Goal: Transaction & Acquisition: Subscribe to service/newsletter

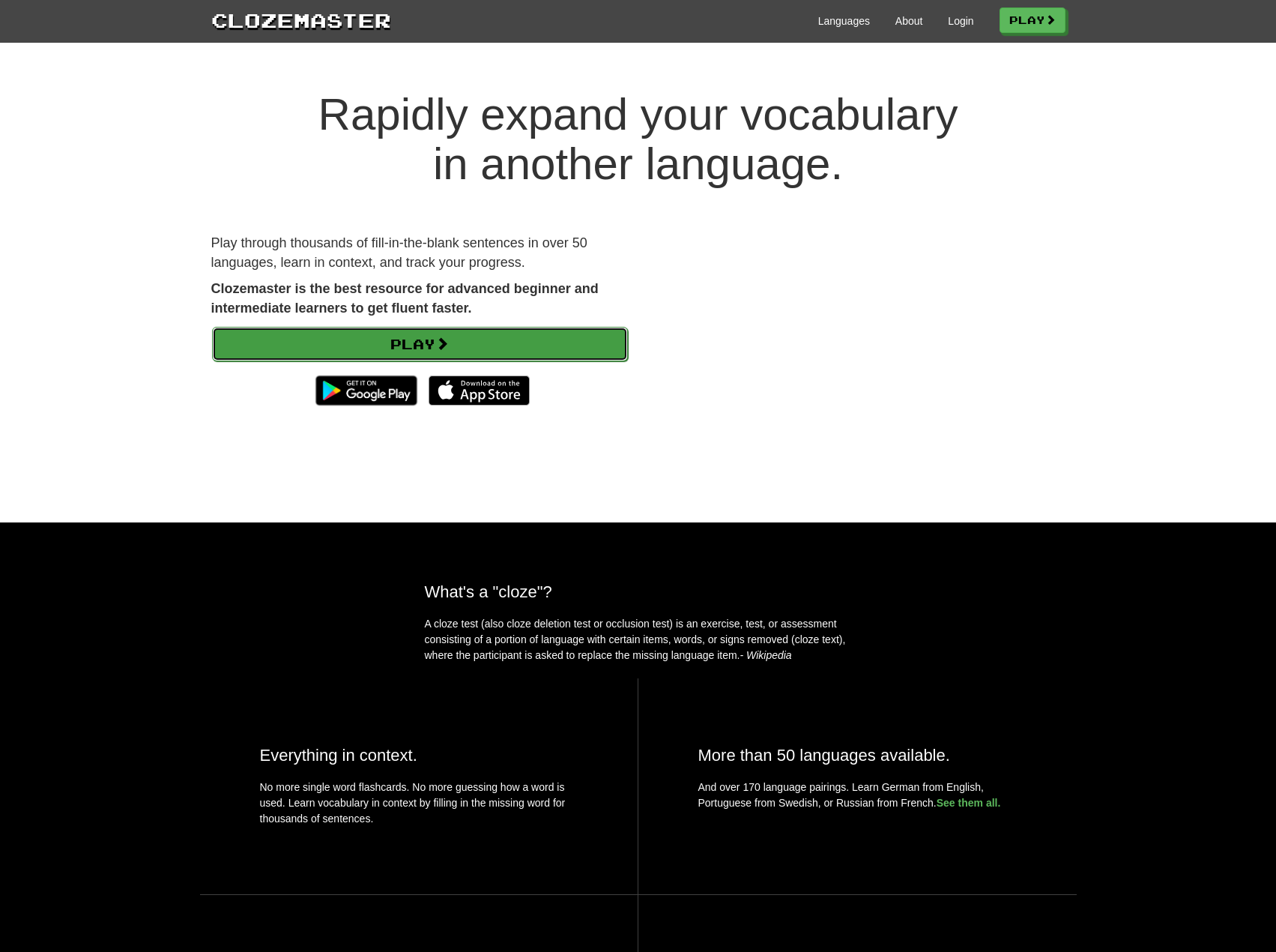
click at [427, 343] on link "Play" at bounding box center [420, 344] width 416 height 35
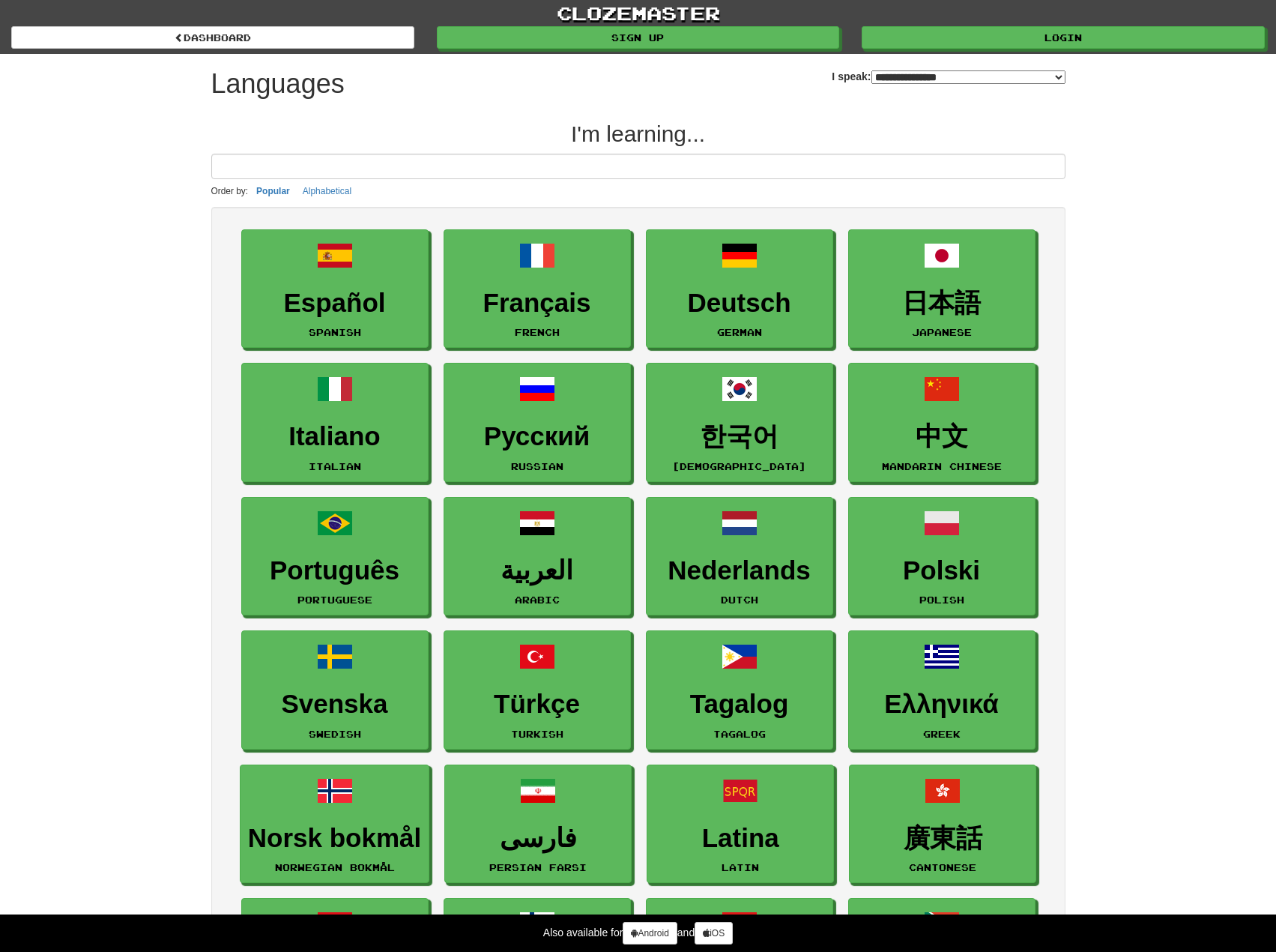
select select "*******"
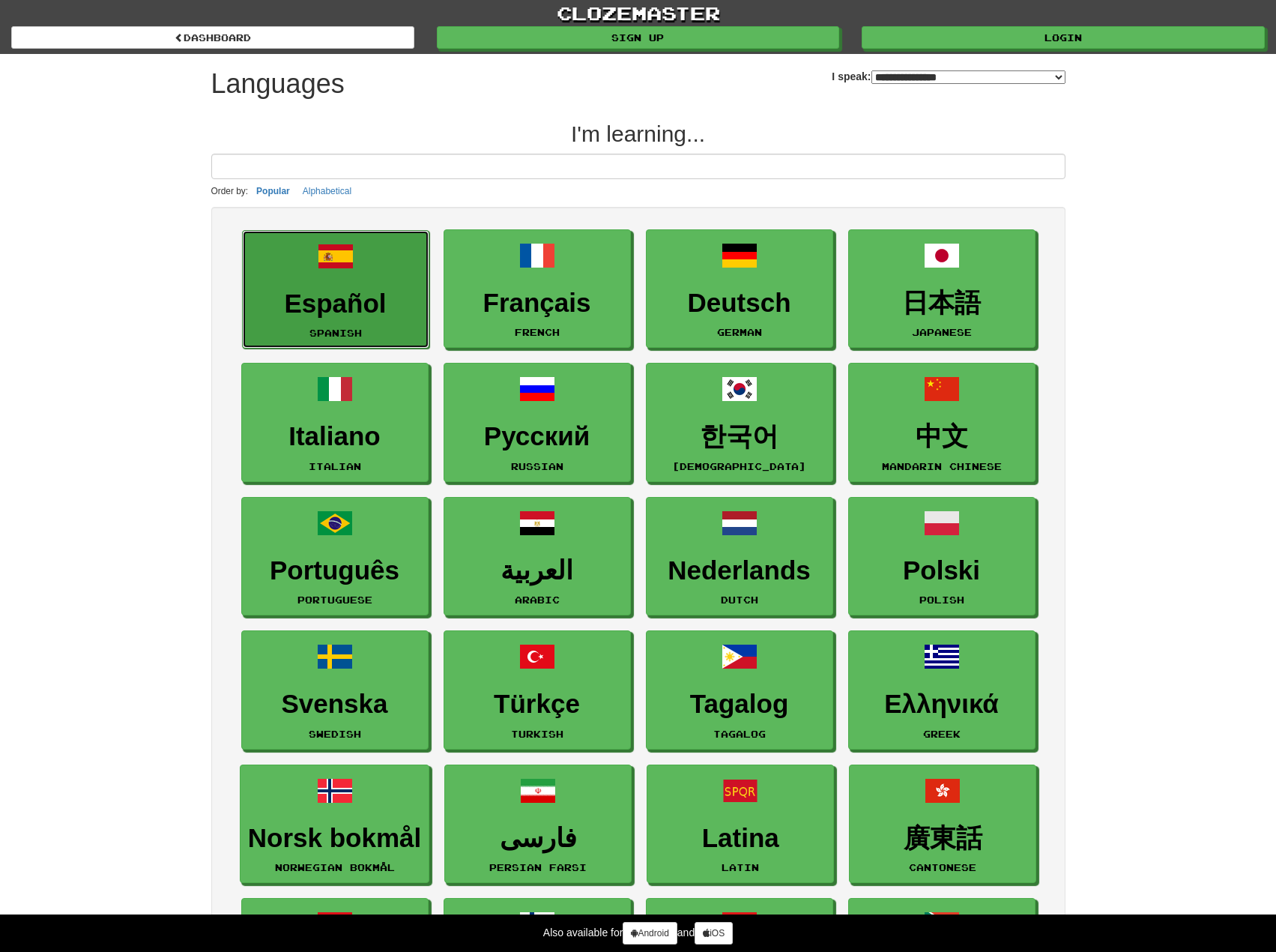
click at [371, 299] on h3 "Español" at bounding box center [335, 304] width 171 height 29
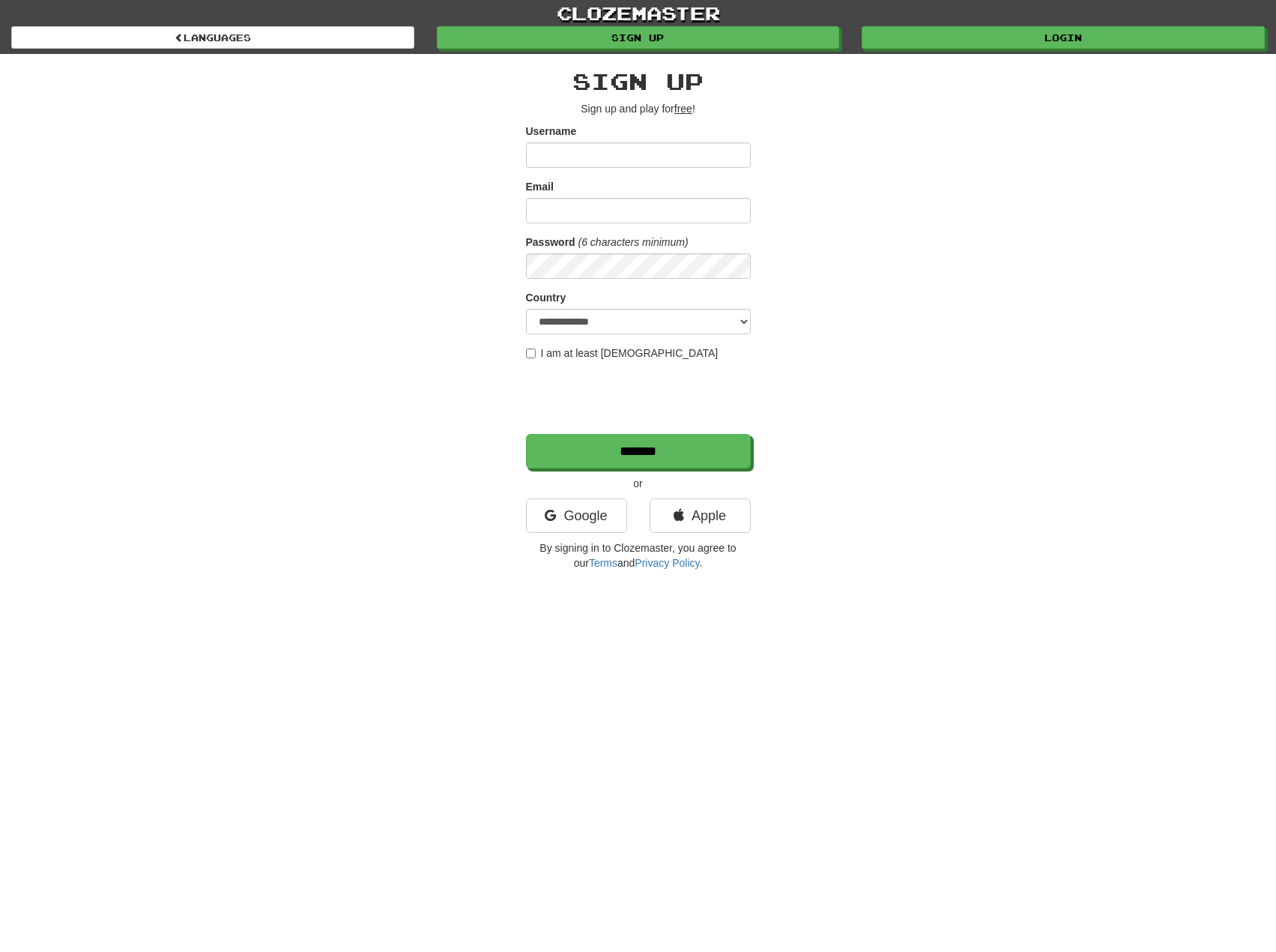
click at [371, 299] on div "**********" at bounding box center [638, 315] width 877 height 524
click at [381, 255] on div "**********" at bounding box center [638, 315] width 877 height 524
click at [563, 149] on input "Username" at bounding box center [639, 154] width 225 height 25
click at [608, 160] on input "Username" at bounding box center [639, 154] width 225 height 25
type input "*********"
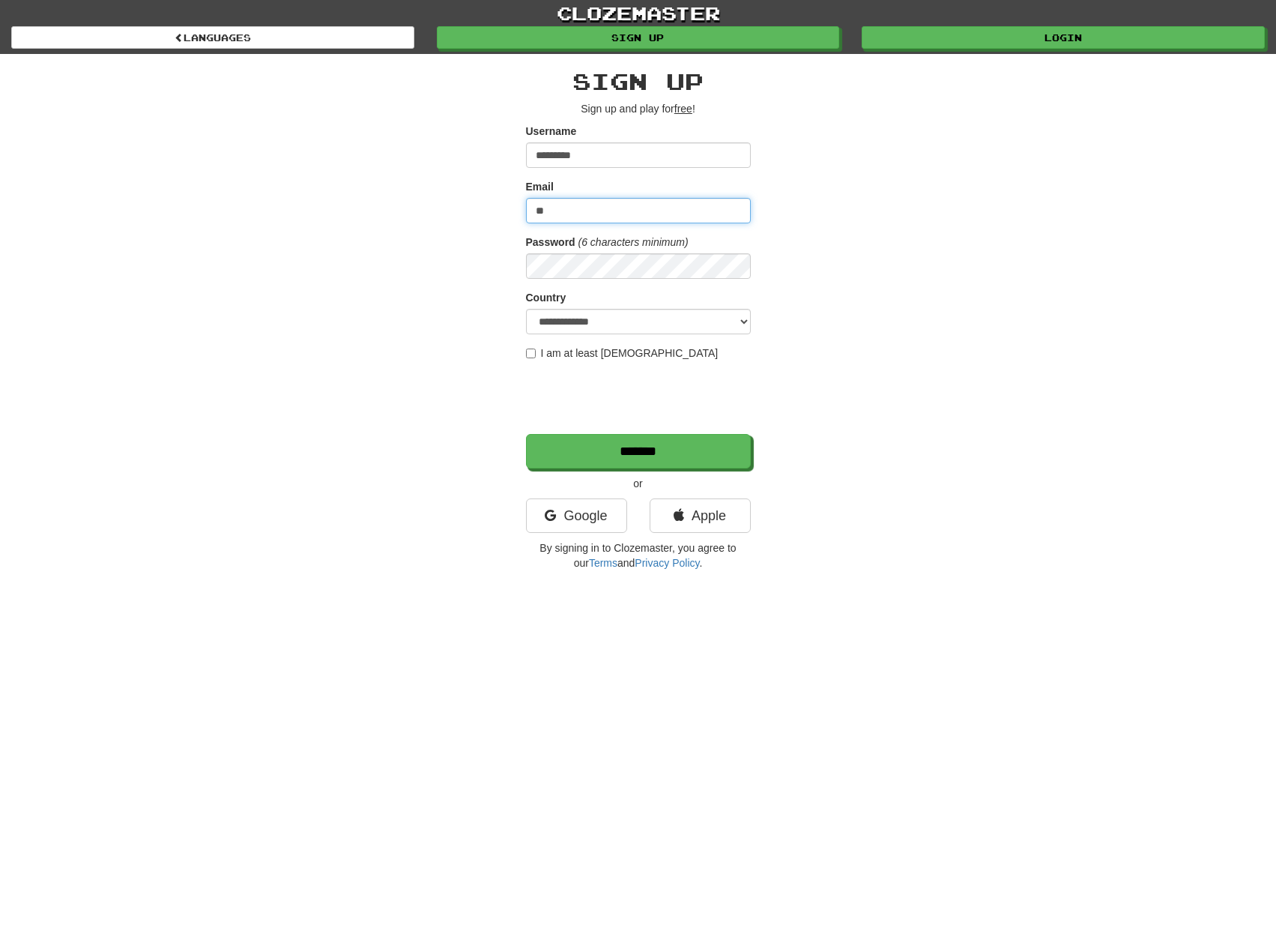
type input "*"
type input "**********"
click at [494, 269] on div "**********" at bounding box center [638, 315] width 877 height 524
click at [583, 309] on select "**********" at bounding box center [639, 321] width 225 height 25
select select "**"
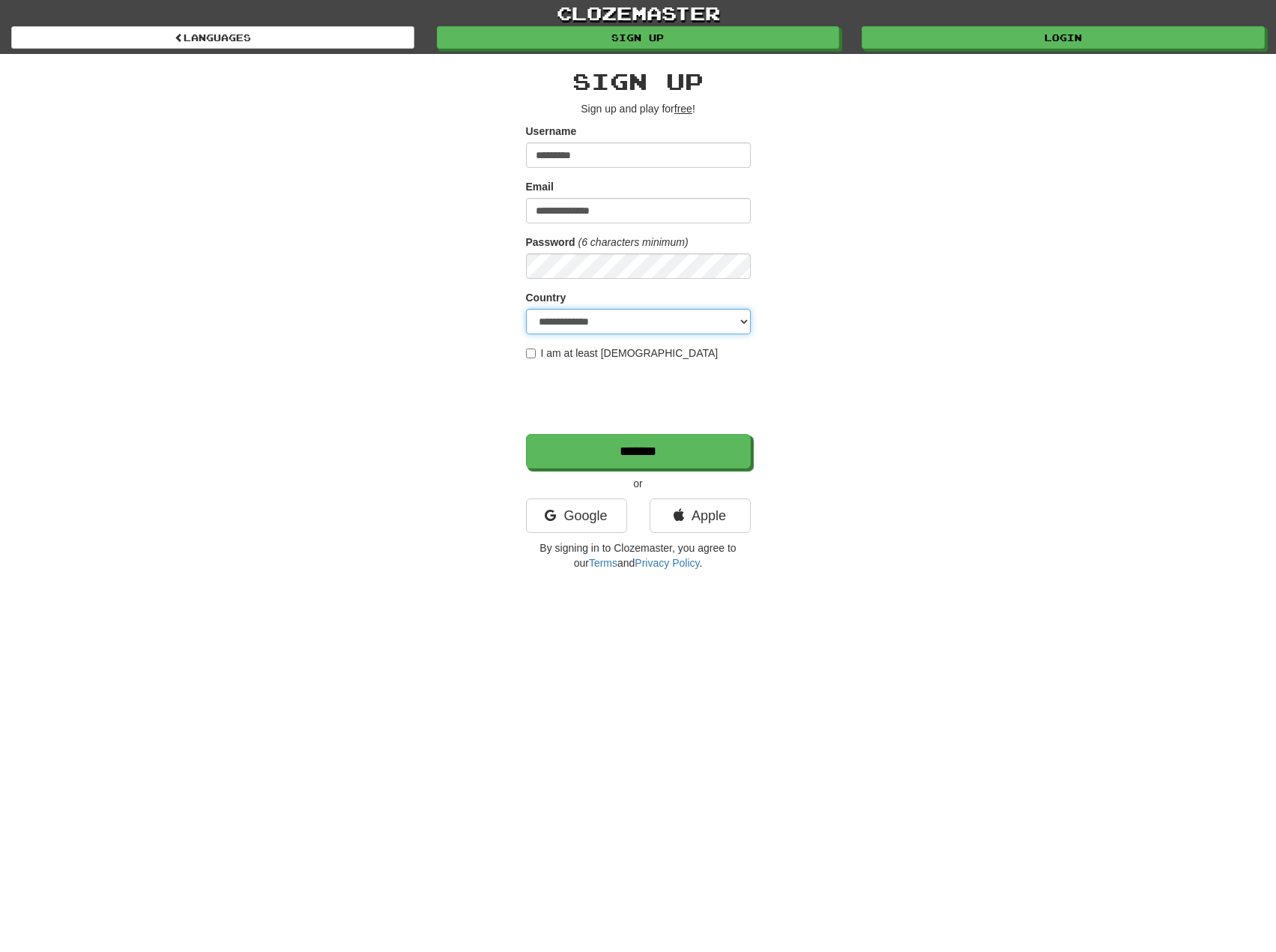
click at [526, 309] on select "**********" at bounding box center [639, 321] width 225 height 25
click at [403, 421] on div "**********" at bounding box center [638, 315] width 877 height 524
drag, startPoint x: 555, startPoint y: 353, endPoint x: 491, endPoint y: 383, distance: 70.7
click at [555, 353] on label "I am at least 16 years old" at bounding box center [622, 352] width 192 height 15
drag, startPoint x: 397, startPoint y: 415, endPoint x: 507, endPoint y: 409, distance: 110.2
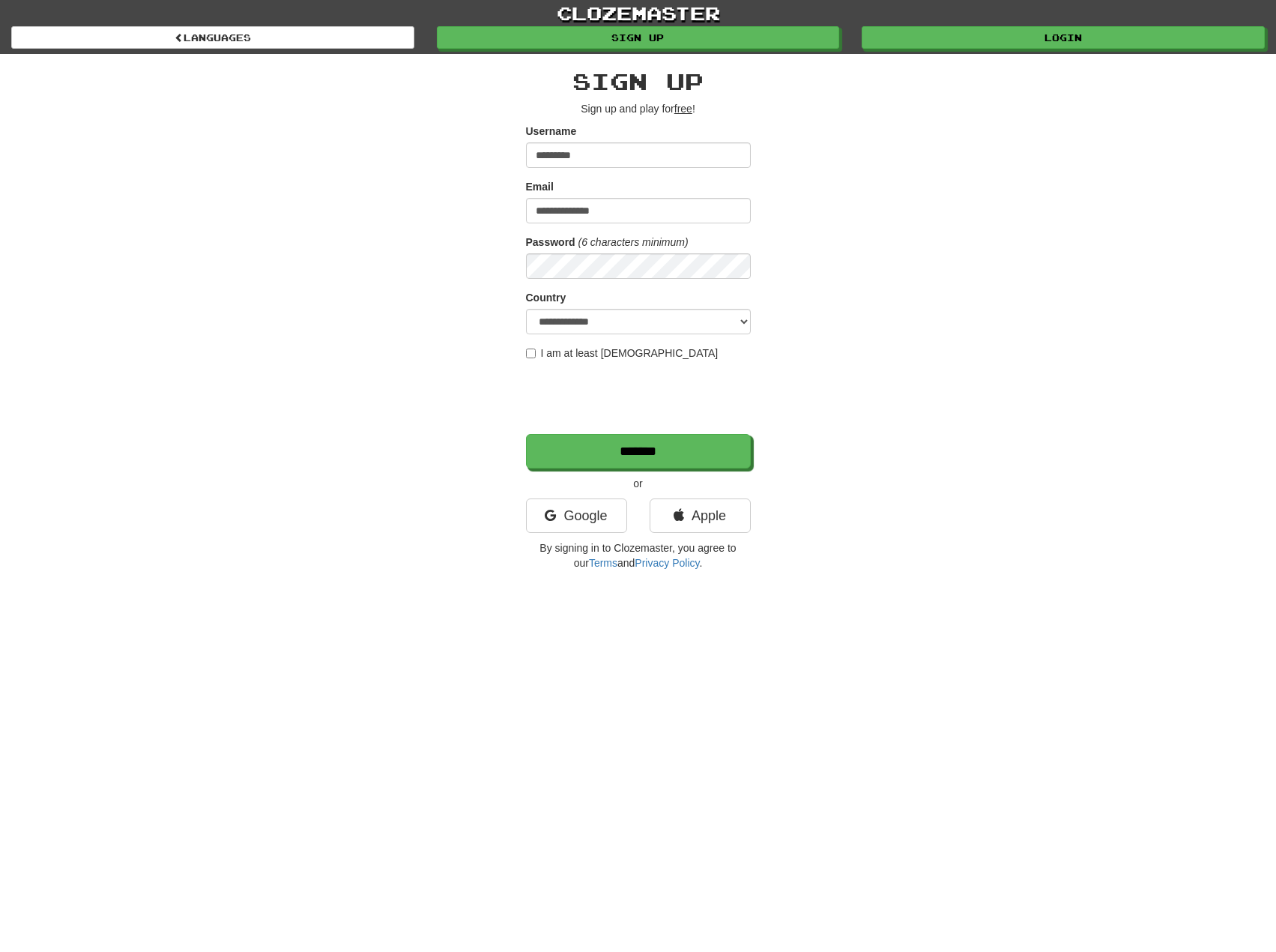
click at [402, 415] on div "**********" at bounding box center [638, 315] width 877 height 524
click at [597, 457] on input "*******" at bounding box center [640, 452] width 225 height 35
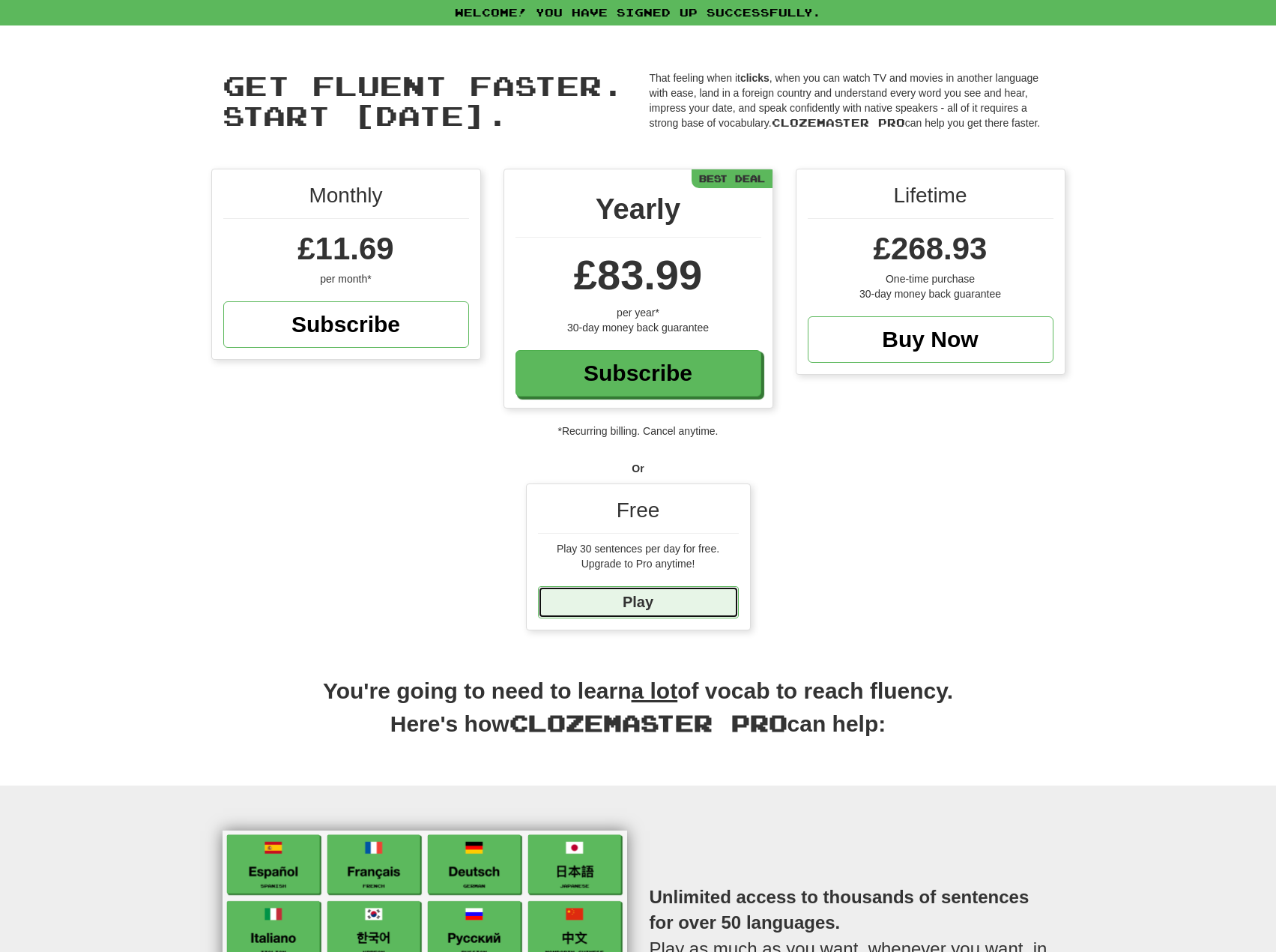
click at [630, 601] on link "Play" at bounding box center [639, 601] width 201 height 32
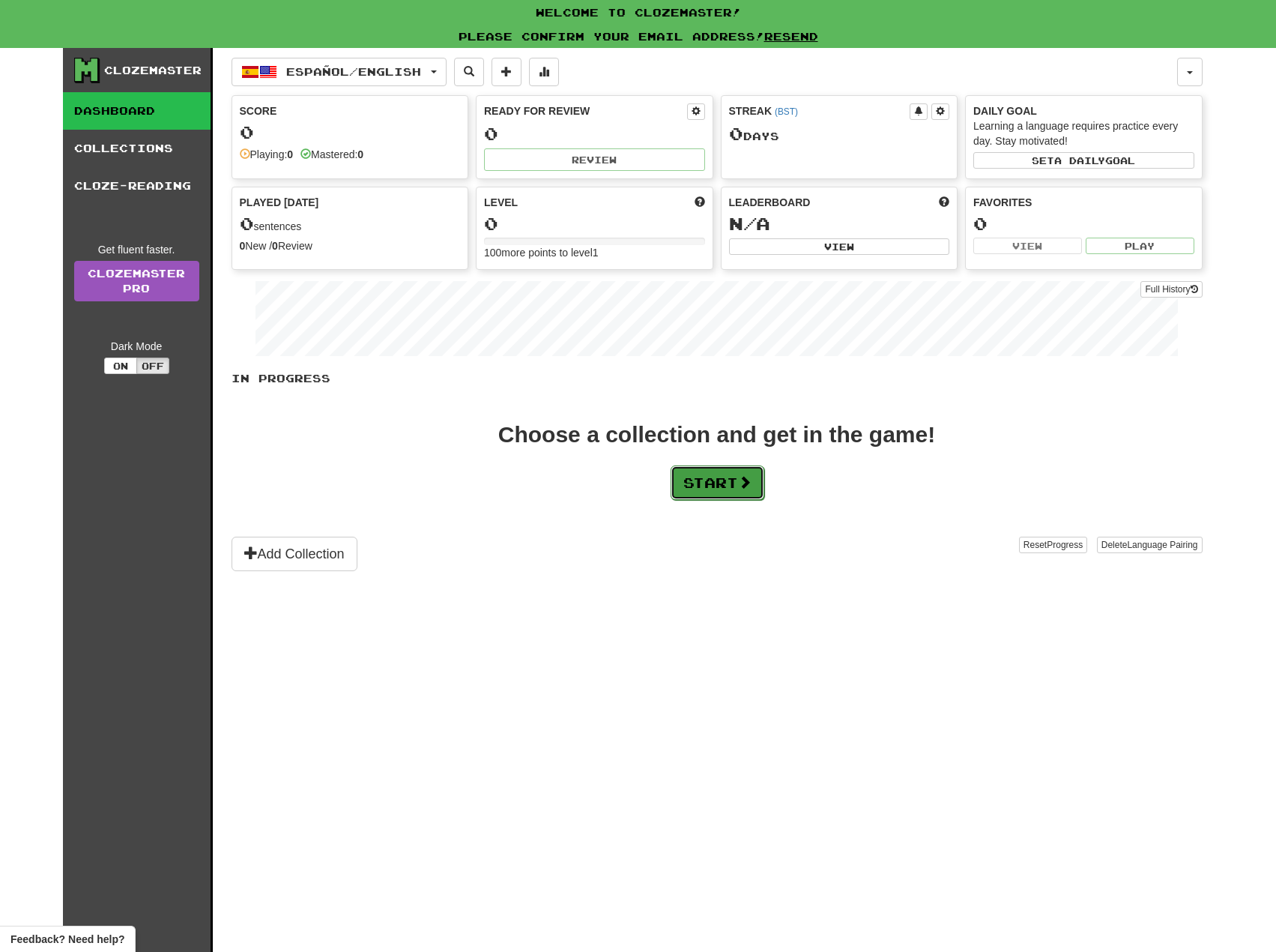
click at [739, 485] on button "Start" at bounding box center [718, 483] width 93 height 35
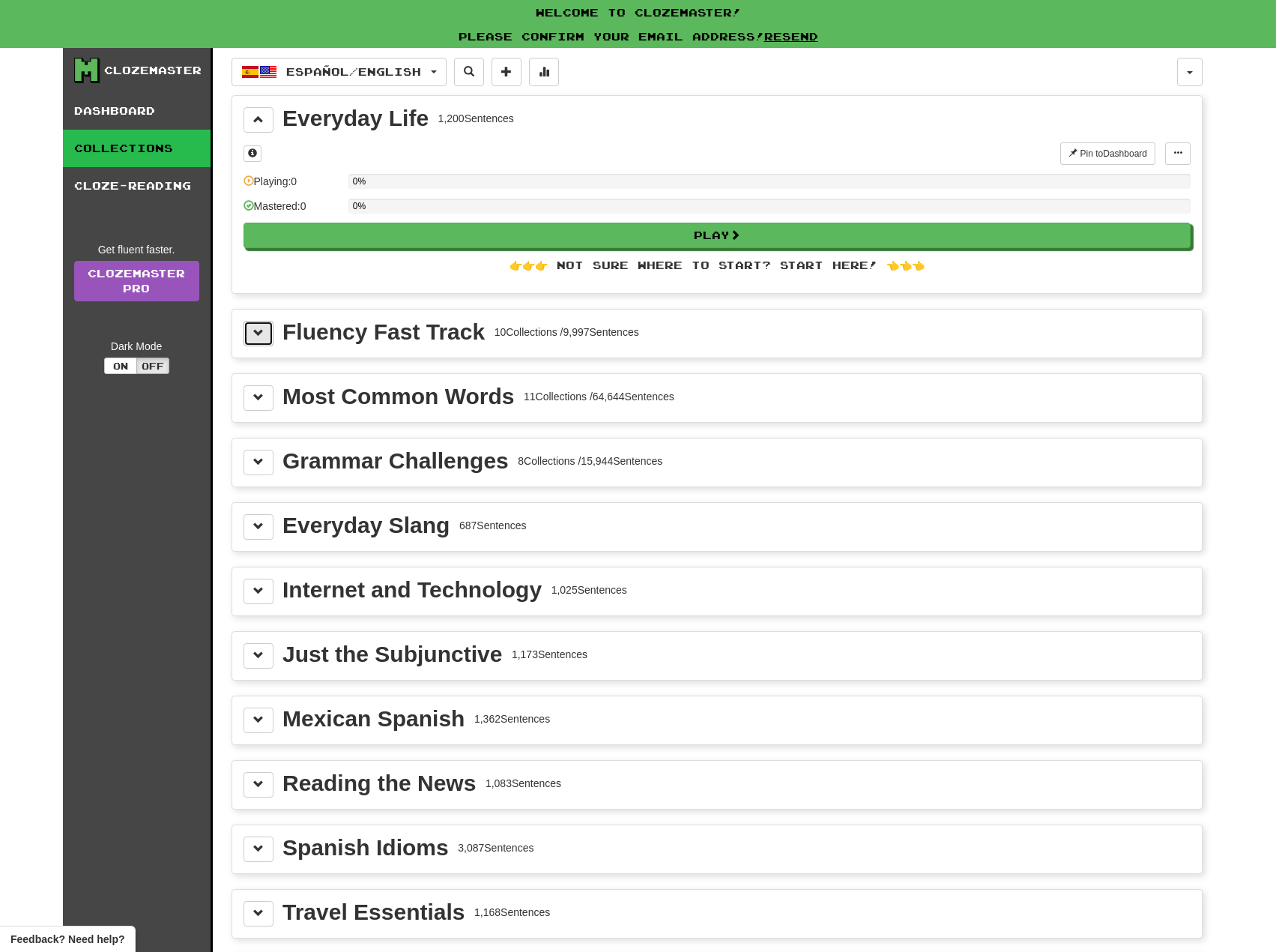
click at [267, 331] on button at bounding box center [258, 333] width 30 height 25
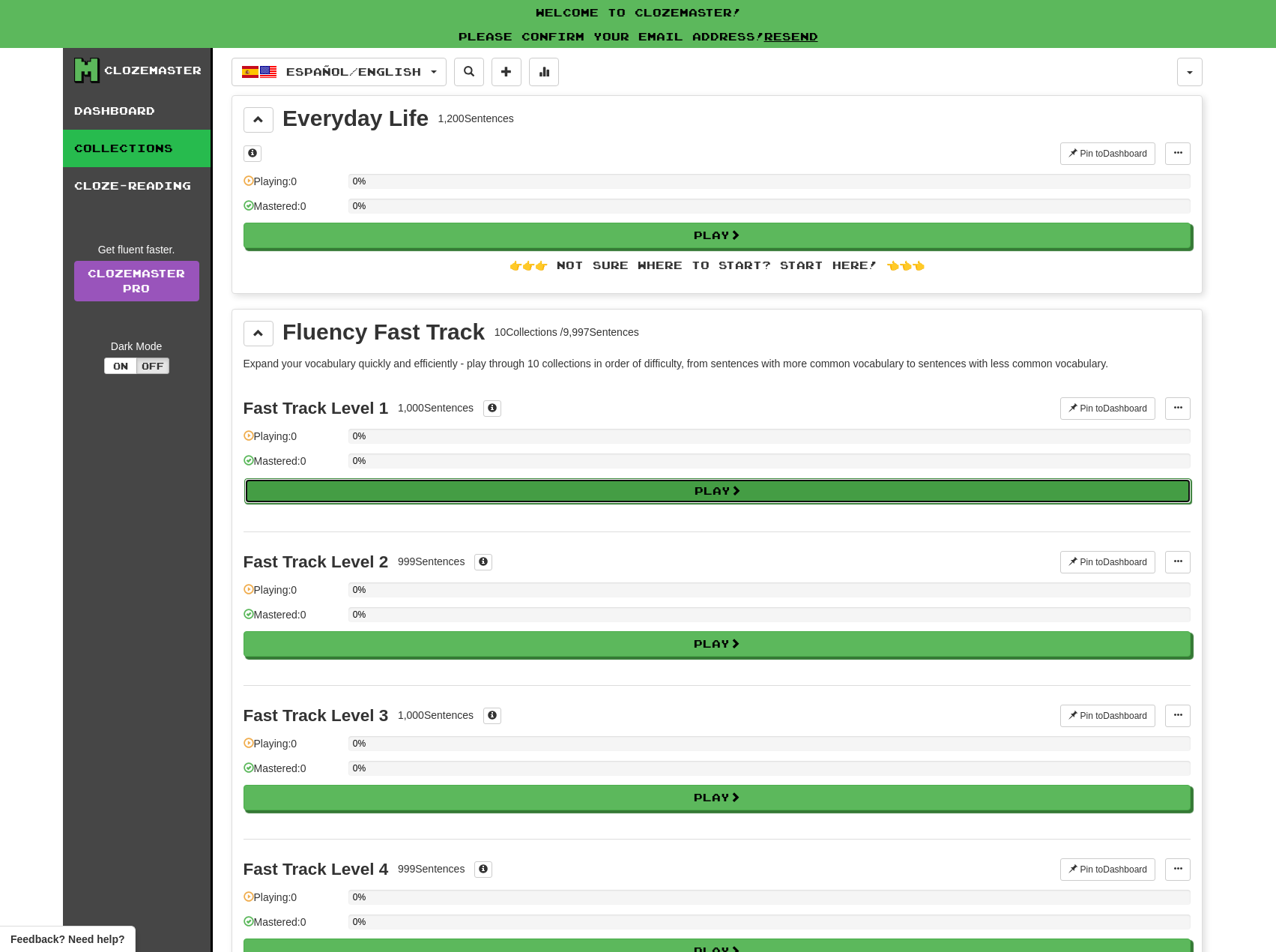
click at [377, 494] on button "Play" at bounding box center [718, 490] width 947 height 25
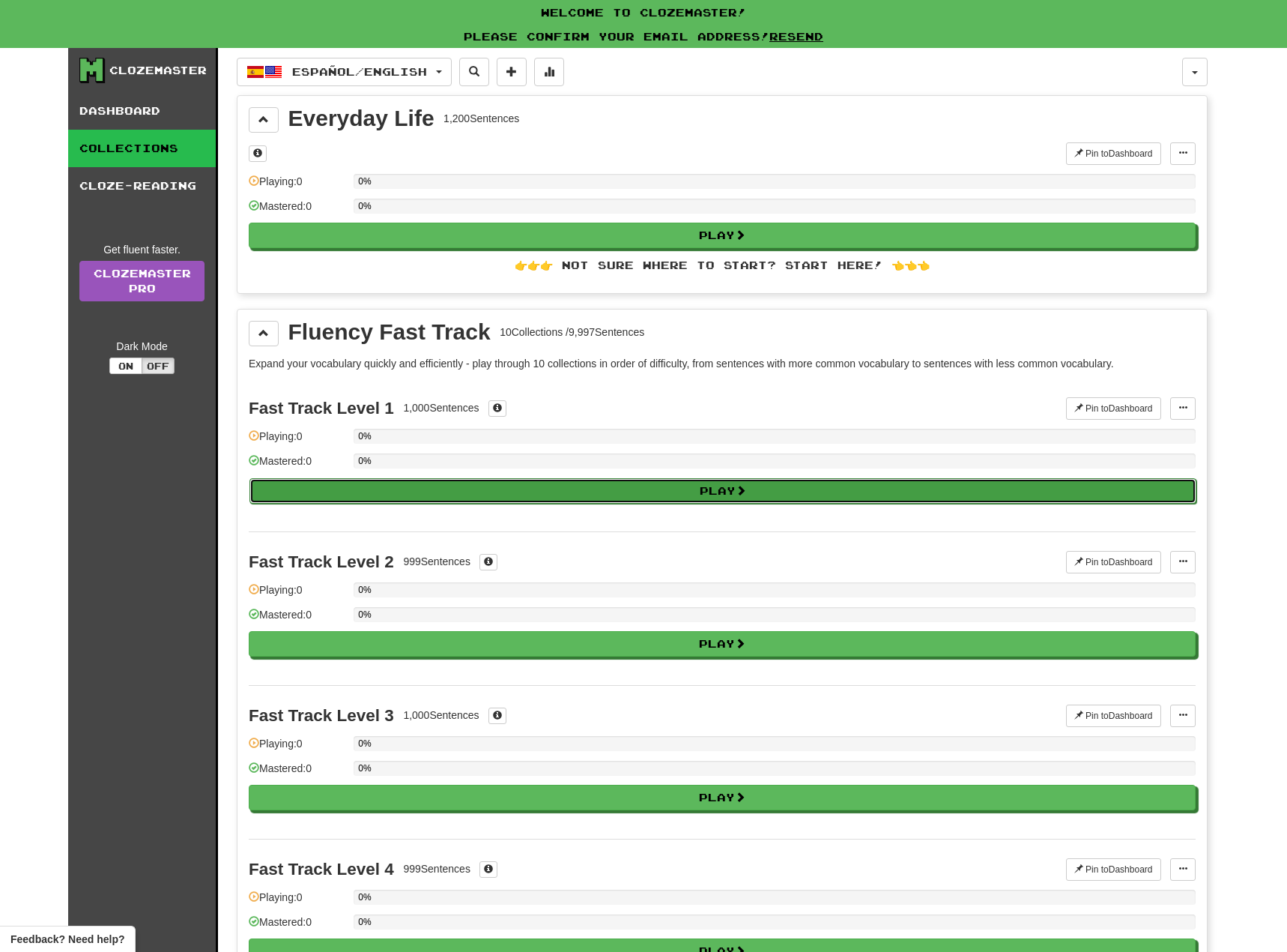
select select "**"
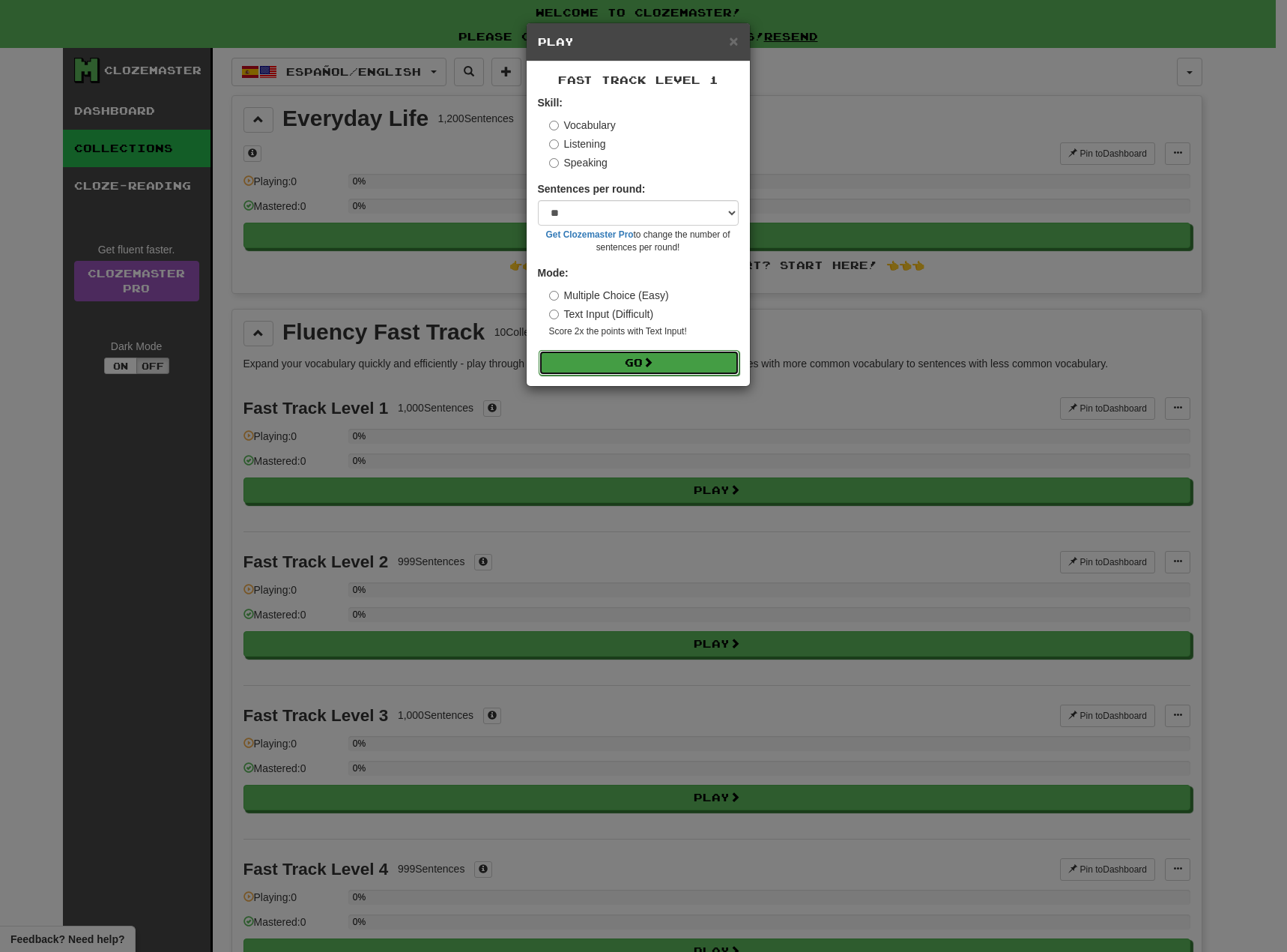
click at [624, 360] on button "Go" at bounding box center [639, 362] width 201 height 25
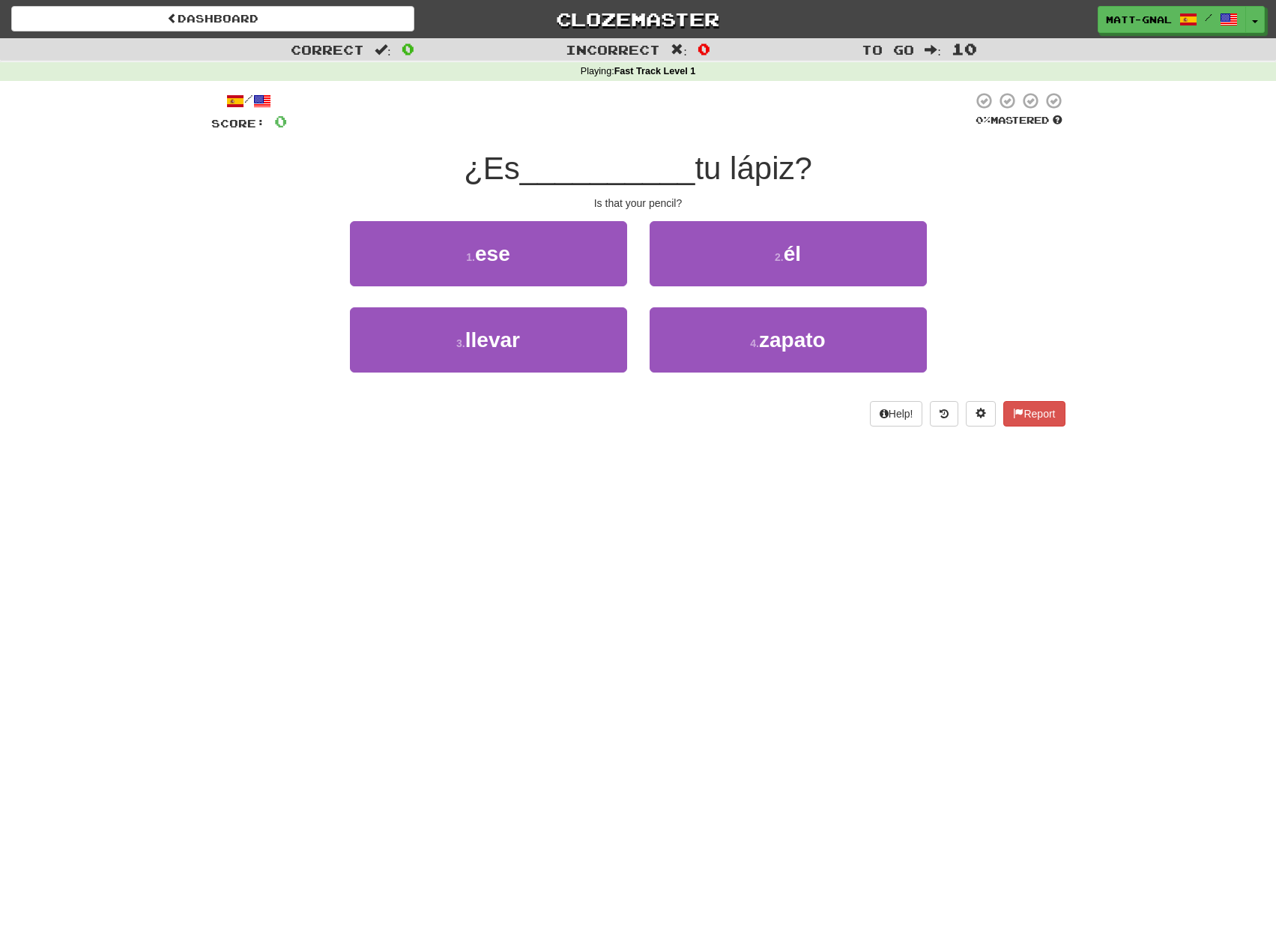
click at [633, 421] on div "Help! Report" at bounding box center [638, 413] width 854 height 25
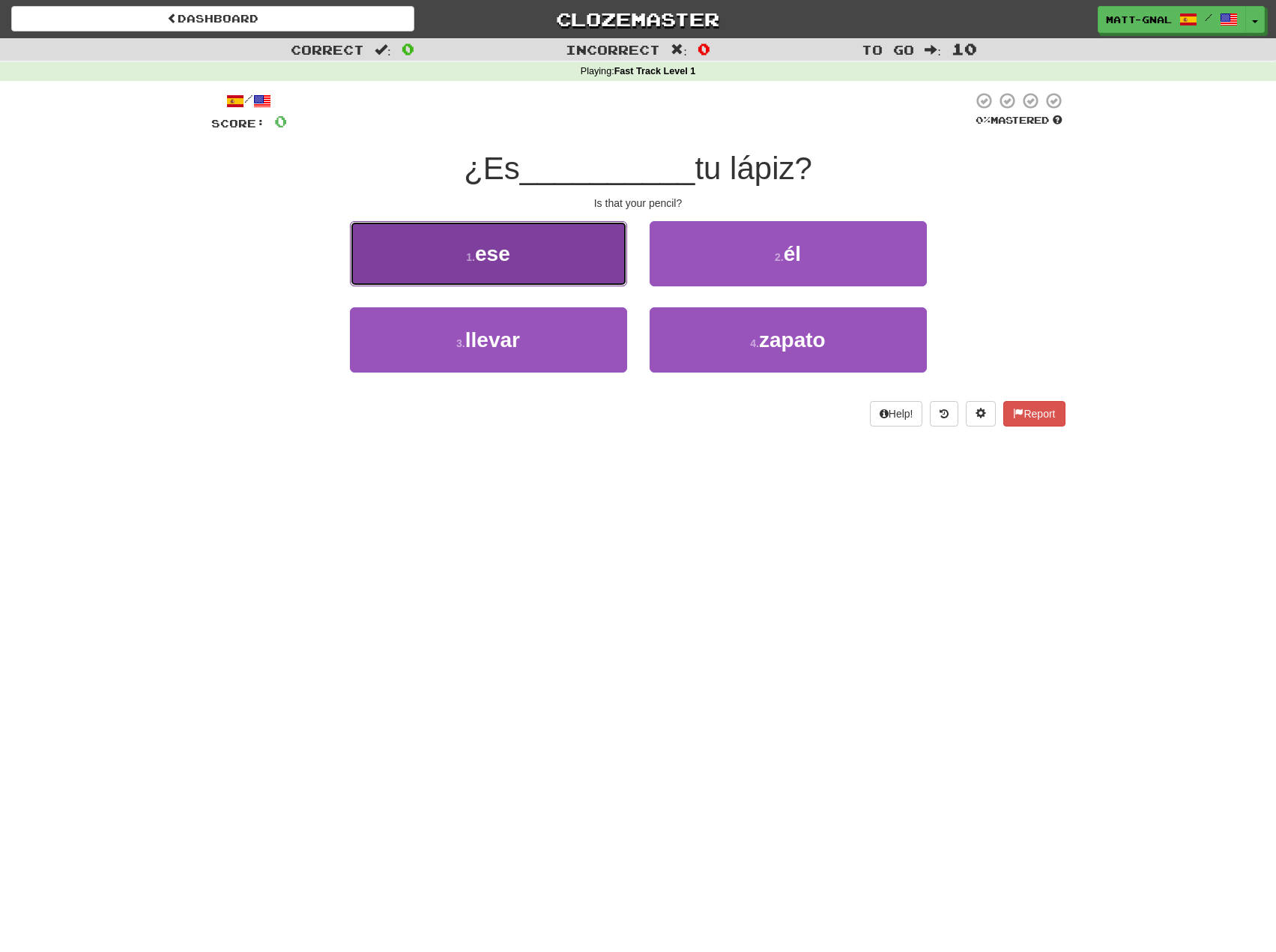
click at [590, 265] on button "1 . ese" at bounding box center [488, 253] width 277 height 65
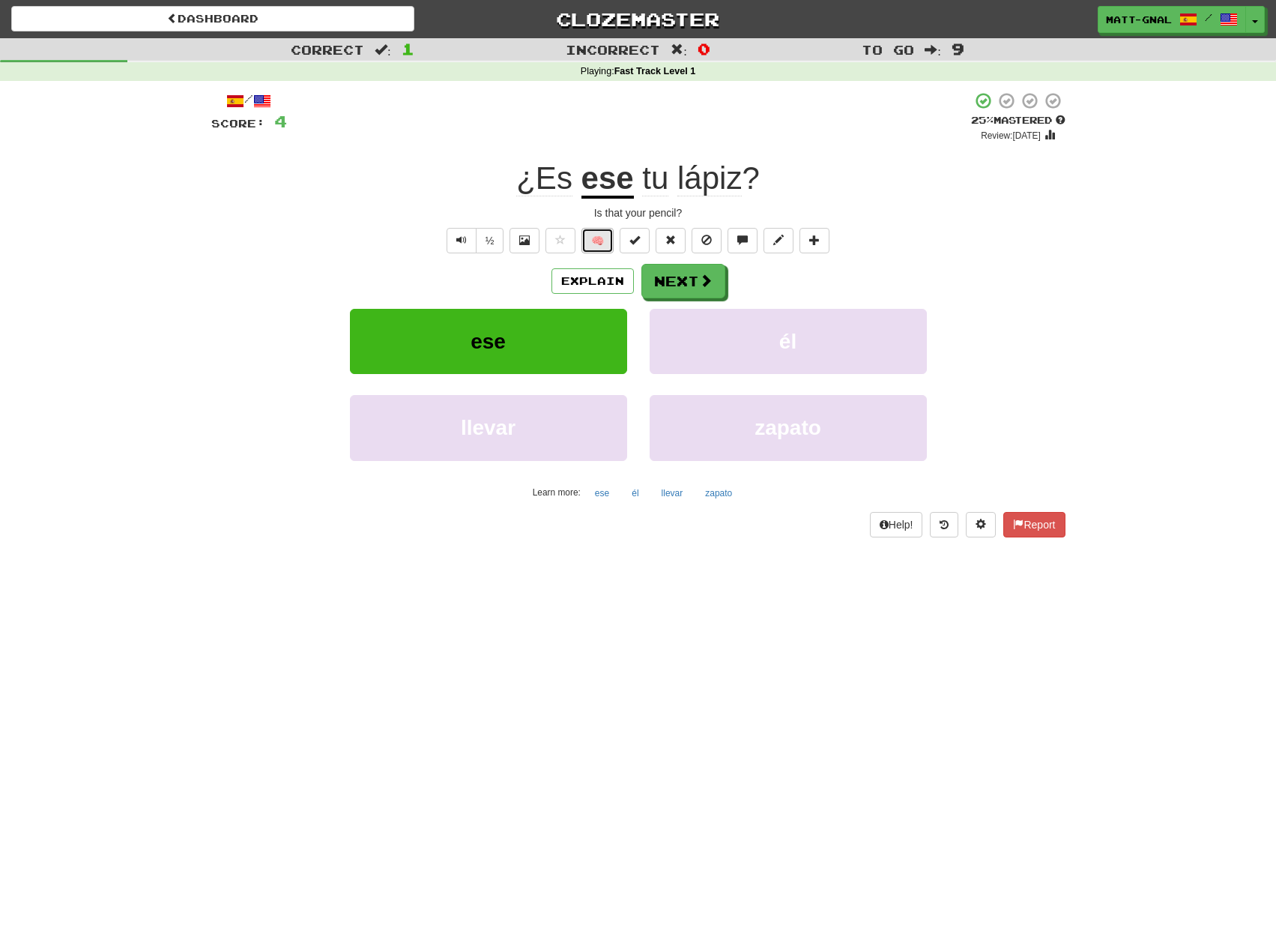
click at [607, 239] on button "🧠" at bounding box center [597, 240] width 32 height 25
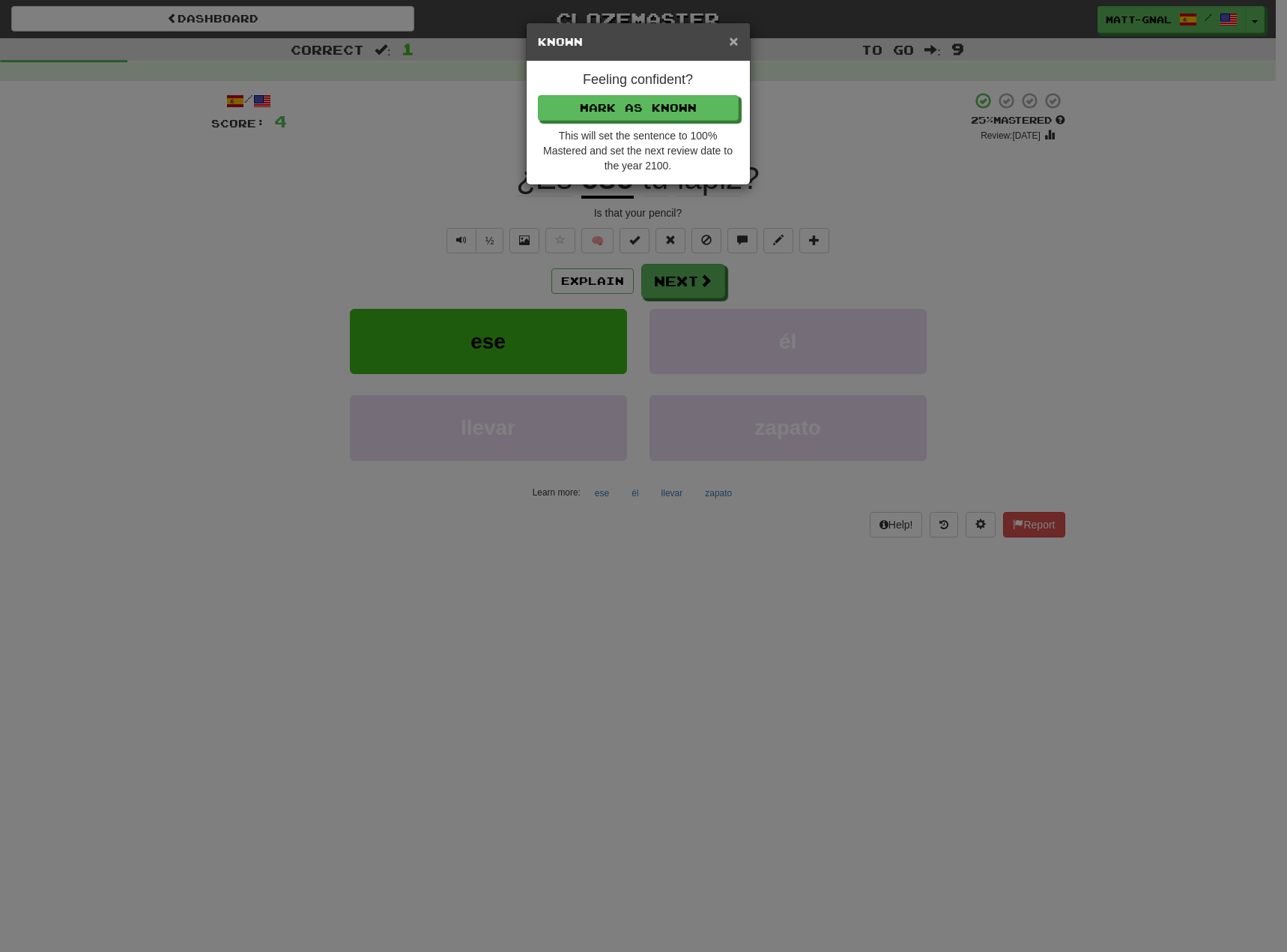
click at [734, 40] on span "×" at bounding box center [733, 41] width 9 height 17
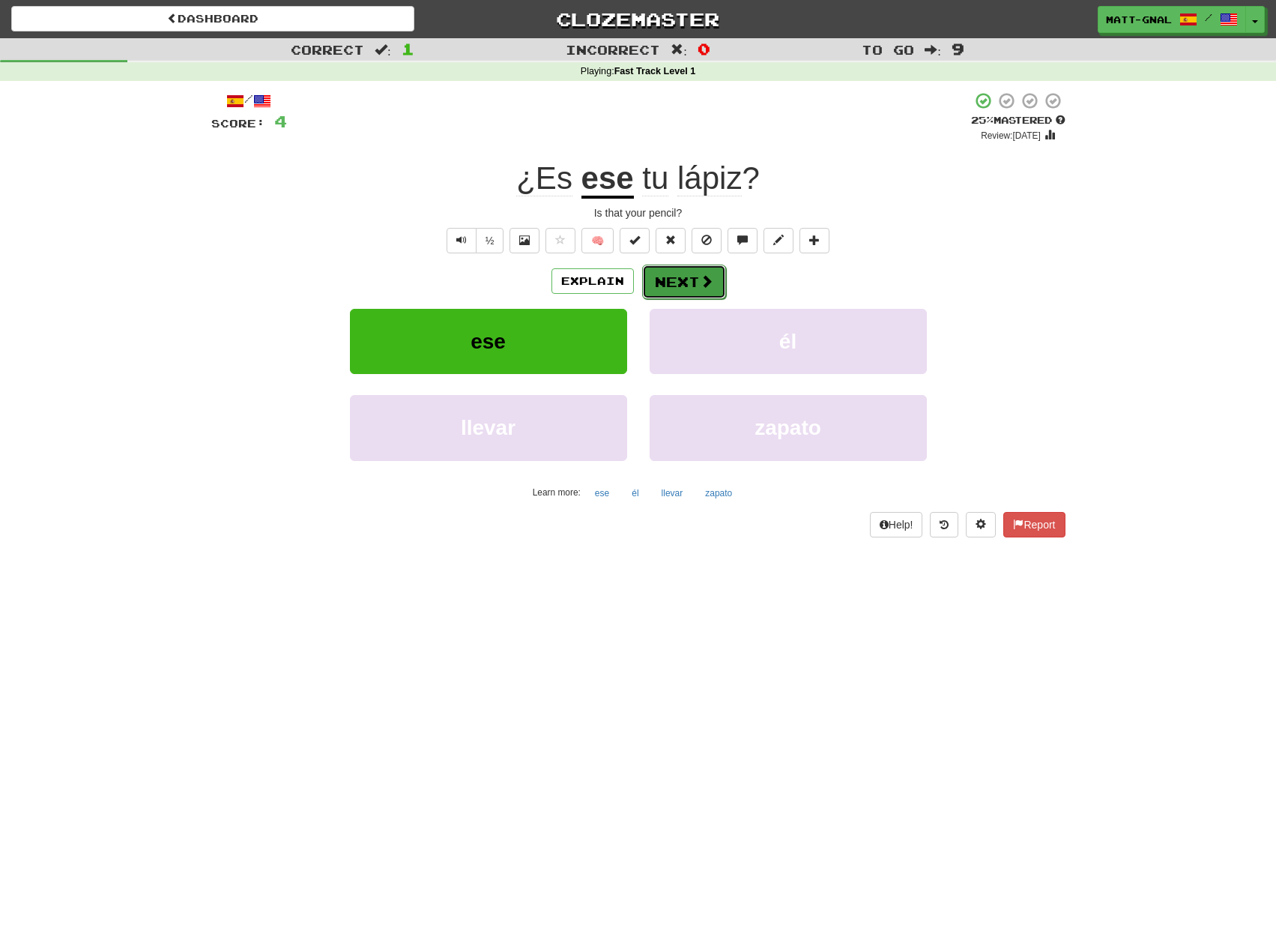
click at [689, 280] on button "Next" at bounding box center [684, 282] width 84 height 35
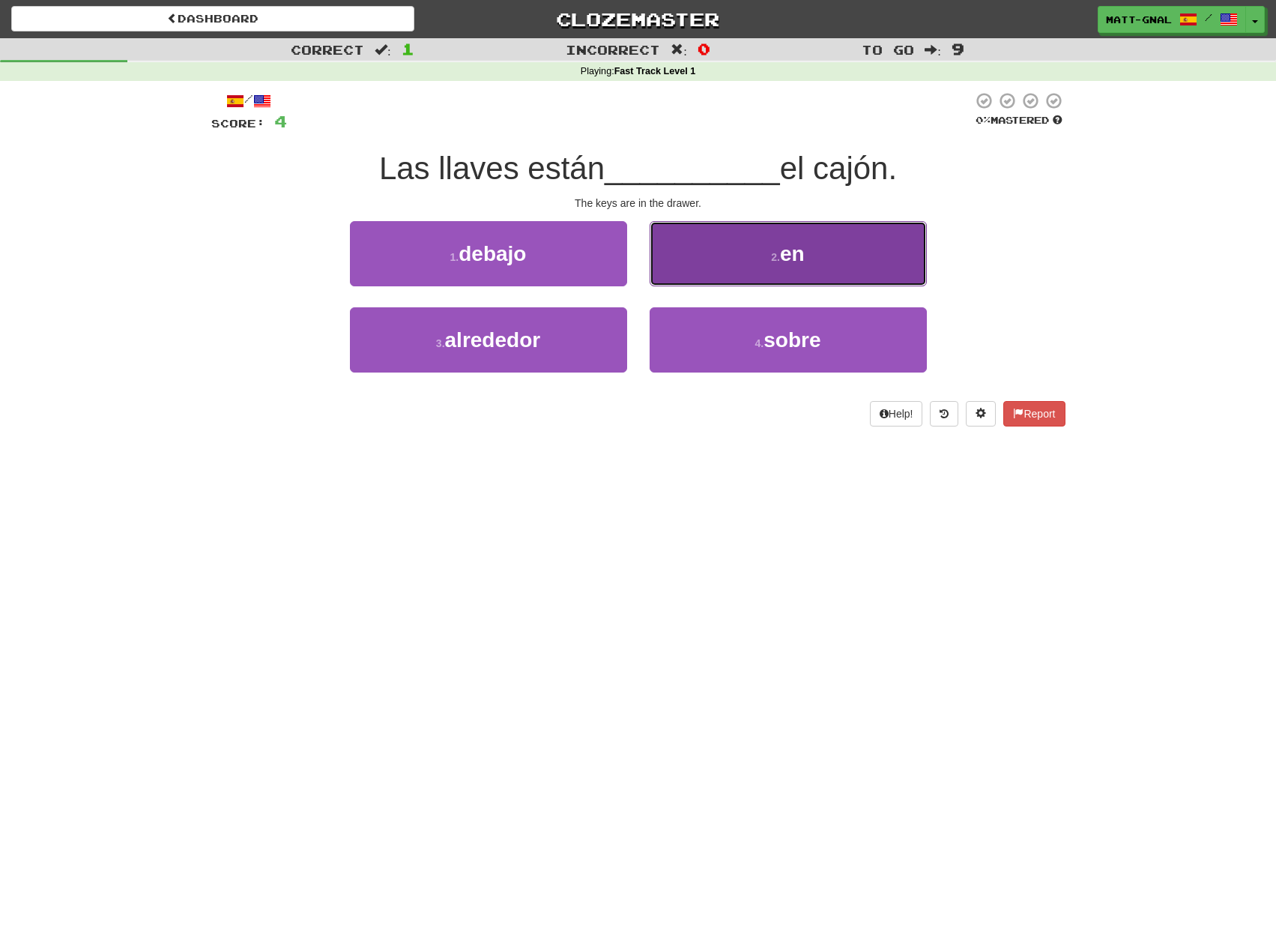
click at [755, 234] on button "2 . en" at bounding box center [789, 253] width 277 height 65
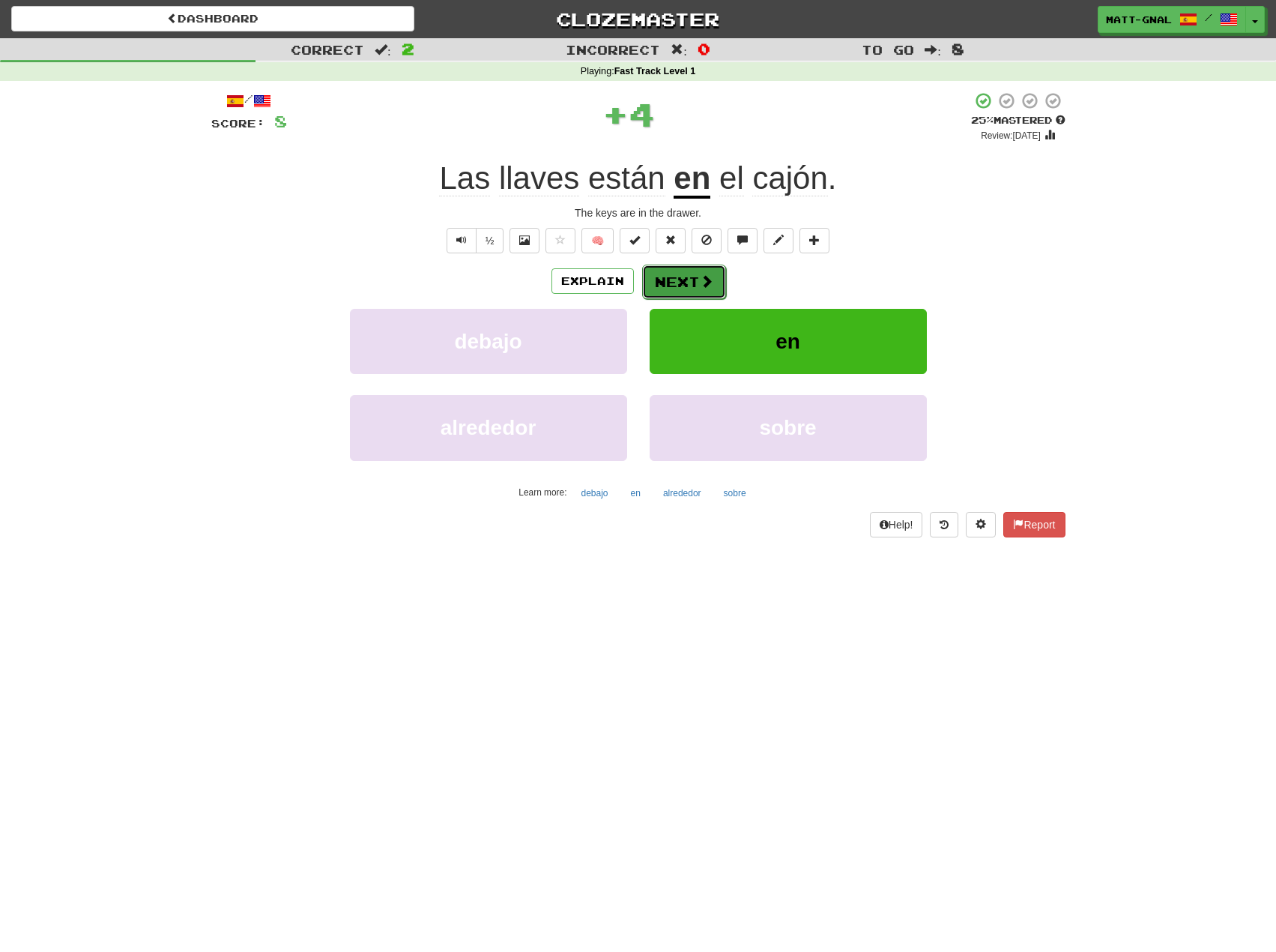
click at [691, 286] on button "Next" at bounding box center [684, 282] width 84 height 35
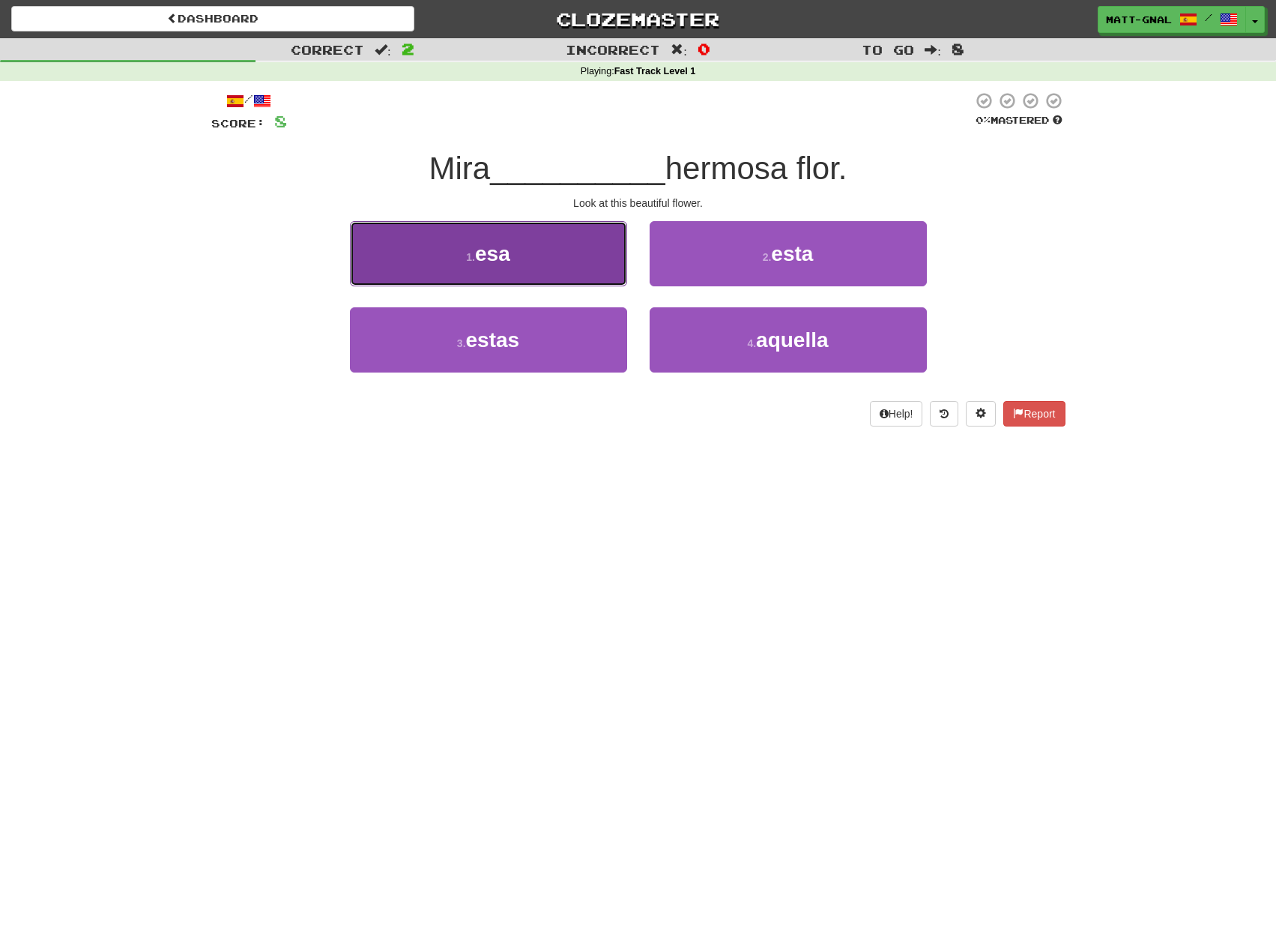
click at [567, 241] on button "1 . esa" at bounding box center [488, 253] width 277 height 65
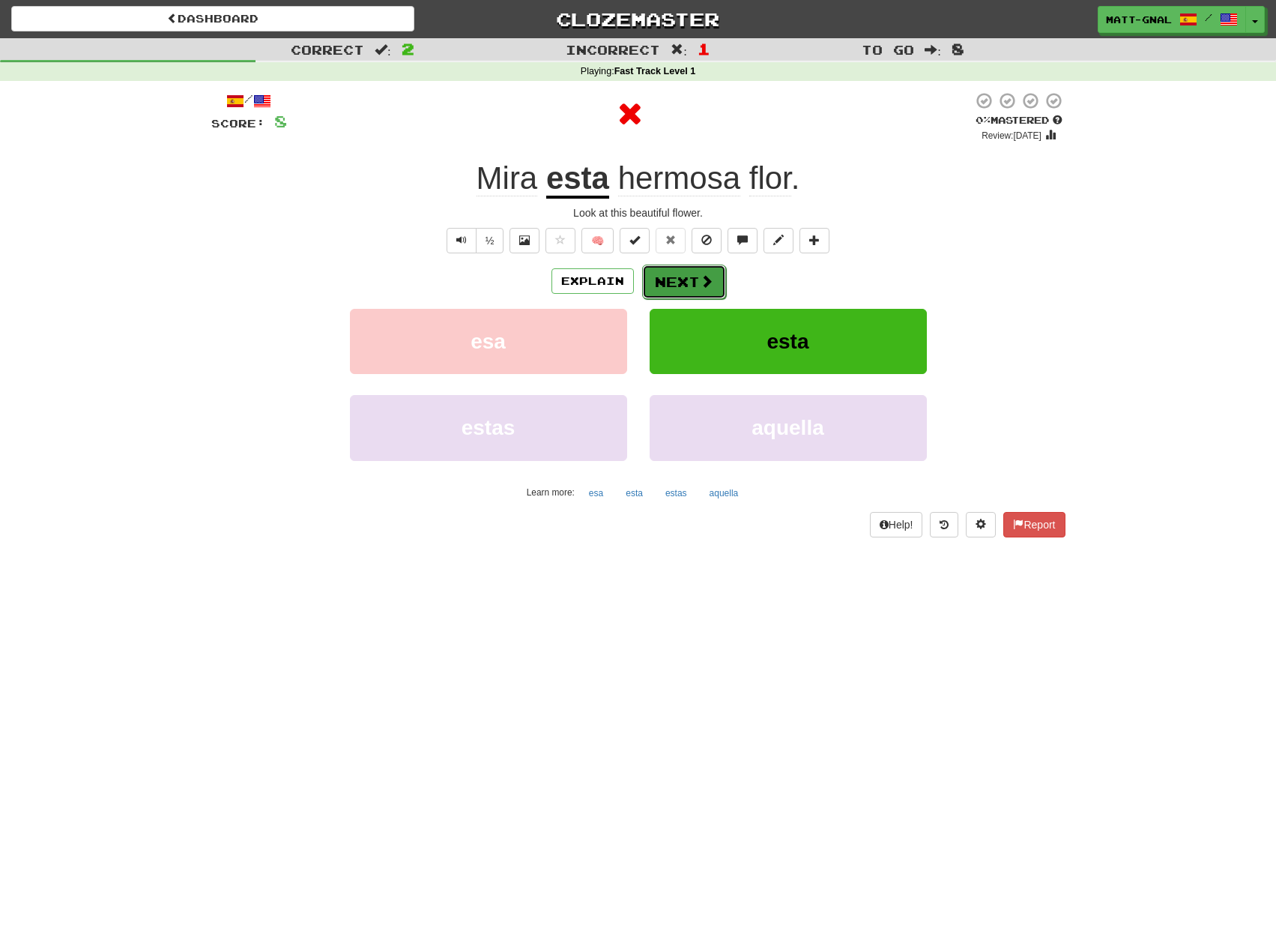
click at [668, 282] on button "Next" at bounding box center [684, 282] width 84 height 35
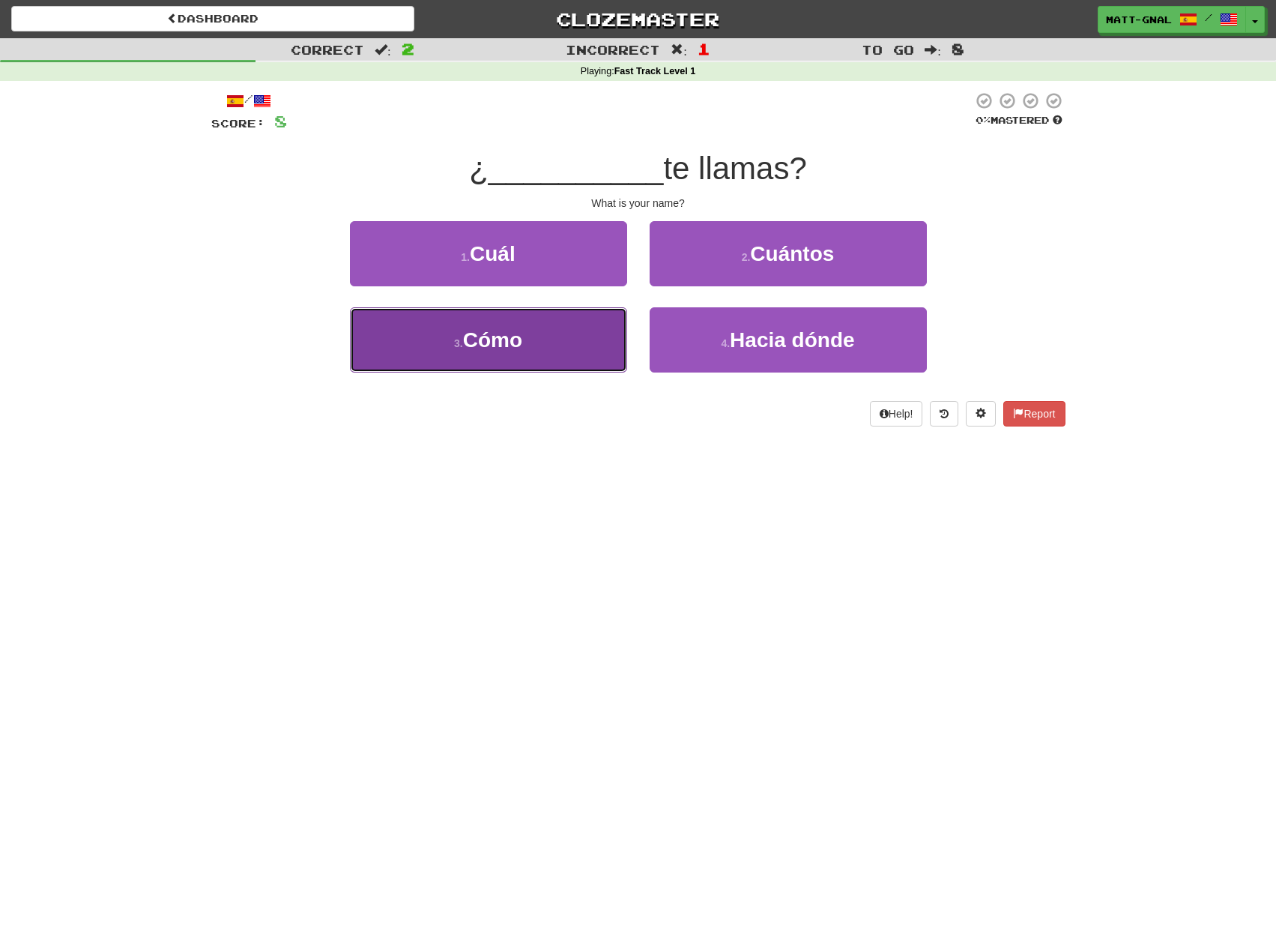
click at [486, 349] on span "Cómo" at bounding box center [493, 339] width 59 height 23
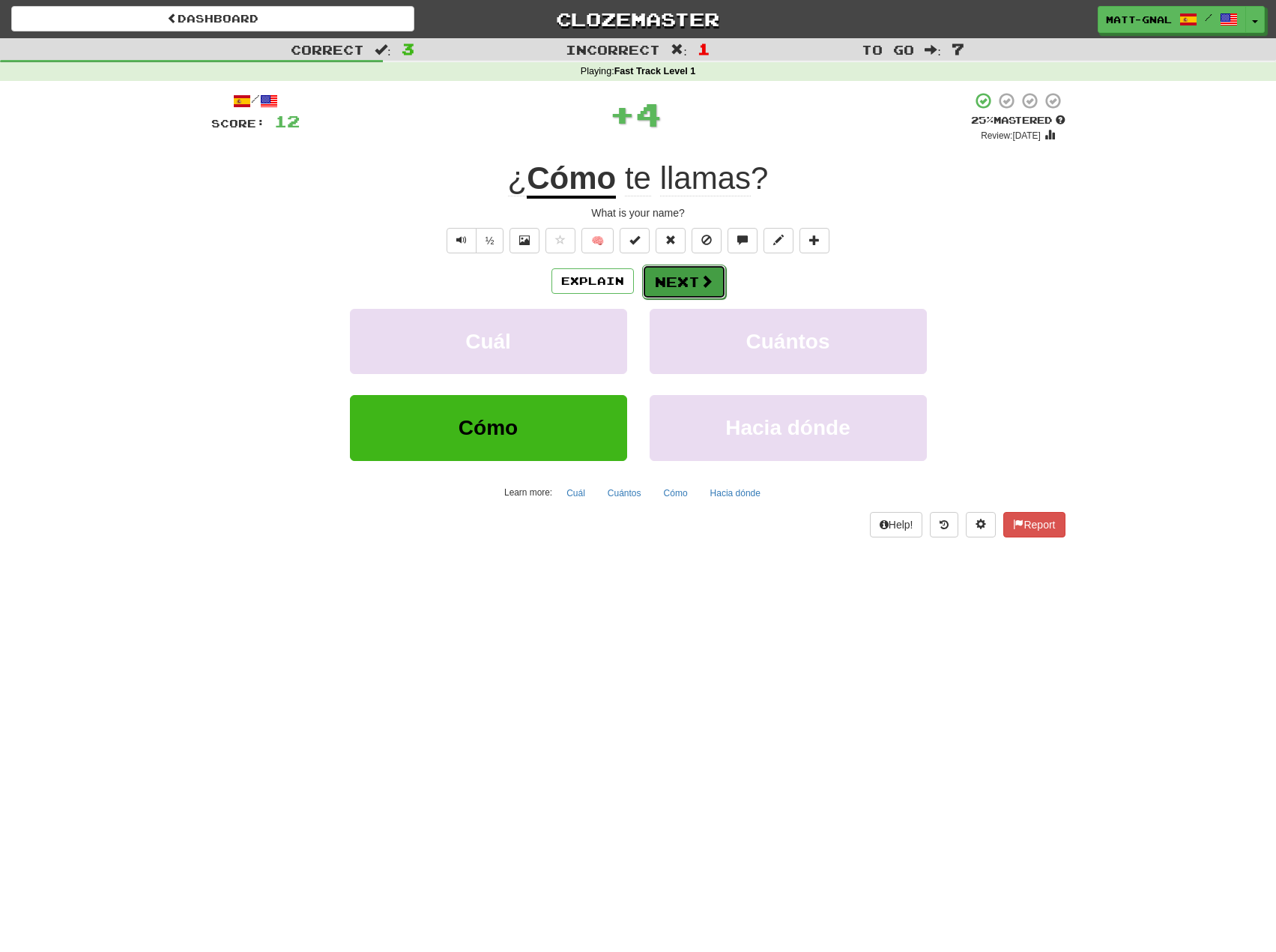
click at [700, 279] on span at bounding box center [707, 281] width 14 height 14
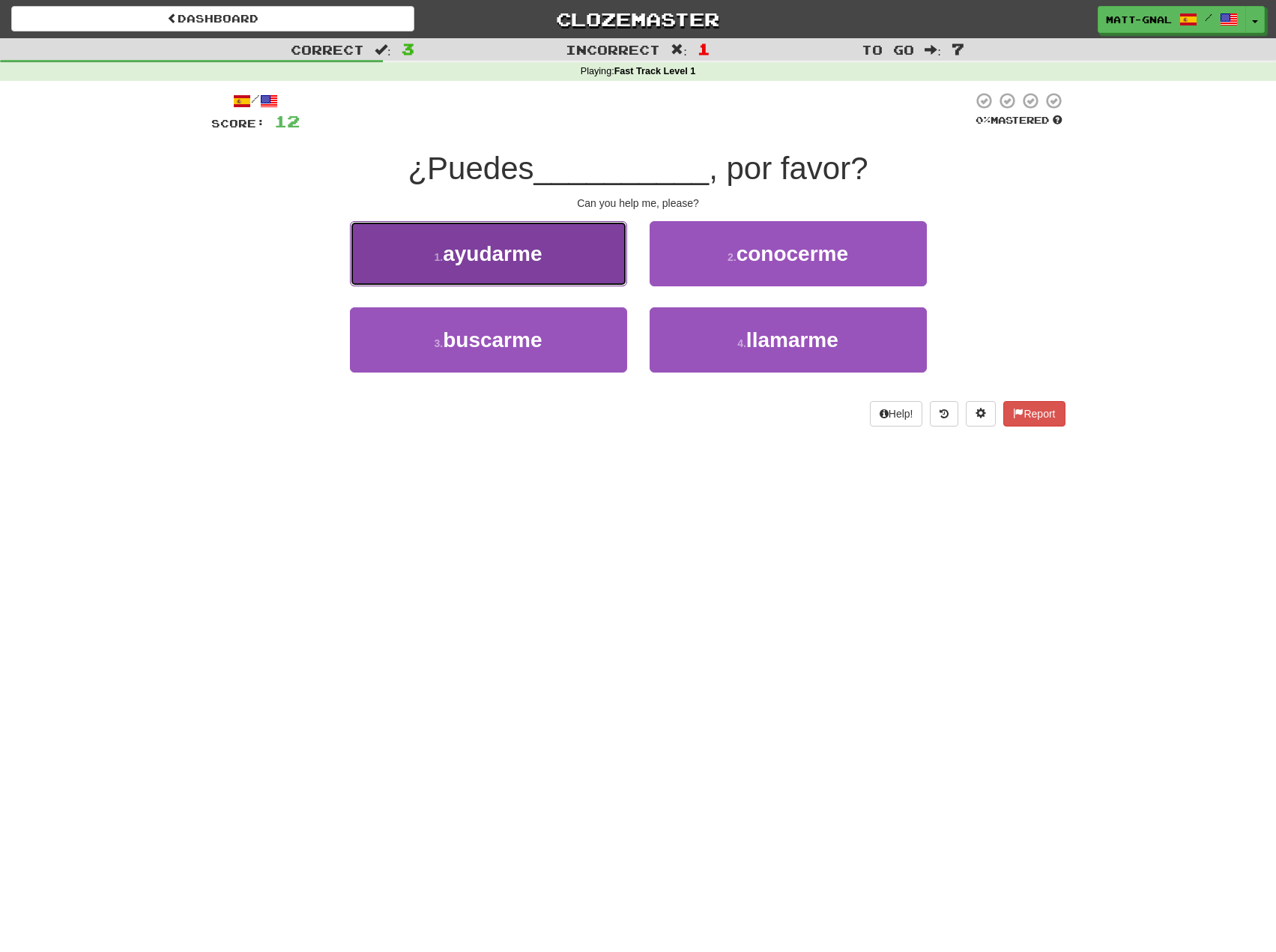
click at [524, 263] on span "ayudarme" at bounding box center [493, 254] width 99 height 23
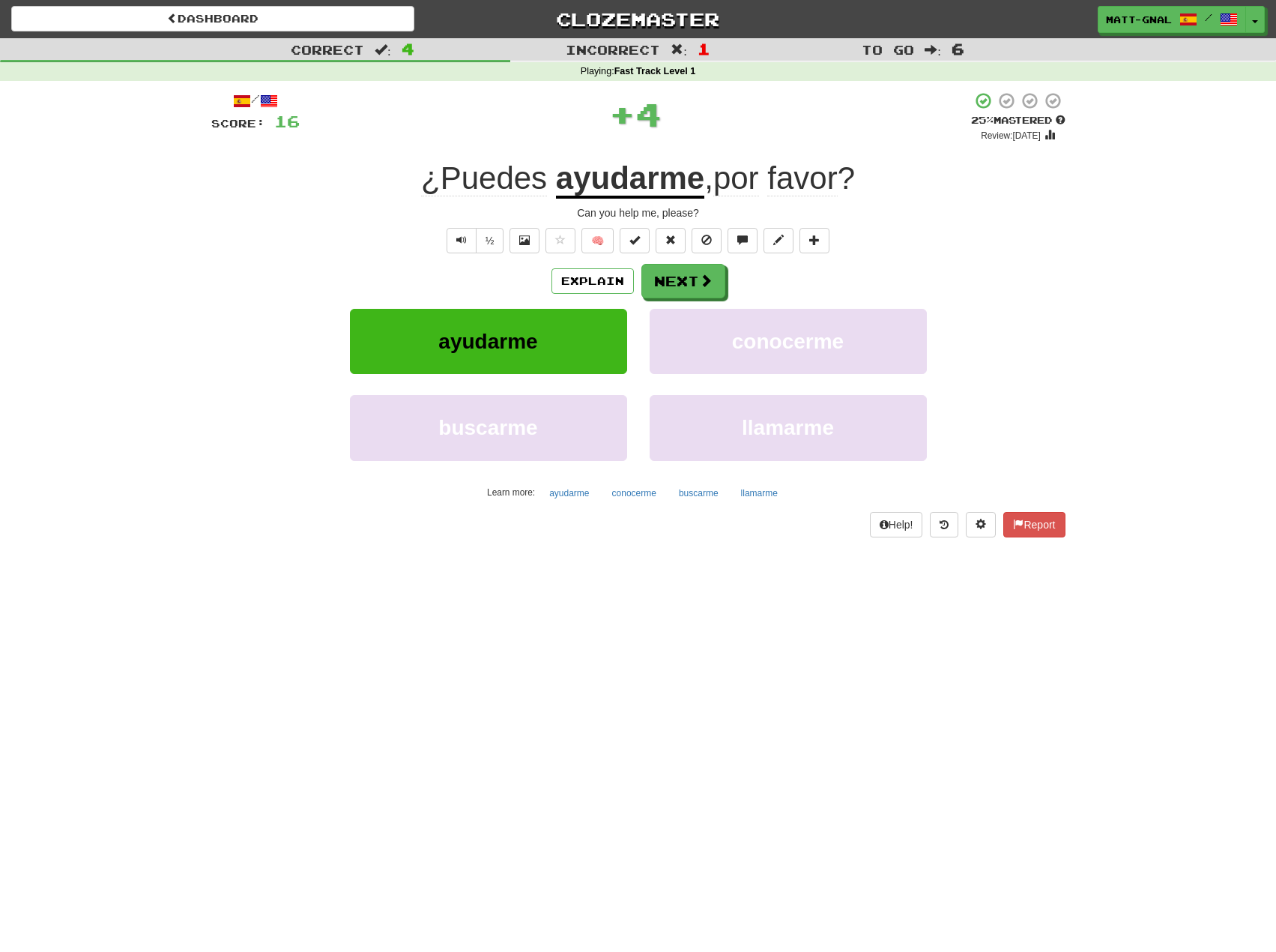
click at [637, 185] on u "ayudarme" at bounding box center [629, 179] width 148 height 38
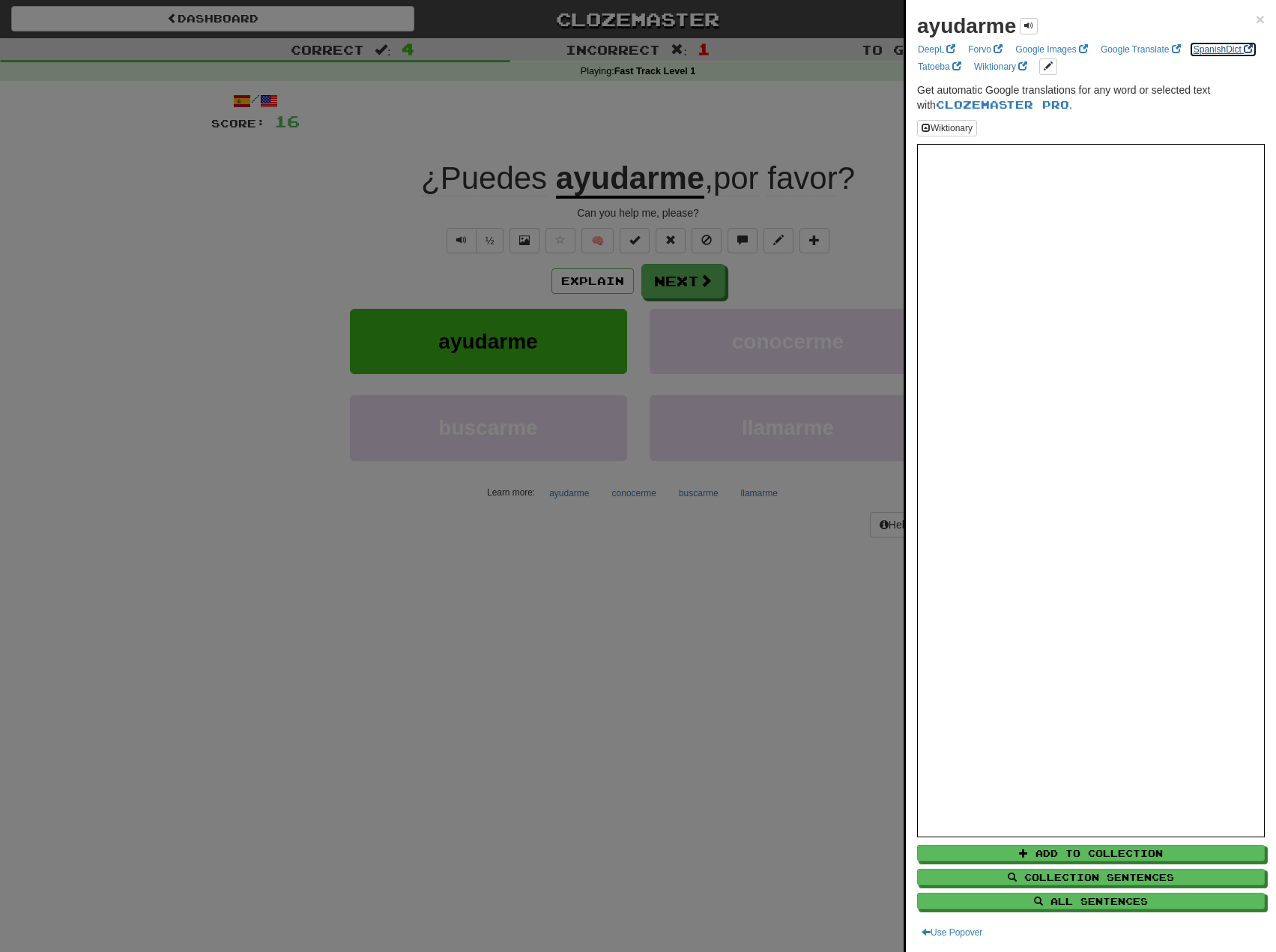
click at [1189, 58] on link "SpanishDict" at bounding box center [1223, 49] width 68 height 16
click at [559, 117] on div at bounding box center [638, 476] width 1276 height 952
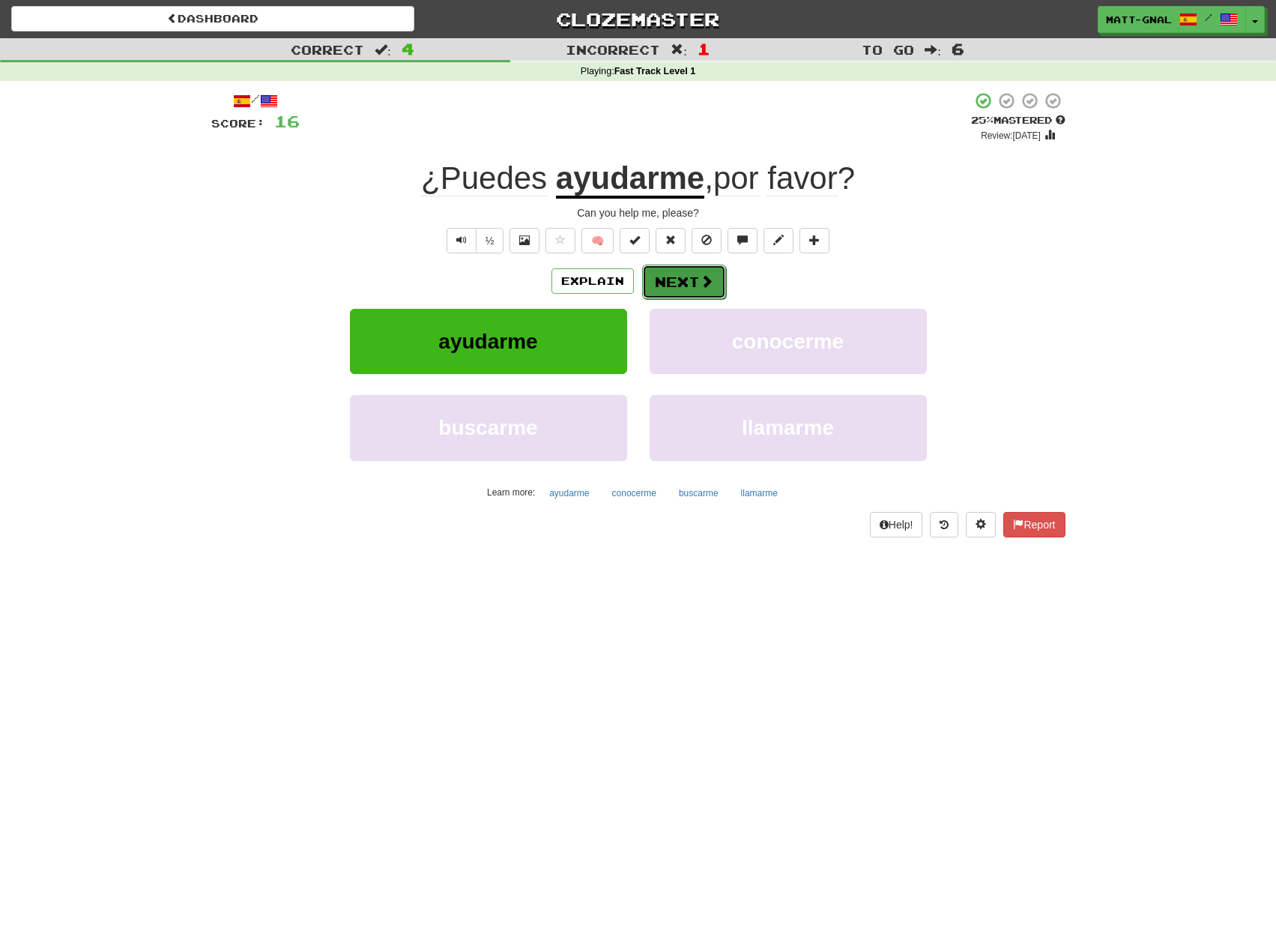
click at [697, 282] on button "Next" at bounding box center [684, 282] width 84 height 35
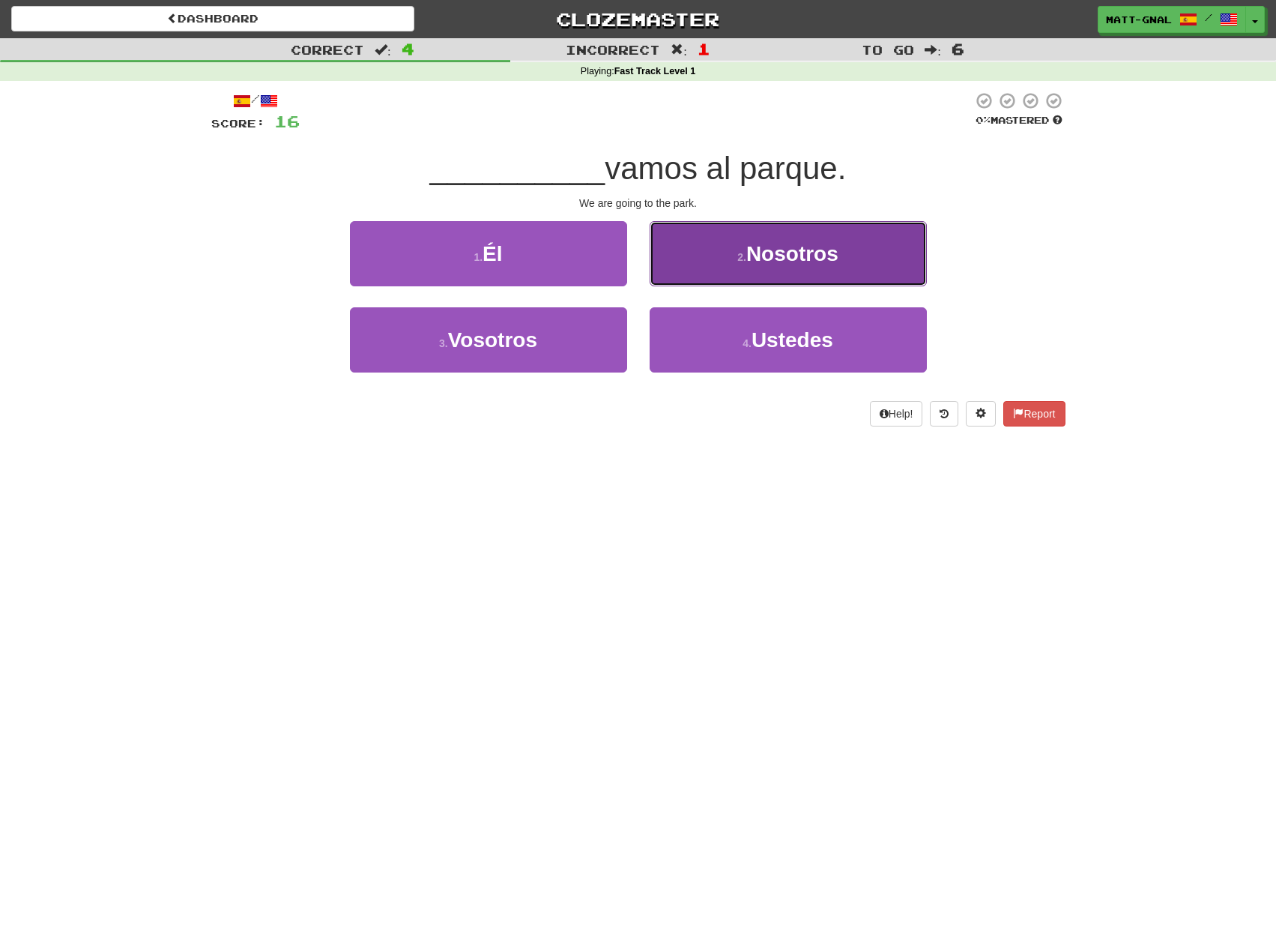
click at [752, 250] on span "Nosotros" at bounding box center [792, 254] width 92 height 23
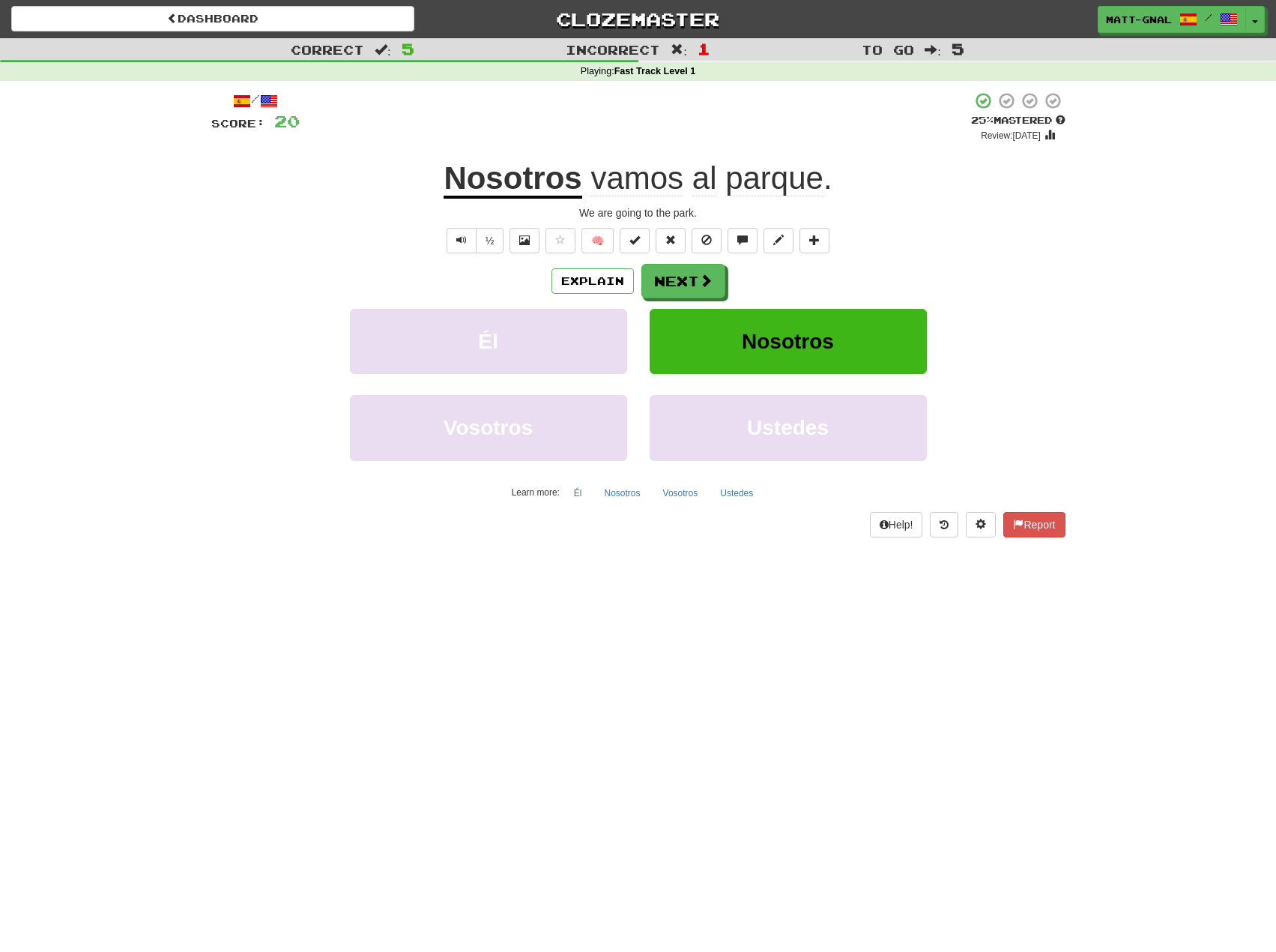
click at [632, 177] on span "vamos" at bounding box center [636, 178] width 93 height 36
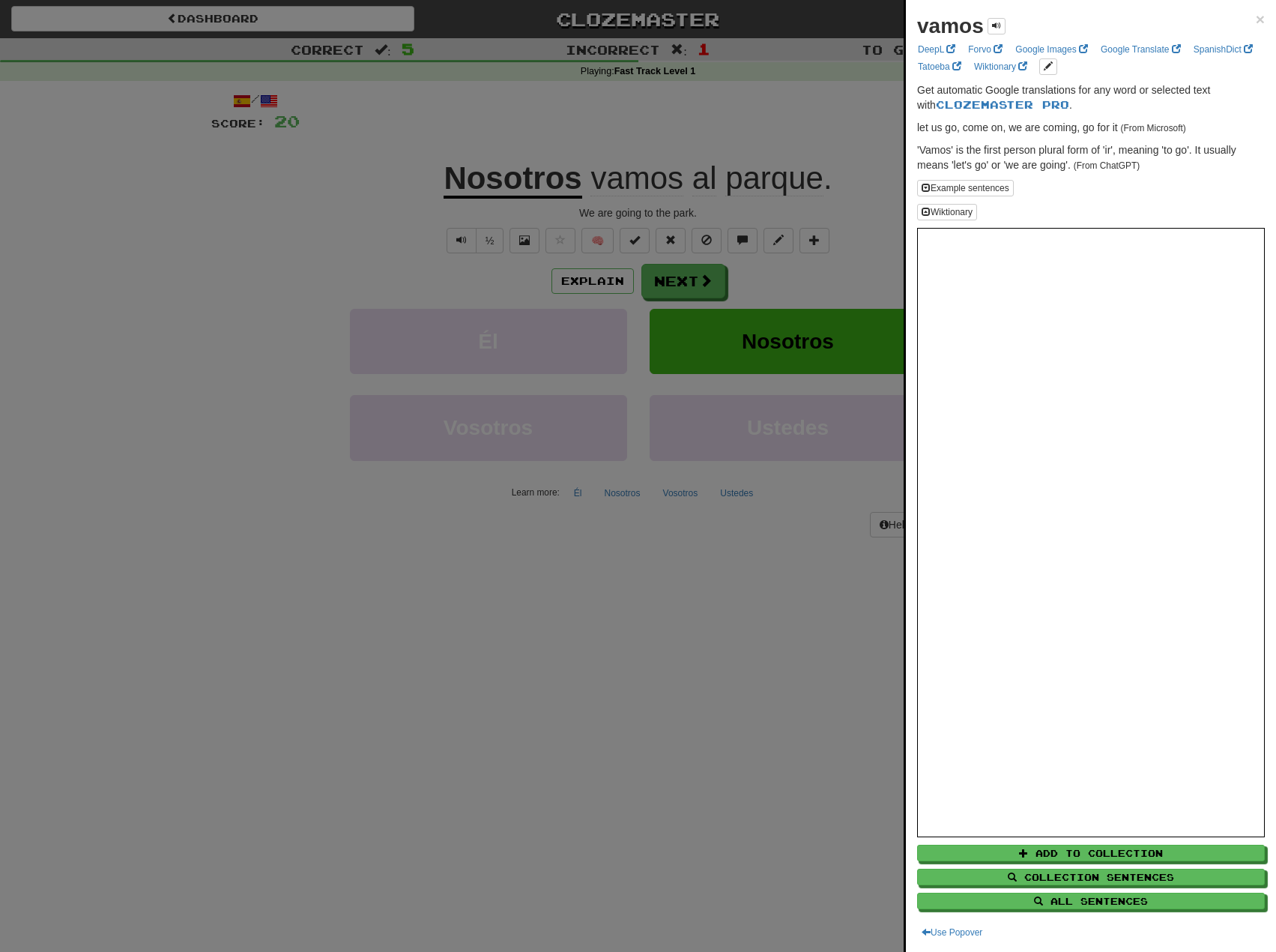
click at [653, 131] on div at bounding box center [638, 476] width 1276 height 952
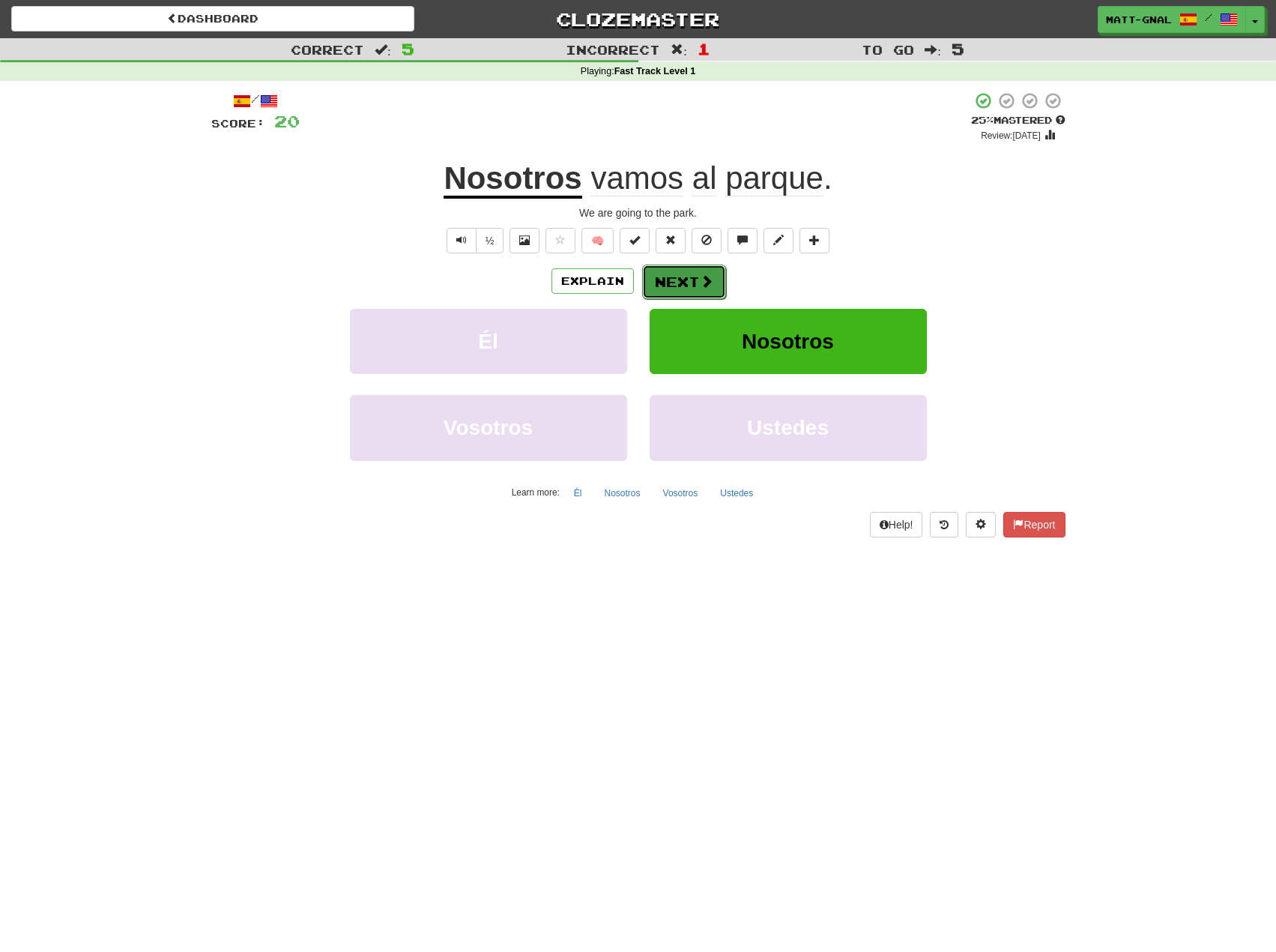
click at [673, 275] on button "Next" at bounding box center [684, 282] width 84 height 35
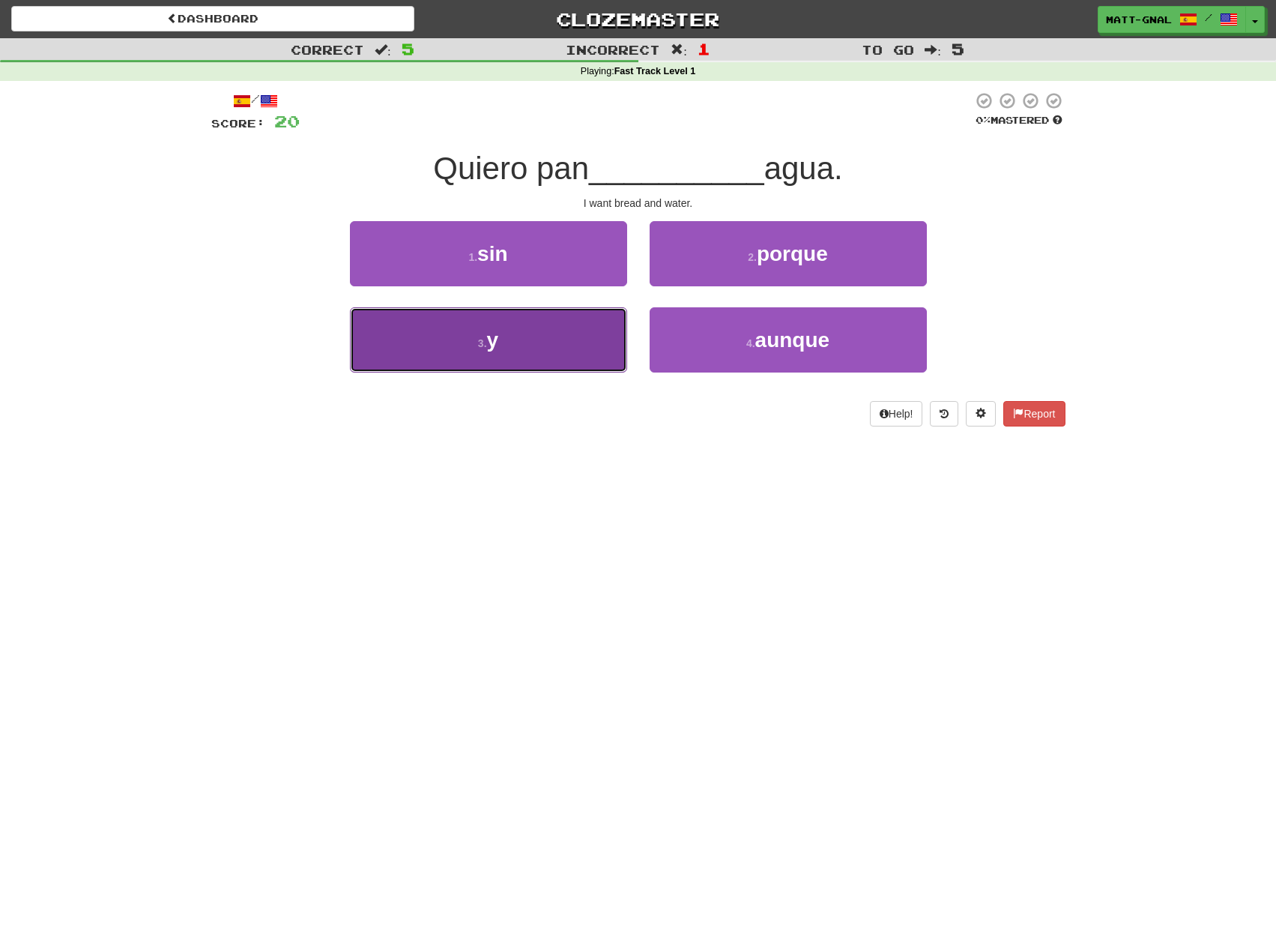
click at [555, 325] on button "3 . y" at bounding box center [488, 339] width 277 height 65
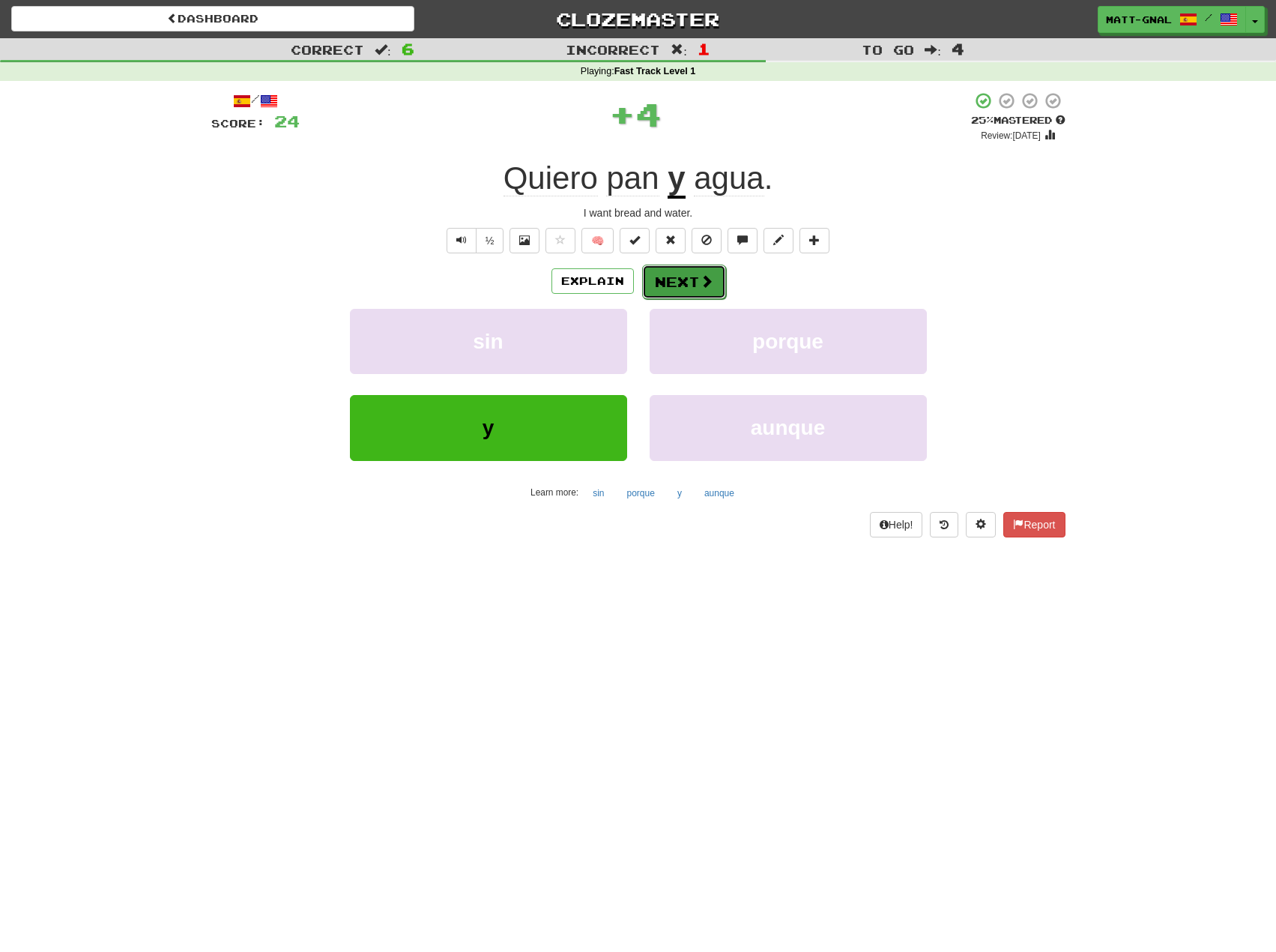
click at [664, 270] on button "Next" at bounding box center [684, 282] width 84 height 35
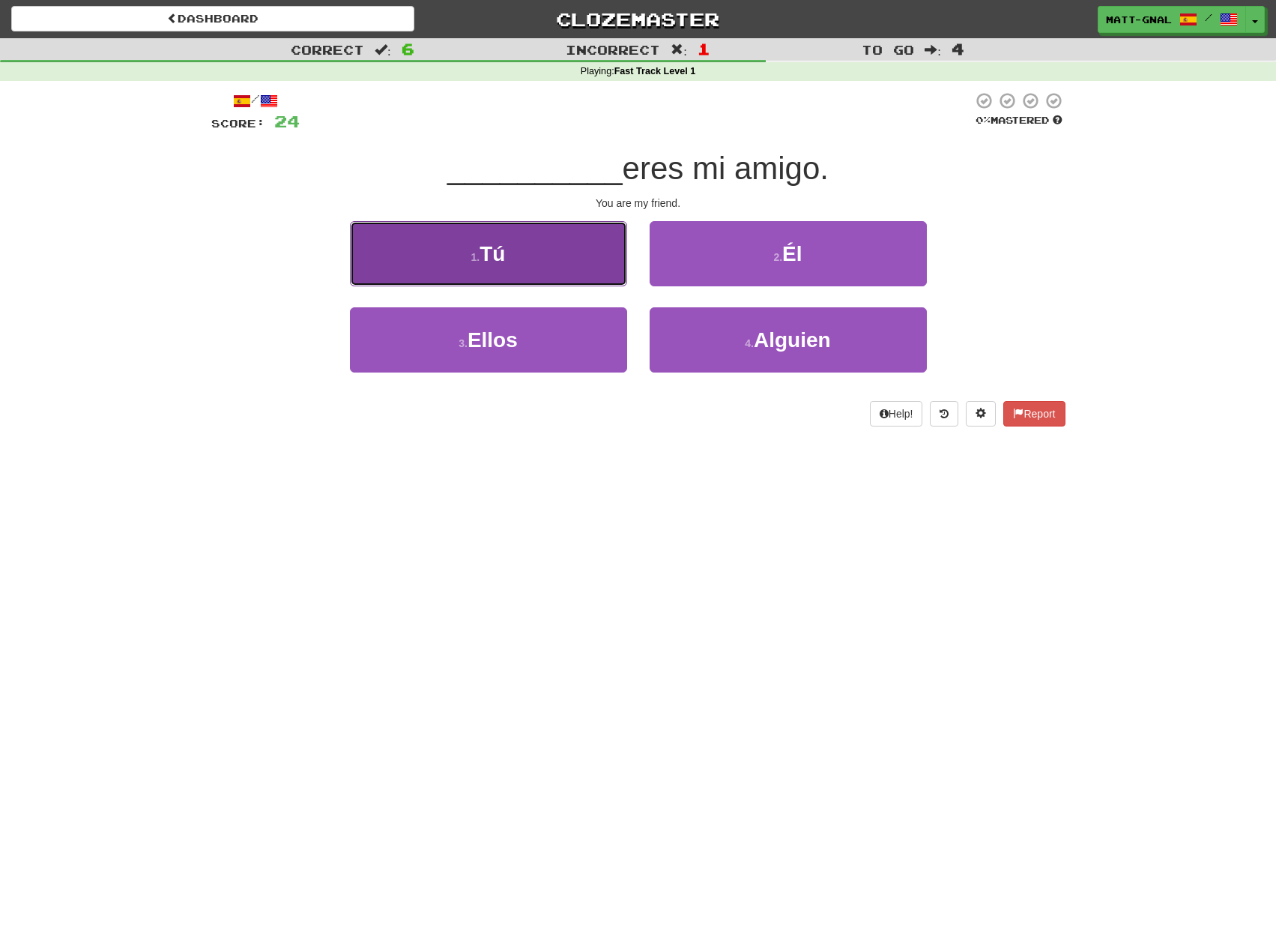
click at [545, 254] on button "1 . Tú" at bounding box center [488, 253] width 277 height 65
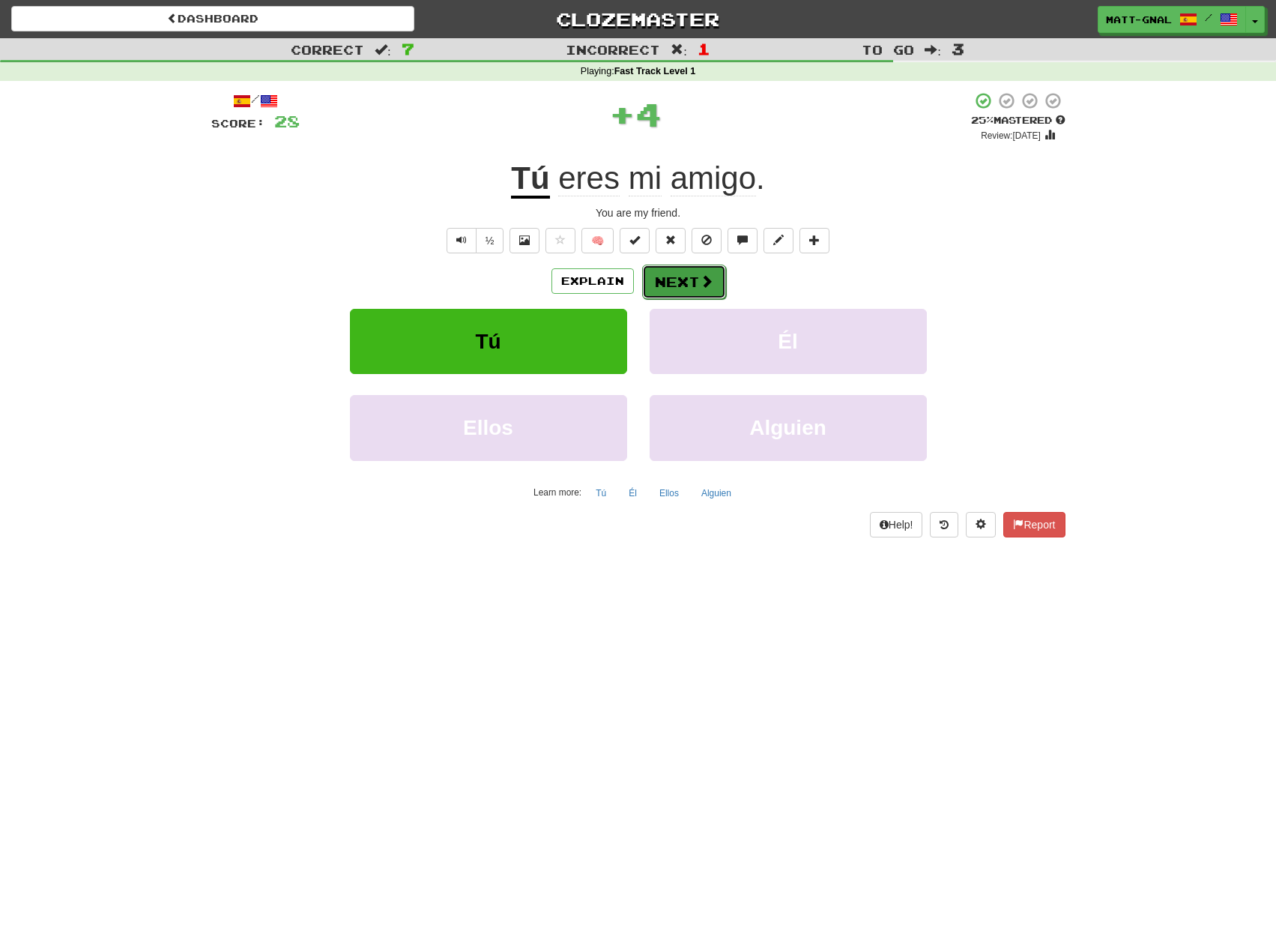
click at [677, 280] on button "Next" at bounding box center [684, 282] width 84 height 35
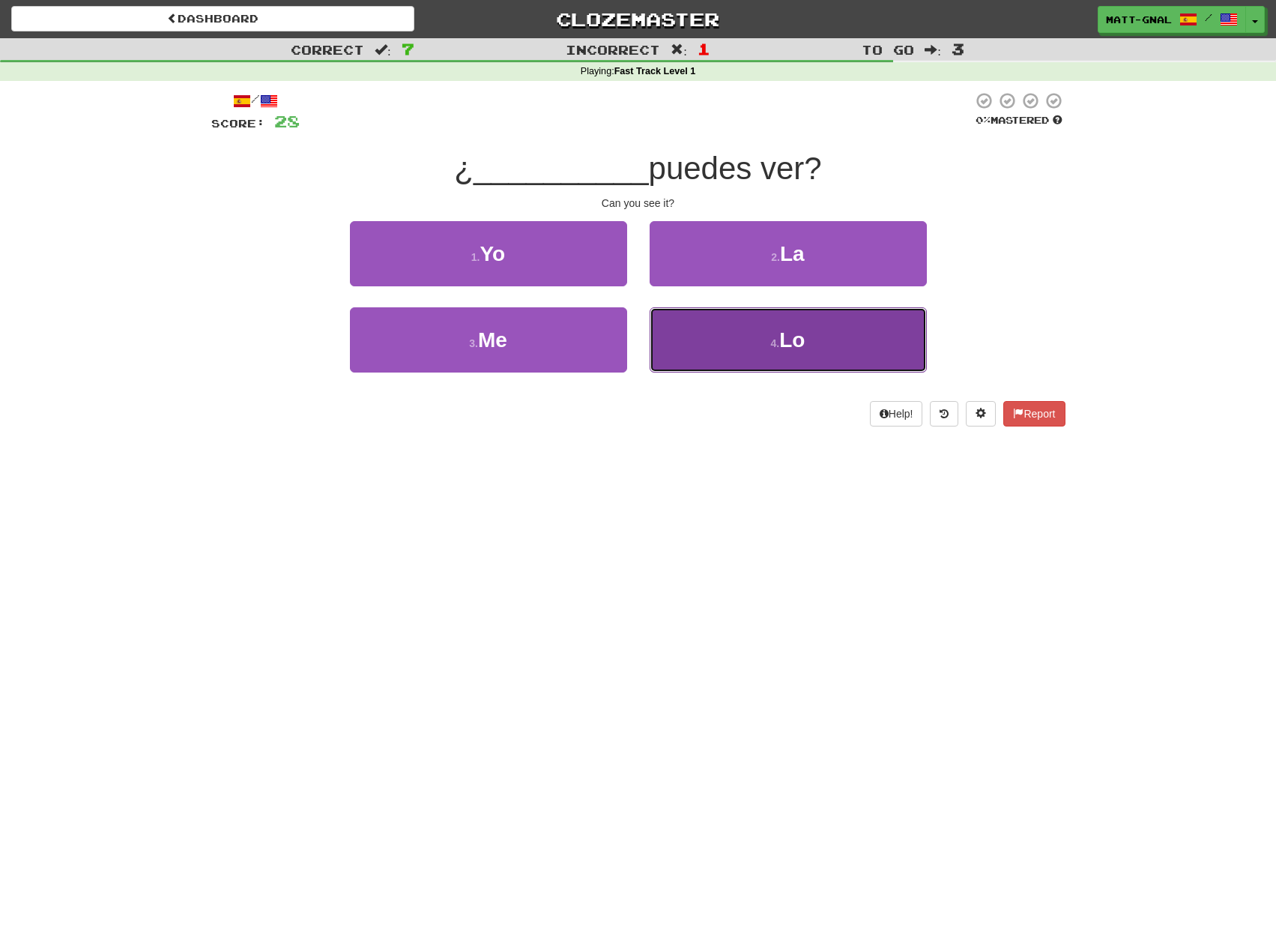
click at [718, 332] on button "4 . Lo" at bounding box center [789, 339] width 277 height 65
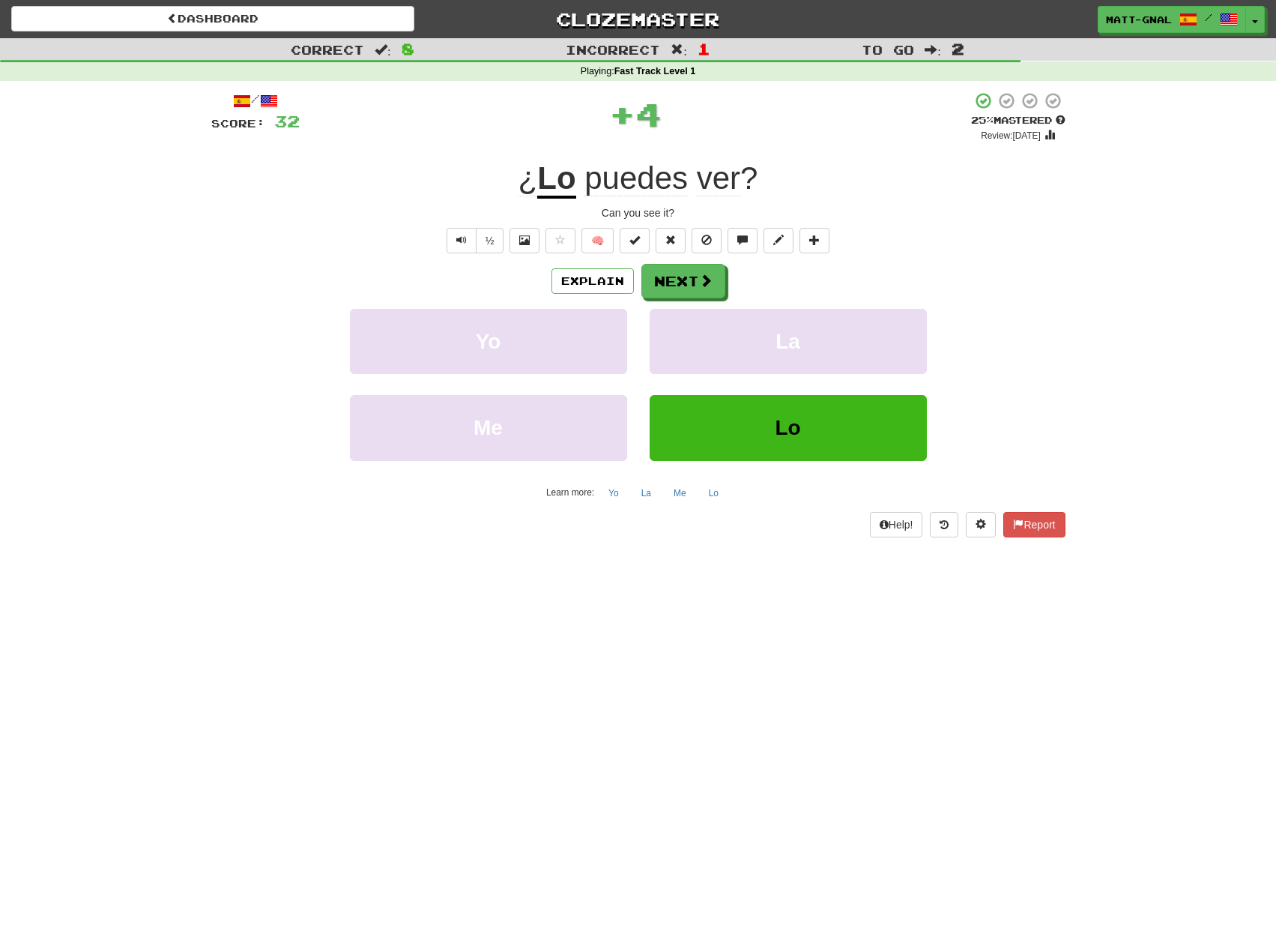
click at [552, 188] on u "Lo" at bounding box center [557, 179] width 38 height 38
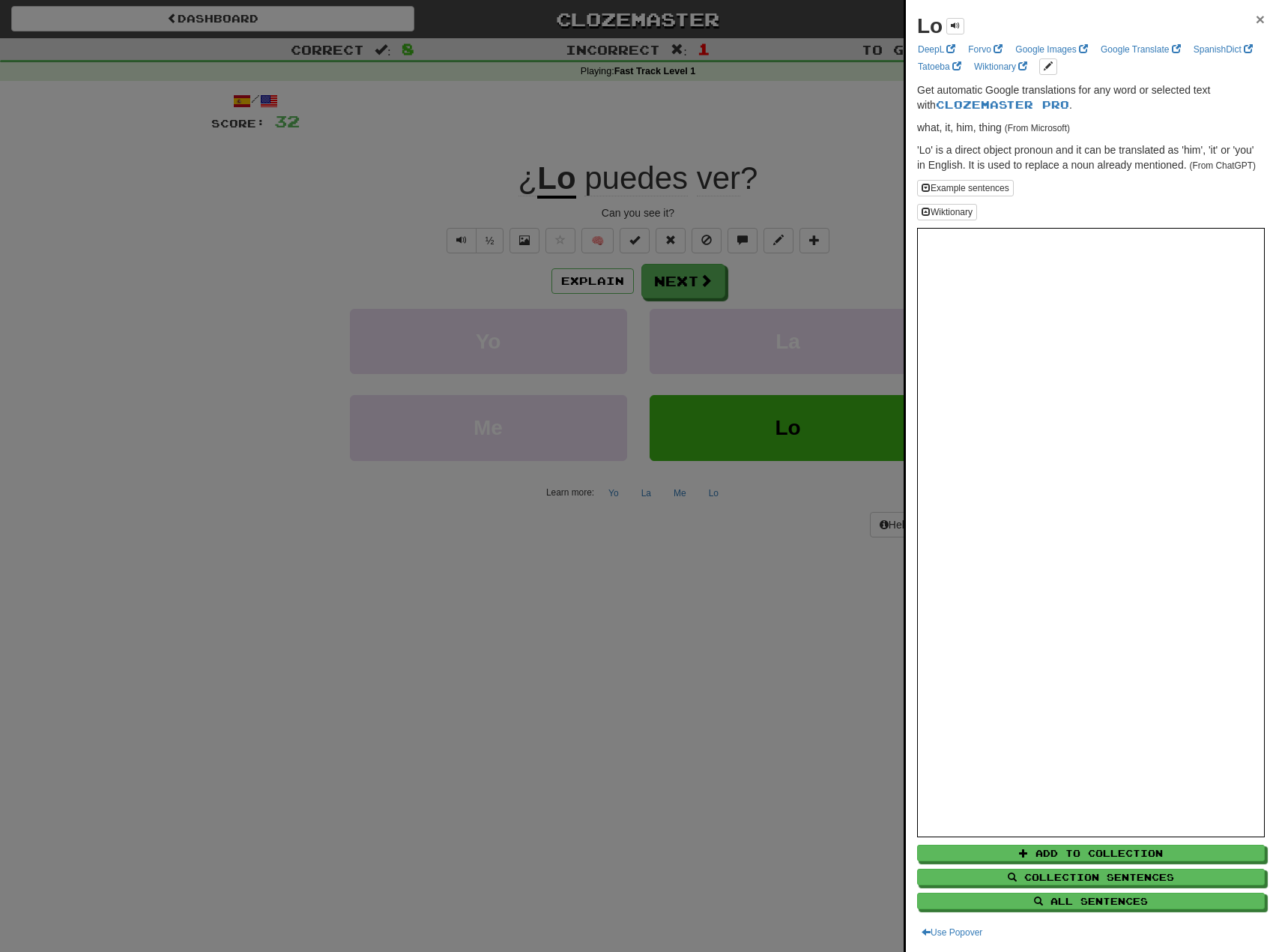
click at [1256, 19] on span "×" at bounding box center [1260, 19] width 9 height 17
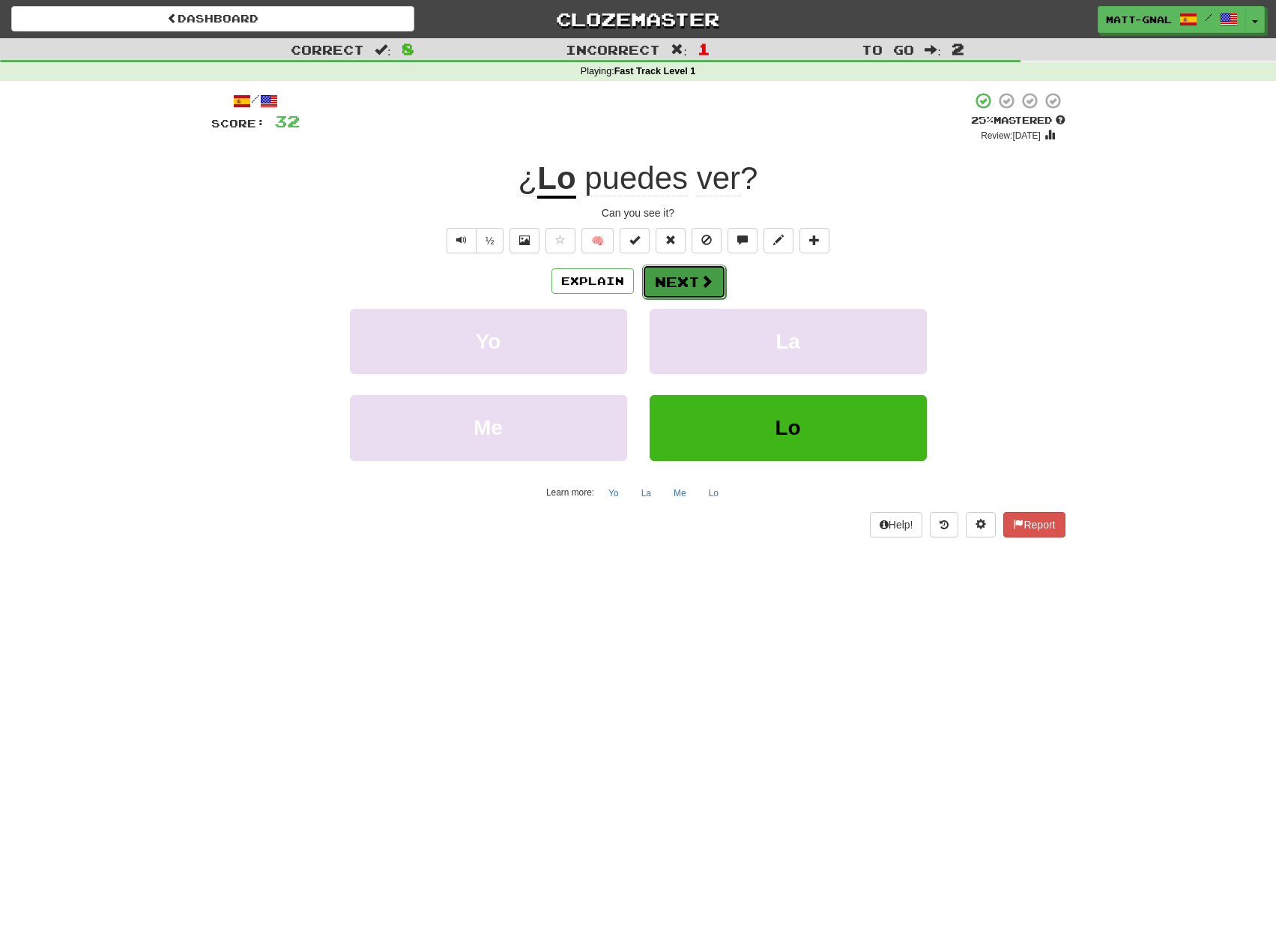
click at [678, 274] on button "Next" at bounding box center [684, 282] width 84 height 35
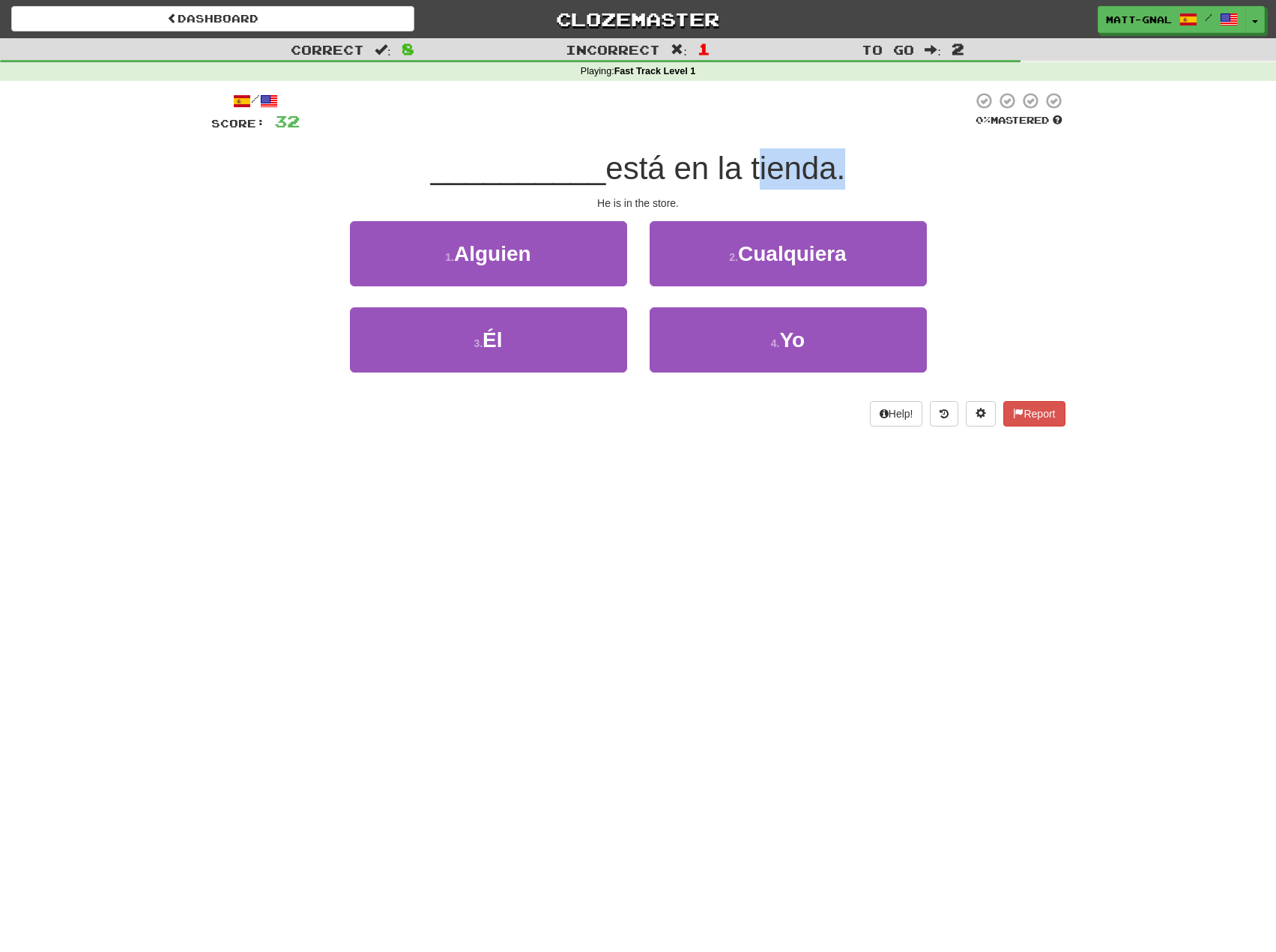
drag, startPoint x: 757, startPoint y: 176, endPoint x: 842, endPoint y: 176, distance: 85.0
click at [842, 176] on span "está en la tienda." at bounding box center [725, 168] width 240 height 35
drag, startPoint x: 842, startPoint y: 176, endPoint x: 815, endPoint y: 182, distance: 27.7
click at [841, 176] on span "está en la tienda." at bounding box center [725, 168] width 240 height 35
click at [789, 174] on span "está en la tienda." at bounding box center [725, 168] width 240 height 35
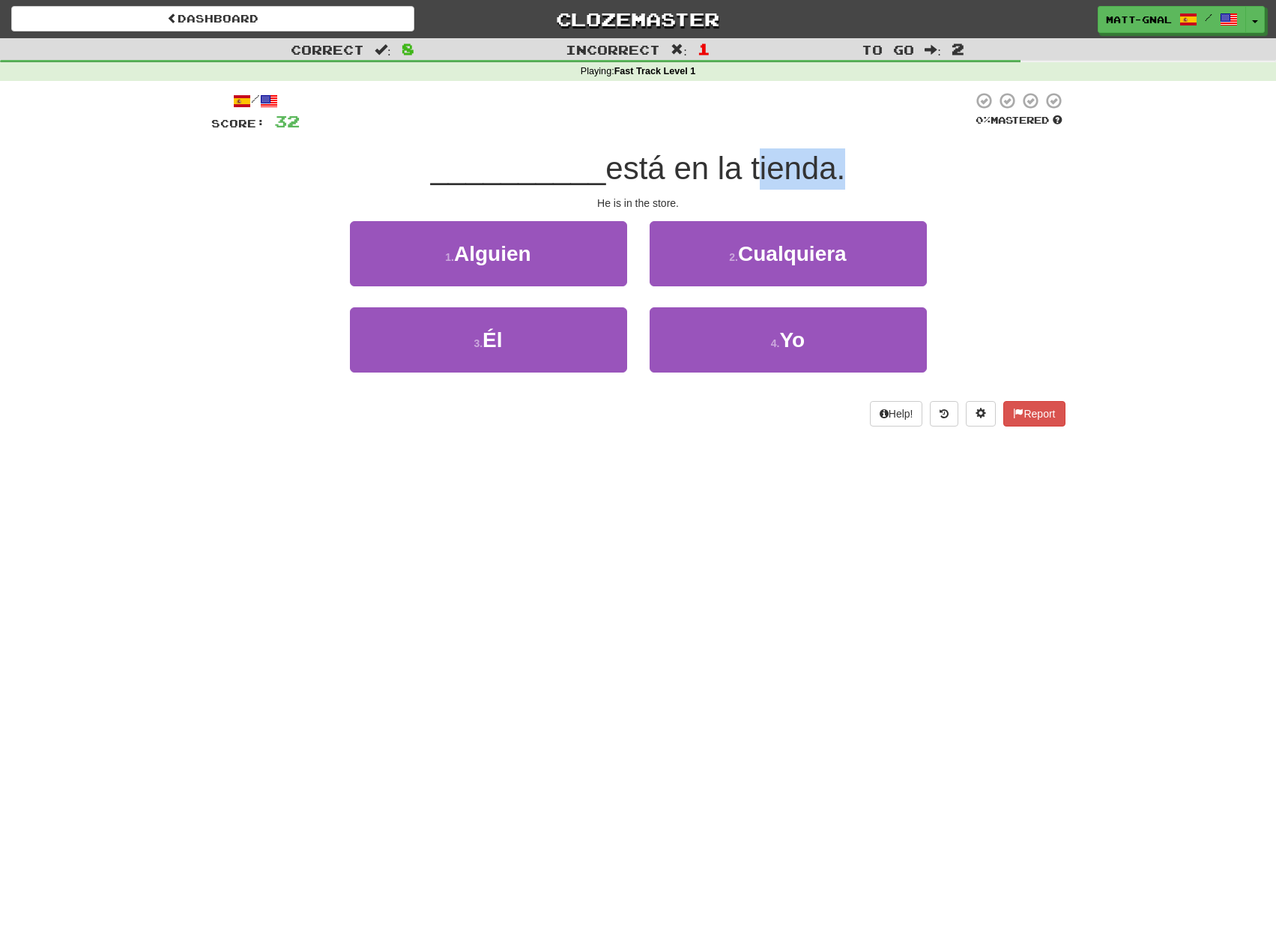
click at [789, 174] on span "está en la tienda." at bounding box center [725, 168] width 240 height 35
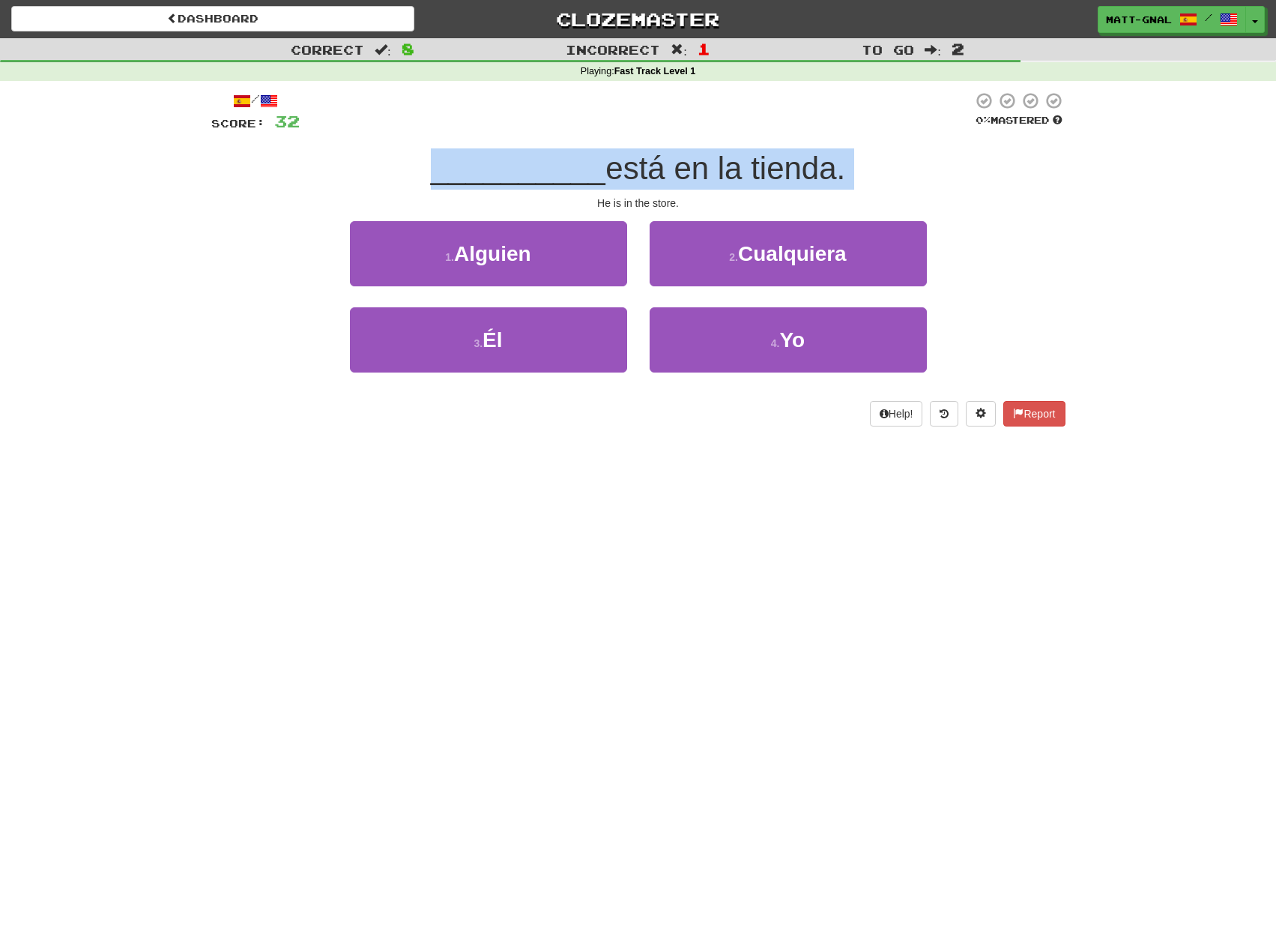
drag, startPoint x: 789, startPoint y: 174, endPoint x: 650, endPoint y: 174, distance: 139.0
click at [786, 174] on span "está en la tienda." at bounding box center [725, 168] width 240 height 35
click at [627, 172] on span "está en la tienda." at bounding box center [725, 168] width 240 height 35
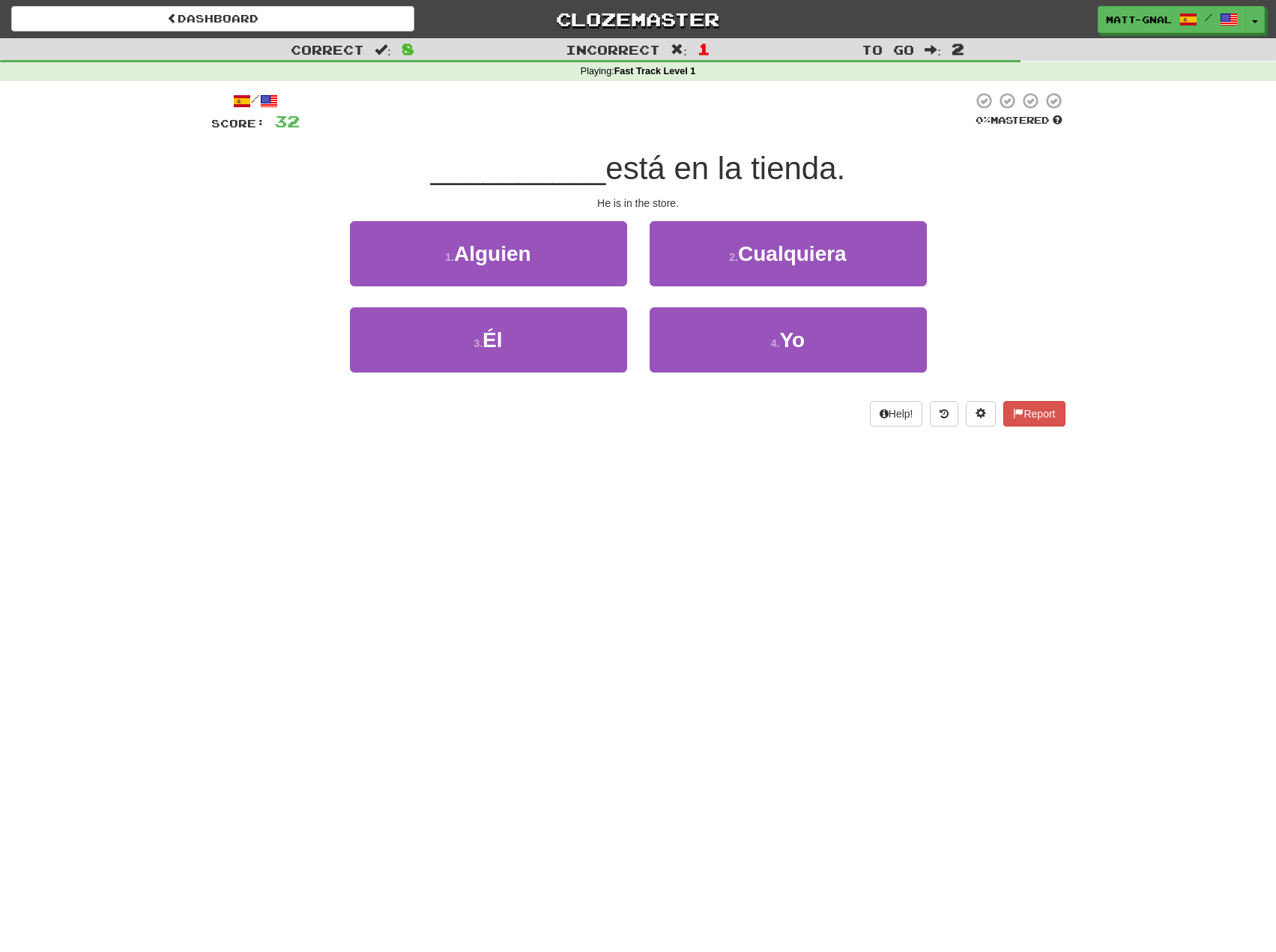
click at [656, 164] on span "está en la tienda." at bounding box center [725, 168] width 240 height 35
click at [680, 165] on span "está en la tienda." at bounding box center [725, 168] width 240 height 35
click at [722, 176] on span "está en la tienda." at bounding box center [725, 168] width 240 height 35
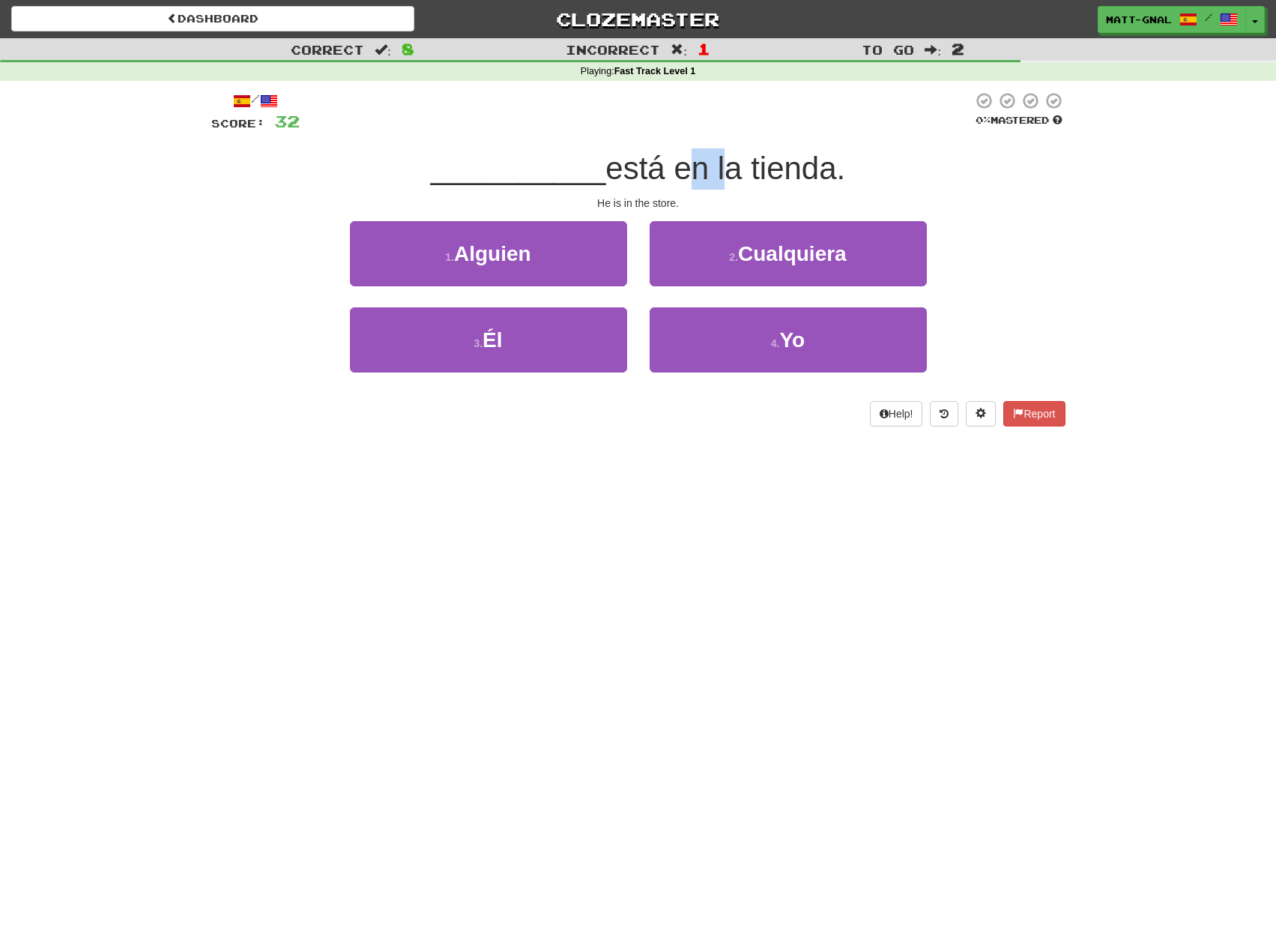
click at [722, 176] on span "está en la tienda." at bounding box center [725, 168] width 240 height 35
click at [757, 178] on span "está en la tienda." at bounding box center [725, 168] width 240 height 35
click at [755, 178] on span "está en la tienda." at bounding box center [725, 168] width 240 height 35
click at [833, 176] on span "está en la tienda." at bounding box center [725, 168] width 240 height 35
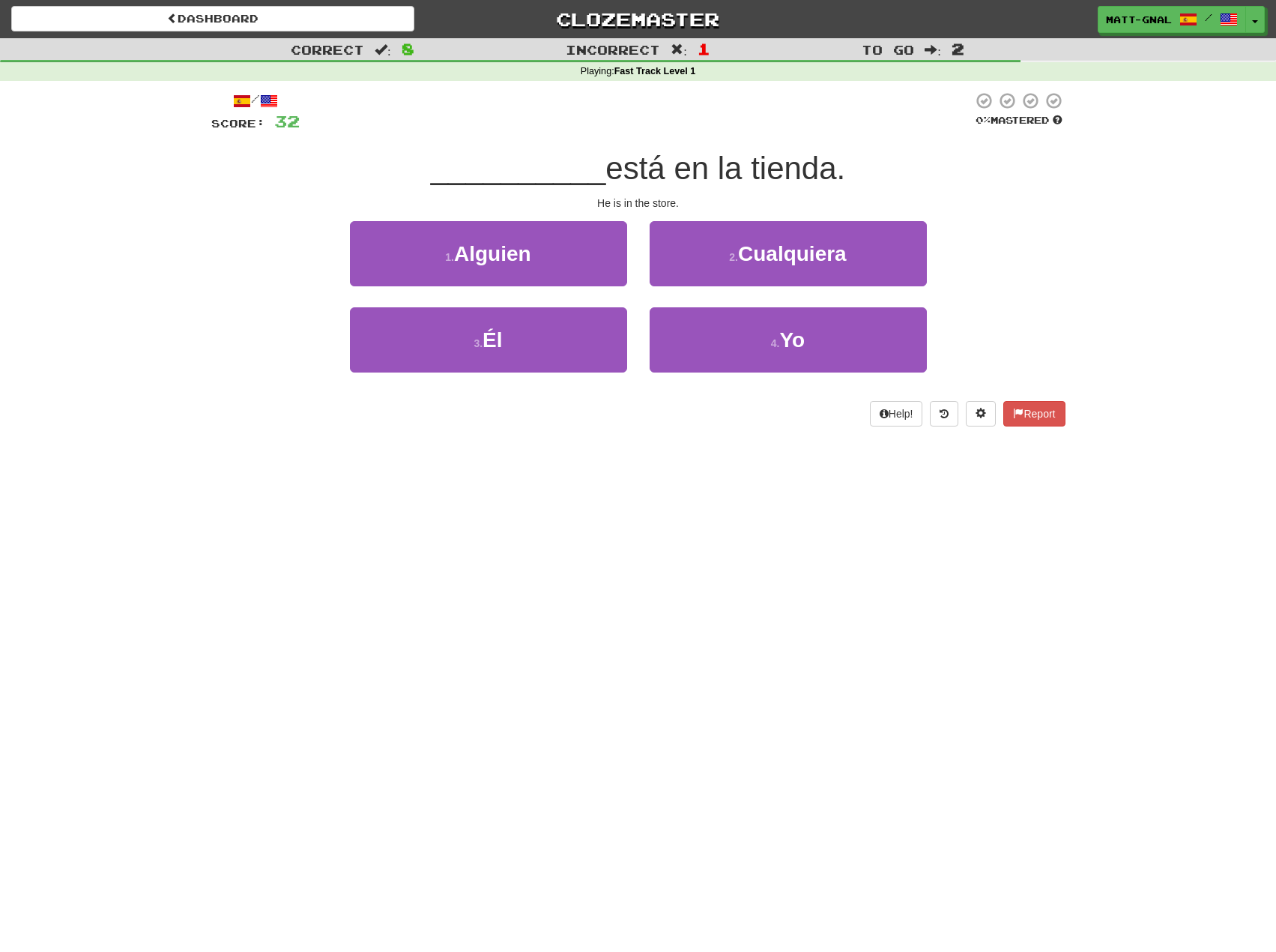
click at [605, 196] on div "He is in the store." at bounding box center [638, 203] width 854 height 15
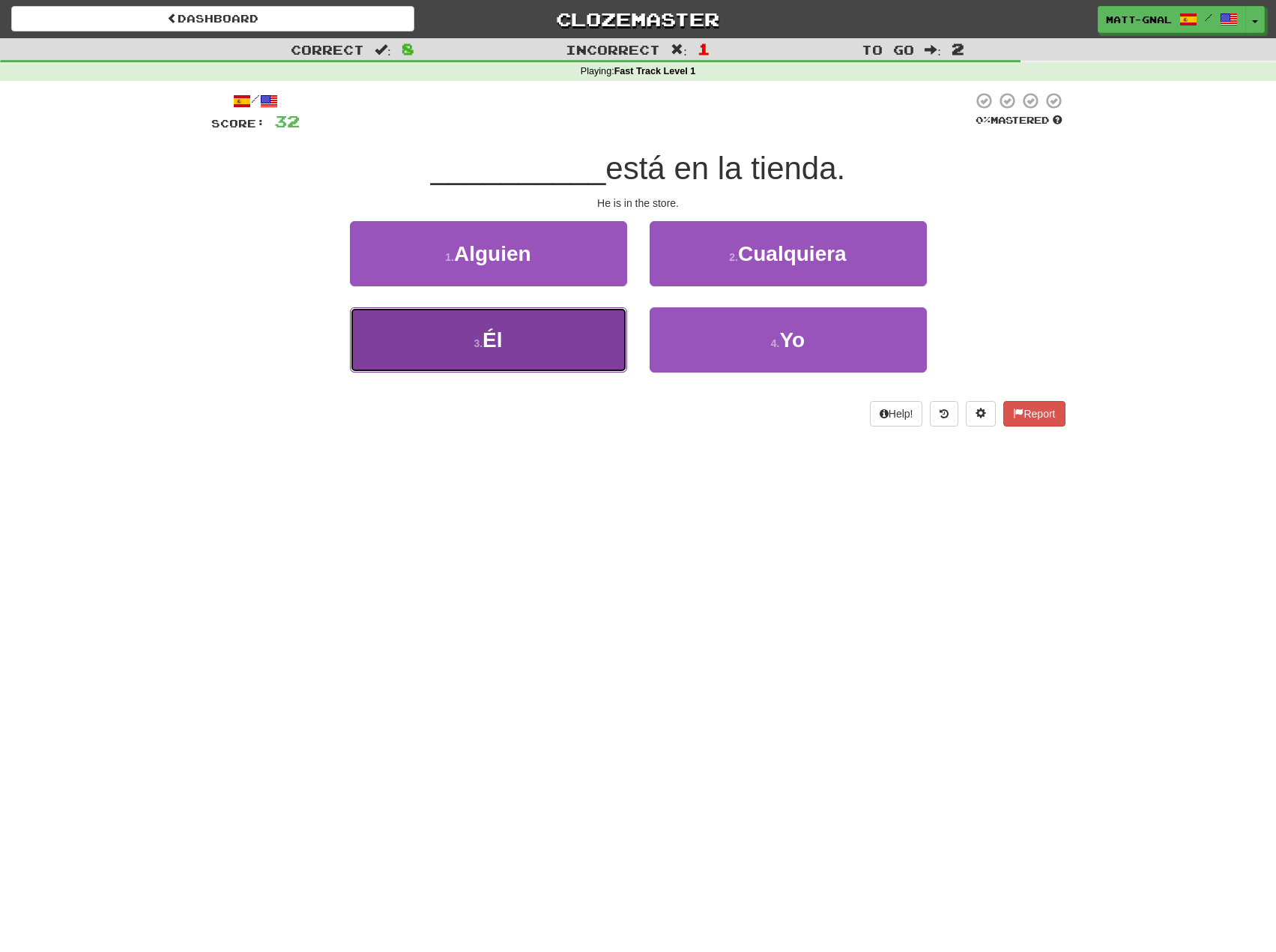
click at [535, 338] on button "3 . Él" at bounding box center [488, 339] width 277 height 65
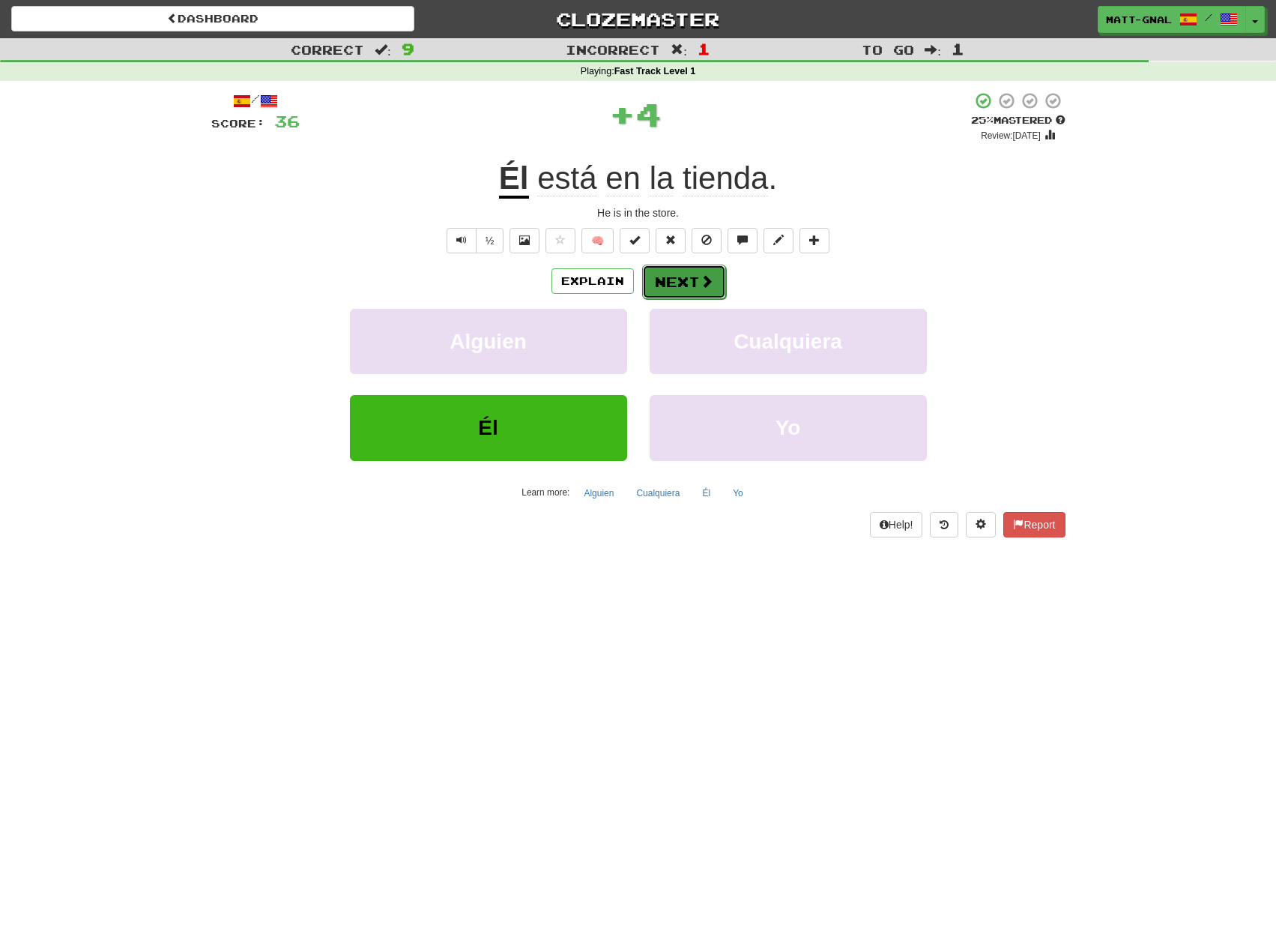
click at [660, 286] on button "Next" at bounding box center [684, 282] width 84 height 35
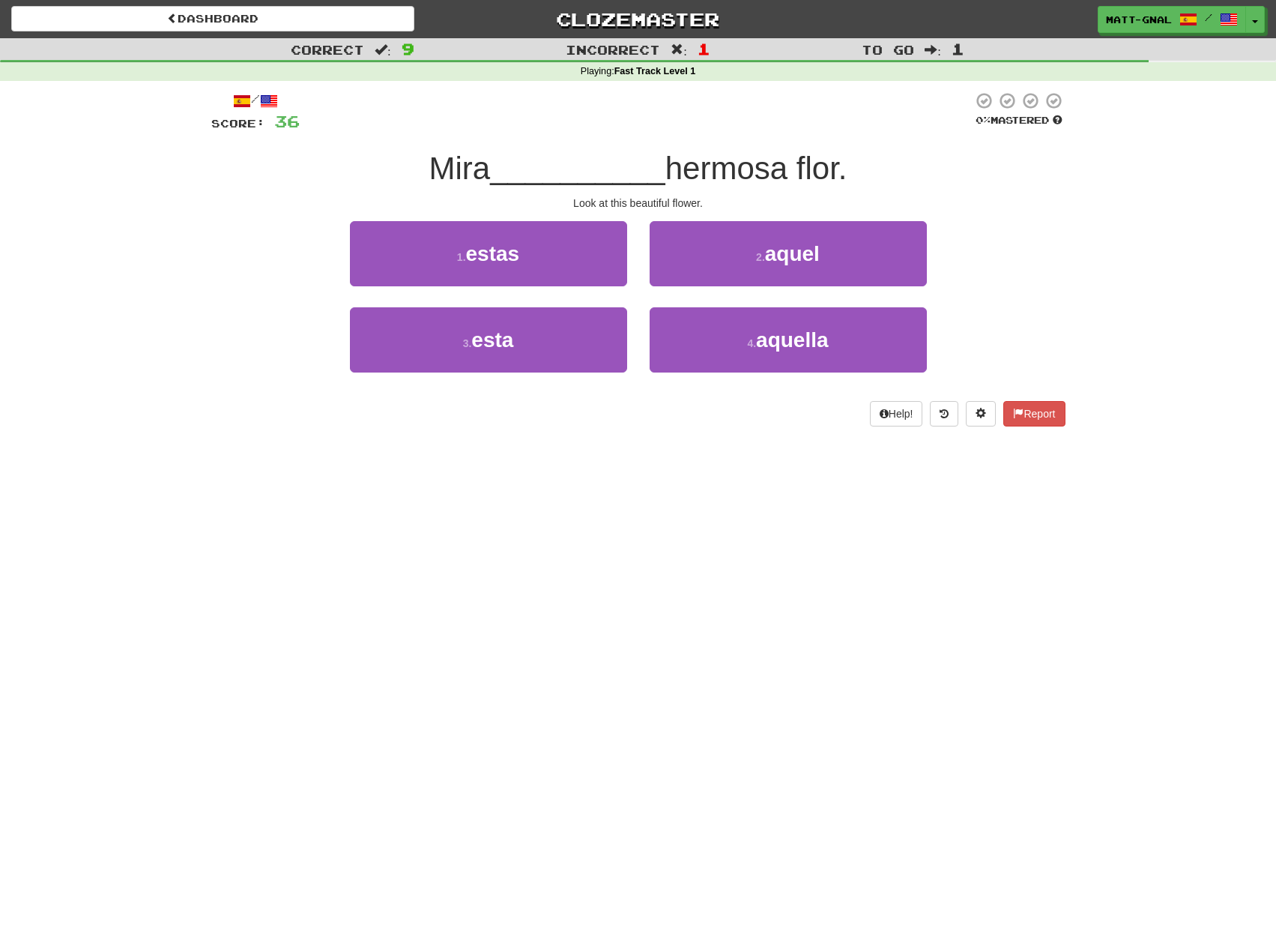
click at [584, 201] on div "Look at this beautiful flower." at bounding box center [638, 203] width 854 height 15
drag, startPoint x: 584, startPoint y: 201, endPoint x: 572, endPoint y: 164, distance: 38.9
click at [583, 197] on div "Look at this beautiful flower." at bounding box center [638, 203] width 854 height 15
click at [571, 160] on span "__________" at bounding box center [577, 168] width 176 height 35
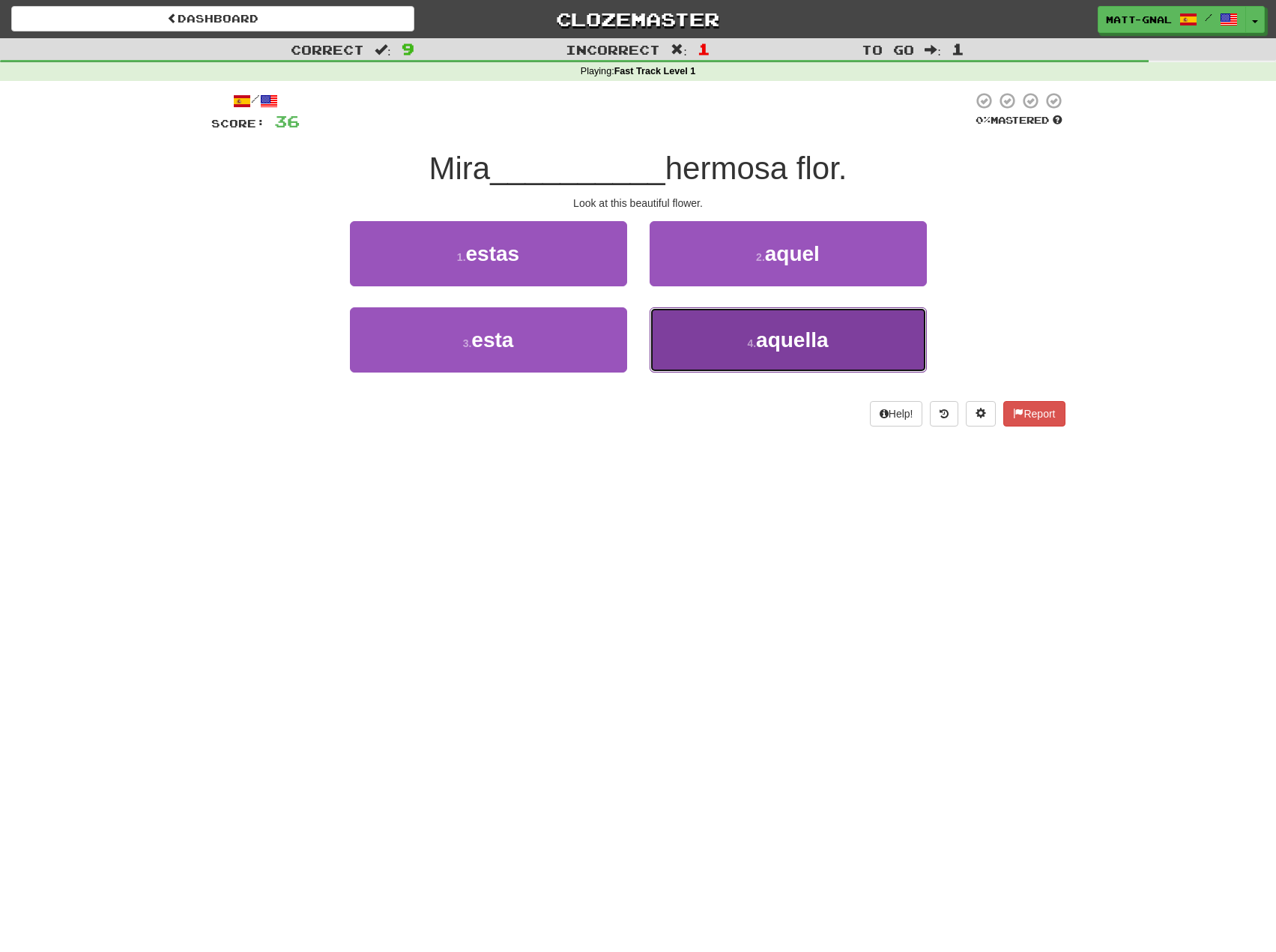
click at [696, 332] on button "4 . aquella" at bounding box center [789, 339] width 277 height 65
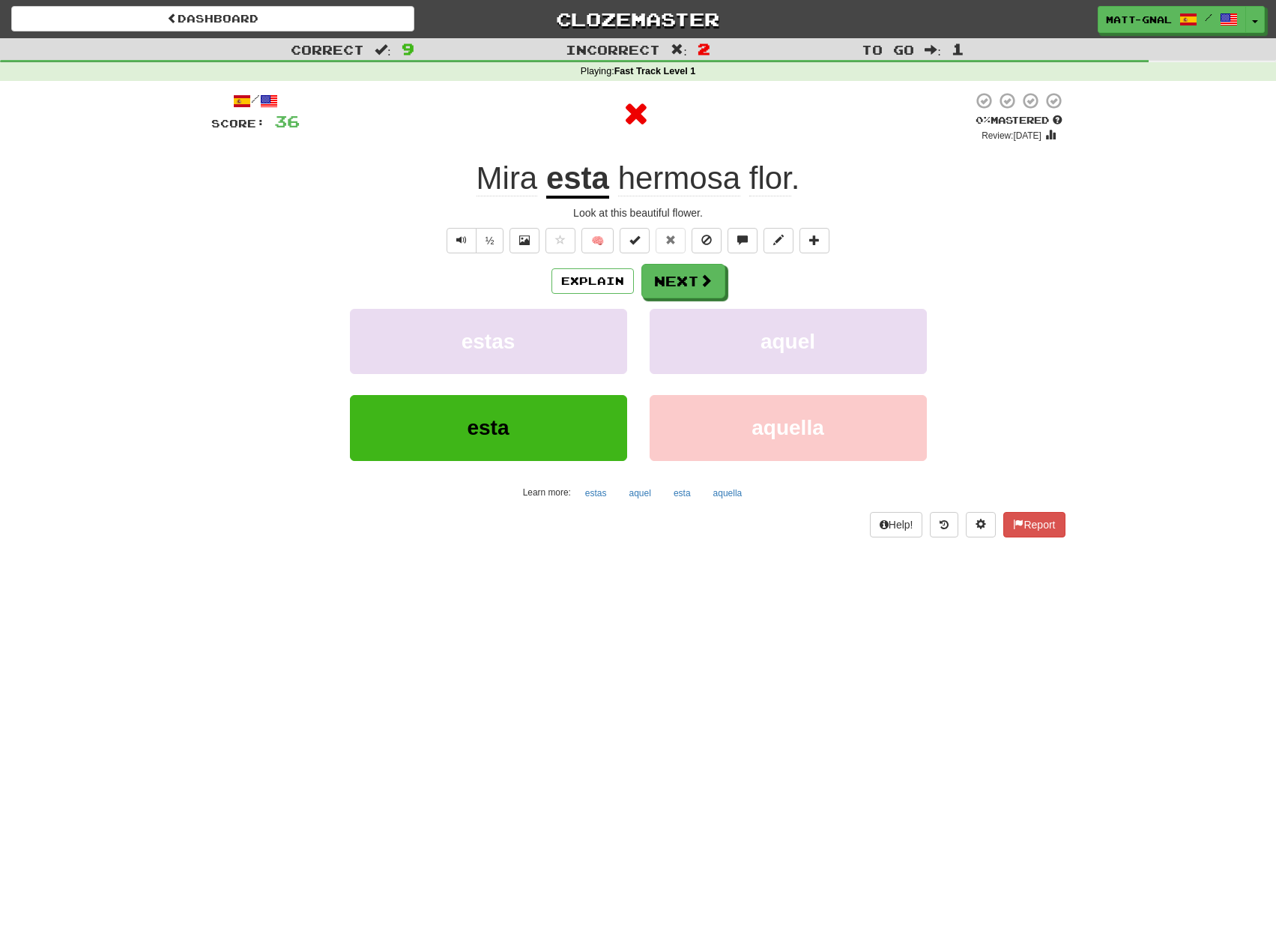
click at [577, 189] on u "esta" at bounding box center [577, 179] width 63 height 38
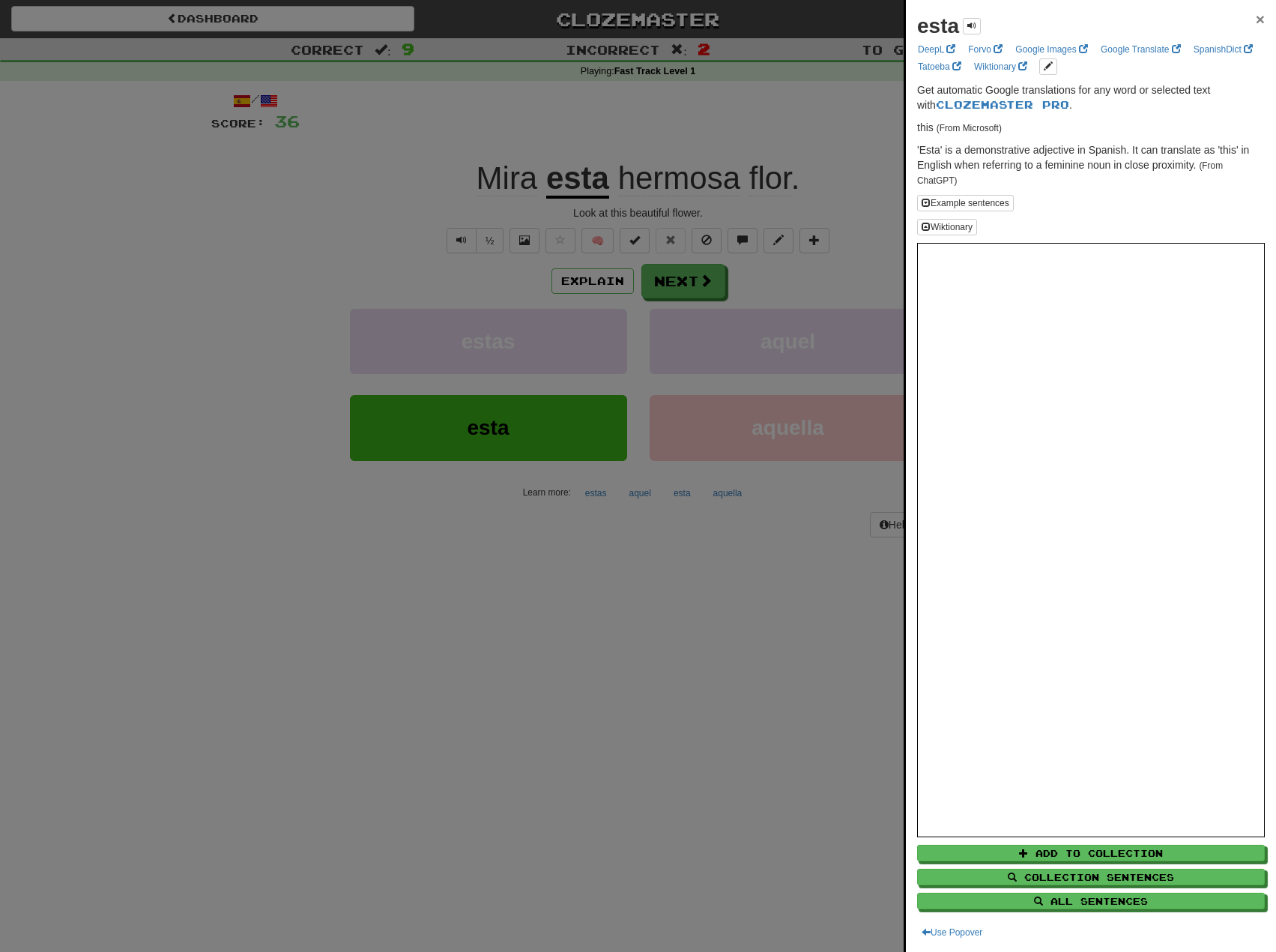
click at [1256, 19] on span "×" at bounding box center [1260, 19] width 9 height 17
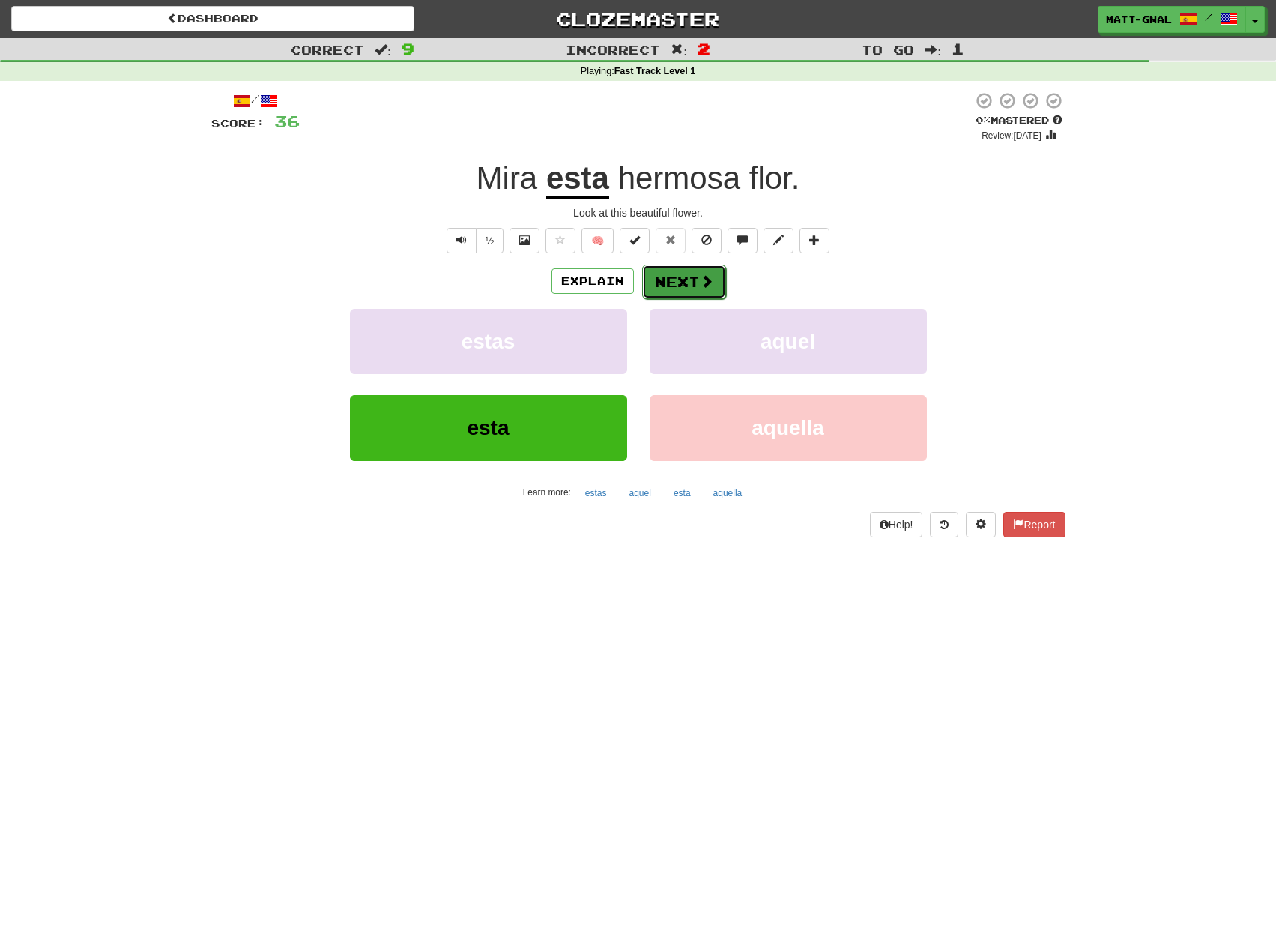
click at [700, 279] on span at bounding box center [707, 281] width 14 height 14
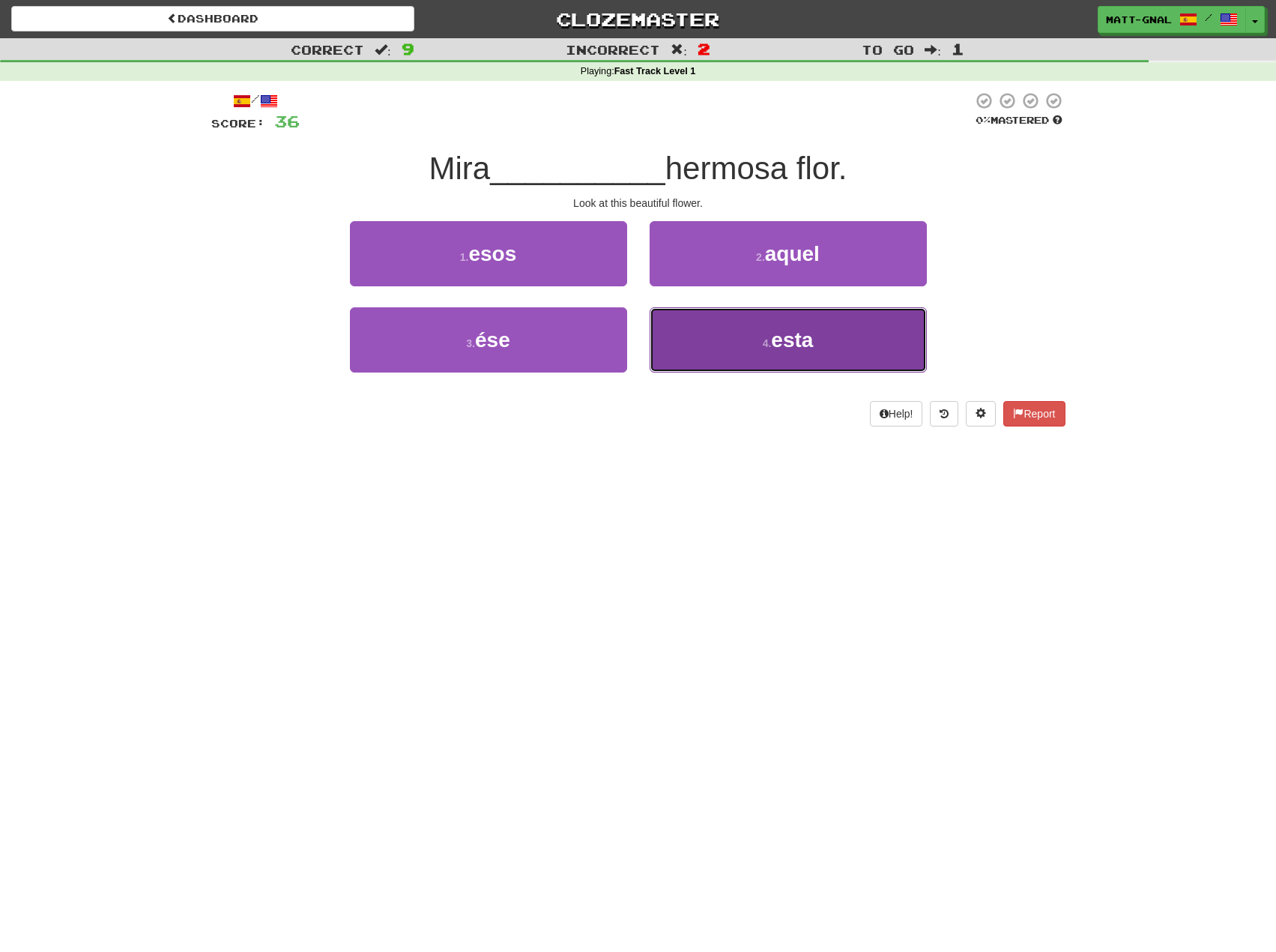
click at [792, 336] on span "esta" at bounding box center [792, 339] width 42 height 23
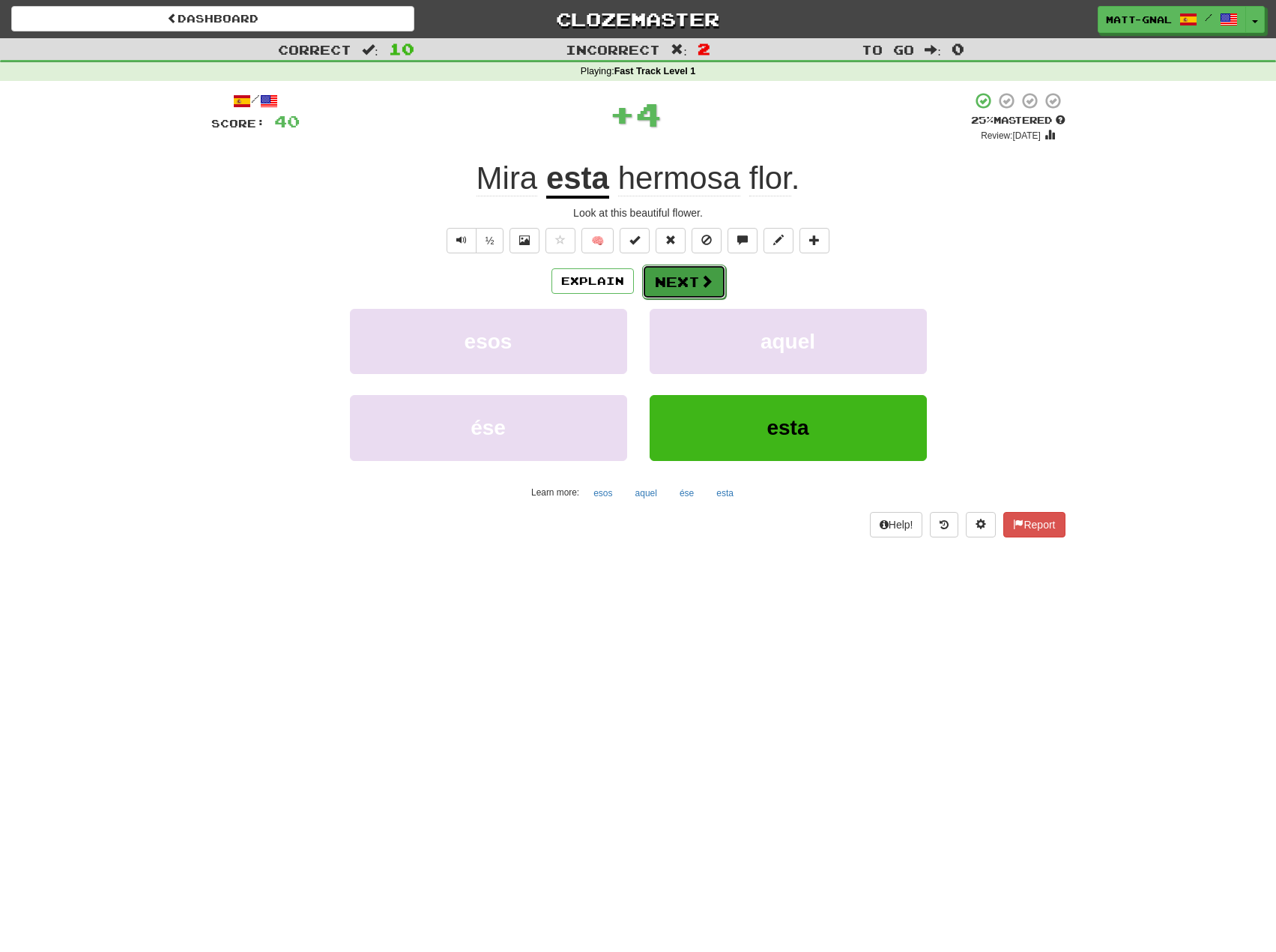
click at [679, 285] on button "Next" at bounding box center [684, 282] width 84 height 35
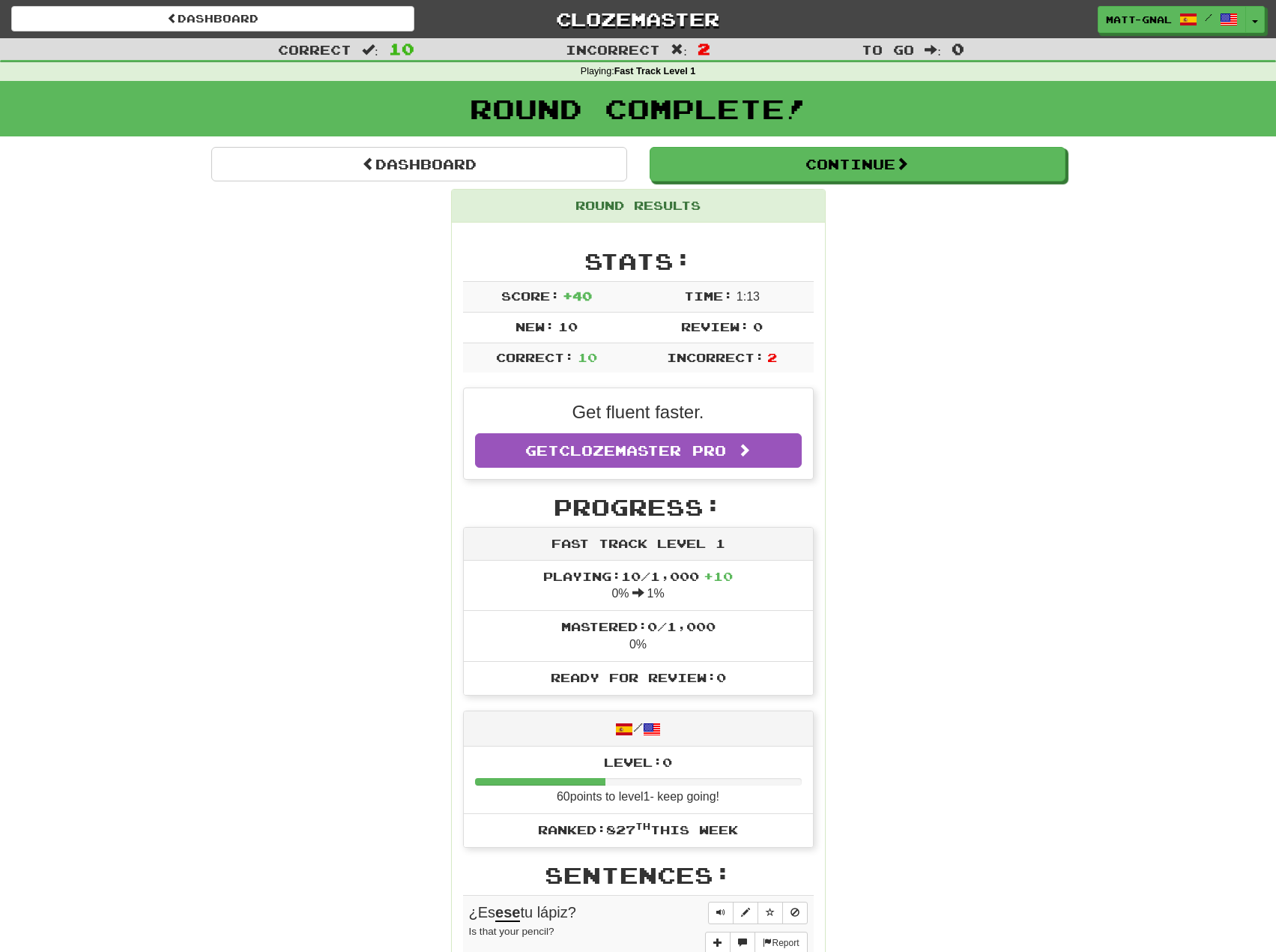
drag, startPoint x: 855, startPoint y: 231, endPoint x: 854, endPoint y: 83, distance: 148.0
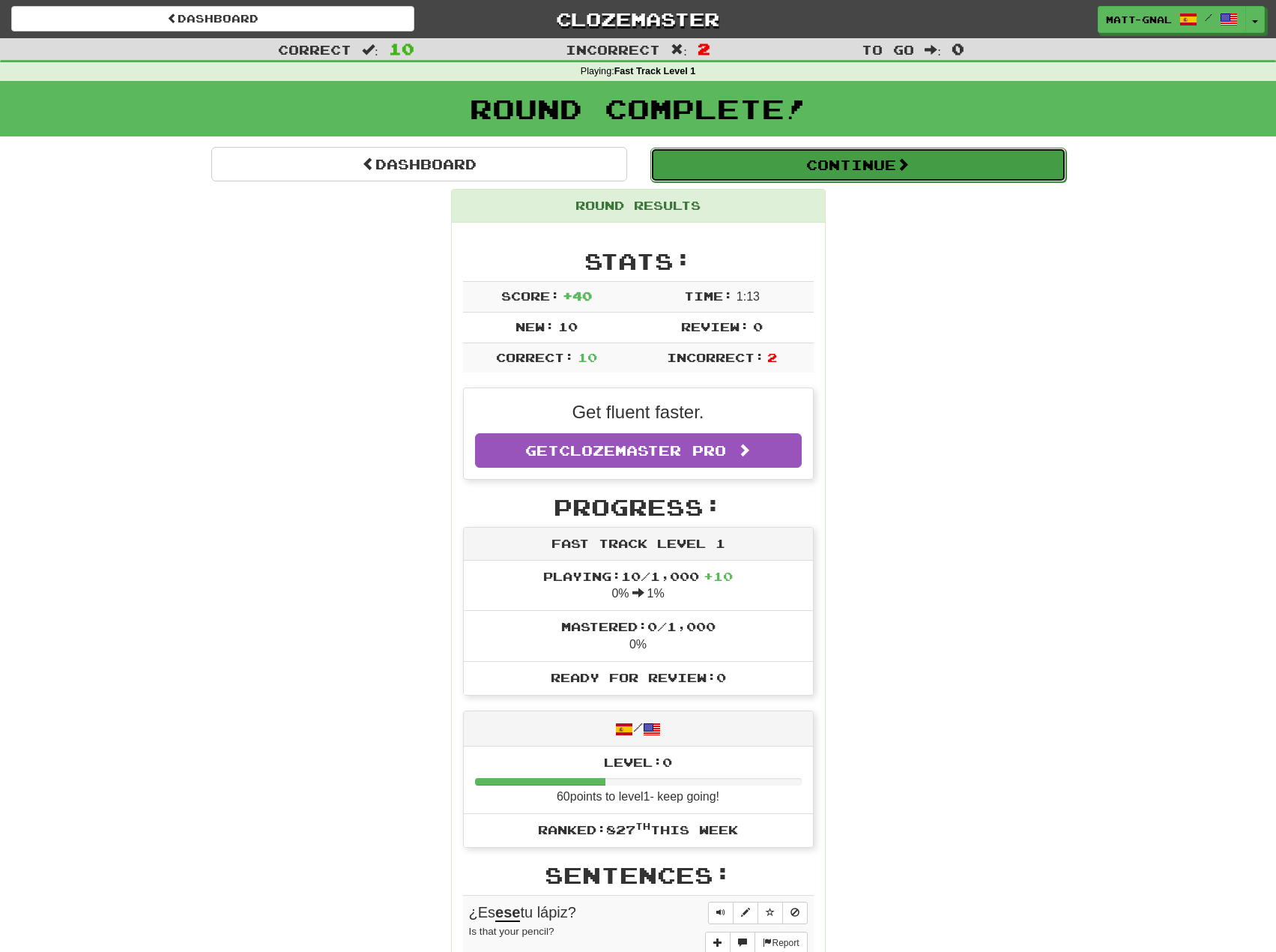
click at [853, 171] on button "Continue" at bounding box center [858, 165] width 416 height 35
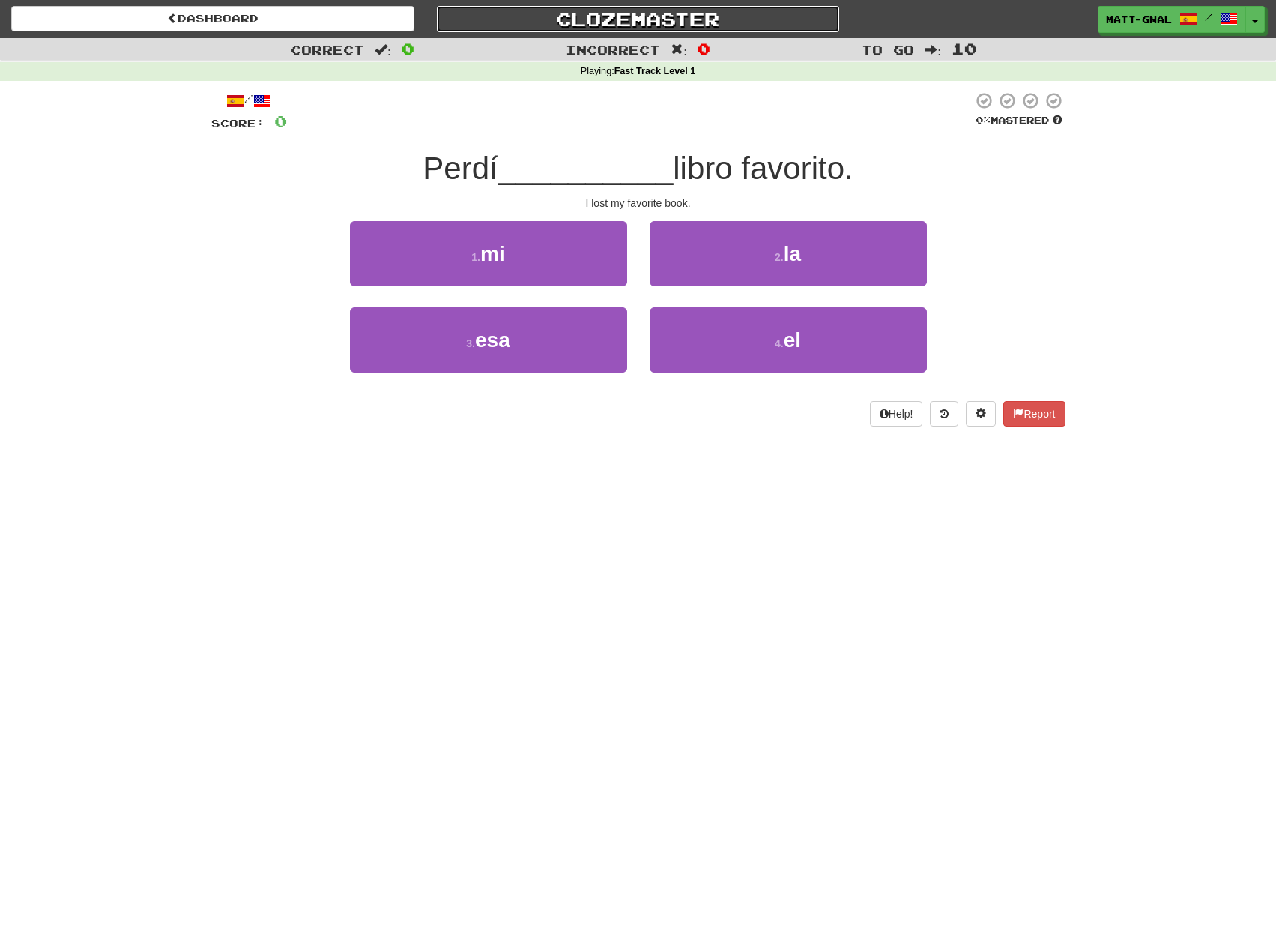
click at [648, 14] on link "Clozemaster" at bounding box center [639, 19] width 403 height 26
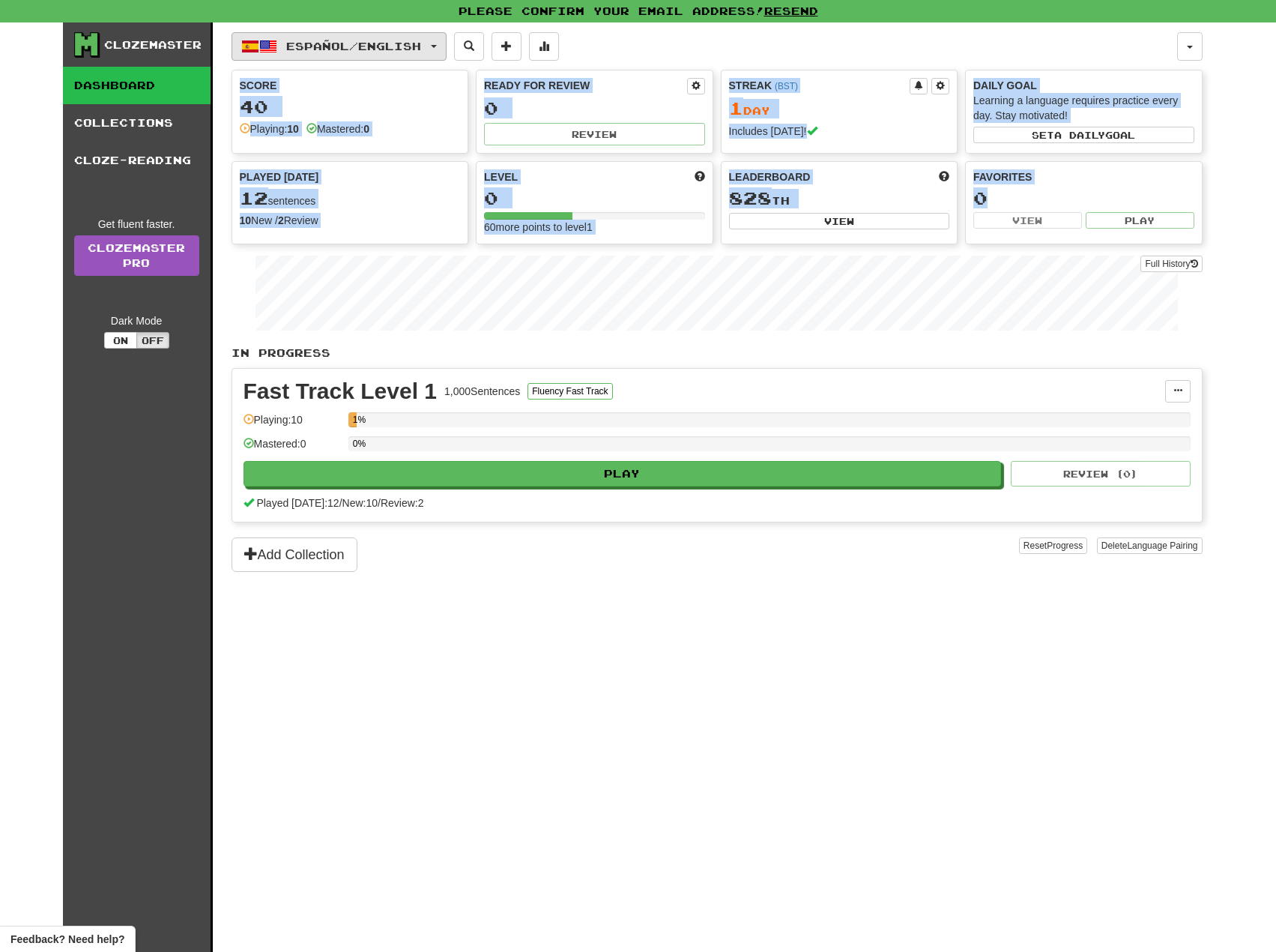
drag, startPoint x: 985, startPoint y: 199, endPoint x: 260, endPoint y: 46, distance: 741.0
click at [260, 46] on div "Español / English Español / English Streak: 1 Review: 0 Points [DATE]: 40 Langu…" at bounding box center [718, 505] width 971 height 967
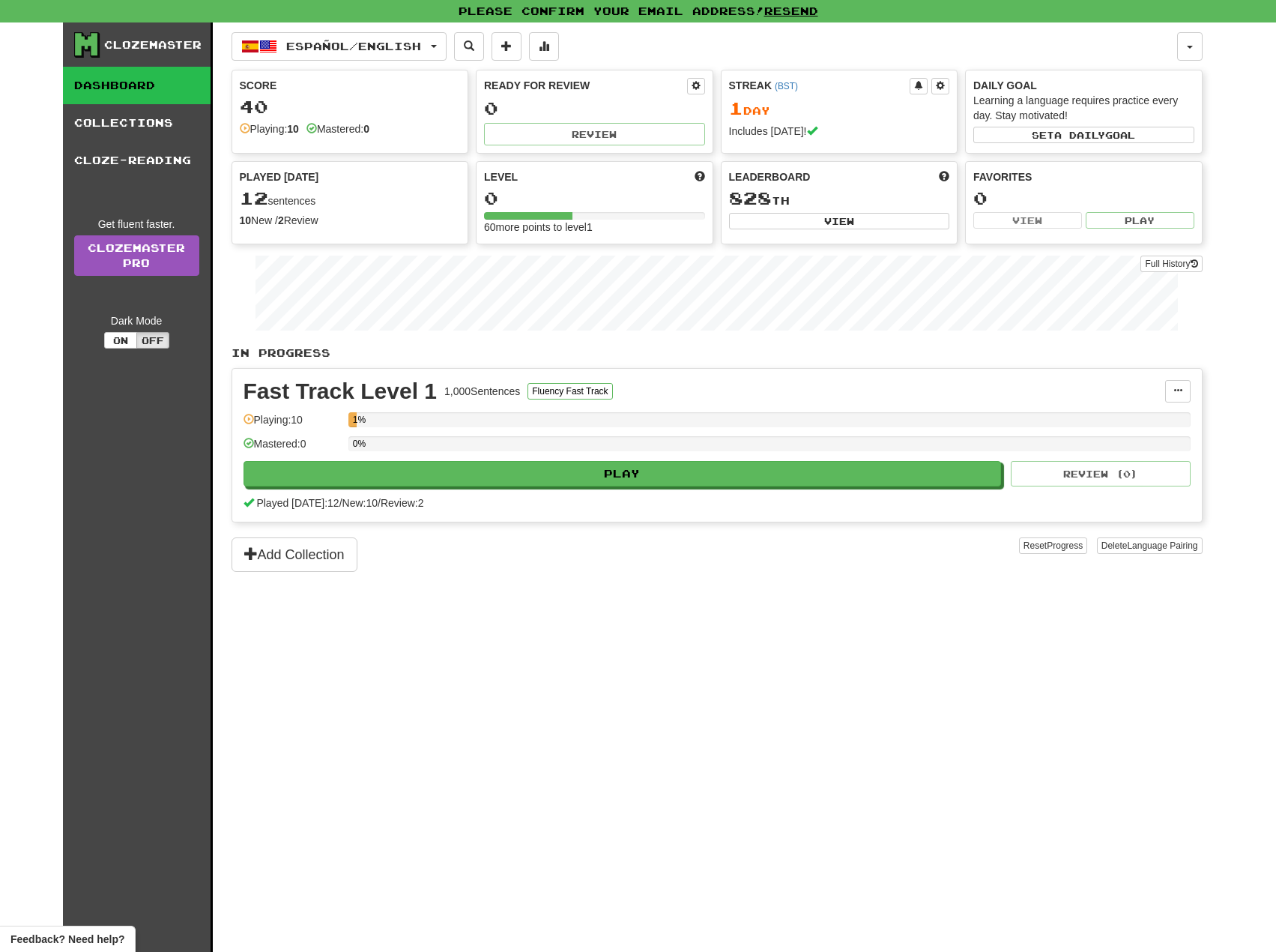
click at [120, 383] on div "Clozemaster Dashboard Collections Cloze-Reading Get fluent faster. Clozemaster …" at bounding box center [138, 505] width 150 height 967
click at [147, 242] on link "Clozemaster Pro" at bounding box center [137, 255] width 126 height 41
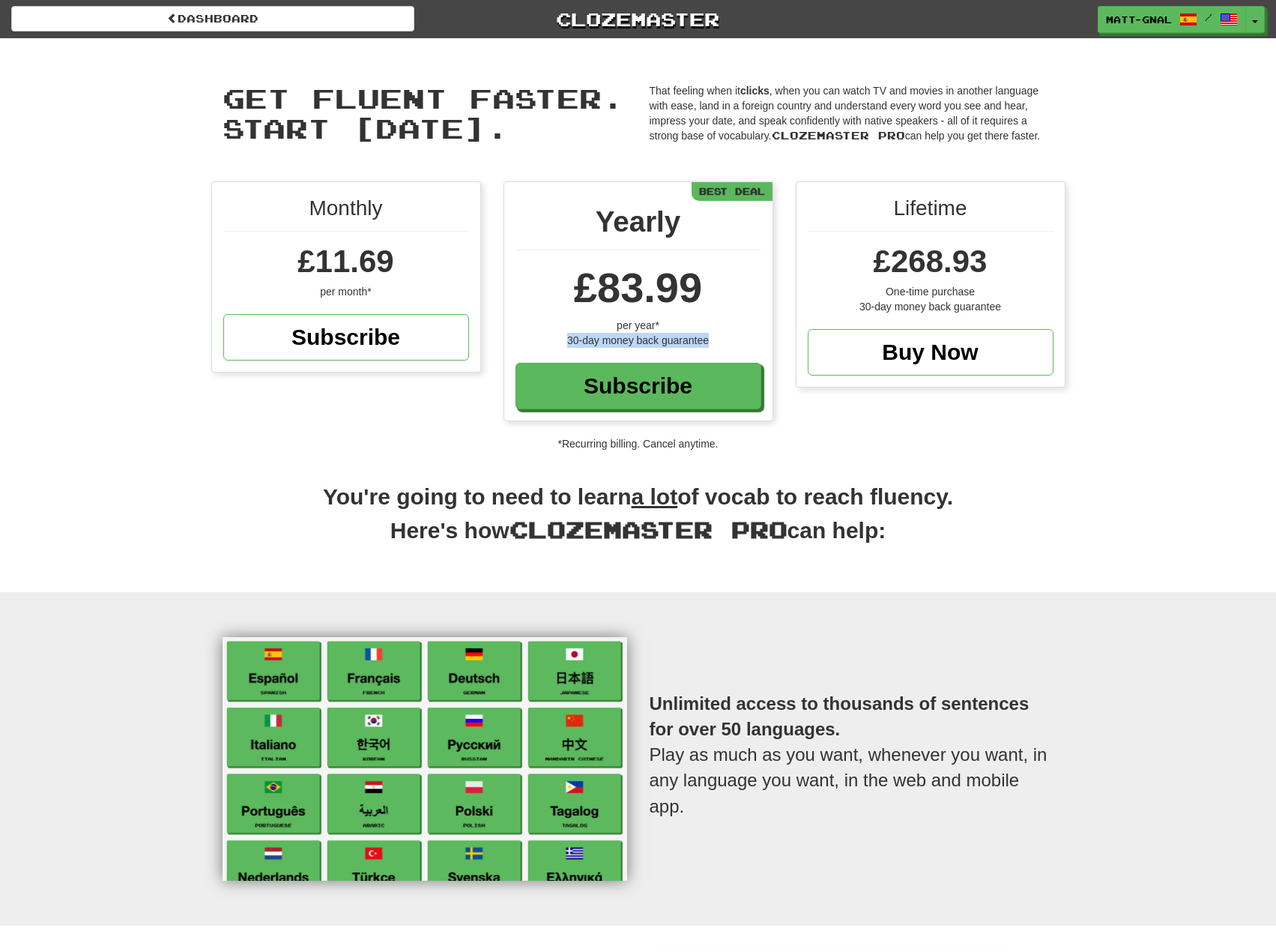
drag, startPoint x: 567, startPoint y: 338, endPoint x: 730, endPoint y: 347, distance: 163.2
click at [730, 347] on div "30-day money back guarantee" at bounding box center [639, 339] width 246 height 15
click at [741, 297] on div "£83.99" at bounding box center [639, 287] width 246 height 60
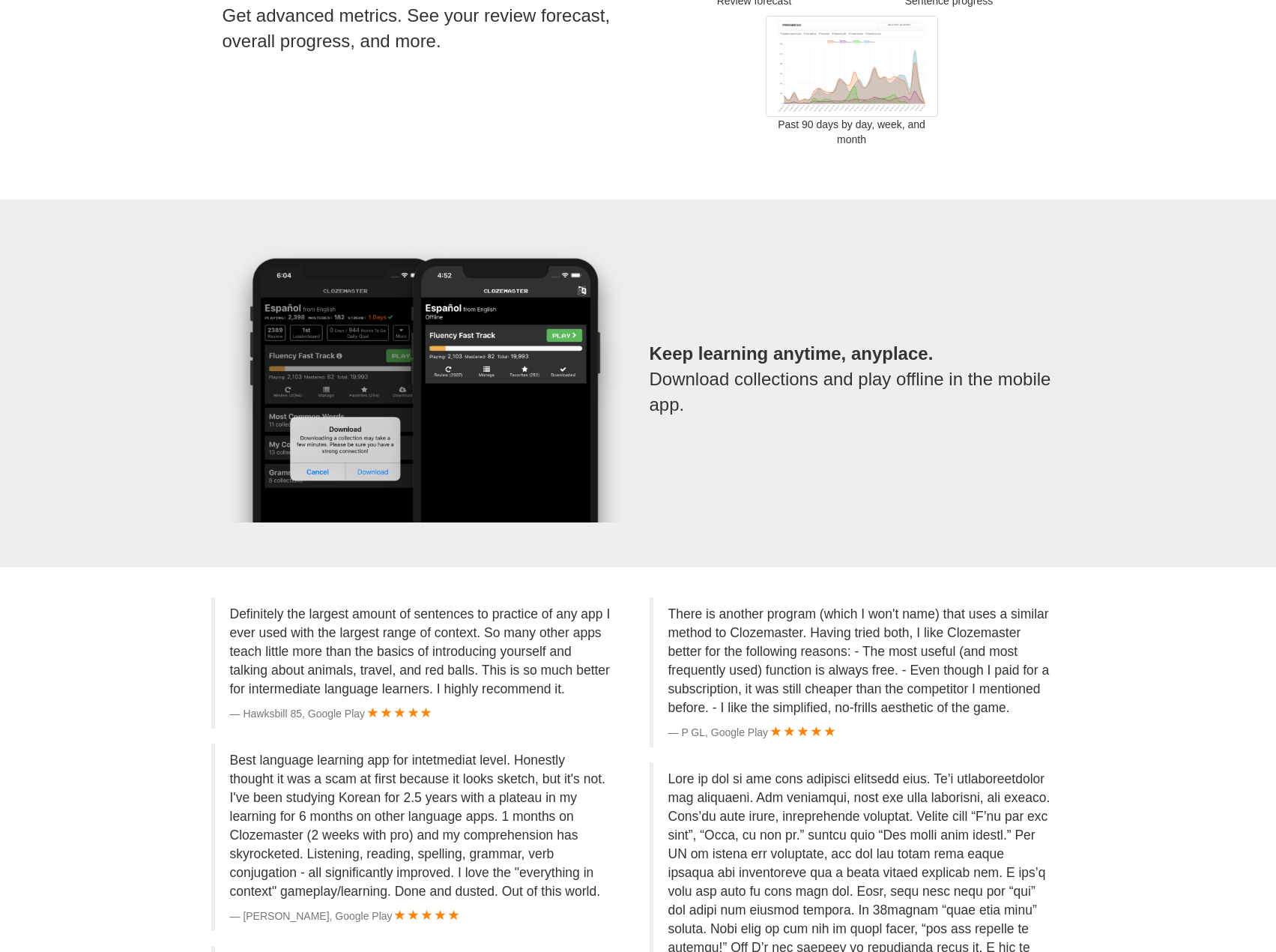
drag, startPoint x: 603, startPoint y: 396, endPoint x: 579, endPoint y: 575, distance: 180.6
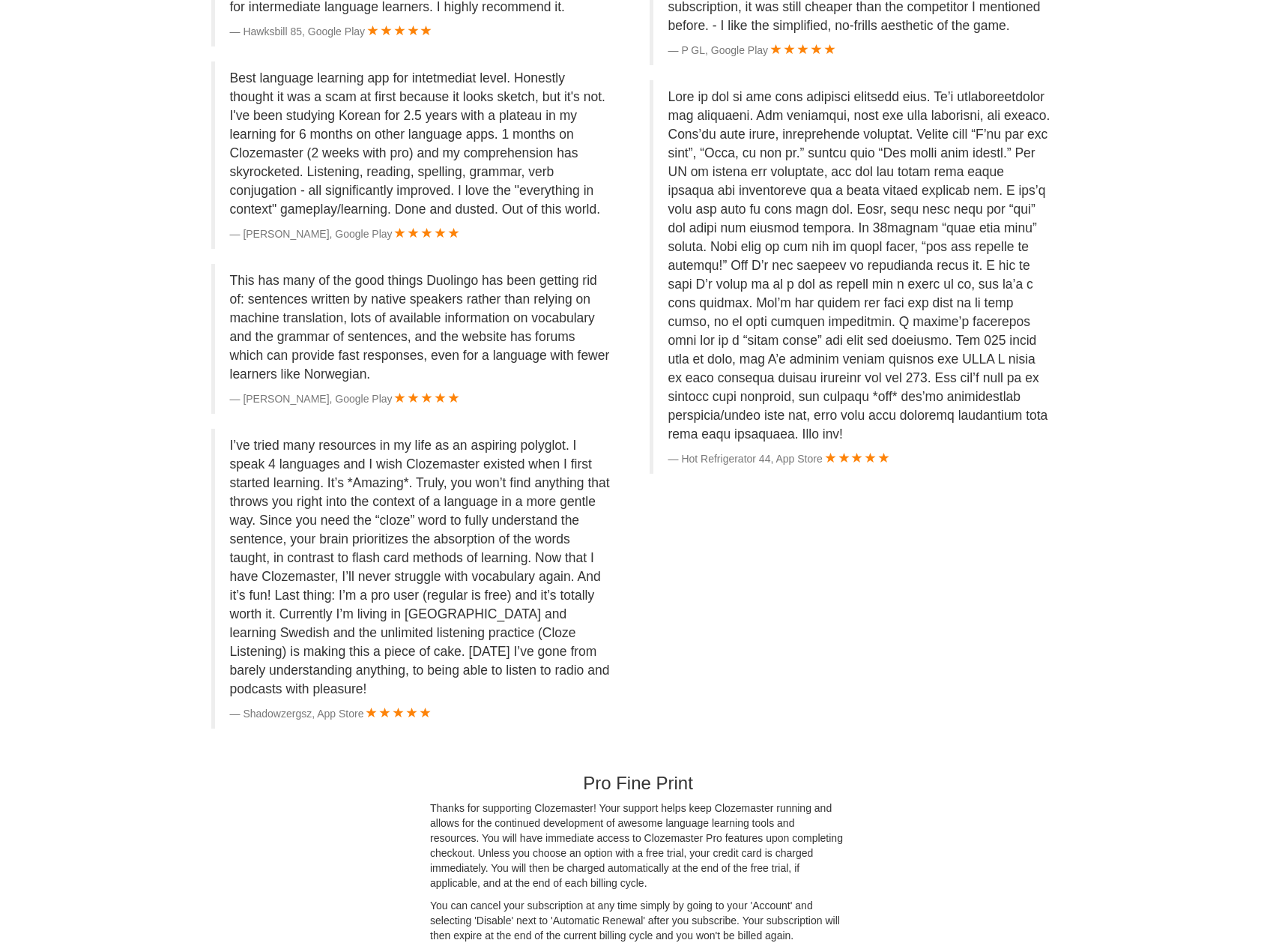
scroll to position [3089, 0]
drag, startPoint x: 383, startPoint y: 518, endPoint x: 405, endPoint y: 522, distance: 22.4
click at [405, 522] on p "I’ve tried many resources in my life as an aspiring polyglot. I speak 4 languag…" at bounding box center [422, 569] width 383 height 262
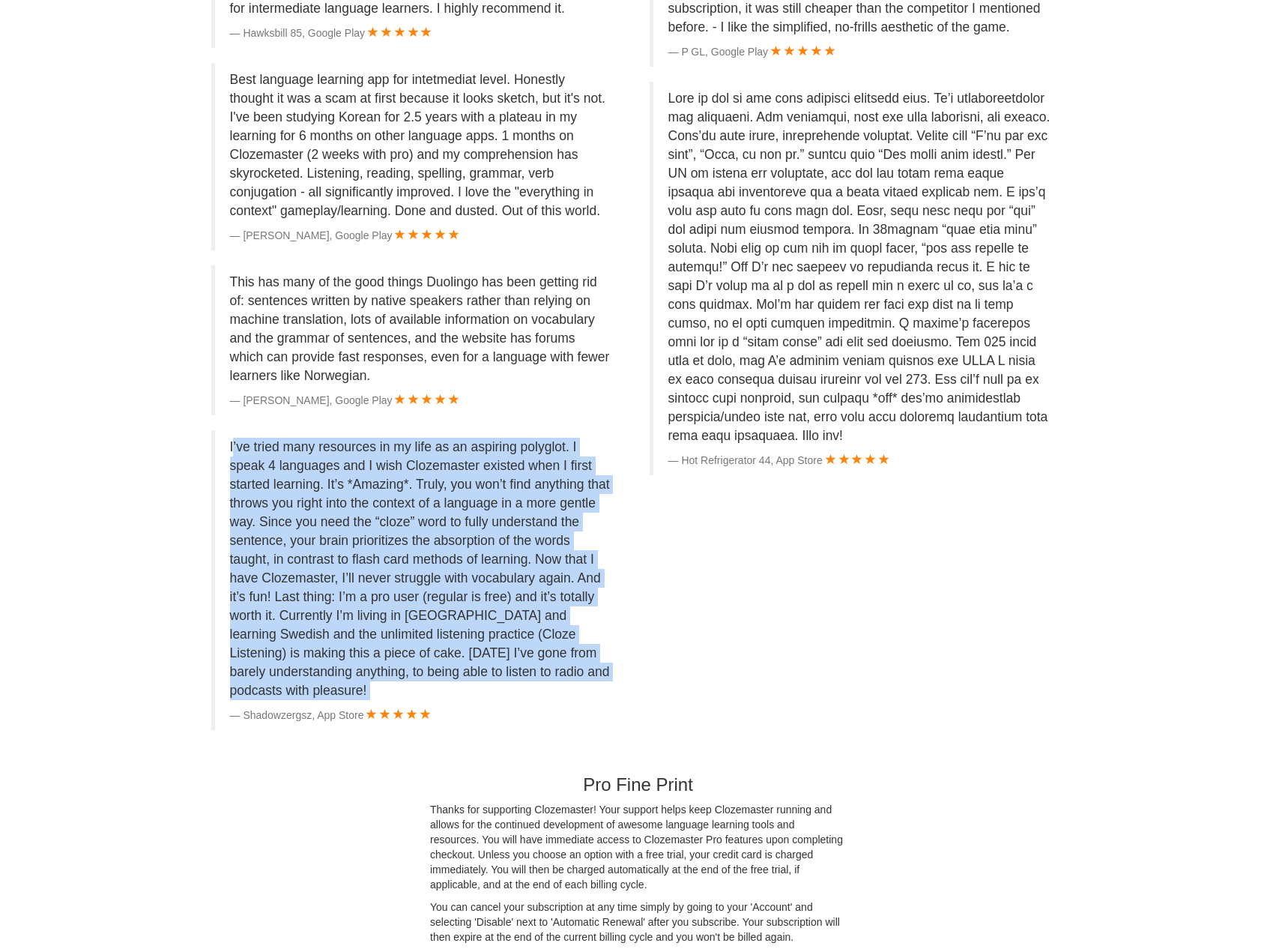
click at [405, 522] on p "I’ve tried many resources in my life as an aspiring polyglot. I speak 4 languag…" at bounding box center [422, 569] width 383 height 262
click at [404, 517] on p "I’ve tried many resources in my life as an aspiring polyglot. I speak 4 languag…" at bounding box center [422, 569] width 383 height 262
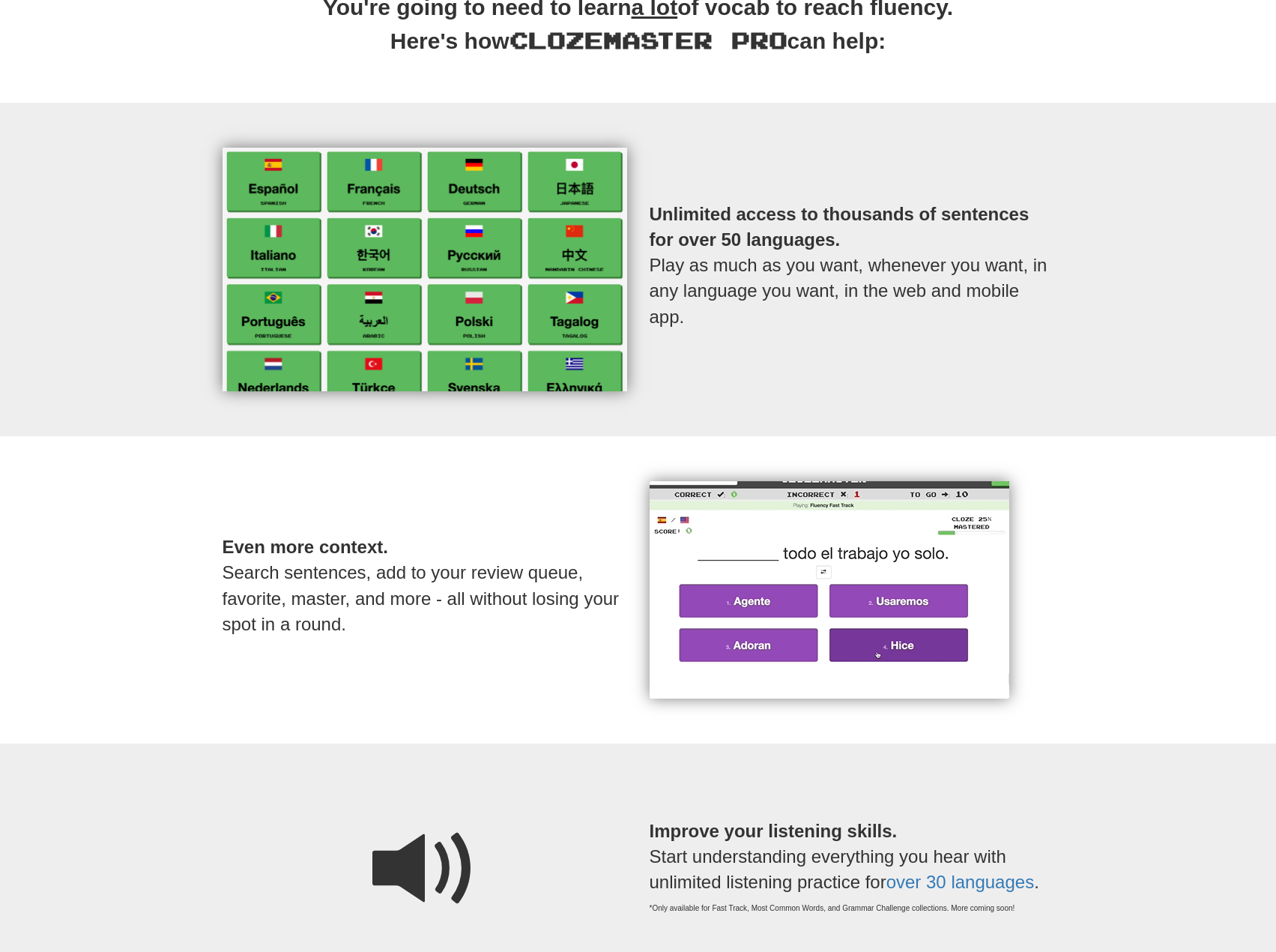
scroll to position [0, 0]
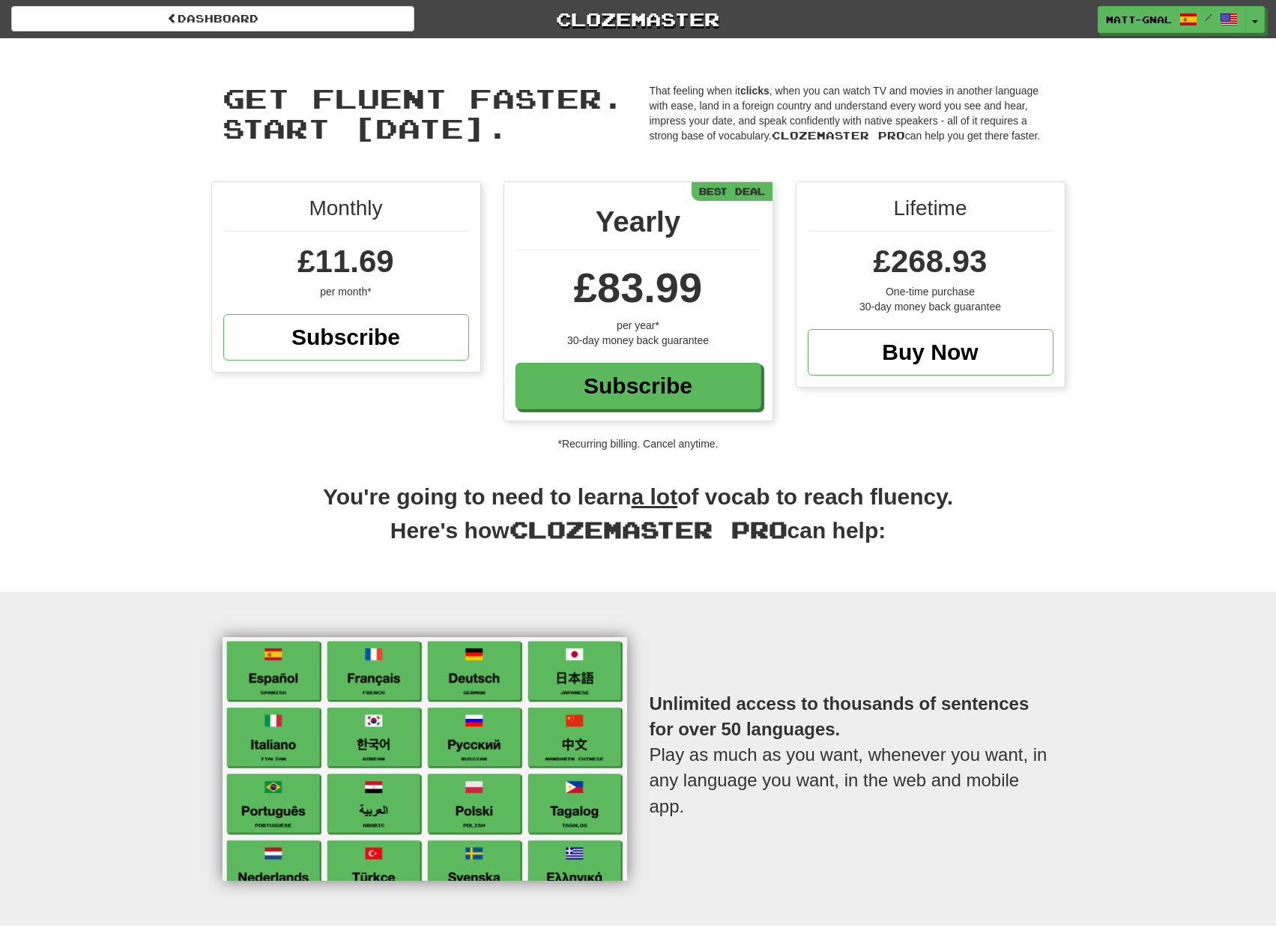
drag, startPoint x: 382, startPoint y: 550, endPoint x: 738, endPoint y: 326, distance: 420.6
click at [1234, 16] on span at bounding box center [1229, 20] width 18 height 18
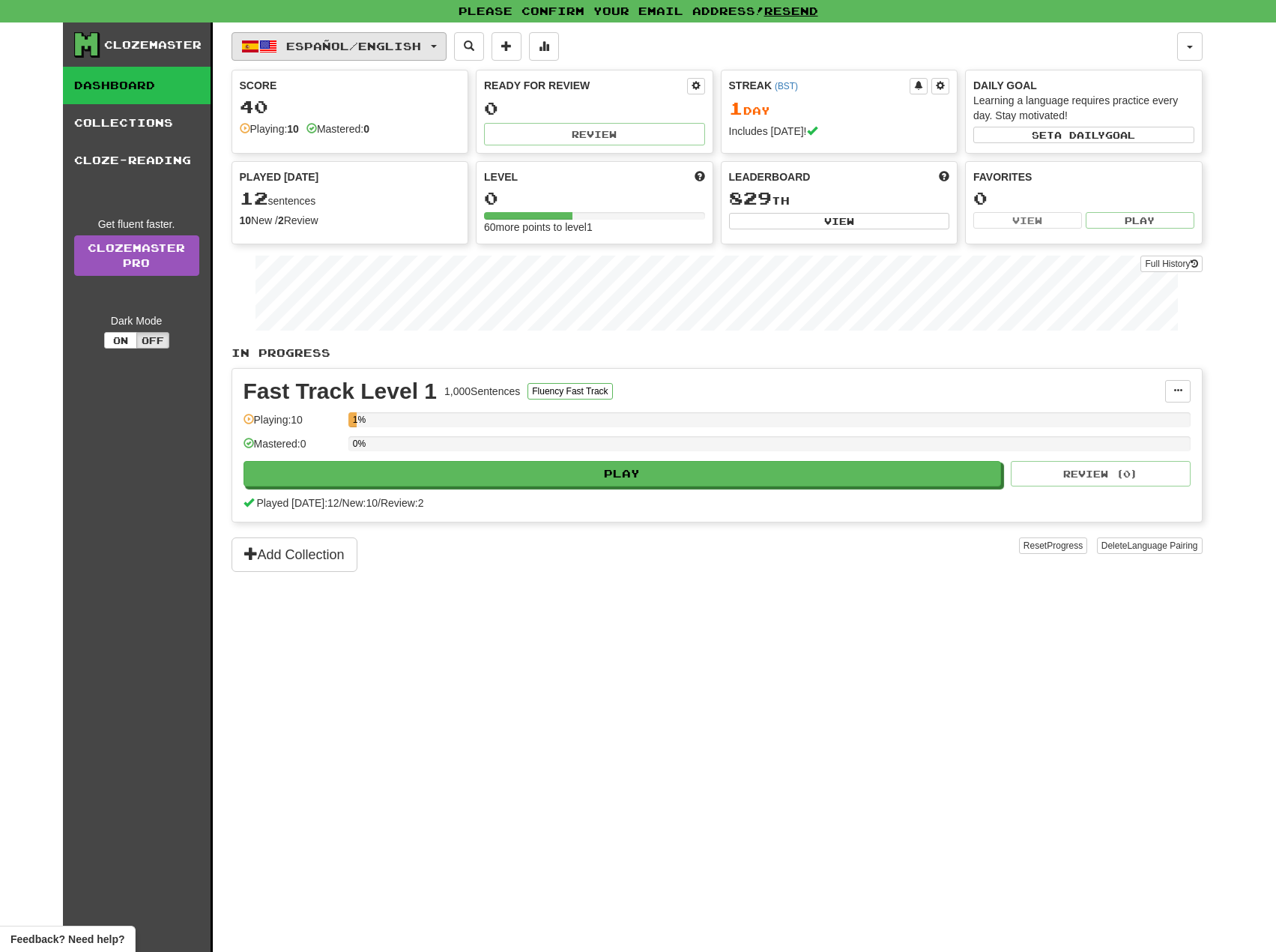
click at [436, 42] on button "Español / English" at bounding box center [339, 46] width 215 height 29
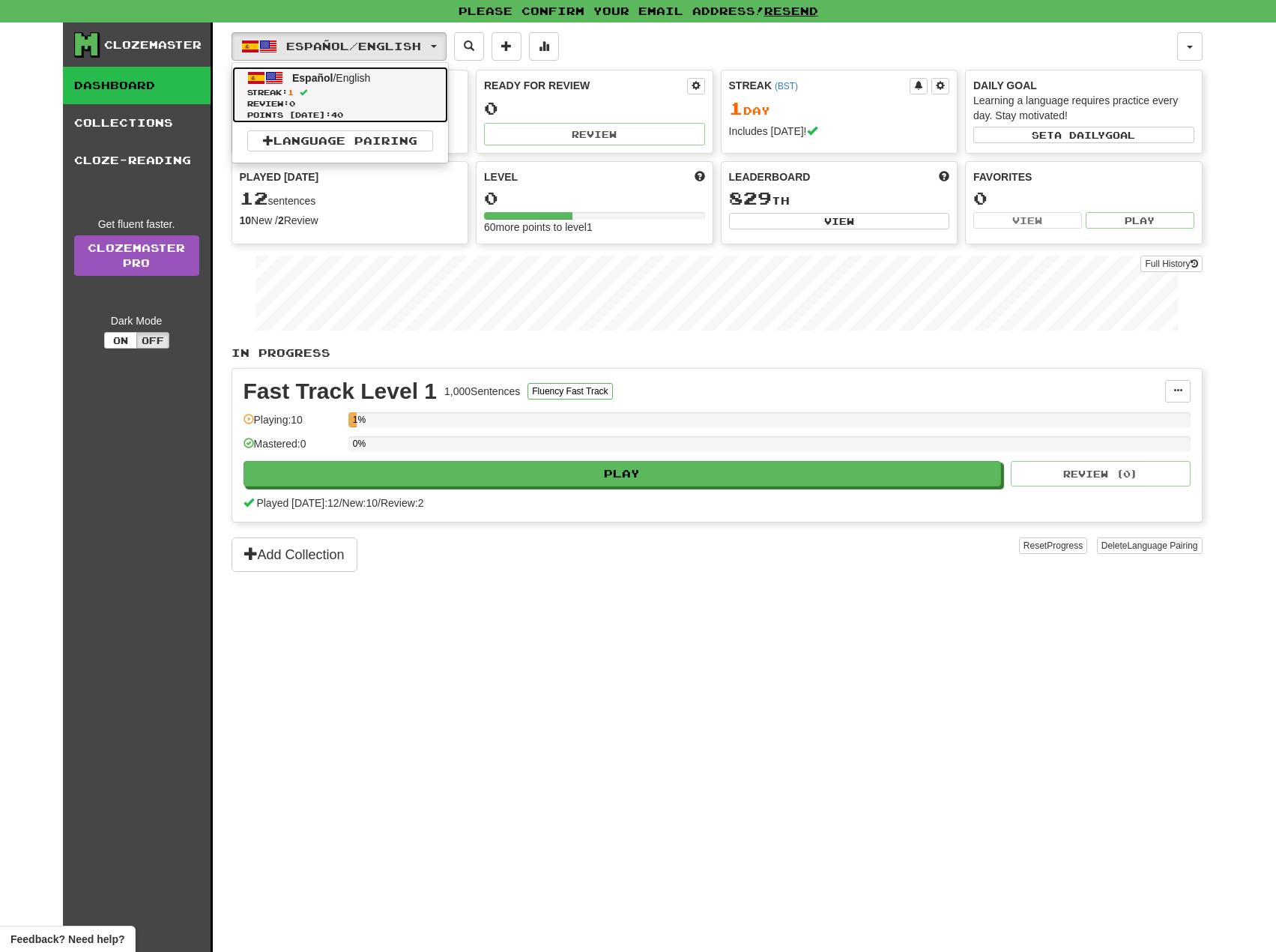
click at [385, 100] on span "Review: 0" at bounding box center [340, 103] width 186 height 11
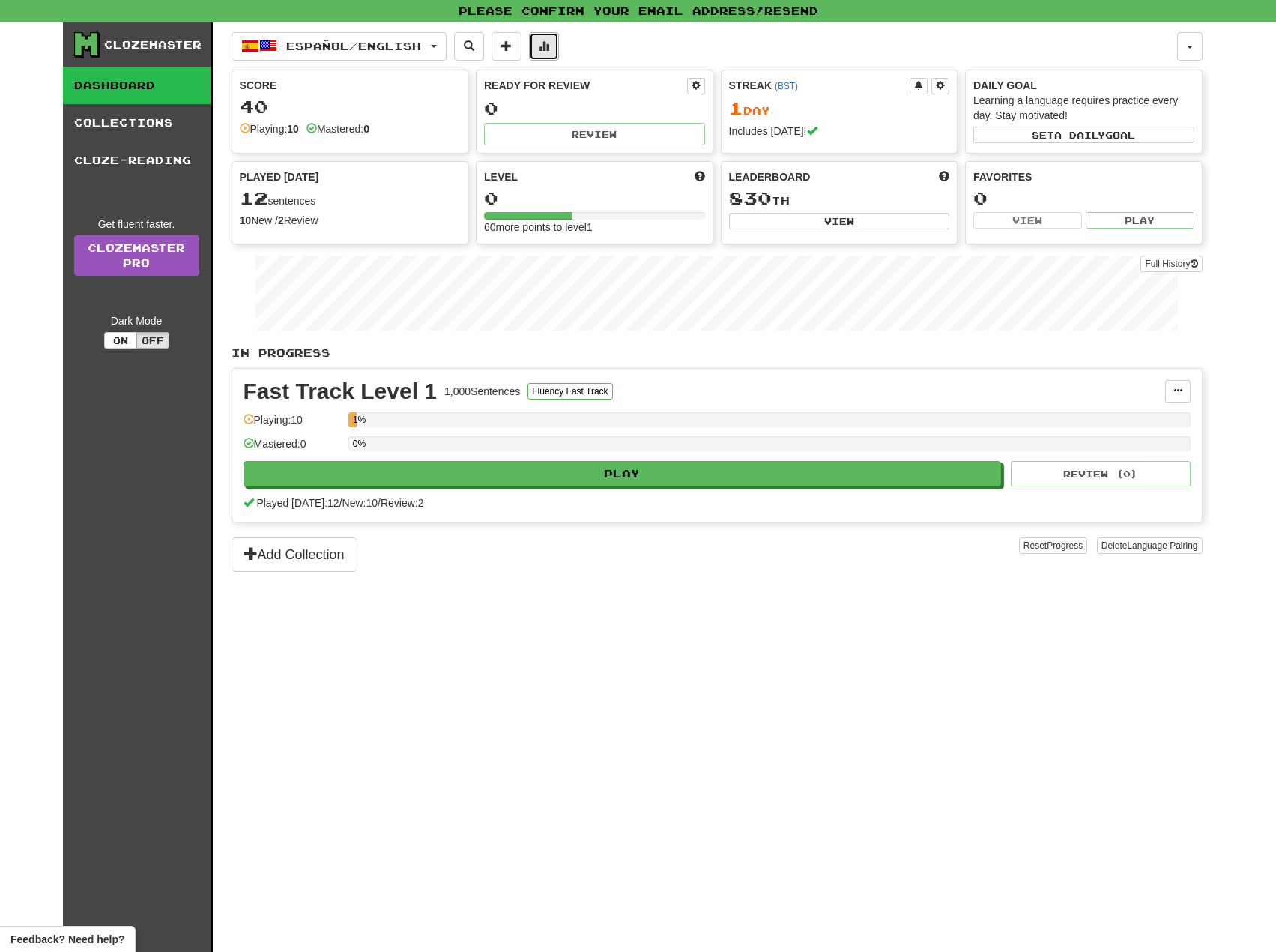
click at [550, 53] on button at bounding box center [544, 46] width 30 height 29
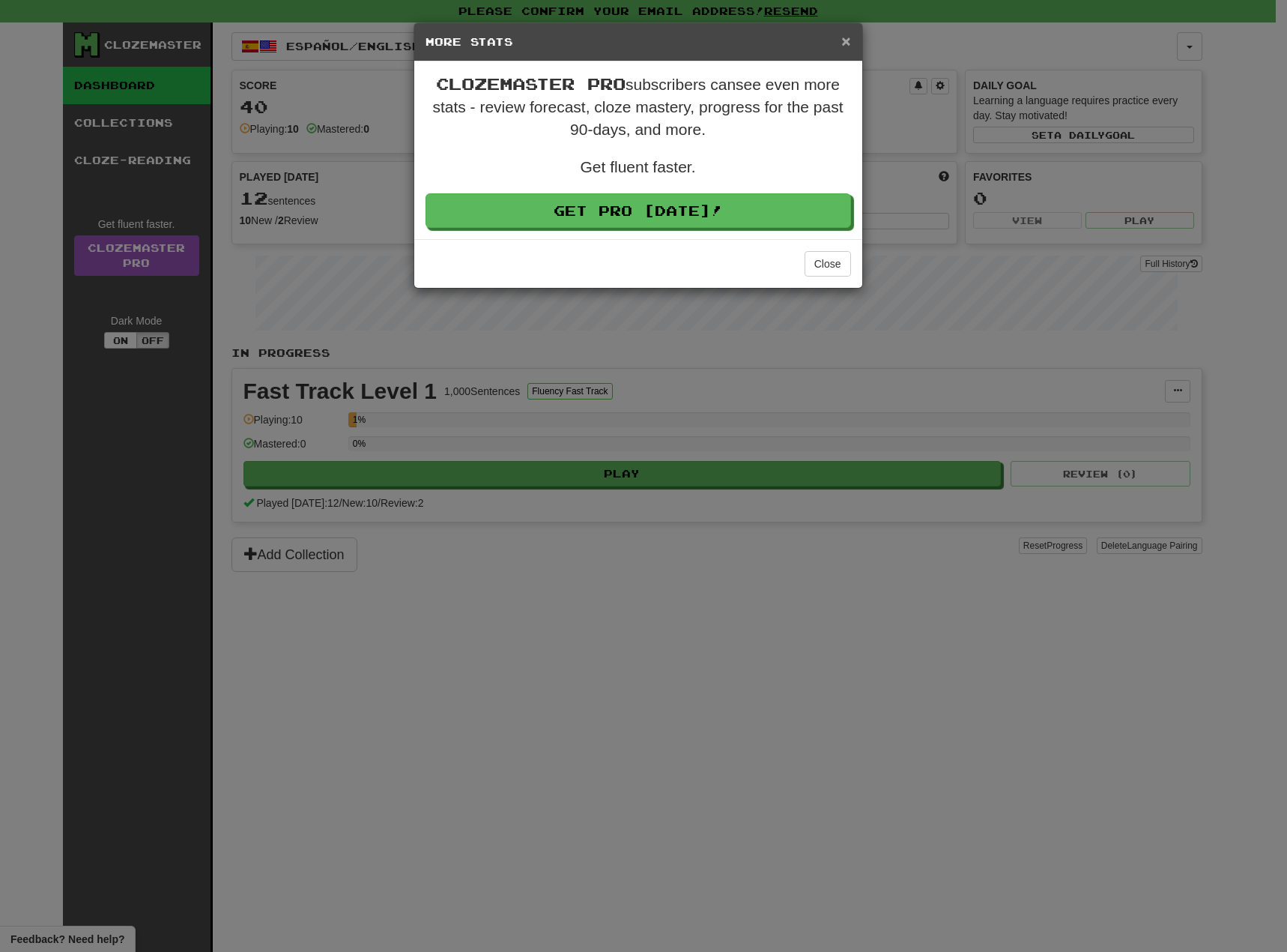
click at [845, 41] on span "×" at bounding box center [846, 41] width 9 height 17
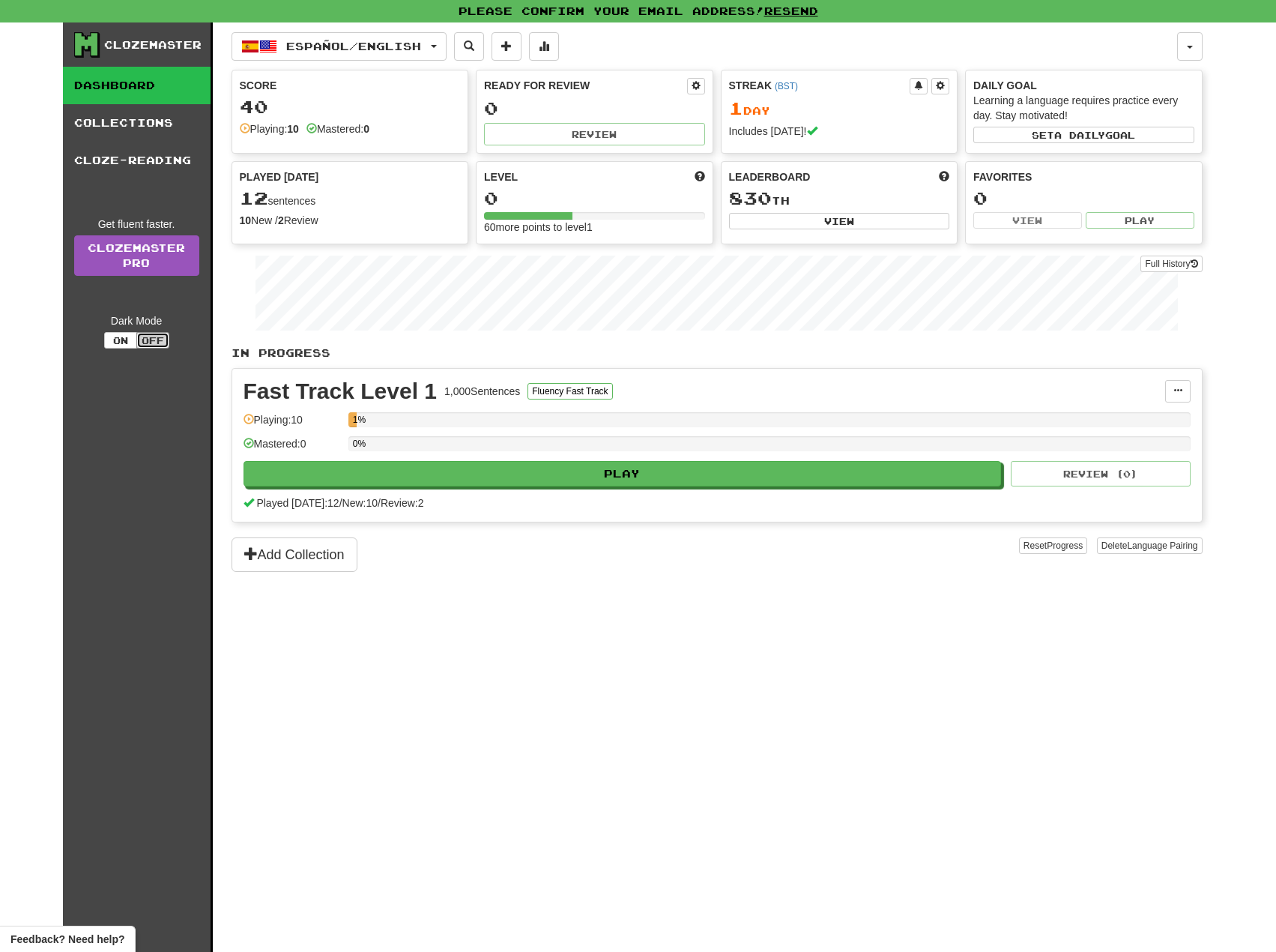
click at [151, 338] on button "Off" at bounding box center [153, 340] width 33 height 16
click at [123, 338] on button "On" at bounding box center [120, 340] width 33 height 16
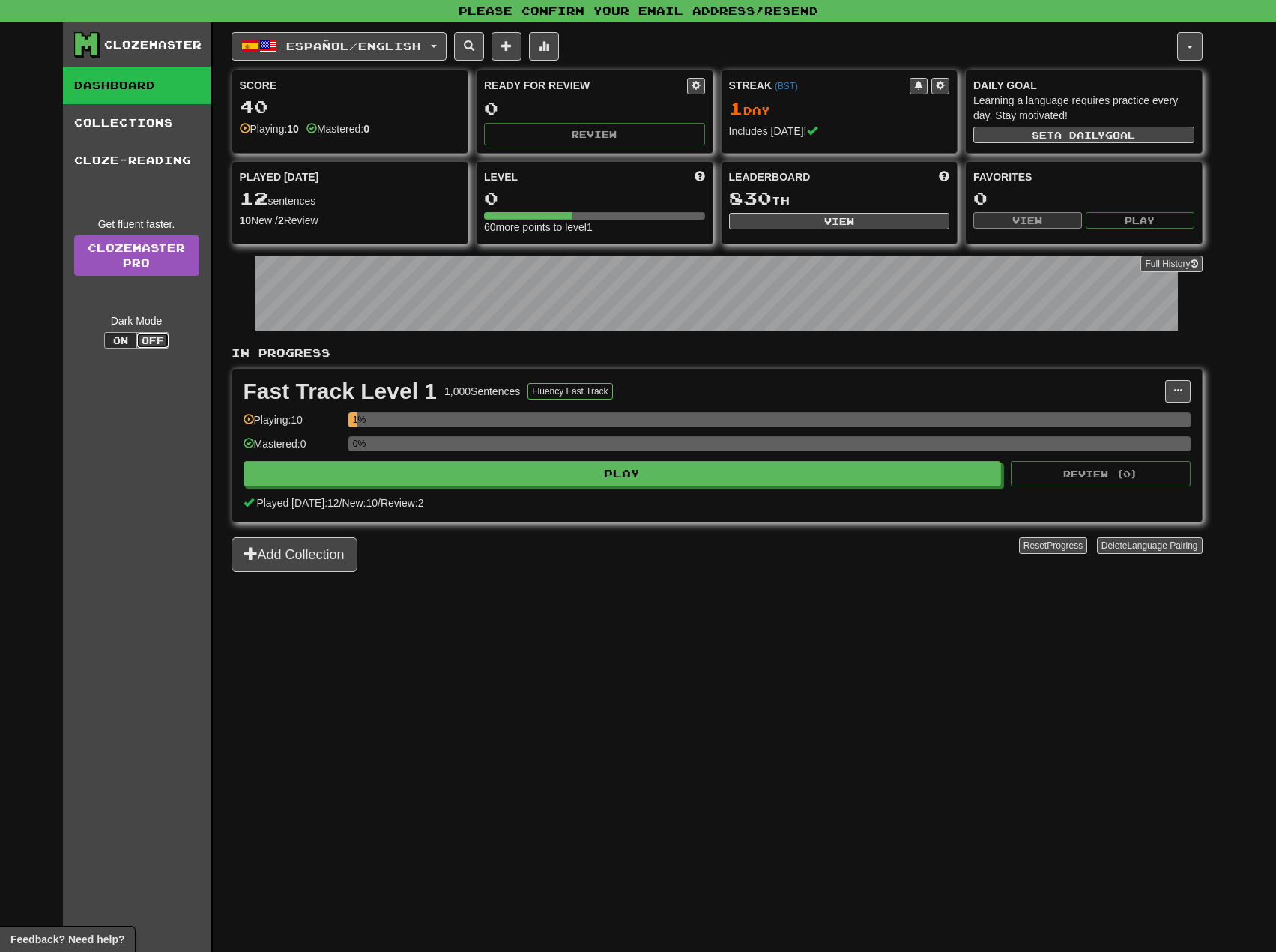
click at [148, 335] on button "Off" at bounding box center [153, 340] width 33 height 16
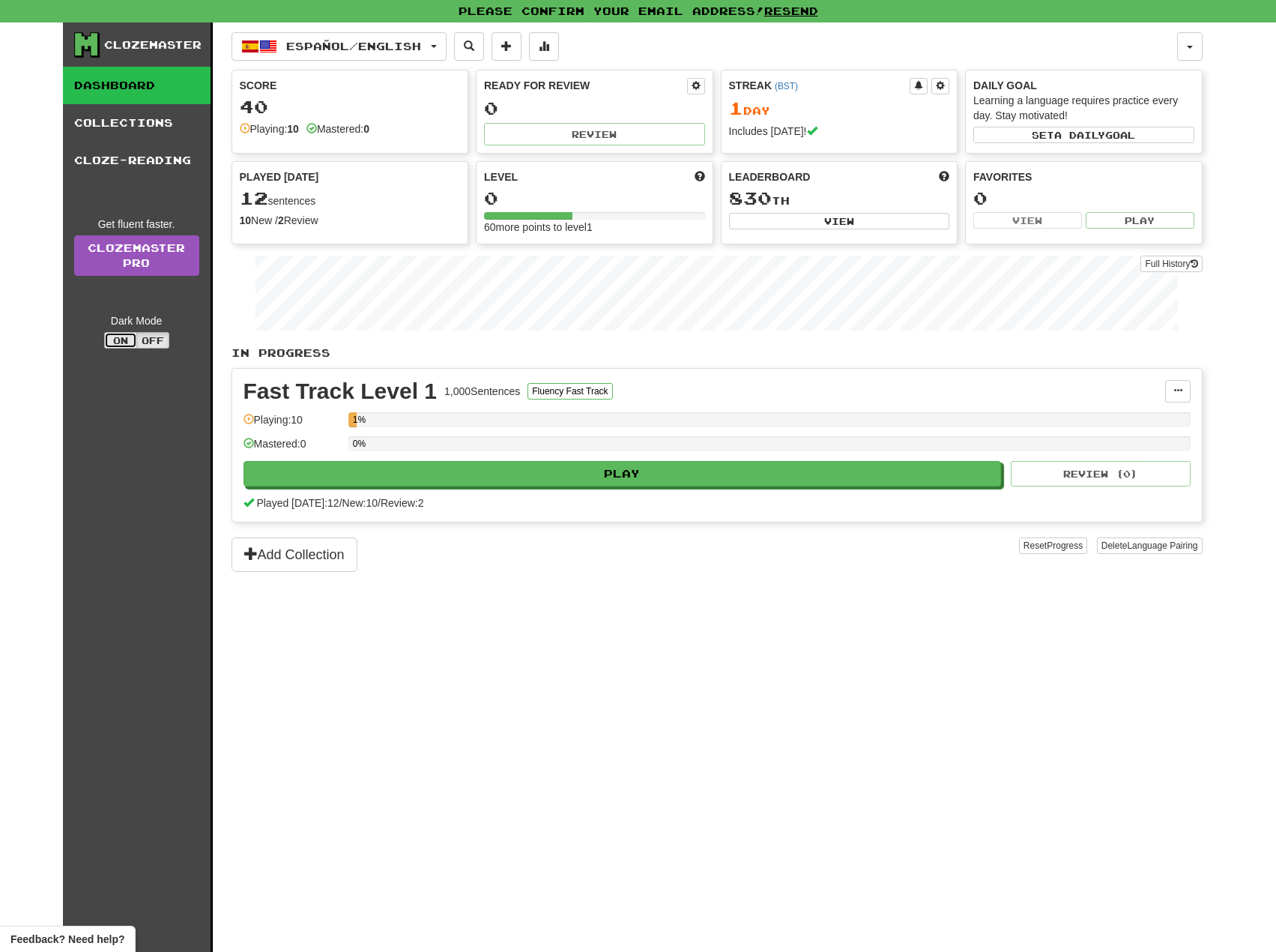
click at [126, 338] on button "On" at bounding box center [120, 340] width 33 height 16
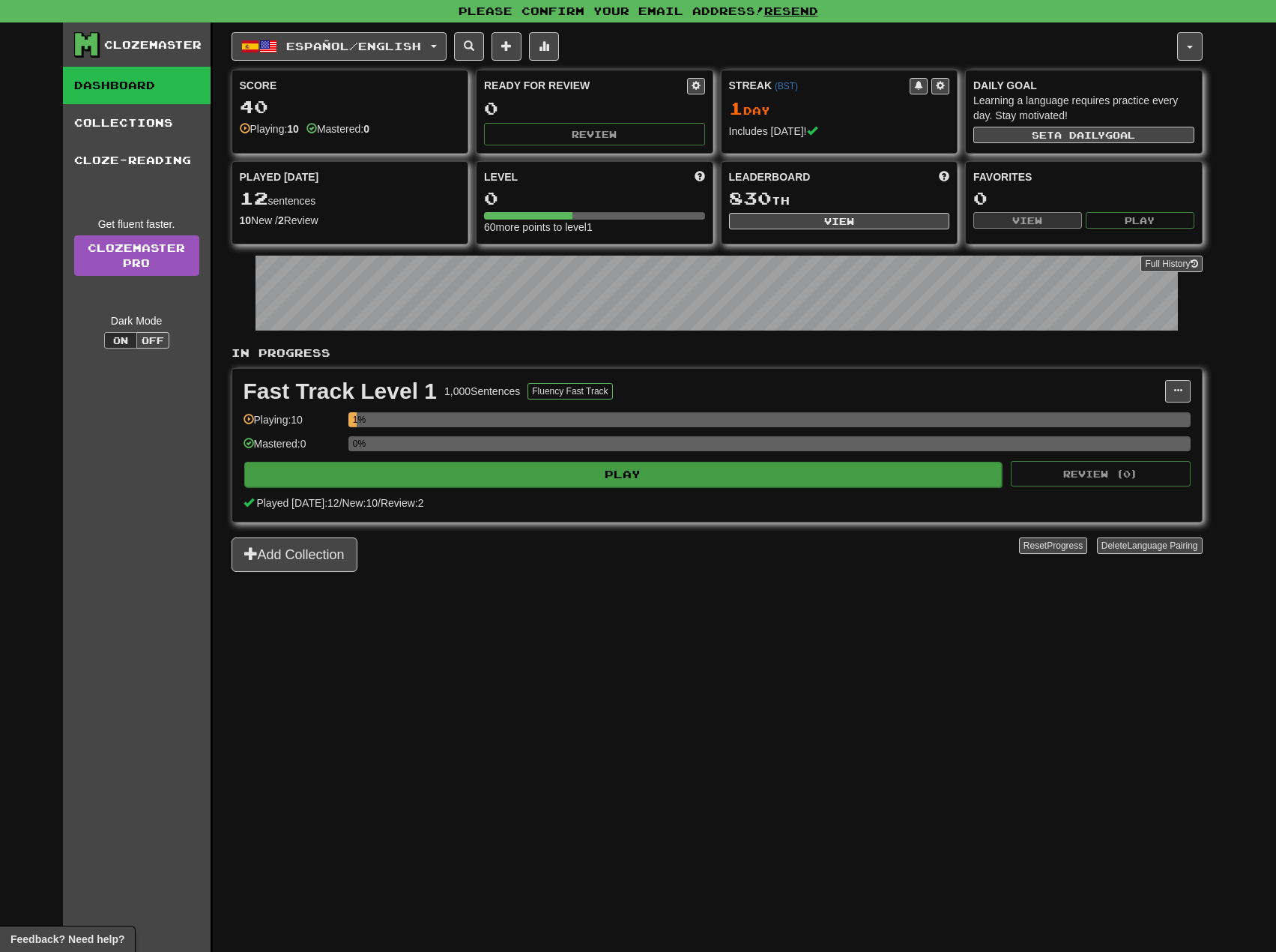
drag, startPoint x: 199, startPoint y: 441, endPoint x: 278, endPoint y: 472, distance: 84.9
click at [198, 441] on div "Clozemaster Dashboard Collections Cloze-Reading Get fluent faster. Clozemaster …" at bounding box center [138, 505] width 150 height 967
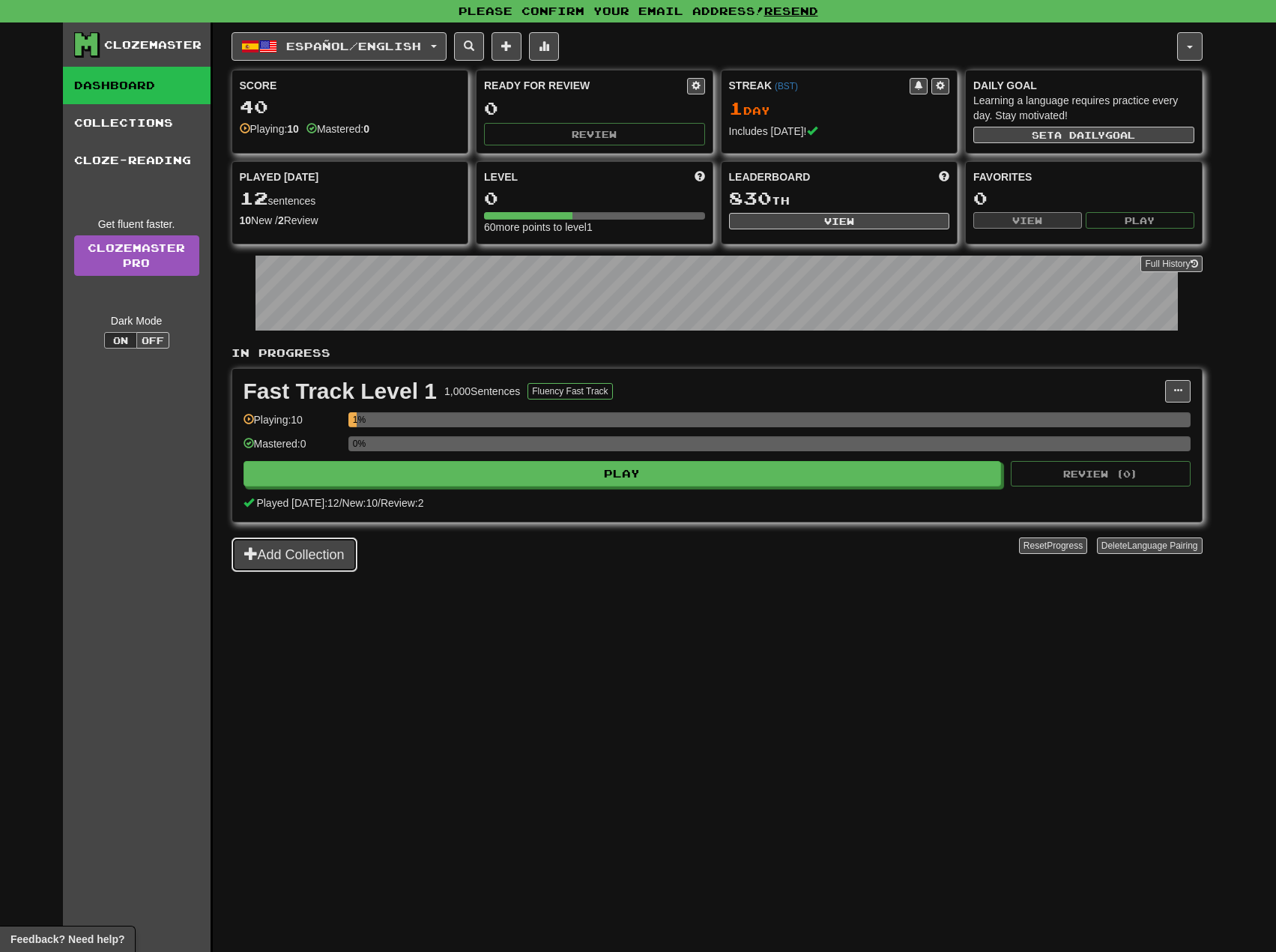
click at [296, 557] on button "Add Collection" at bounding box center [294, 555] width 126 height 35
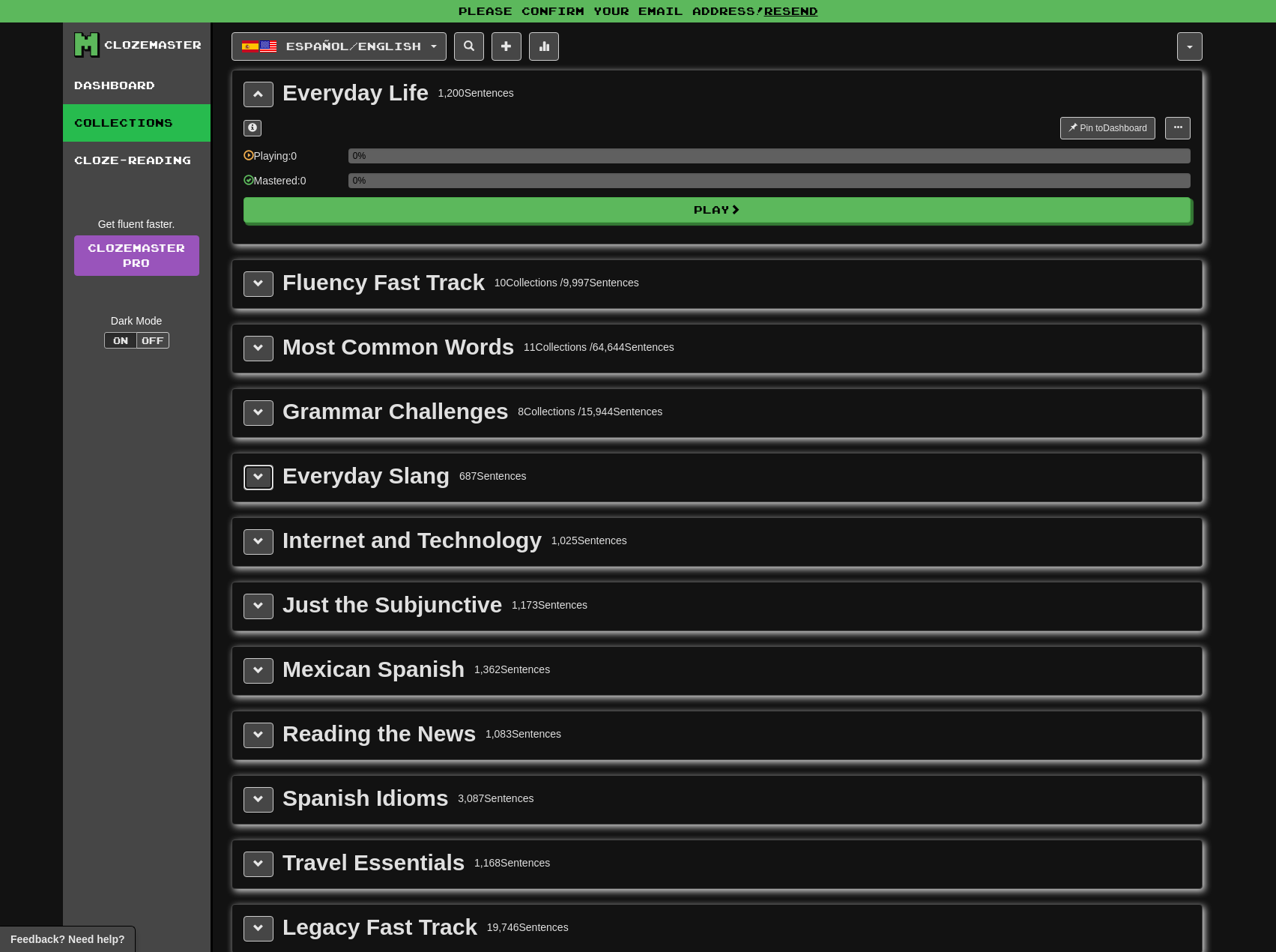
click at [255, 473] on span at bounding box center [259, 477] width 10 height 10
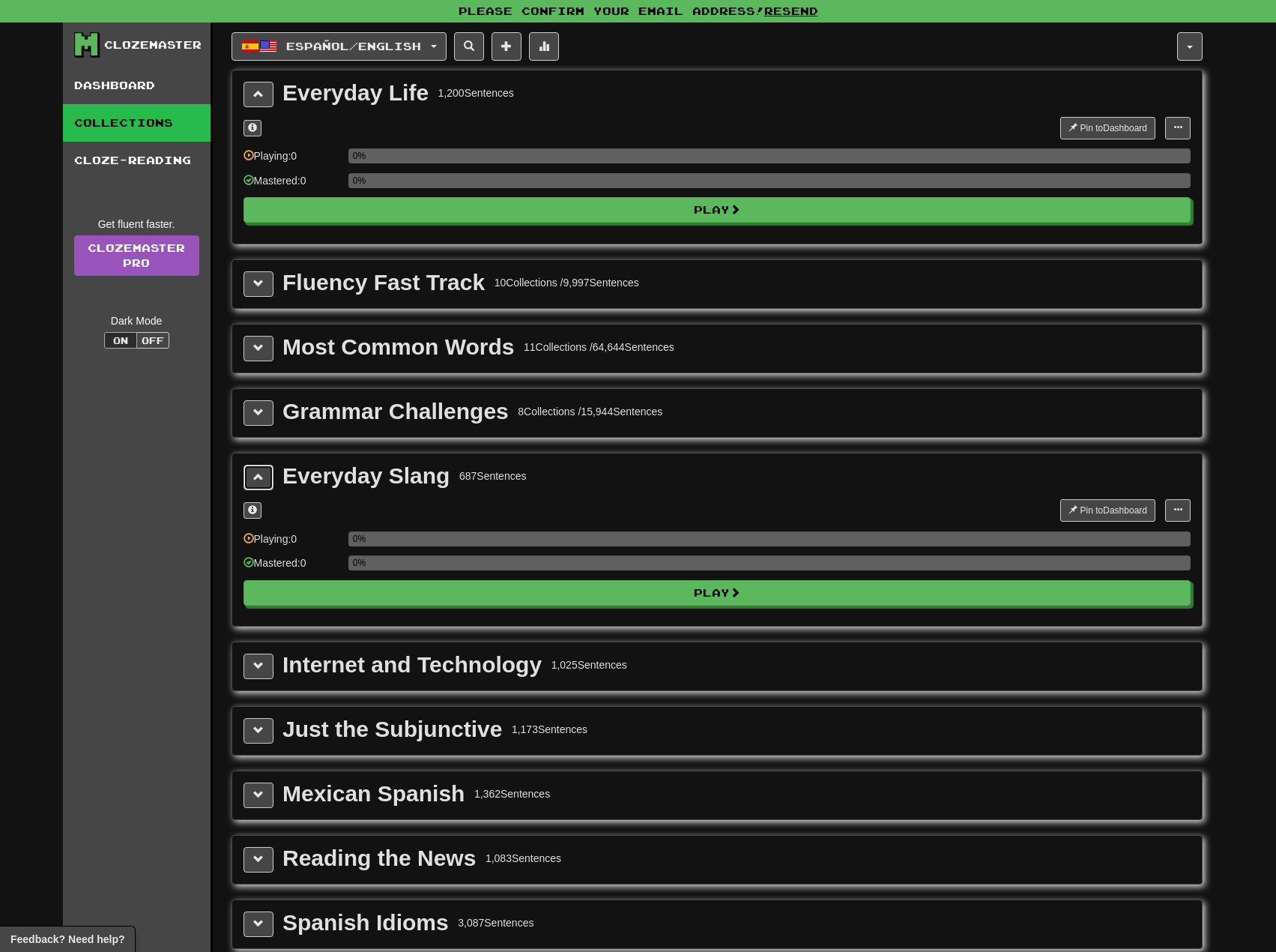
click at [255, 473] on span at bounding box center [259, 477] width 10 height 10
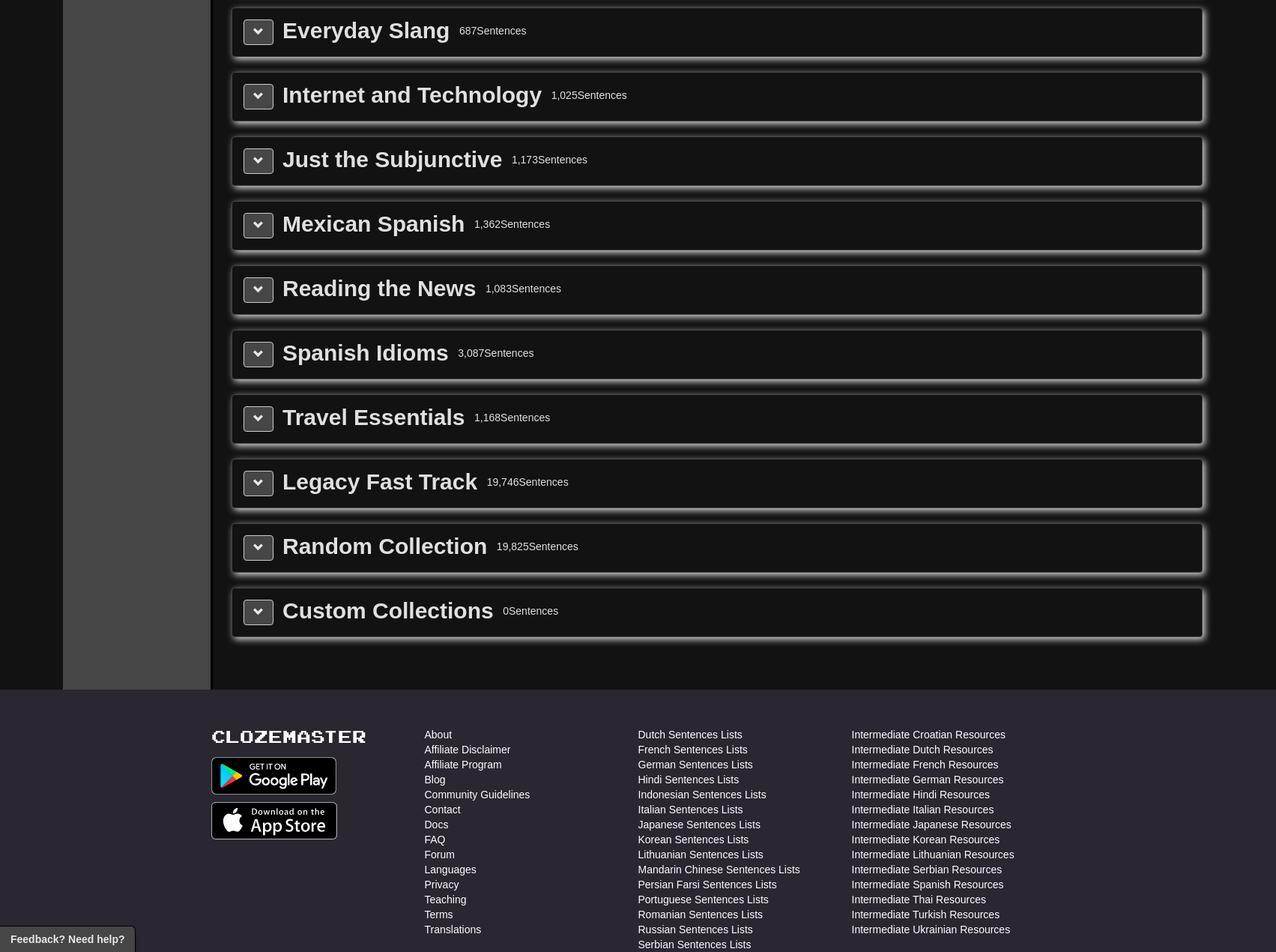
drag, startPoint x: 439, startPoint y: 451, endPoint x: 430, endPoint y: 499, distance: 48.8
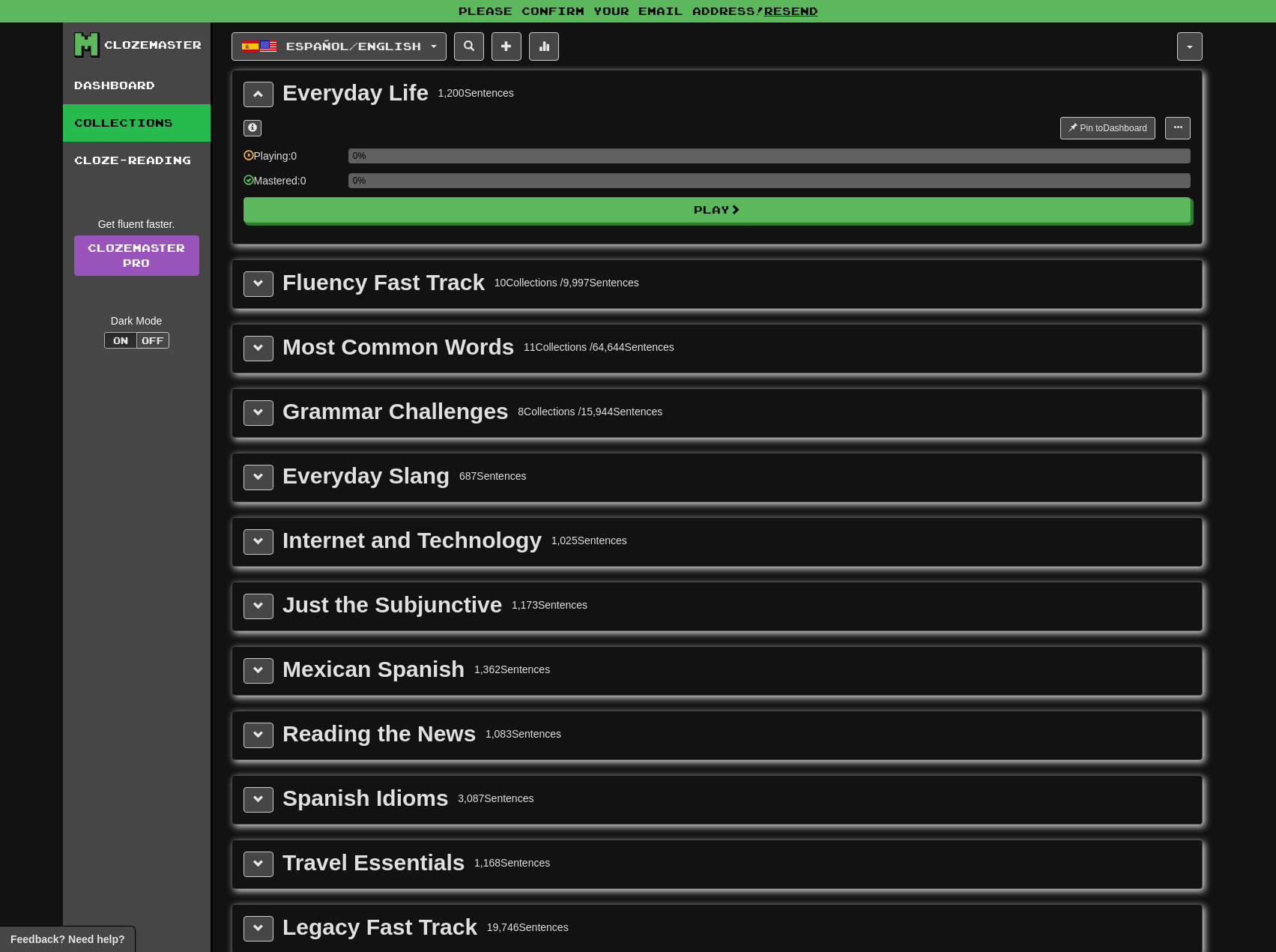
drag, startPoint x: 434, startPoint y: 483, endPoint x: 456, endPoint y: 345, distance: 139.7
drag, startPoint x: 493, startPoint y: 302, endPoint x: 489, endPoint y: 285, distance: 17.5
click at [488, 287] on div "Fluency Fast Track 10 Collections / 9,997 Sentences" at bounding box center [461, 282] width 357 height 23
click at [298, 286] on div "Fluency Fast Track" at bounding box center [383, 282] width 203 height 23
click at [259, 287] on span at bounding box center [259, 283] width 10 height 10
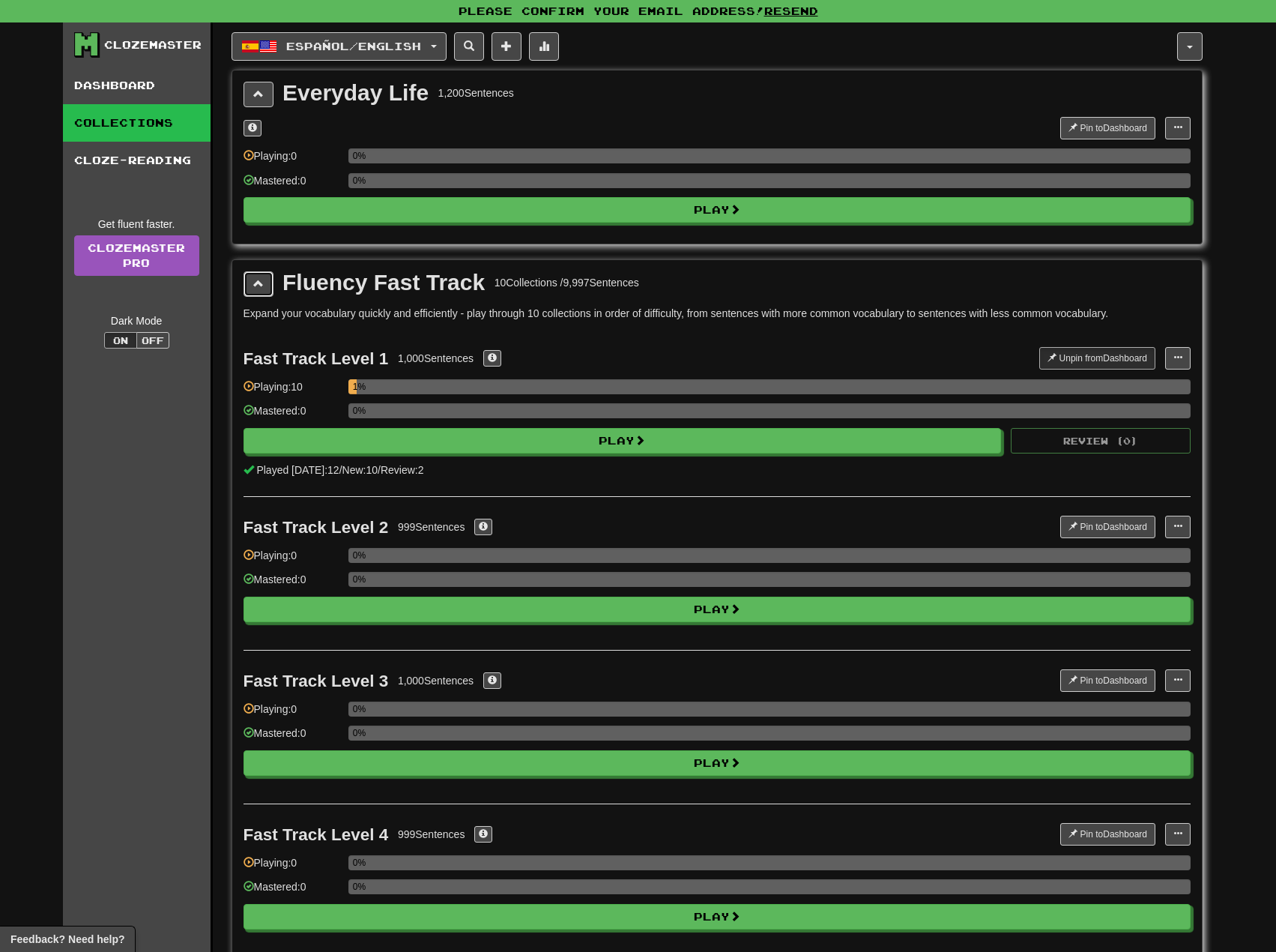
click at [260, 282] on span at bounding box center [259, 283] width 10 height 10
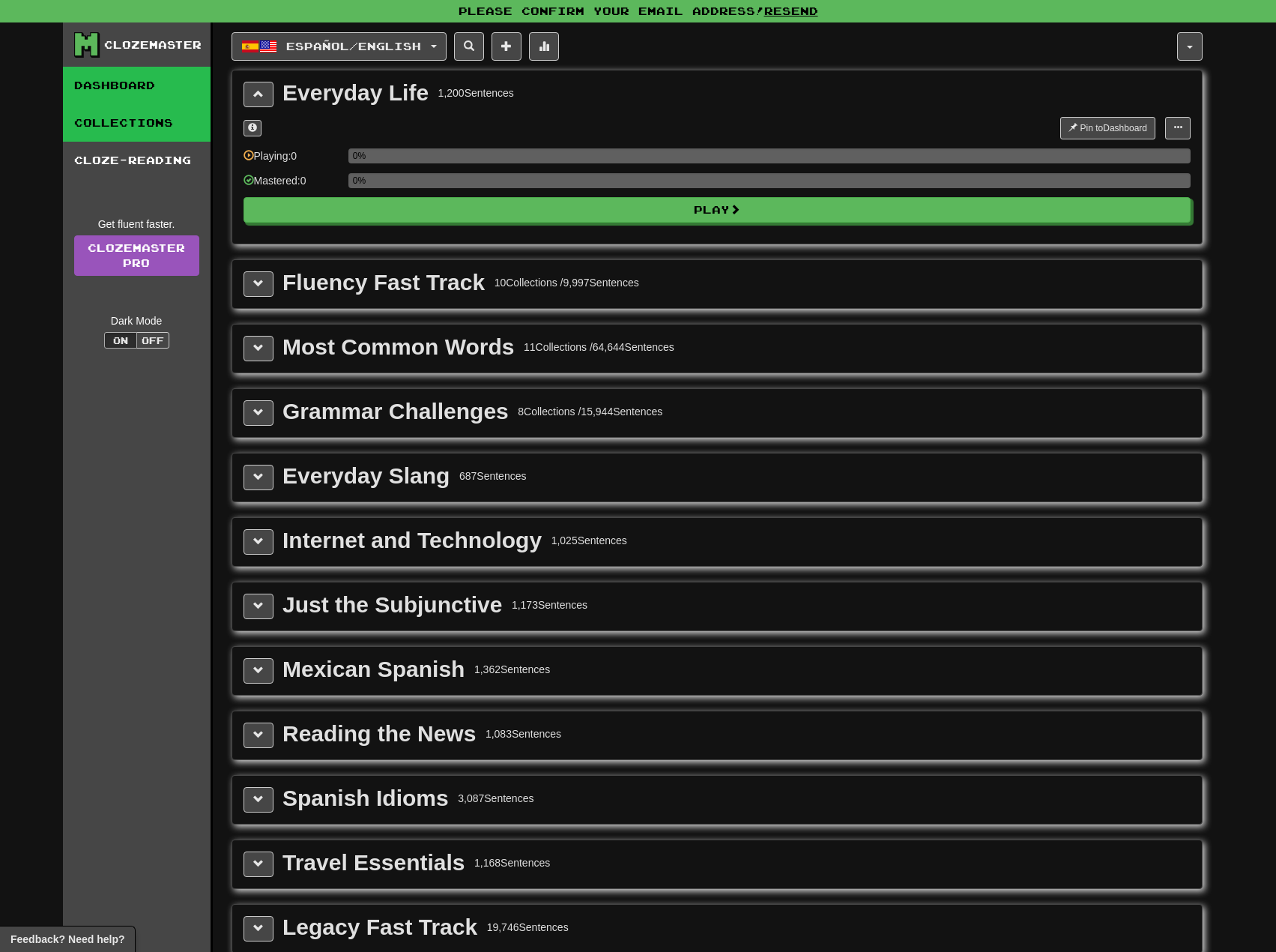
click at [114, 91] on link "Dashboard" at bounding box center [137, 85] width 148 height 37
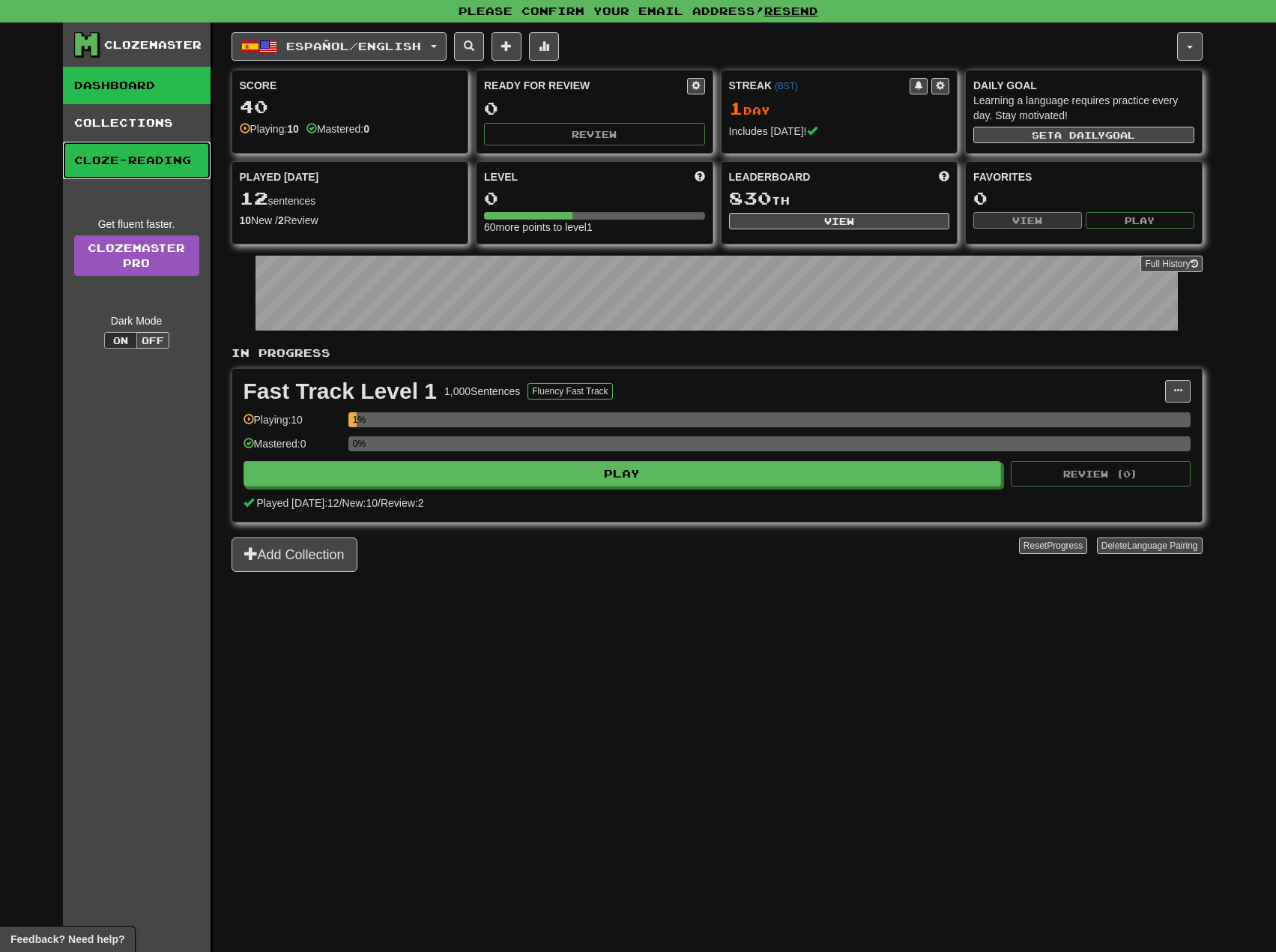
click at [126, 156] on link "Cloze-Reading" at bounding box center [137, 160] width 148 height 37
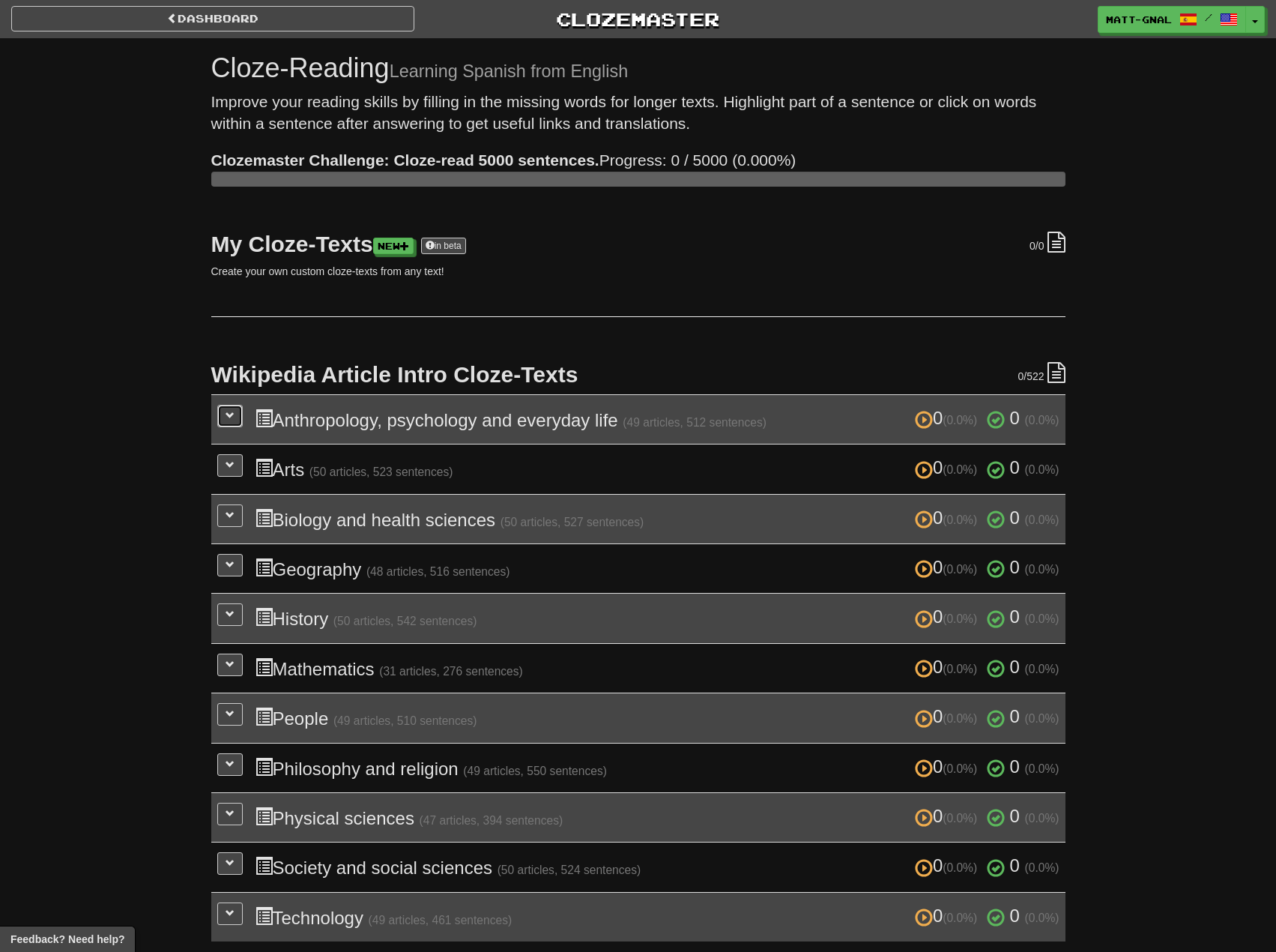
click at [232, 413] on span at bounding box center [230, 415] width 9 height 9
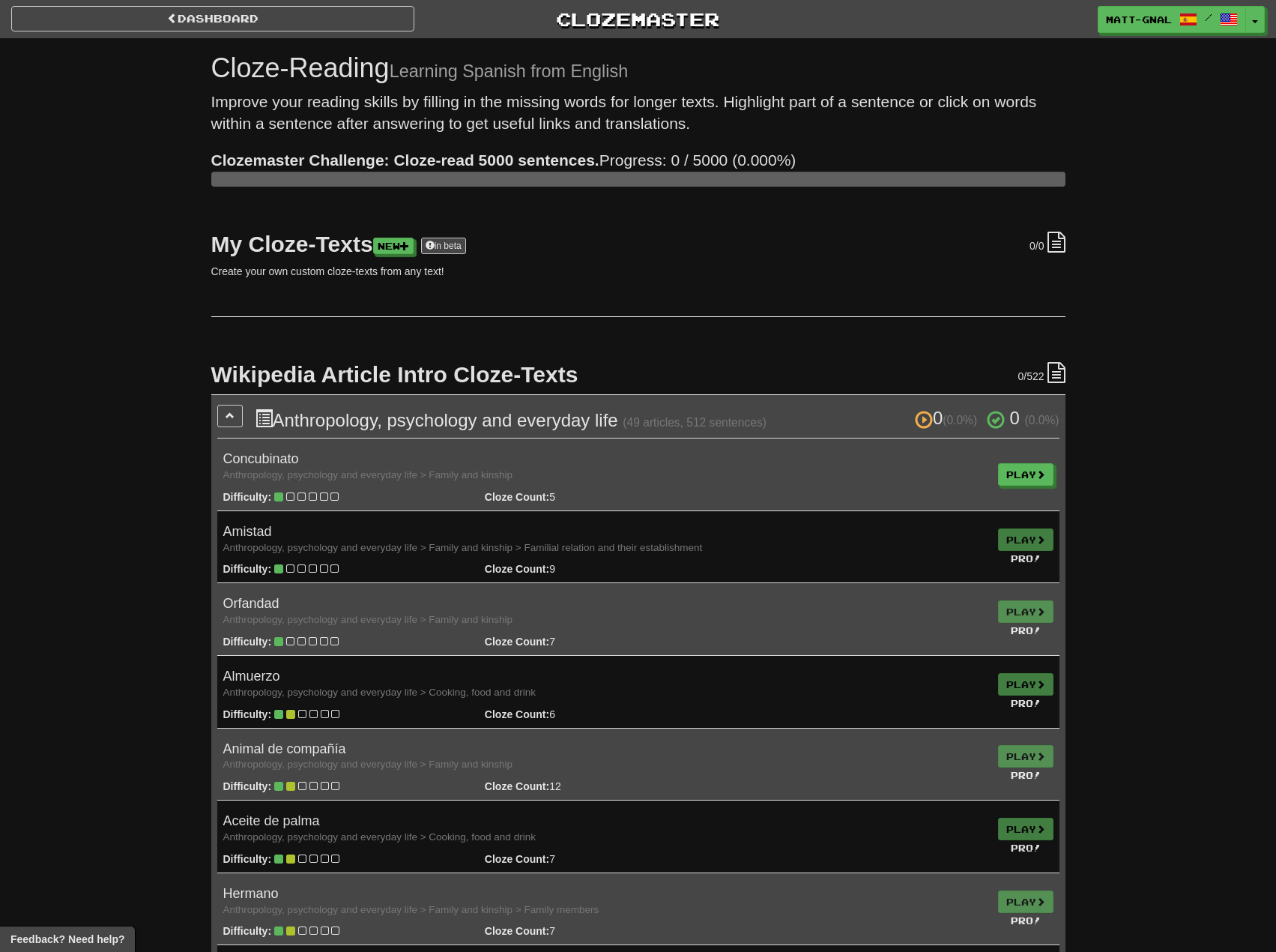
click at [242, 457] on h4 "Concubinato Anthropology, psychology and everyday life > Family and kinship" at bounding box center [604, 466] width 763 height 30
click at [518, 499] on strong "Cloze Count:" at bounding box center [517, 497] width 64 height 12
drag, startPoint x: 245, startPoint y: 511, endPoint x: 243, endPoint y: 499, distance: 12.2
drag, startPoint x: 243, startPoint y: 499, endPoint x: 276, endPoint y: 501, distance: 33.1
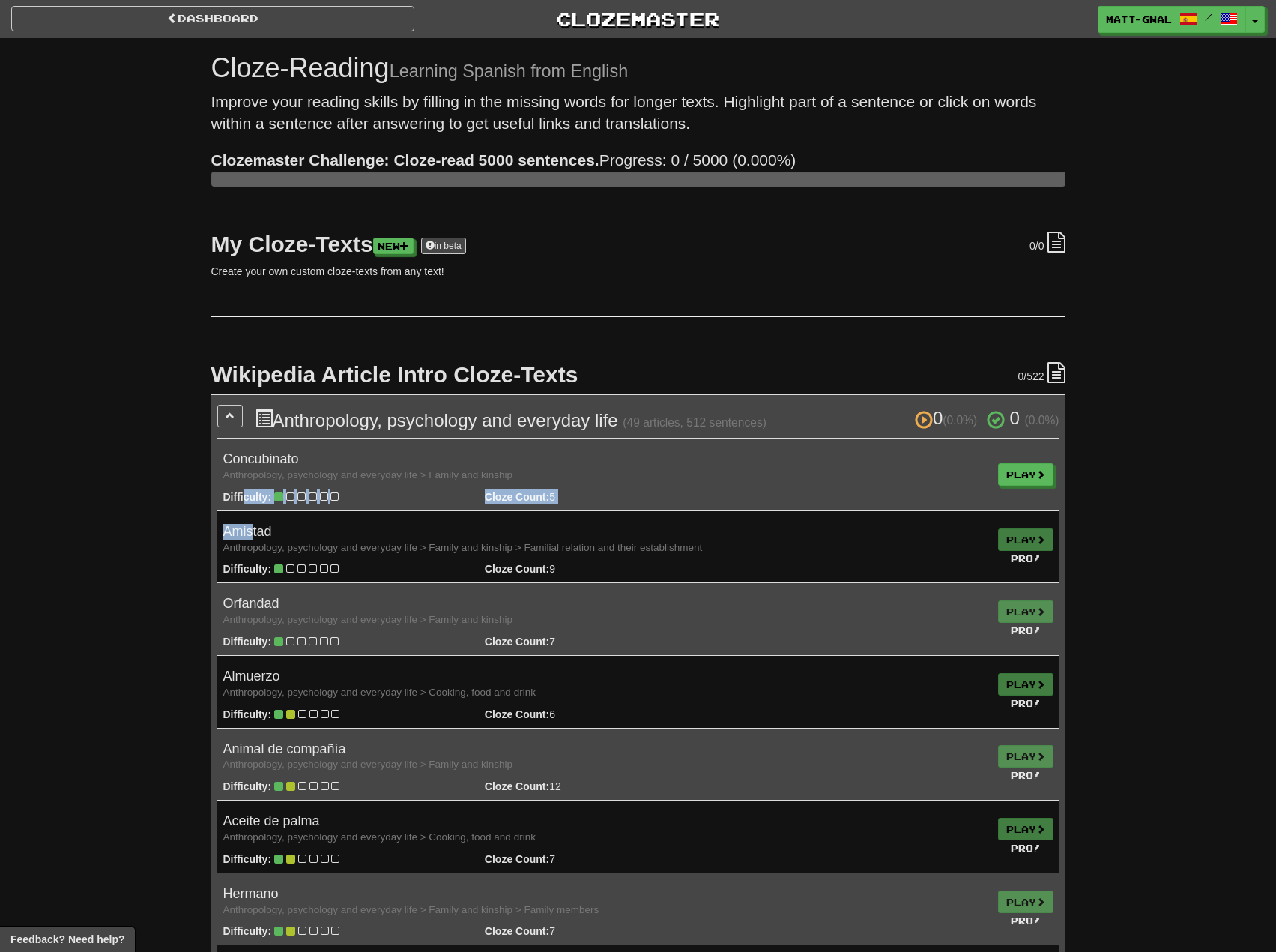
click at [244, 499] on strong "Difficulty:" at bounding box center [248, 497] width 48 height 12
click at [254, 538] on h4 "Amistad Anthropology, psychology and everyday life > Family and kinship > Famil…" at bounding box center [604, 539] width 763 height 30
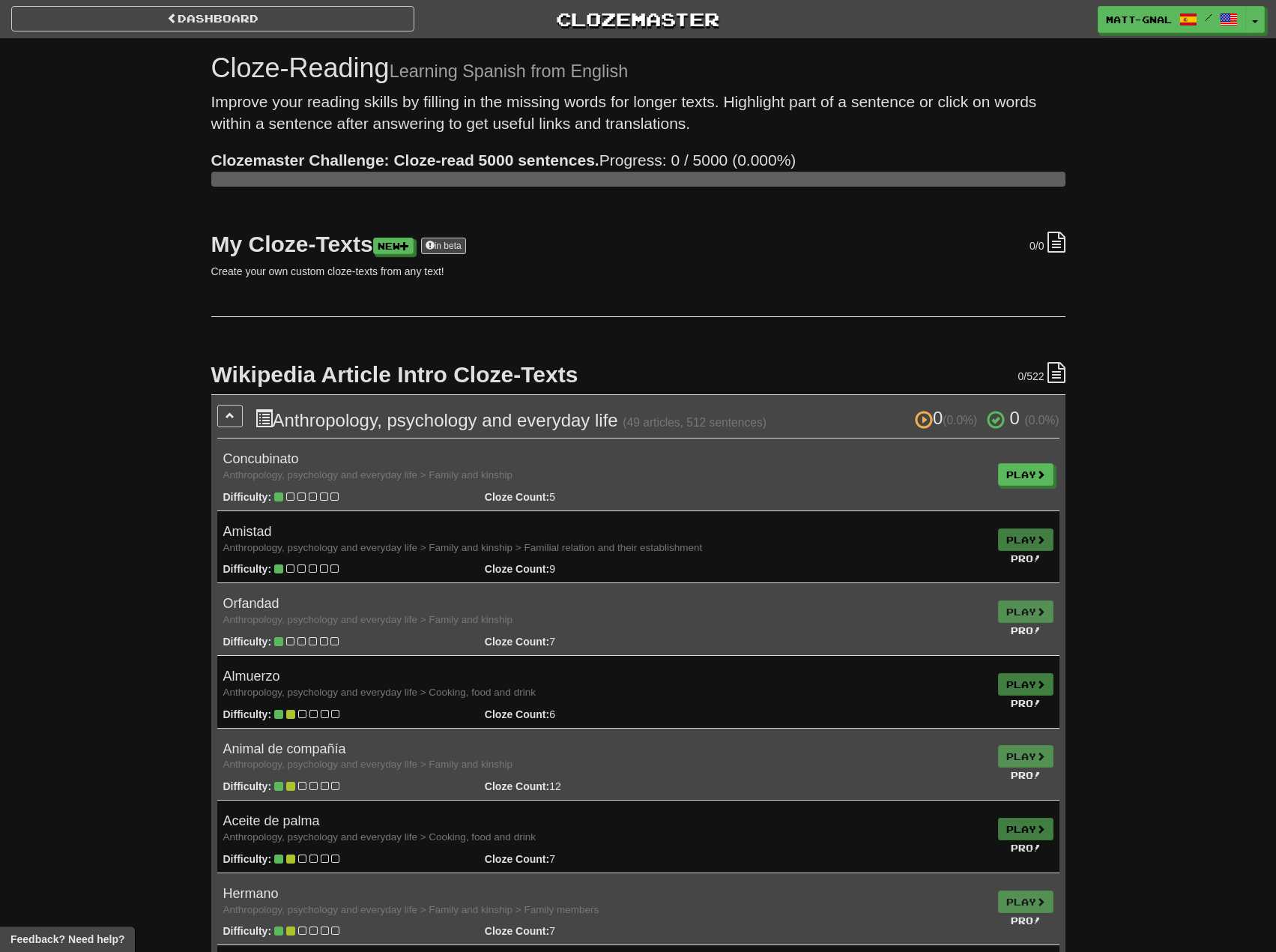
drag, startPoint x: 169, startPoint y: 401, endPoint x: 177, endPoint y: 283, distance: 118.3
click at [199, 16] on link "Dashboard" at bounding box center [213, 18] width 403 height 25
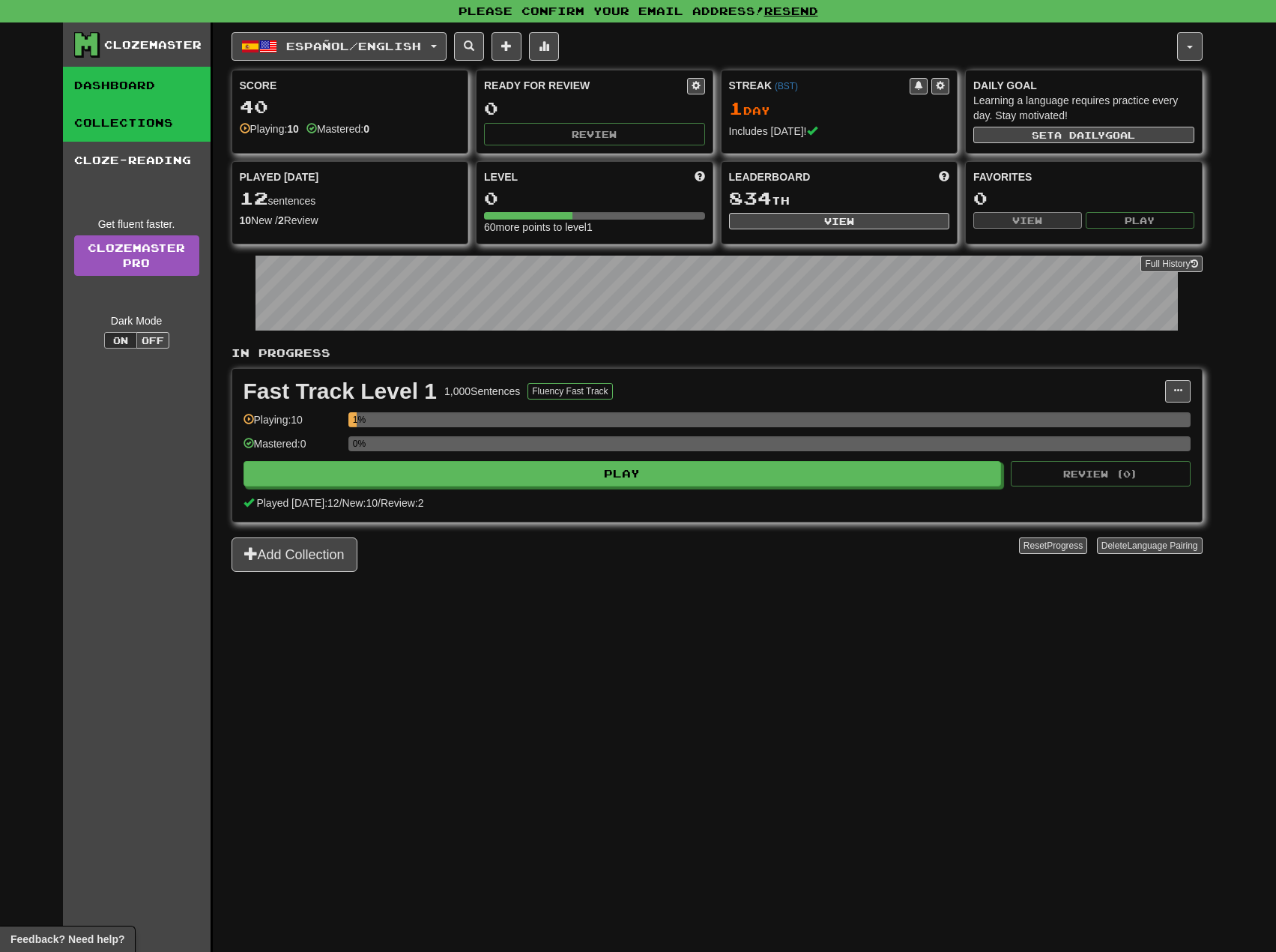
click at [132, 130] on link "Collections" at bounding box center [137, 122] width 148 height 37
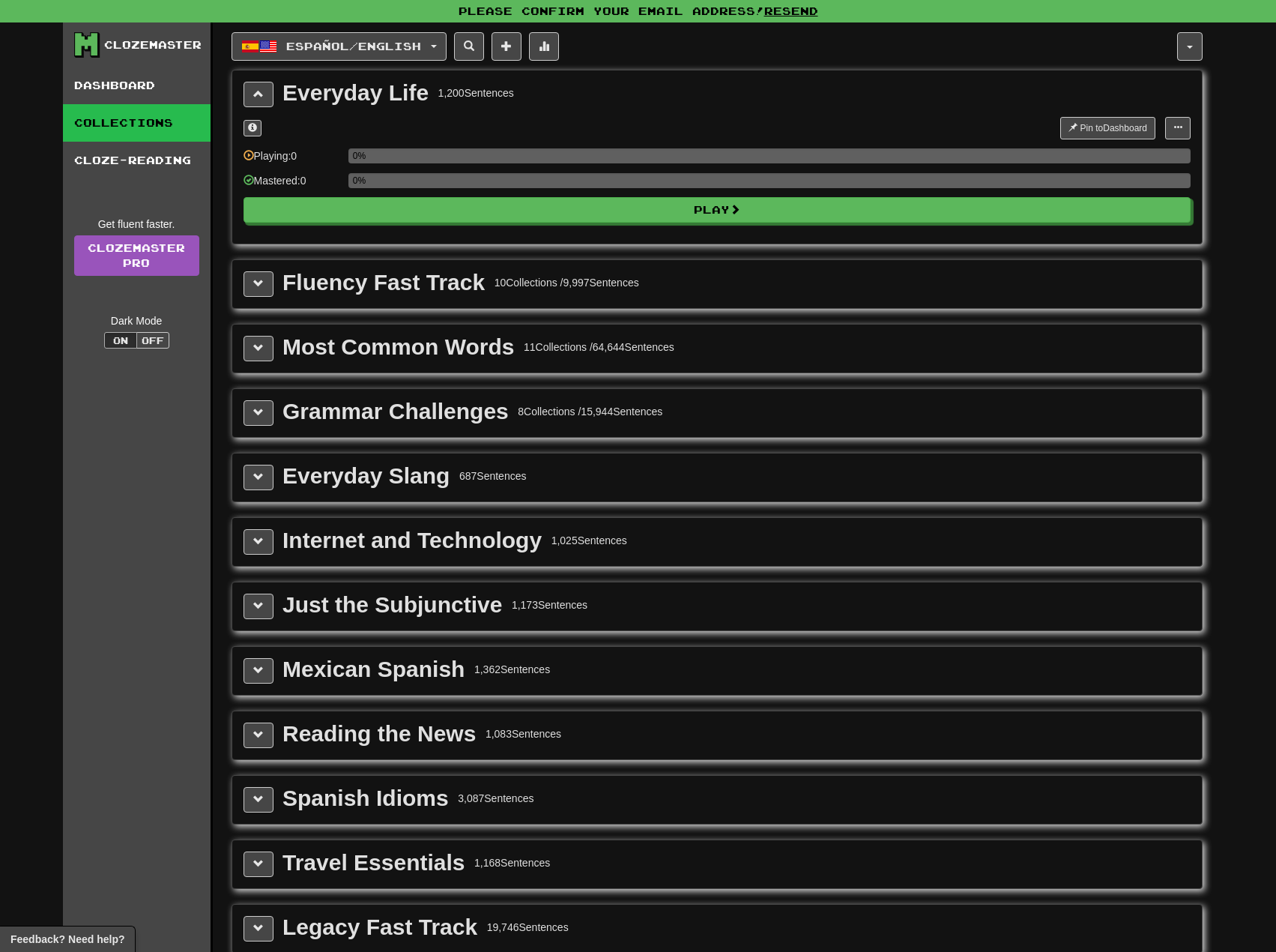
click at [126, 39] on div "Clozemaster" at bounding box center [152, 44] width 98 height 15
click at [103, 81] on link "Dashboard" at bounding box center [137, 85] width 148 height 37
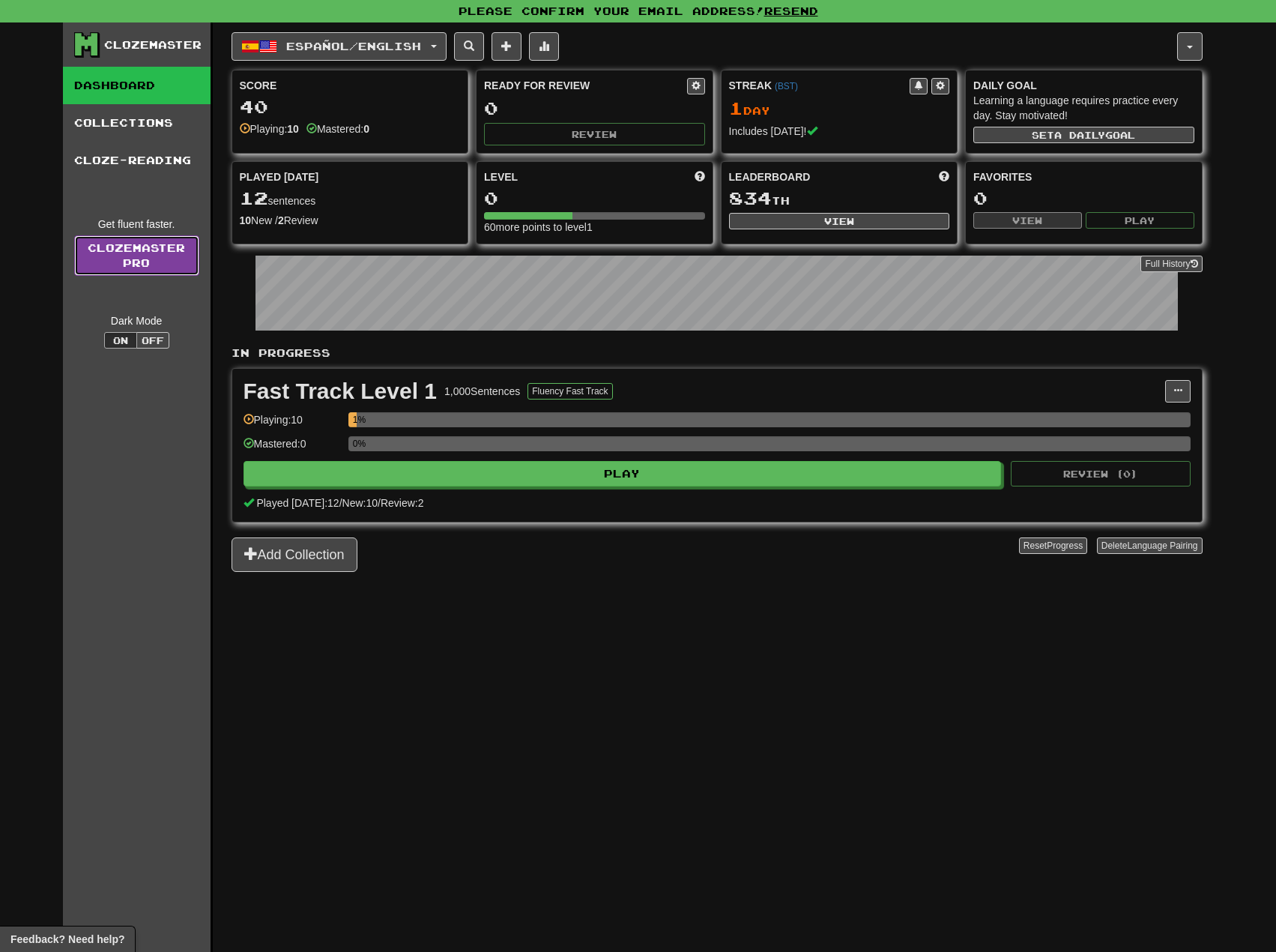
click at [146, 252] on link "Clozemaster Pro" at bounding box center [137, 255] width 126 height 41
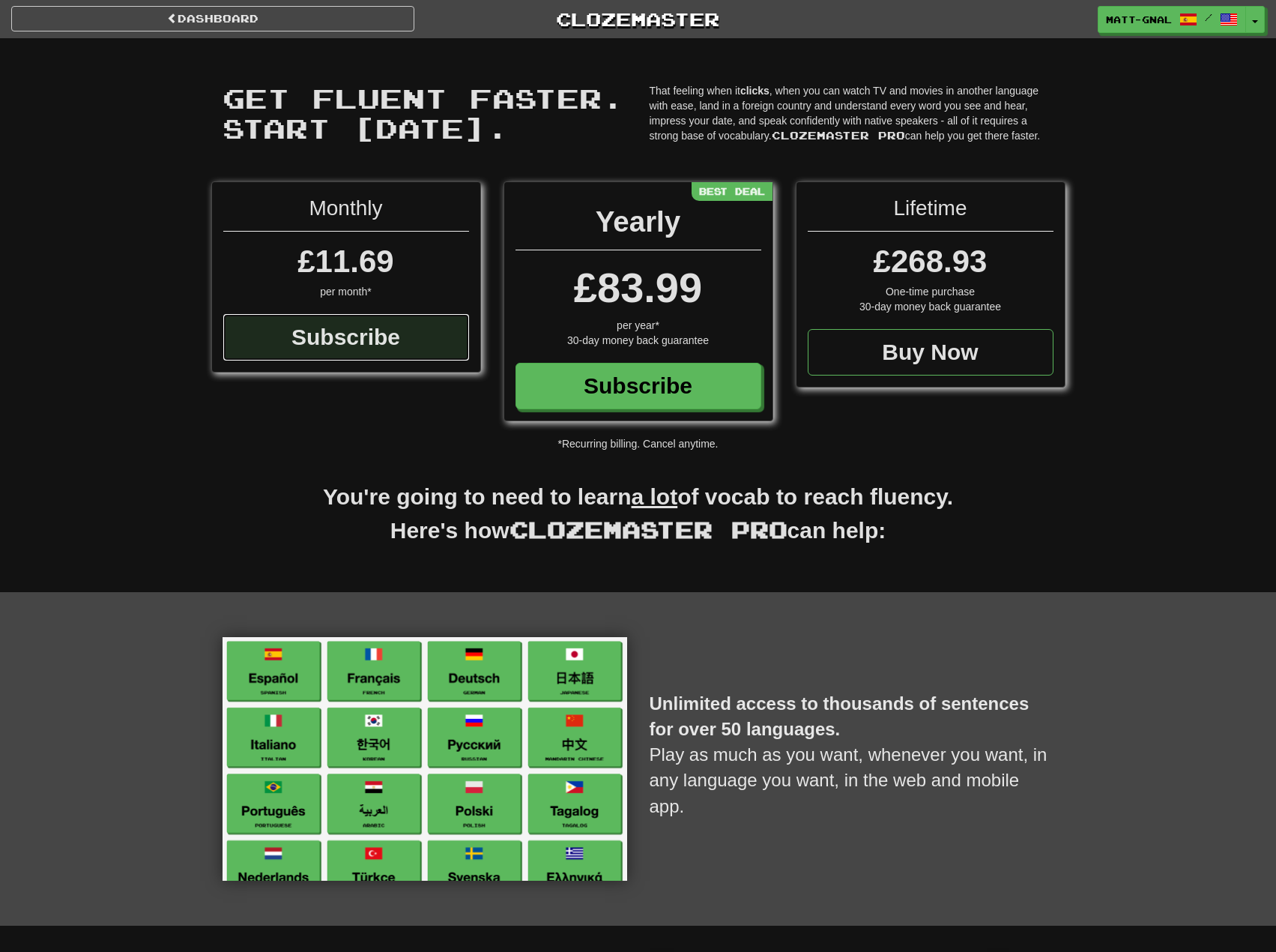
click at [293, 334] on div "Subscribe" at bounding box center [346, 338] width 246 height 47
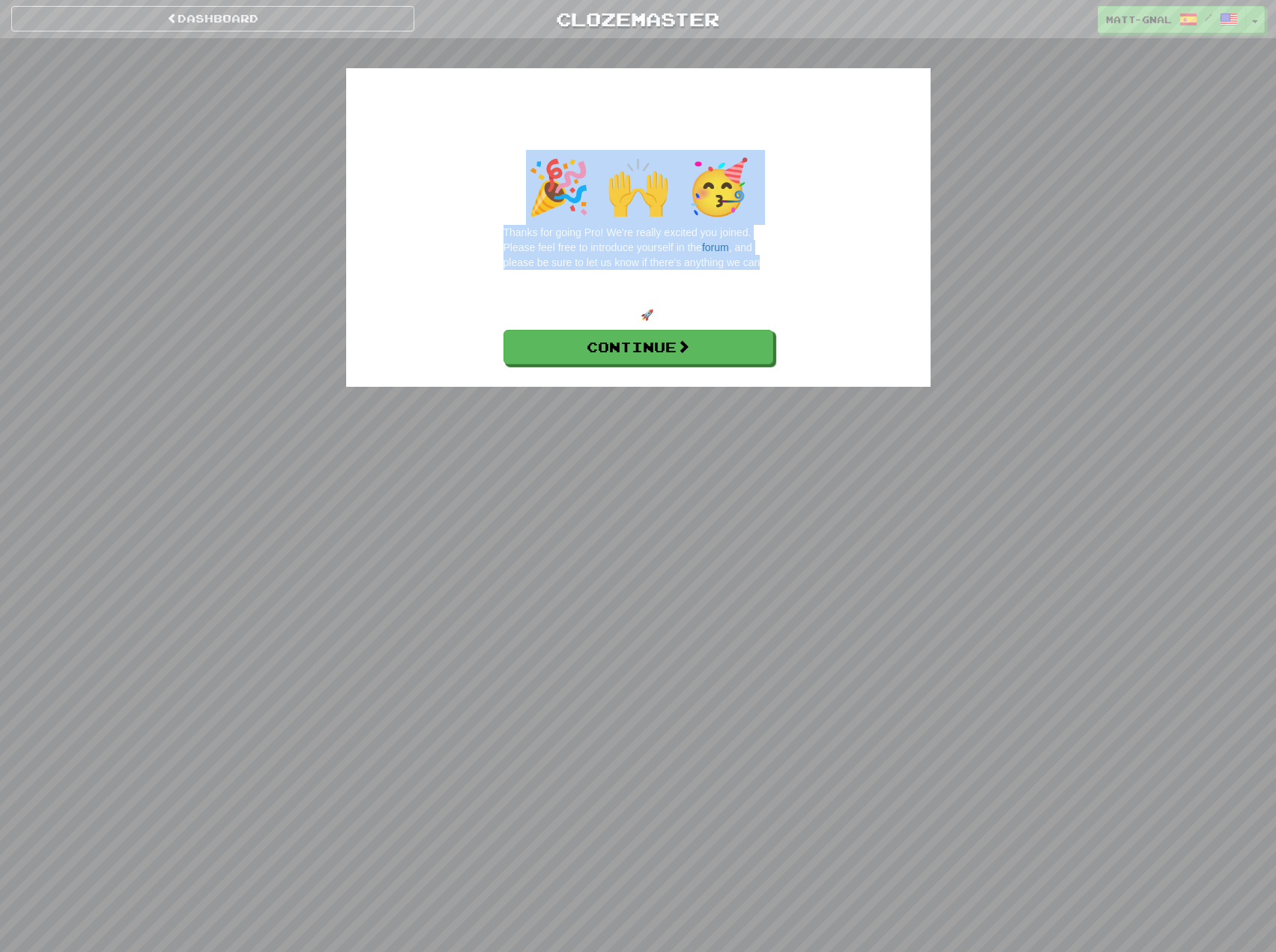
drag, startPoint x: 757, startPoint y: 261, endPoint x: 438, endPoint y: 150, distance: 337.8
click at [438, 150] on div "Welcome to Clozemaster Pro! 🎉 🙌 🥳 Thanks for going Pro! We're really excited yo…" at bounding box center [638, 228] width 584 height 318
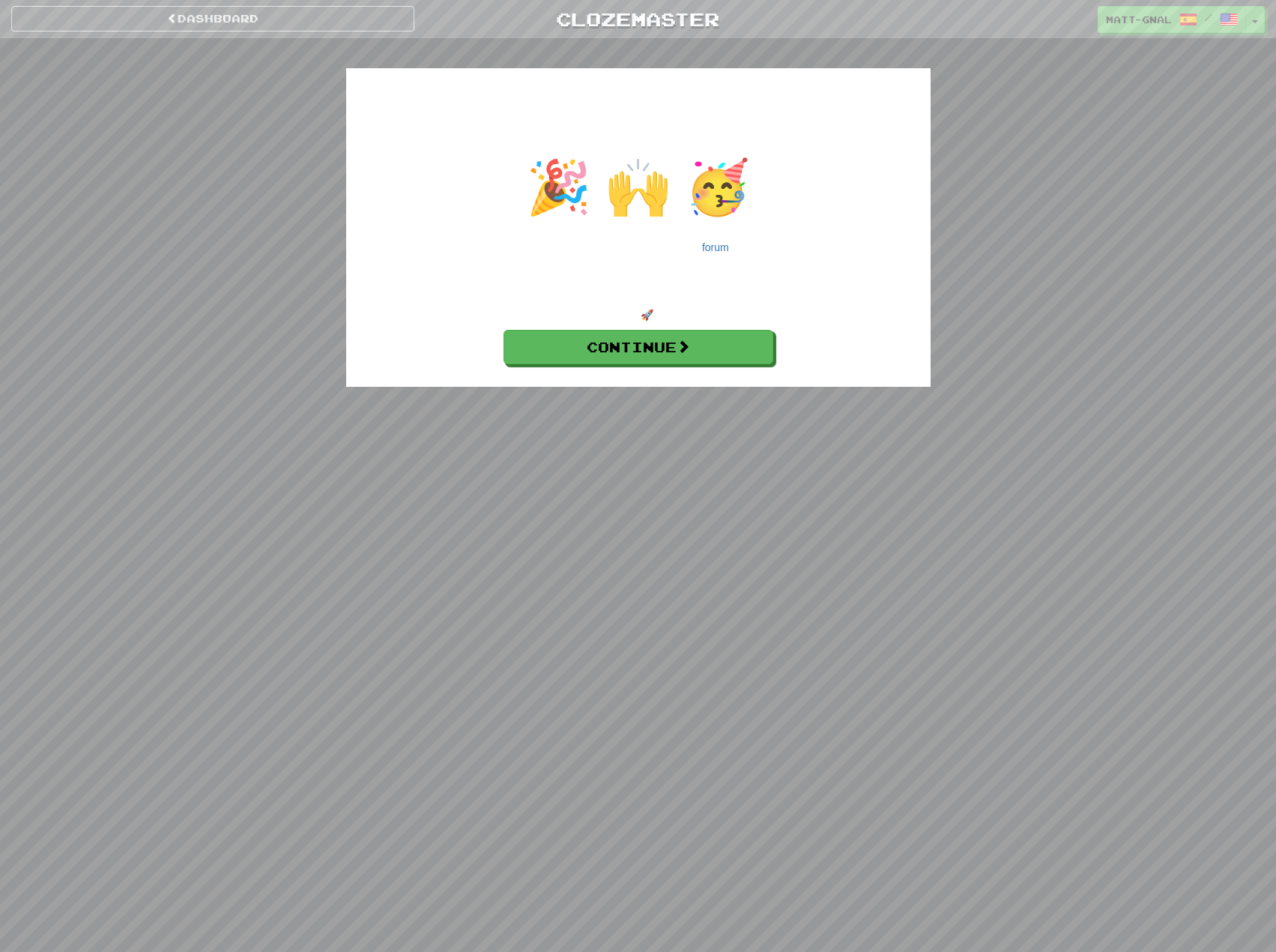
click at [527, 278] on p "Thanks for going Pro! We're really excited you joined. Please feel free to intr…" at bounding box center [639, 262] width 270 height 75
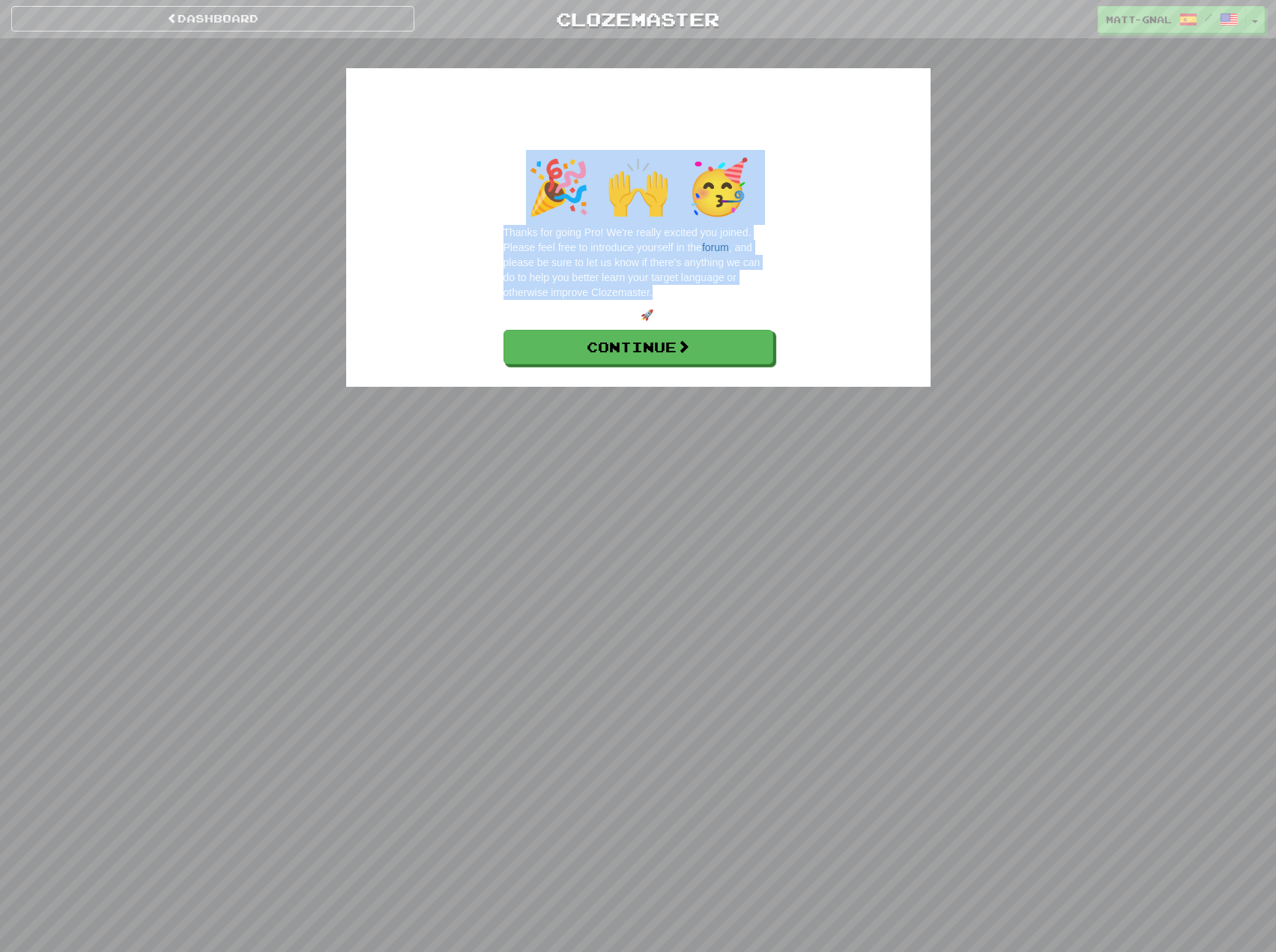
drag, startPoint x: 712, startPoint y: 251, endPoint x: 374, endPoint y: 159, distance: 350.3
click at [374, 159] on div "Welcome to Clozemaster Pro! 🎉 🙌 🥳 Thanks for going Pro! We're really excited yo…" at bounding box center [638, 228] width 584 height 318
drag, startPoint x: 714, startPoint y: 311, endPoint x: 338, endPoint y: 164, distance: 403.7
click at [338, 164] on div "Welcome to Clozemaster Pro! 🎉 🙌 🥳 Thanks for going Pro! We're really excited yo…" at bounding box center [638, 182] width 877 height 288
click at [581, 438] on div "Dashboard Clozemaster matt-gnal / Toggle Dropdown Dashboard Leaderboard Activit…" at bounding box center [638, 476] width 1276 height 952
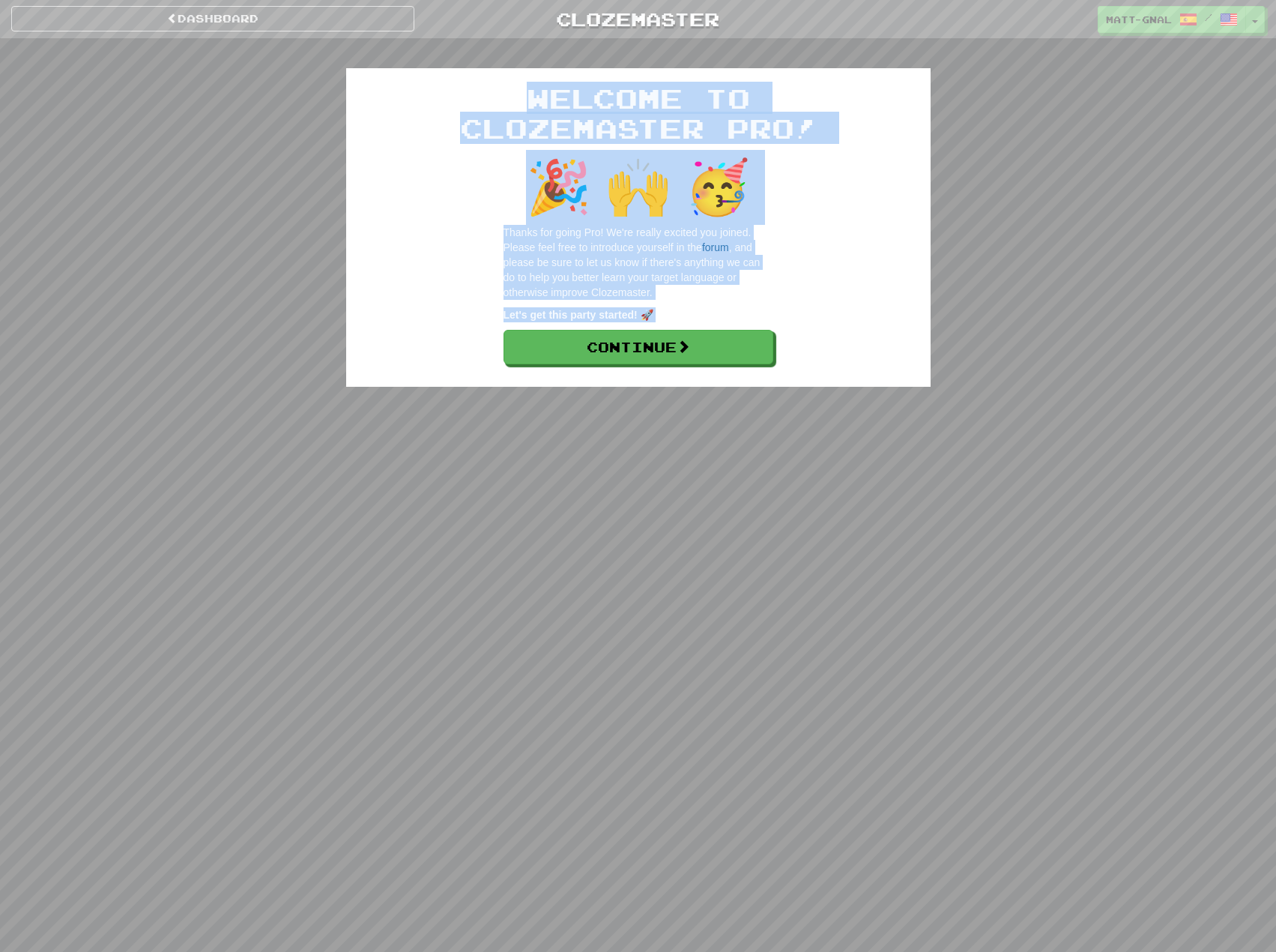
drag, startPoint x: 693, startPoint y: 370, endPoint x: 219, endPoint y: 120, distance: 535.9
click at [219, 120] on div "Dashboard Clozemaster matt-gnal / Toggle Dropdown Dashboard Leaderboard Activit…" at bounding box center [638, 476] width 1276 height 952
click at [625, 455] on div "Dashboard Clozemaster matt-gnal / Toggle Dropdown Dashboard Leaderboard Activit…" at bounding box center [638, 476] width 1276 height 952
click at [624, 344] on link "Continue" at bounding box center [640, 348] width 270 height 35
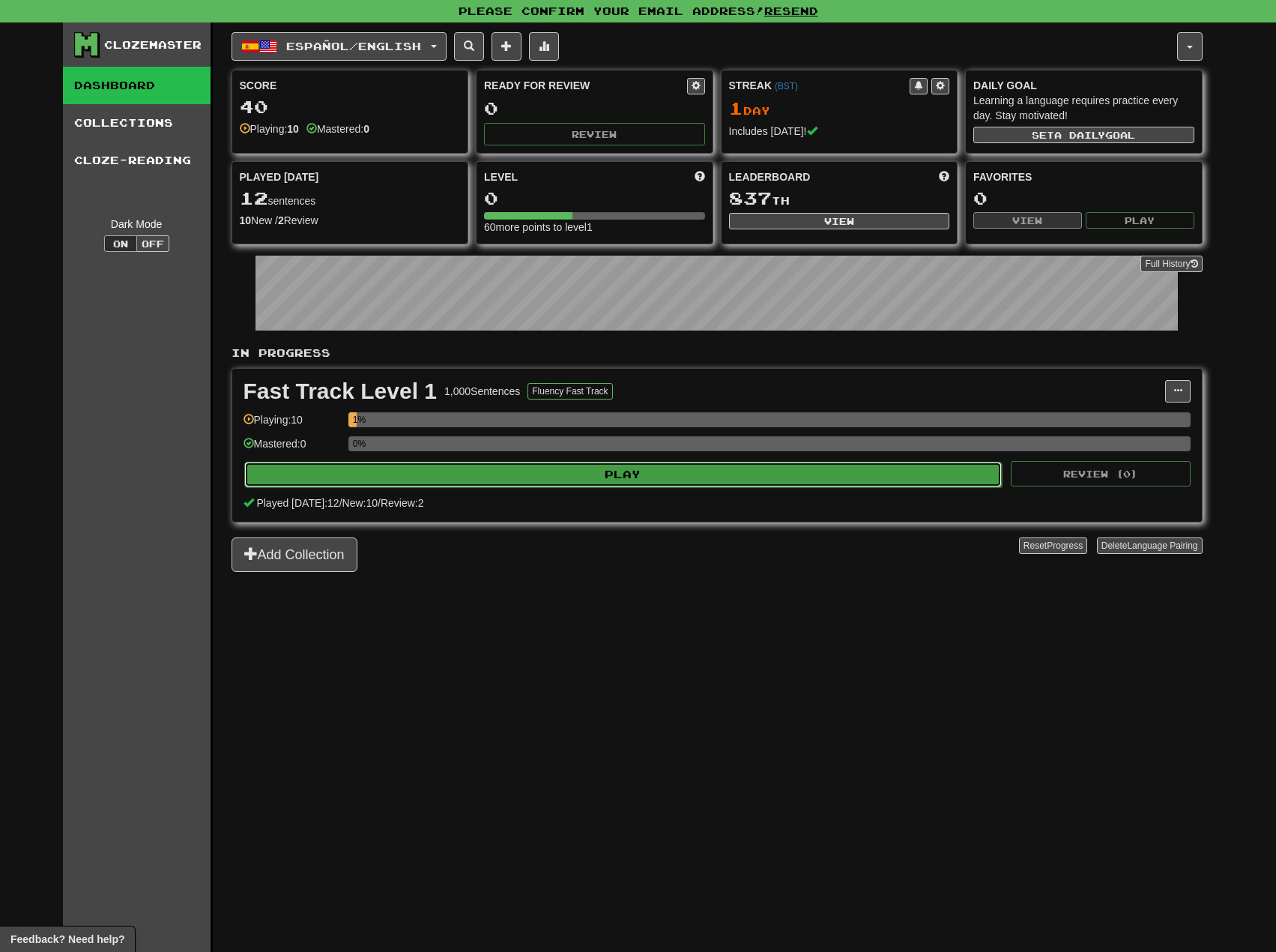
click at [426, 476] on button "Play" at bounding box center [623, 473] width 758 height 25
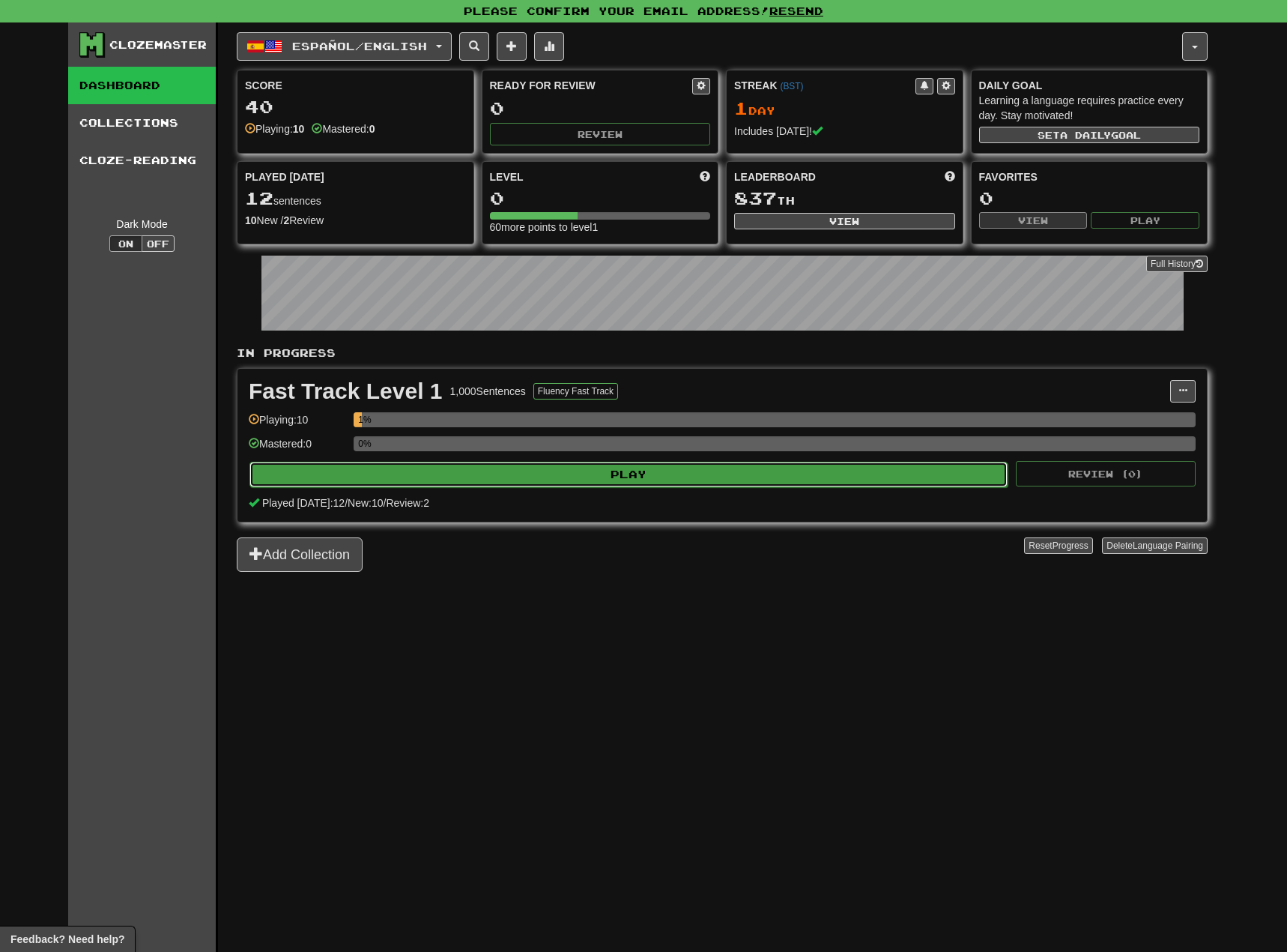
select select "**"
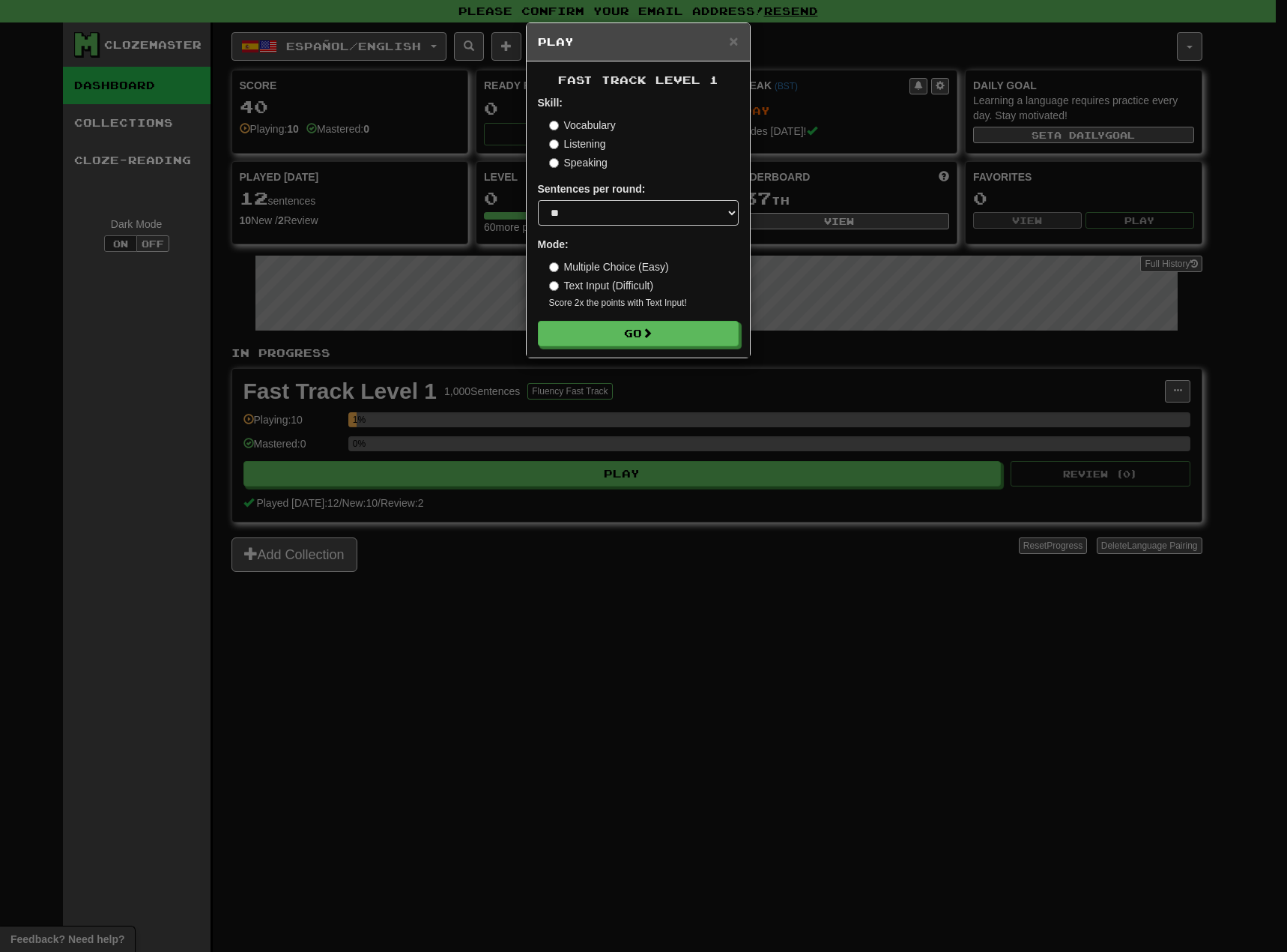
click at [604, 283] on label "Text Input (Difficult)" at bounding box center [602, 285] width 105 height 15
click at [616, 267] on label "Multiple Choice (Easy)" at bounding box center [609, 267] width 120 height 15
click at [614, 281] on label "Text Input (Difficult)" at bounding box center [602, 285] width 105 height 15
click at [608, 267] on label "Multiple Choice (Easy)" at bounding box center [609, 267] width 120 height 15
click at [601, 215] on select "* ** ** ** ** ** *** ********" at bounding box center [639, 212] width 201 height 25
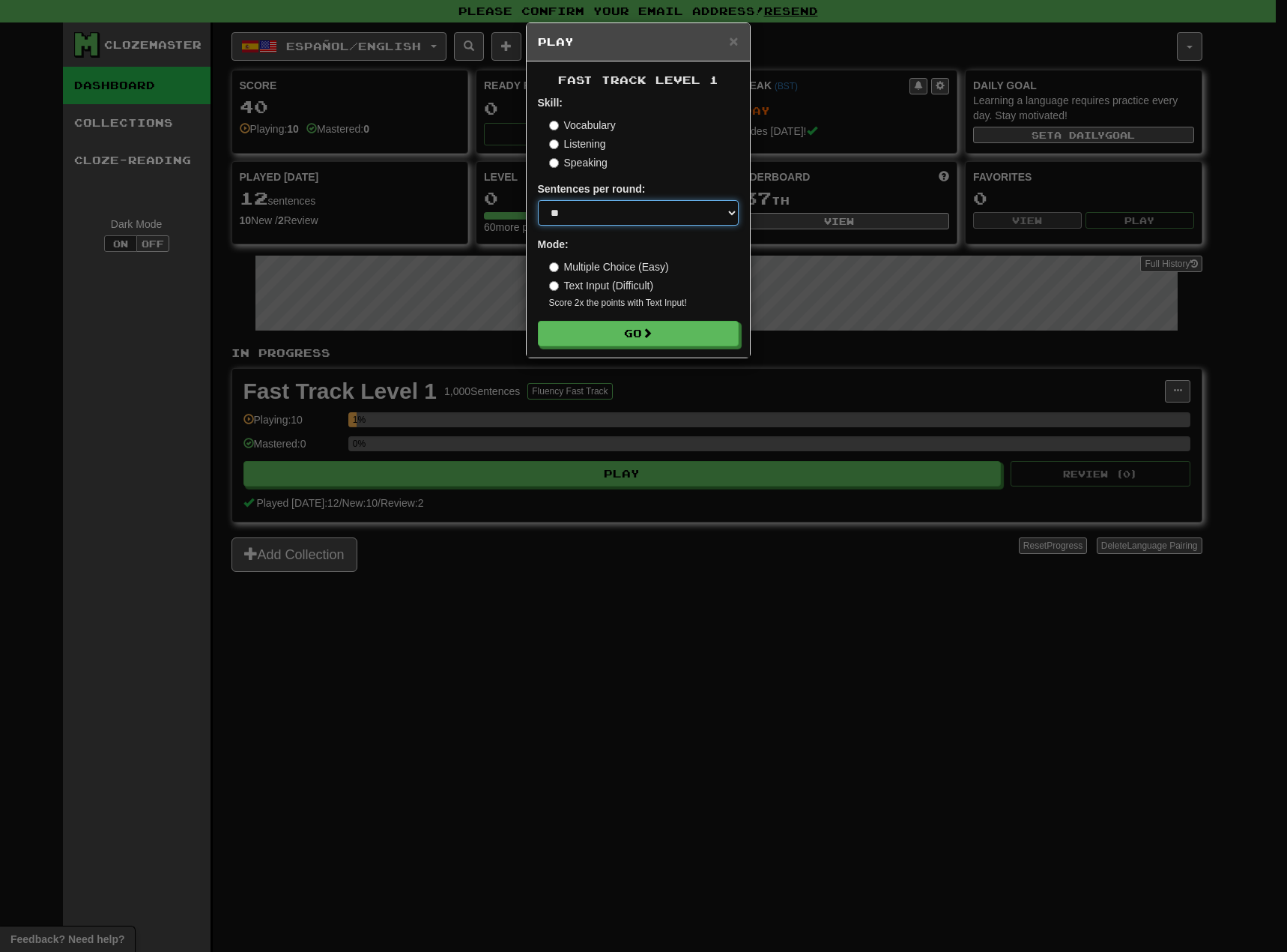
click at [601, 215] on select "* ** ** ** ** ** *** ********" at bounding box center [639, 212] width 201 height 25
click at [567, 148] on label "Listening" at bounding box center [578, 144] width 57 height 15
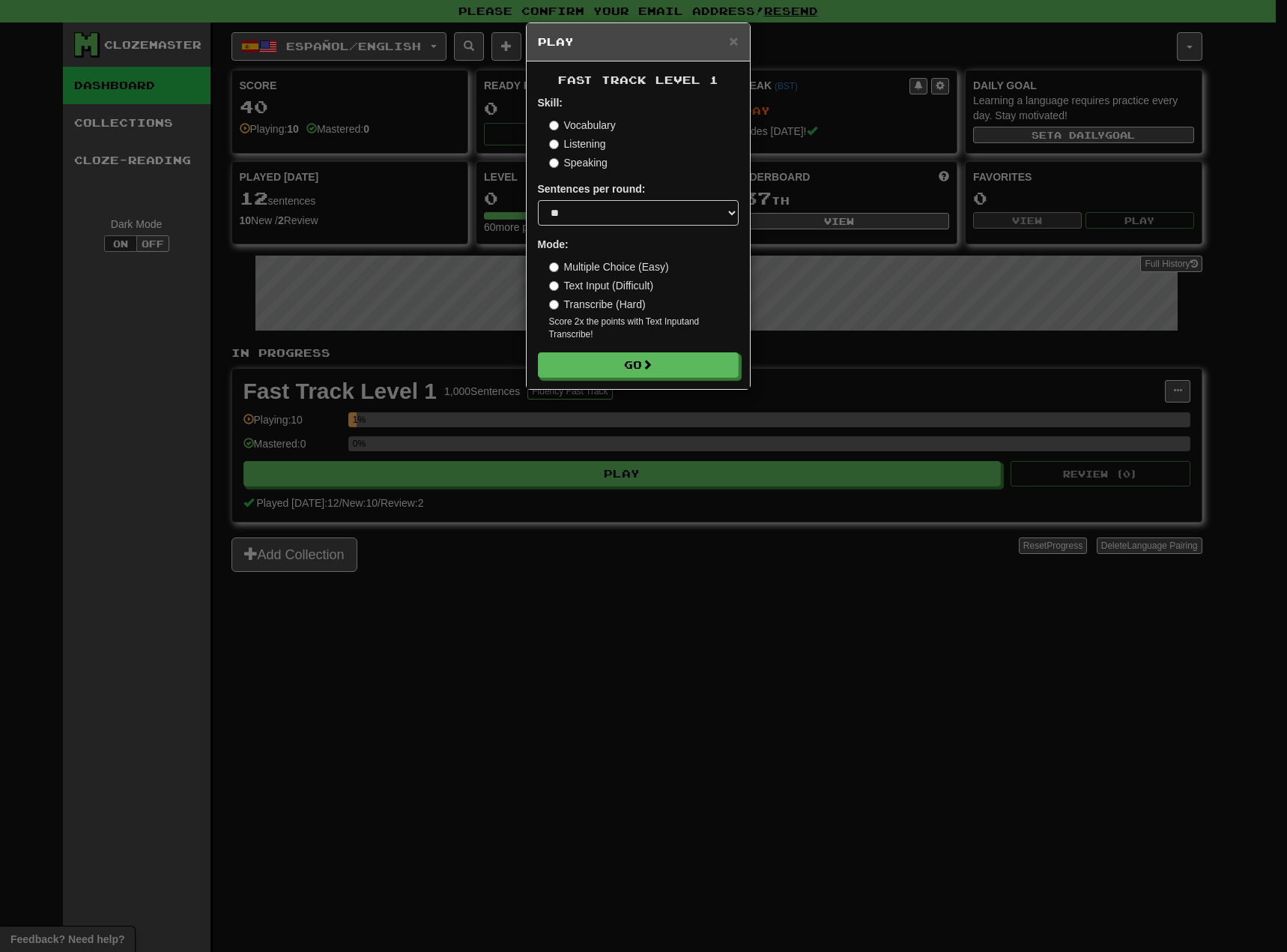
drag, startPoint x: 575, startPoint y: 176, endPoint x: 573, endPoint y: 164, distance: 12.2
click at [575, 175] on form "Skill: Vocabulary Listening Speaking Sentences per round: * ** ** ** ** ** *** …" at bounding box center [639, 236] width 201 height 282
click at [572, 163] on label "Speaking" at bounding box center [579, 162] width 59 height 15
click at [575, 132] on div "Vocabulary Listening Speaking" at bounding box center [644, 144] width 190 height 53
click at [573, 124] on label "Vocabulary" at bounding box center [582, 125] width 67 height 15
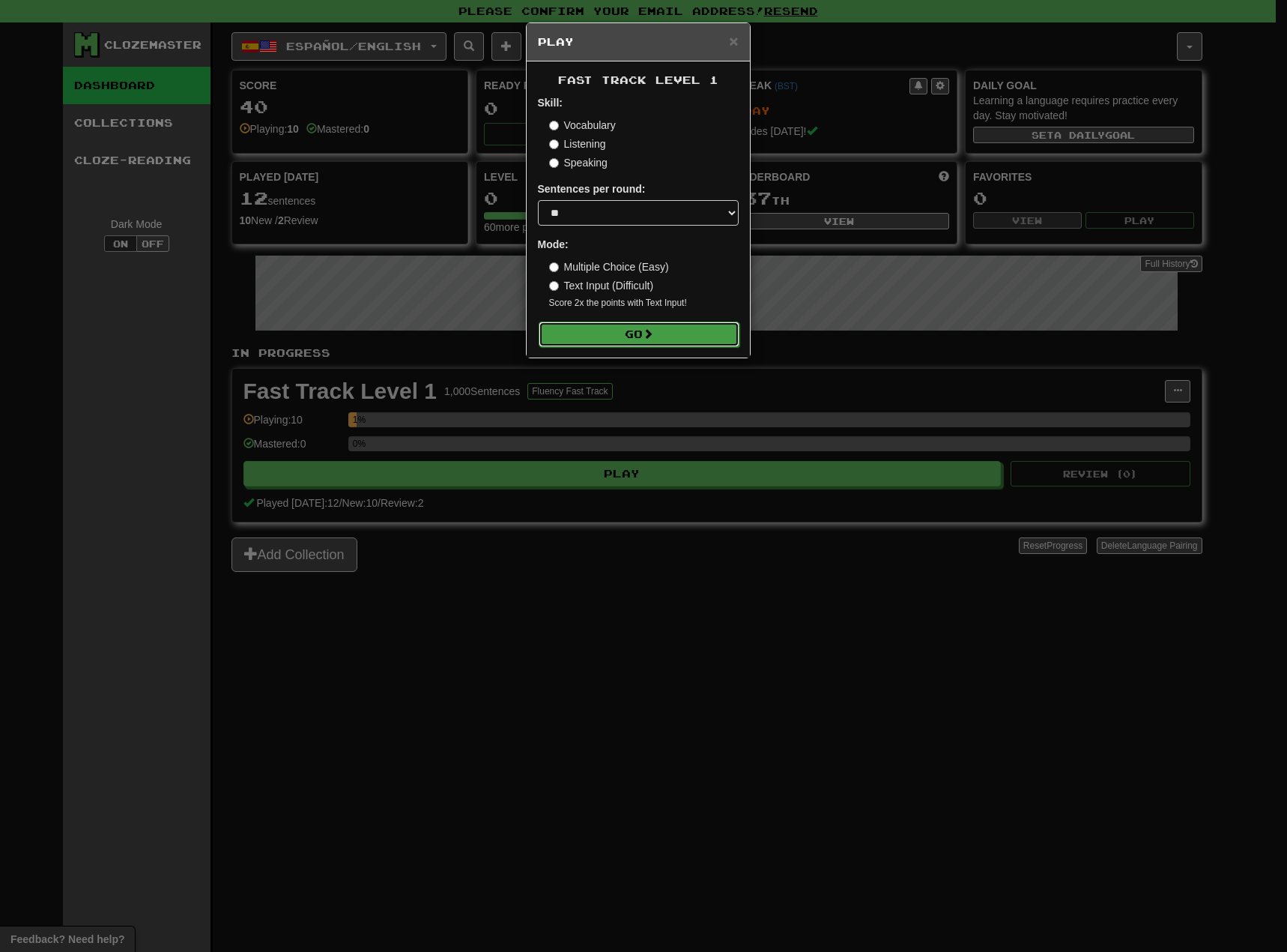
click at [666, 335] on button "Go" at bounding box center [639, 333] width 201 height 25
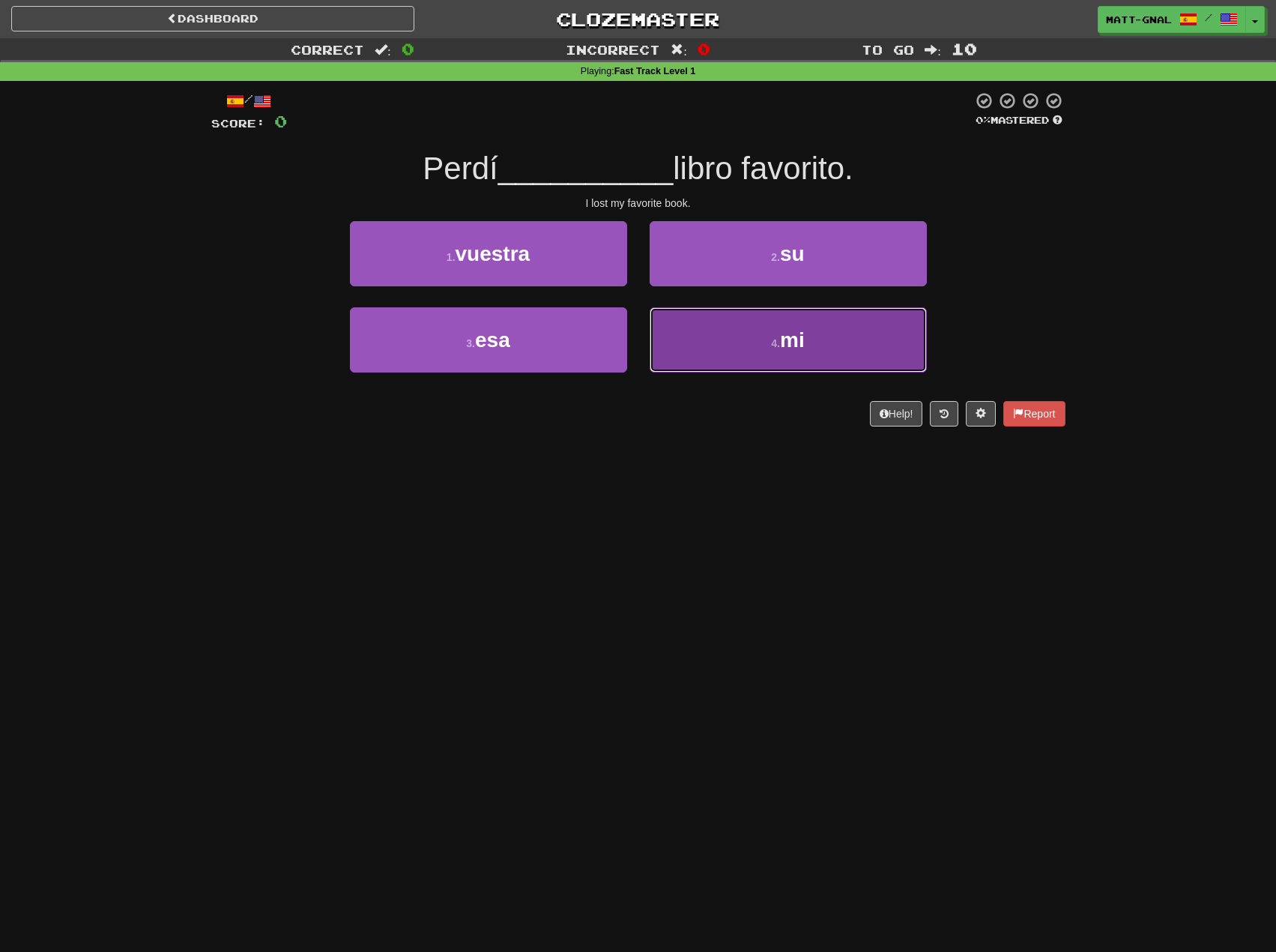
click at [695, 332] on button "4 . mi" at bounding box center [789, 339] width 277 height 65
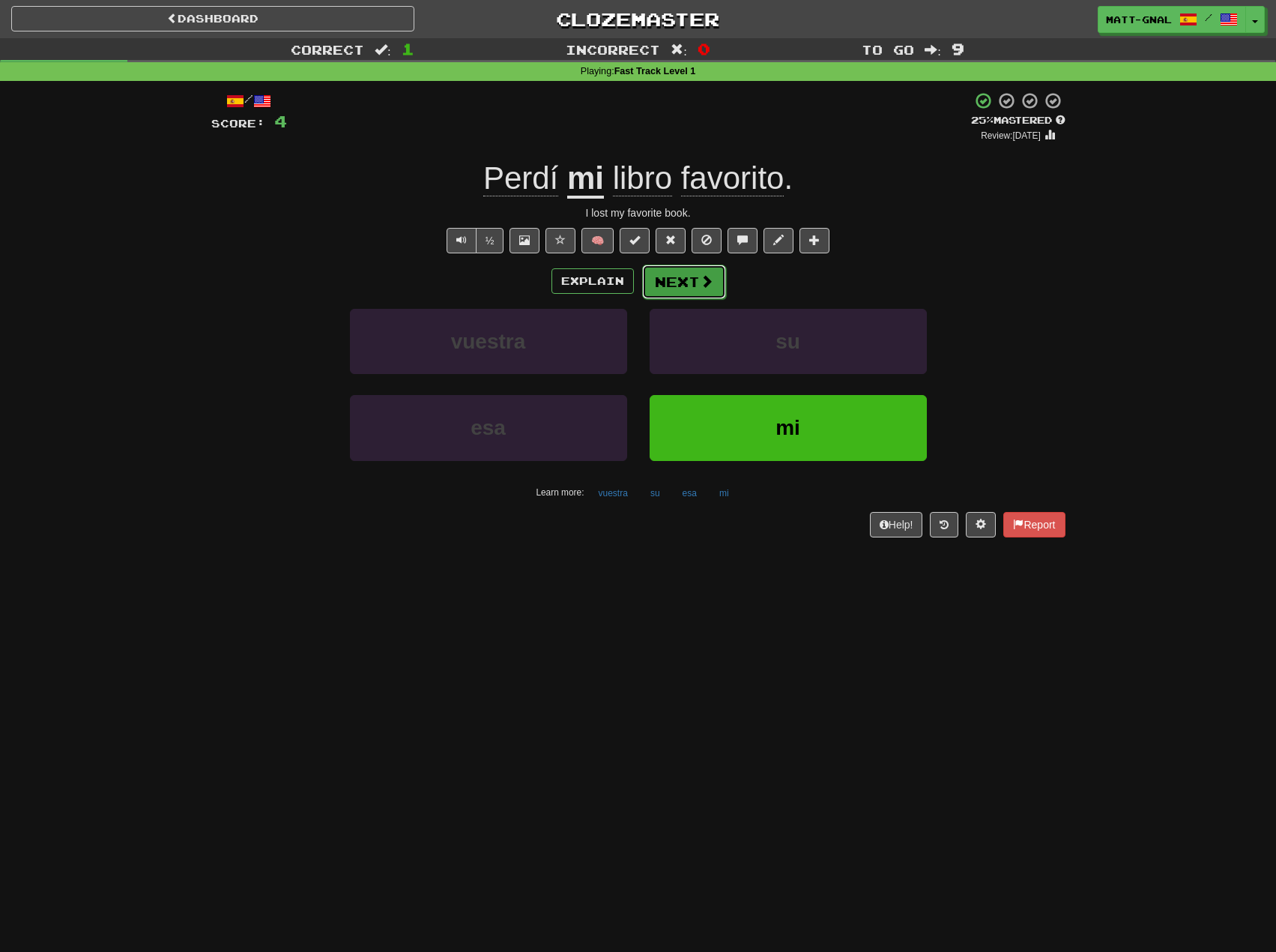
click at [711, 280] on span at bounding box center [707, 281] width 14 height 14
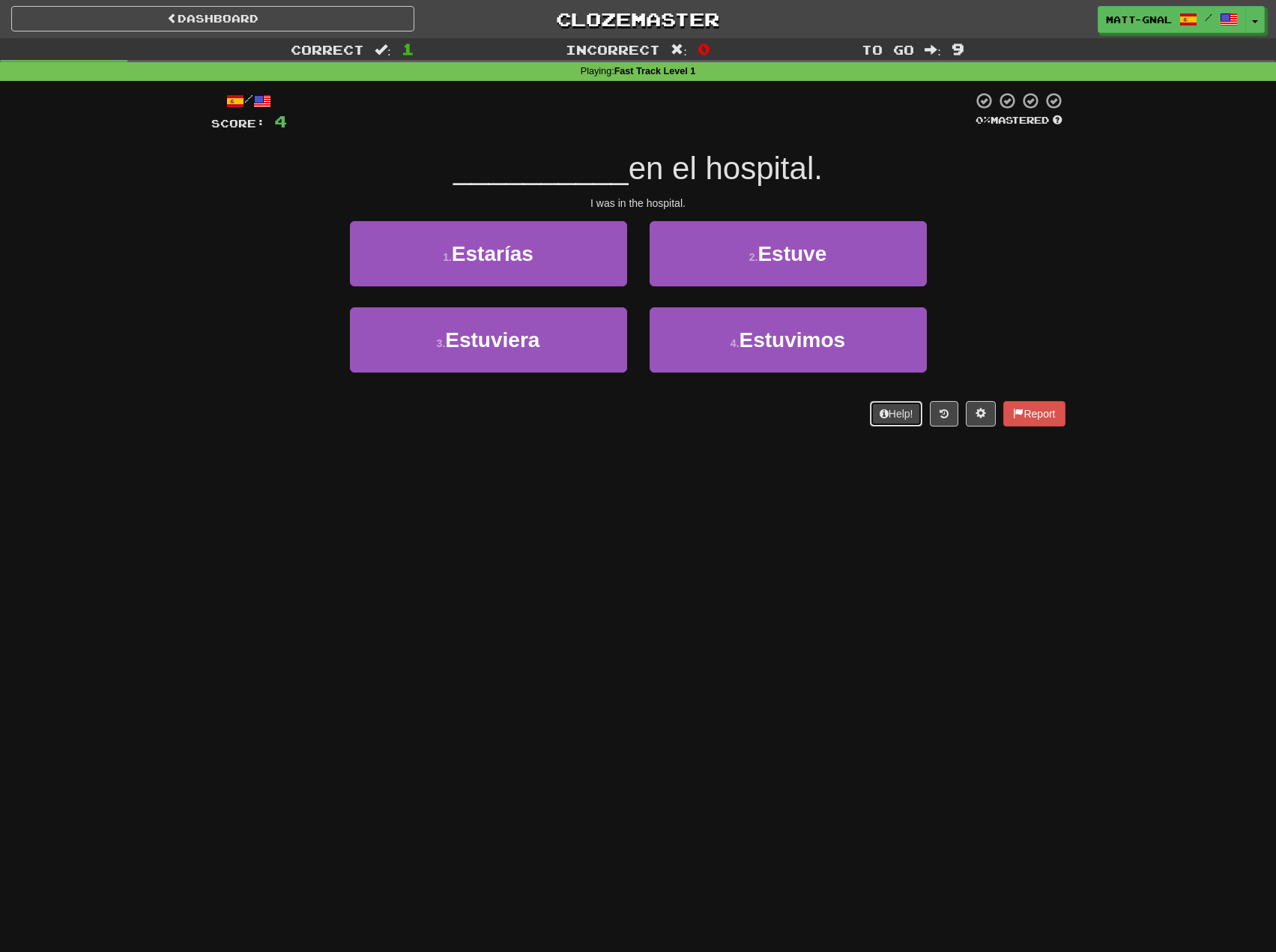
click at [894, 412] on button "Help!" at bounding box center [896, 413] width 53 height 25
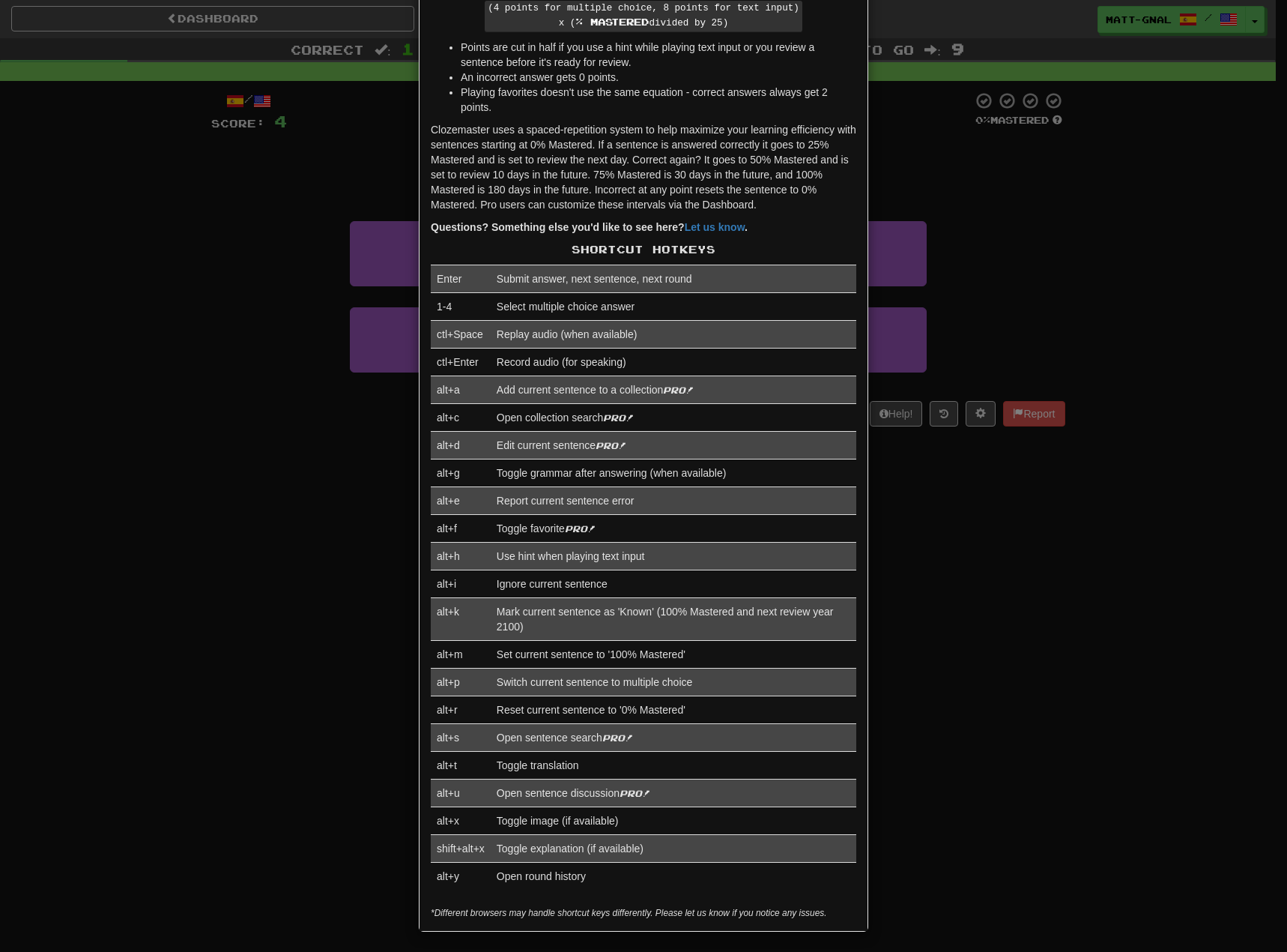
scroll to position [151, 0]
click at [165, 530] on div "× Help Complete the sentence with the correct missing word! 👉 Run Tutorial 👈 Po…" at bounding box center [643, 476] width 1287 height 952
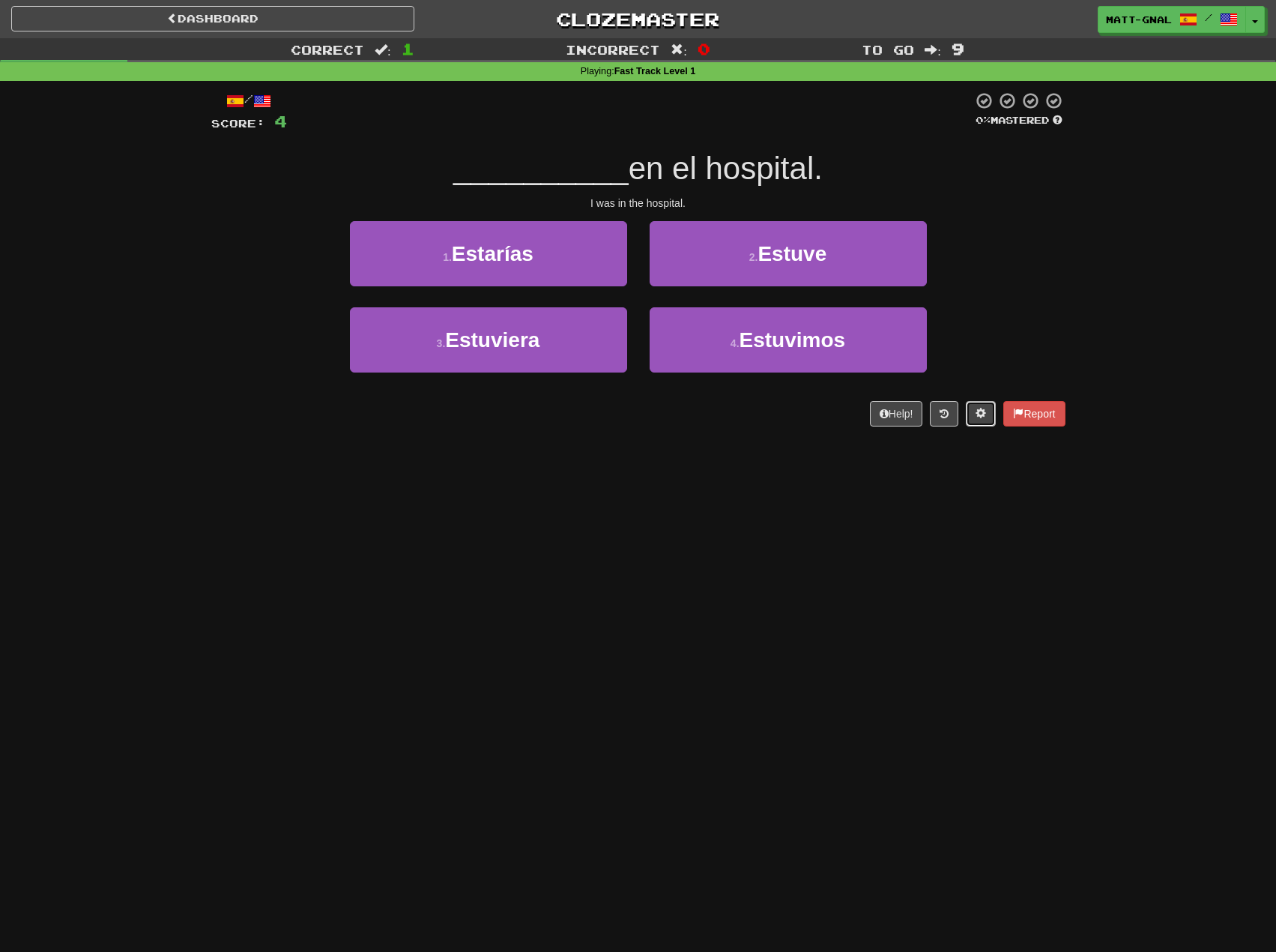
click at [969, 409] on button at bounding box center [981, 413] width 30 height 25
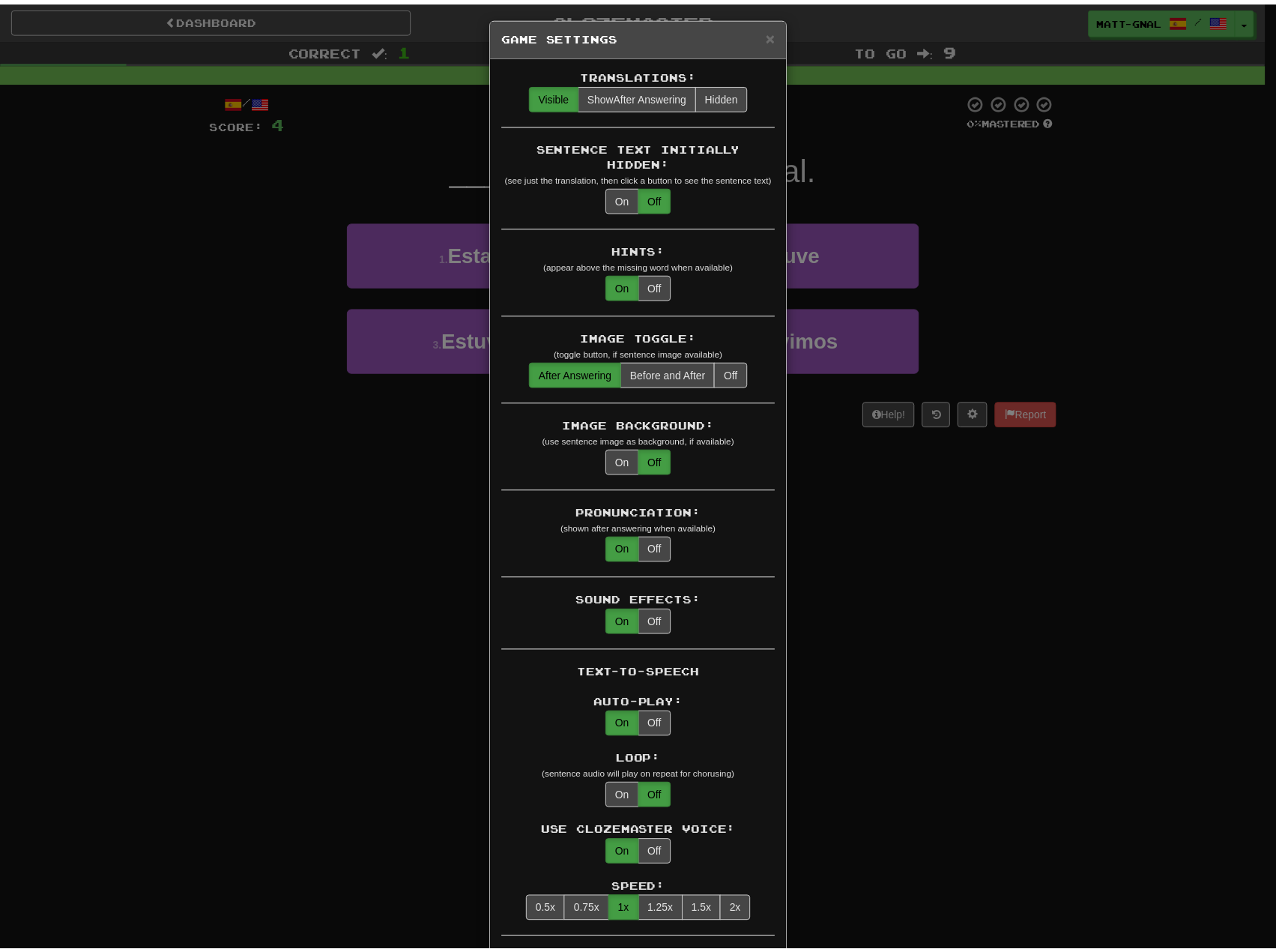
scroll to position [0, 0]
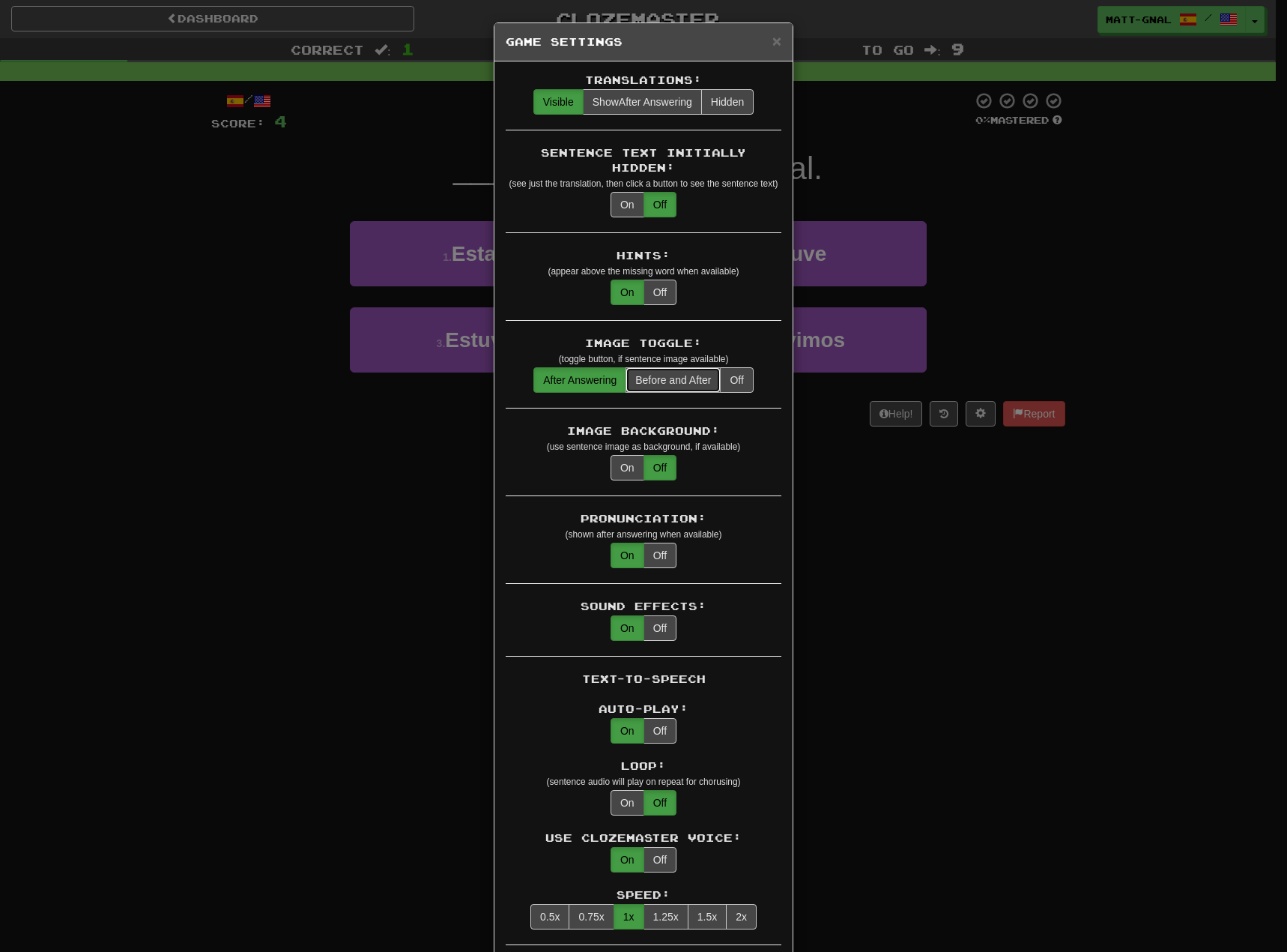
click at [669, 367] on button "Before and After" at bounding box center [673, 379] width 95 height 25
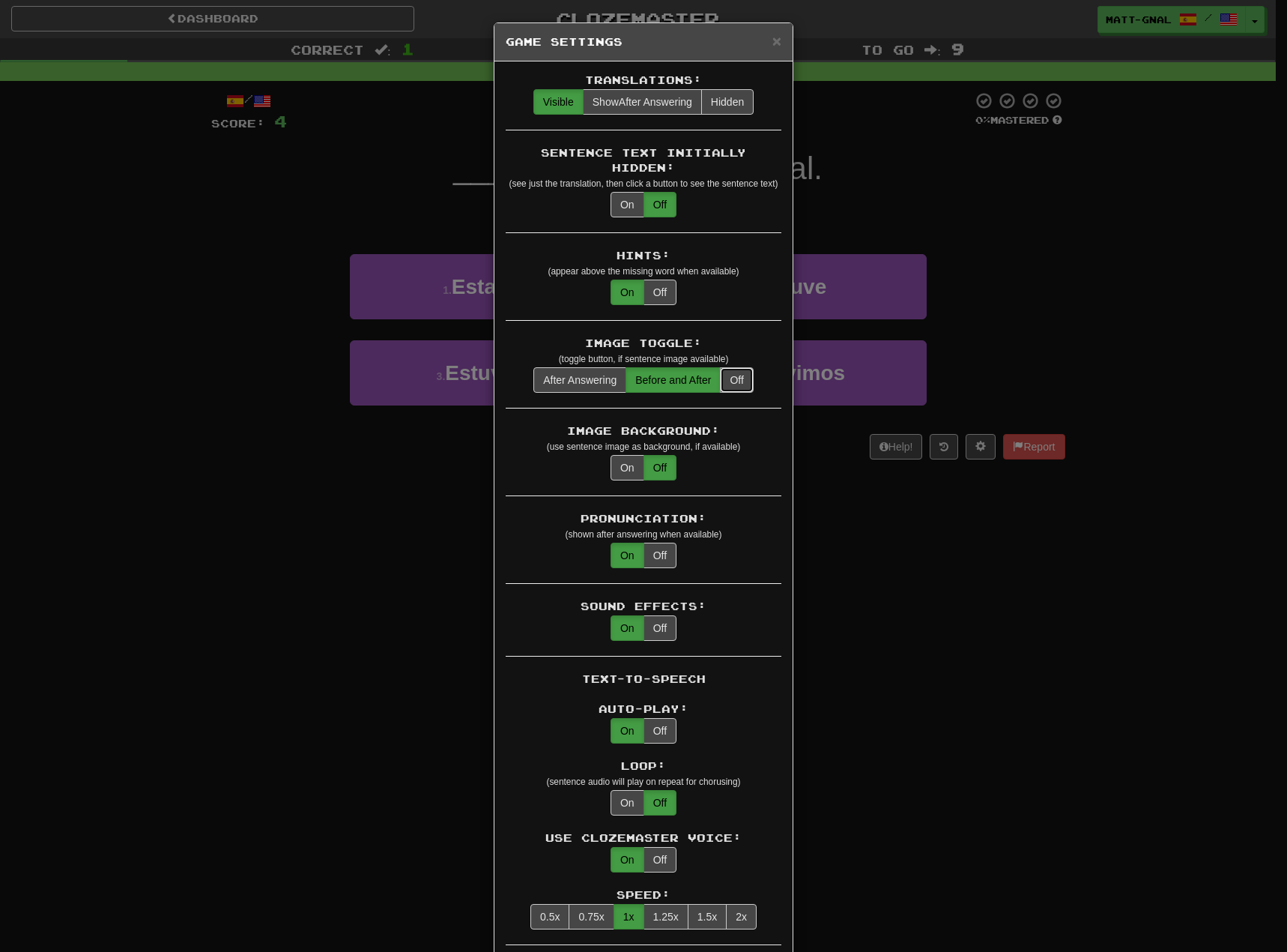
click at [729, 367] on button "Off" at bounding box center [737, 379] width 33 height 25
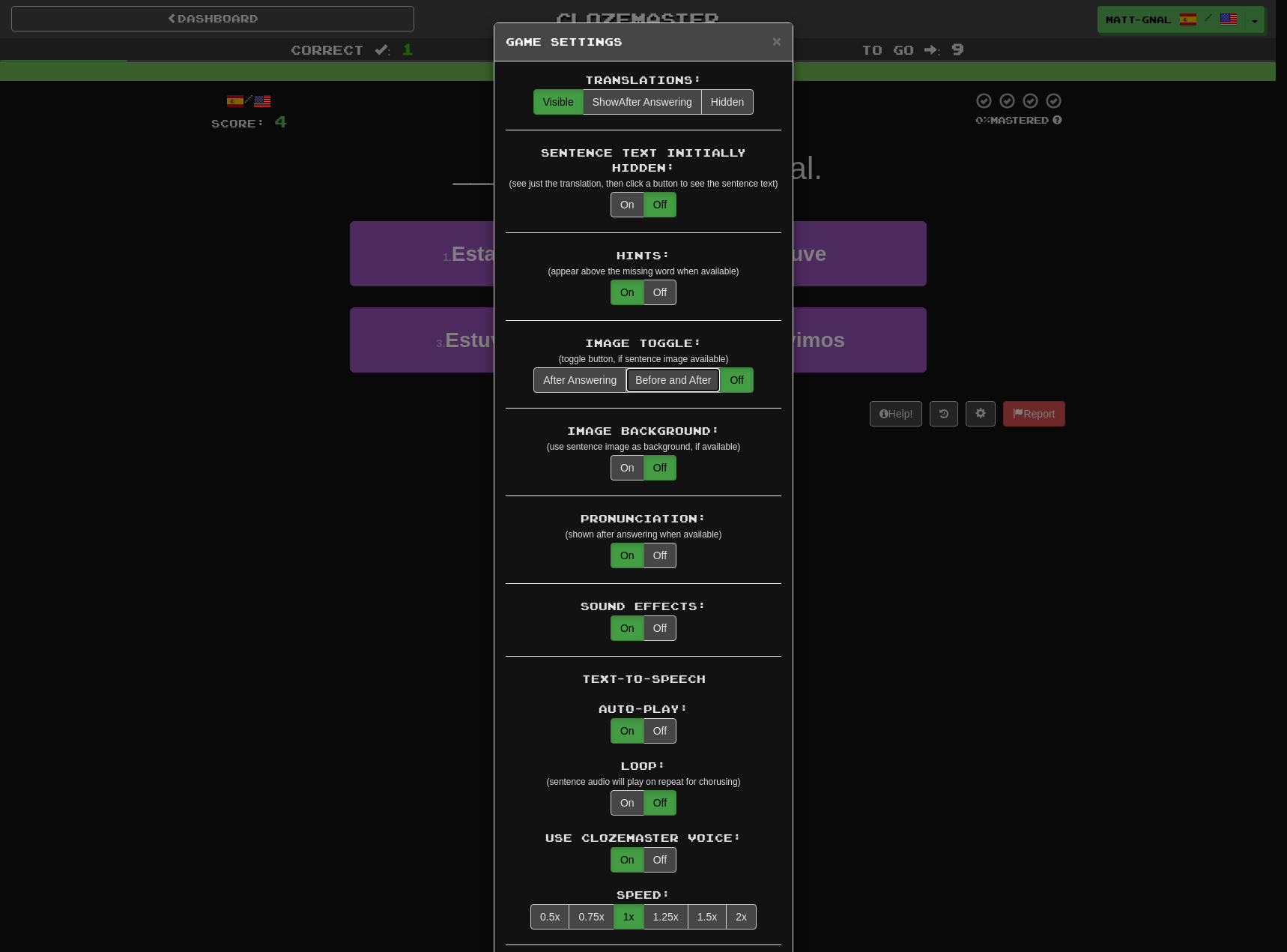
click at [676, 367] on button "Before and After" at bounding box center [673, 379] width 95 height 25
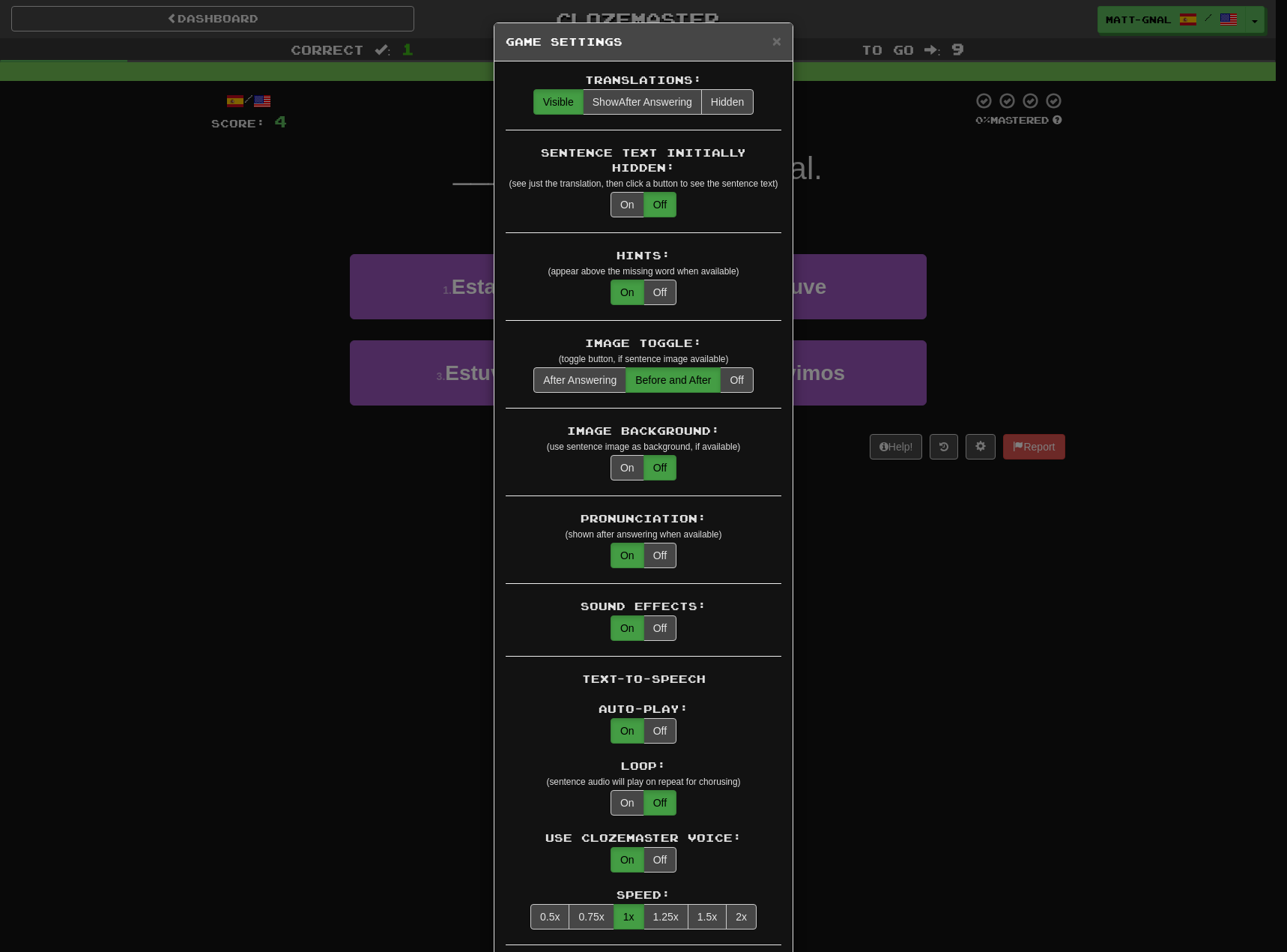
click at [851, 456] on div "× Game Settings Translations: Visible Show After Answering Hidden Sentence Text…" at bounding box center [643, 476] width 1287 height 952
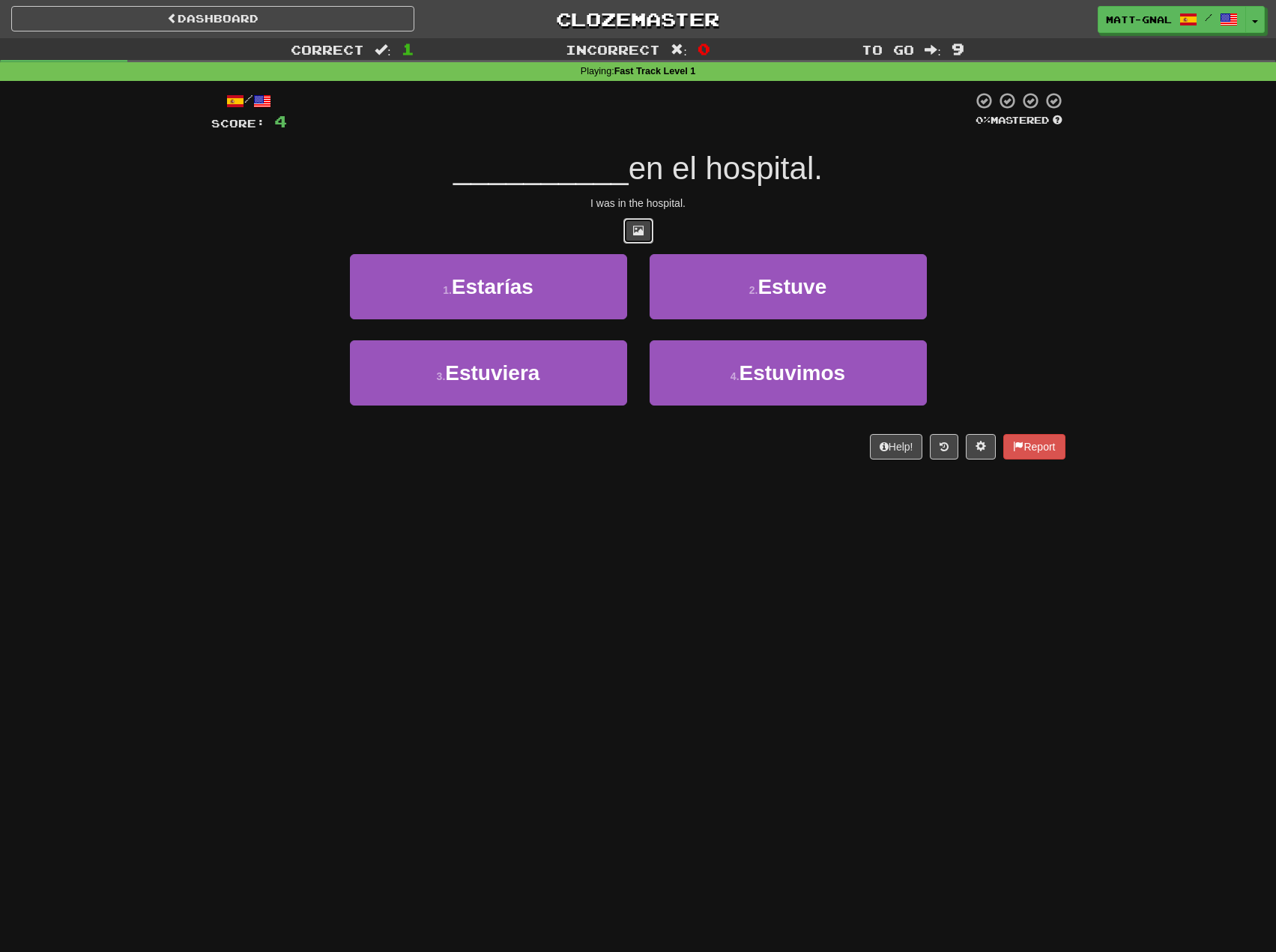
click at [637, 225] on span at bounding box center [639, 230] width 10 height 10
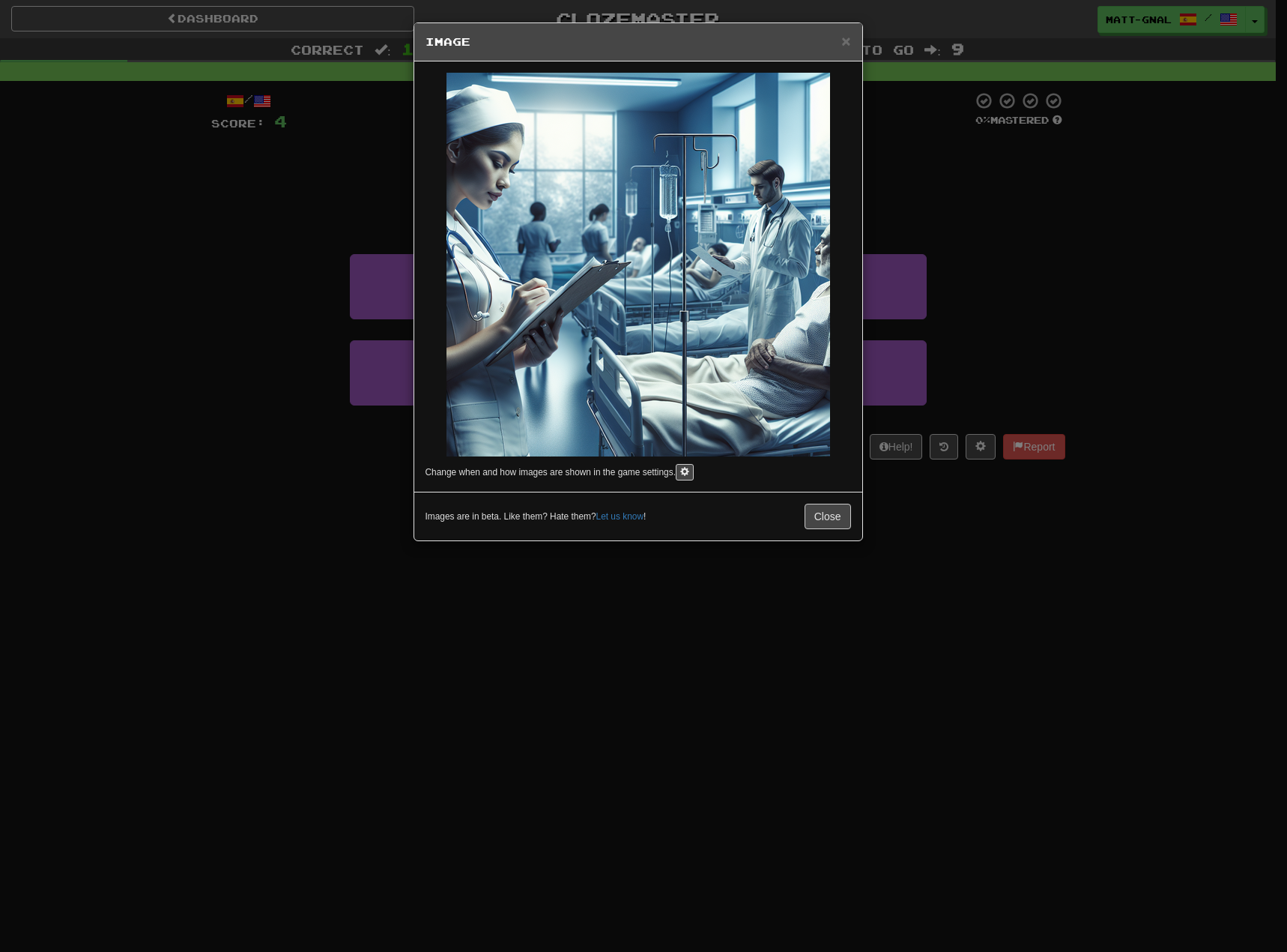
click at [939, 207] on div "× Image Change when and how images are shown in the game settings. Images are i…" at bounding box center [643, 476] width 1287 height 952
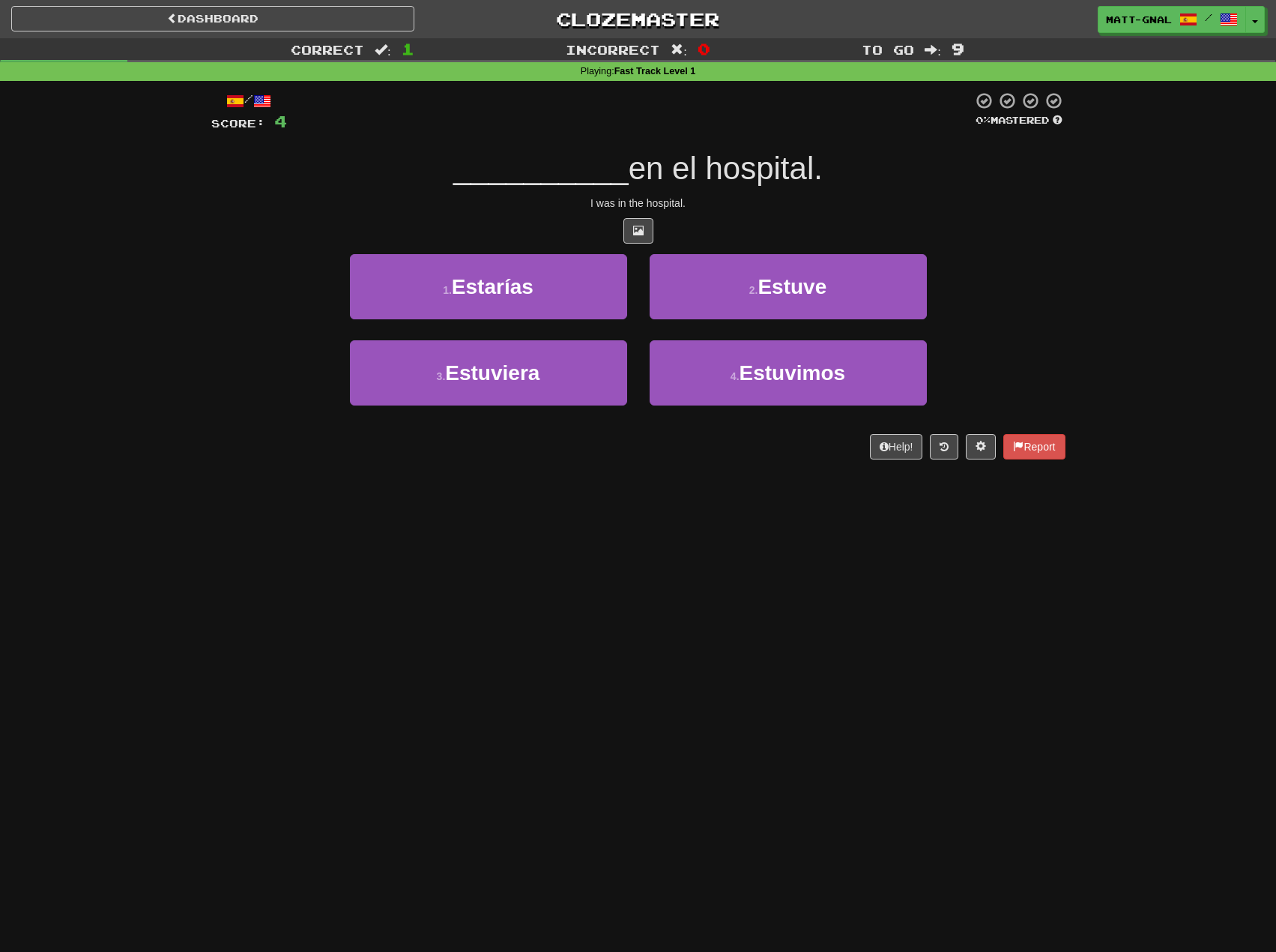
click at [543, 176] on span "__________" at bounding box center [541, 168] width 176 height 35
drag, startPoint x: 515, startPoint y: 158, endPoint x: 503, endPoint y: 145, distance: 17.7
click at [504, 145] on div "/ Score: 4 0 % Mastered __________ en el hospital. I was in the hospital. 1 . E…" at bounding box center [638, 275] width 854 height 368
drag, startPoint x: 495, startPoint y: 124, endPoint x: 504, endPoint y: 123, distance: 9.1
click at [499, 123] on div at bounding box center [630, 113] width 686 height 42
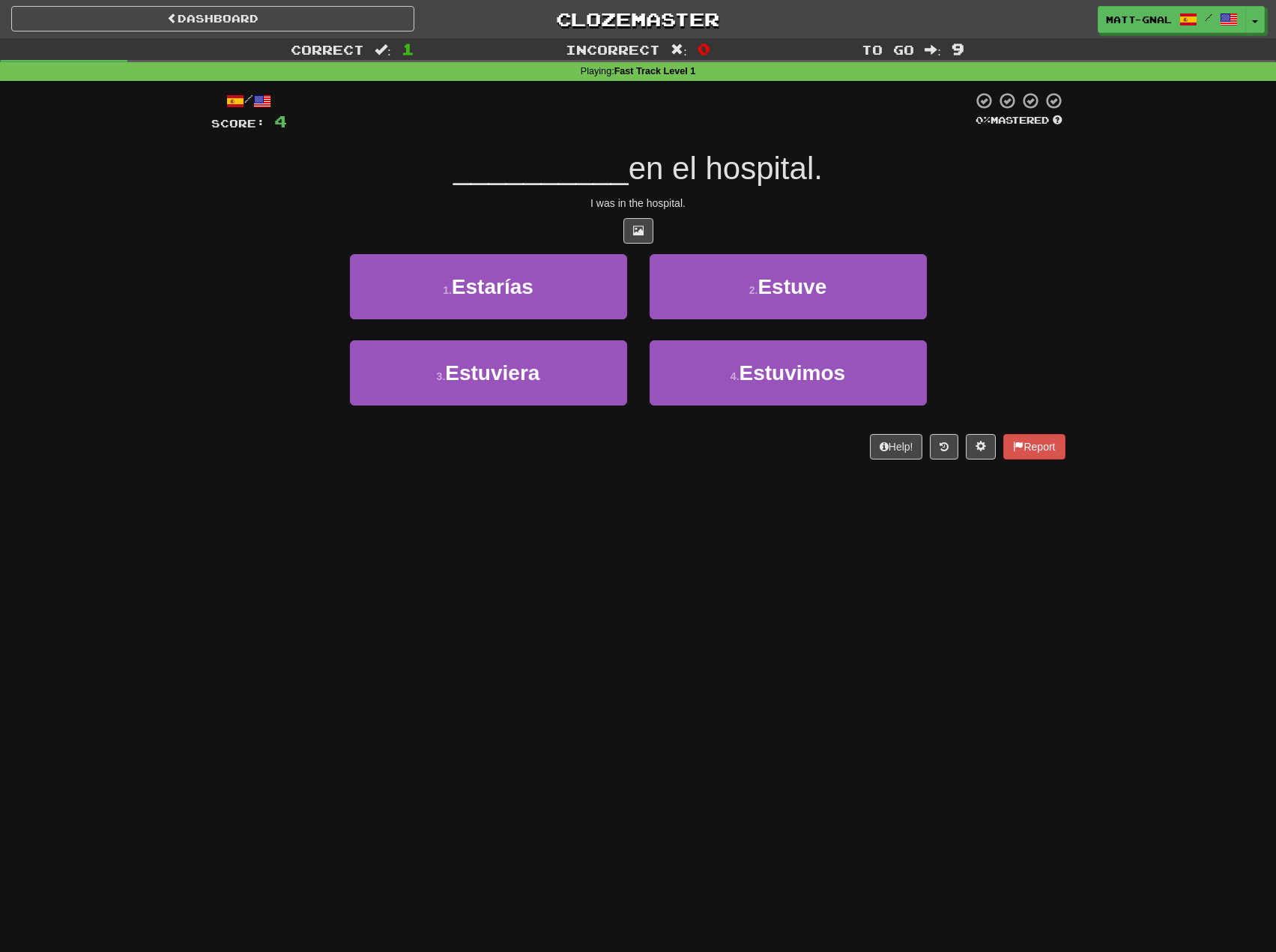
click at [536, 125] on div at bounding box center [630, 113] width 686 height 42
click at [635, 159] on div "/ Score: 4 0 % Mastered __________ en el hospital. I was in the hospital. 1 . E…" at bounding box center [638, 275] width 854 height 368
click at [425, 172] on div "__________ en el hospital." at bounding box center [638, 169] width 854 height 42
drag, startPoint x: 440, startPoint y: 173, endPoint x: 618, endPoint y: 175, distance: 178.0
click at [618, 175] on div "__________ en el hospital." at bounding box center [638, 169] width 854 height 42
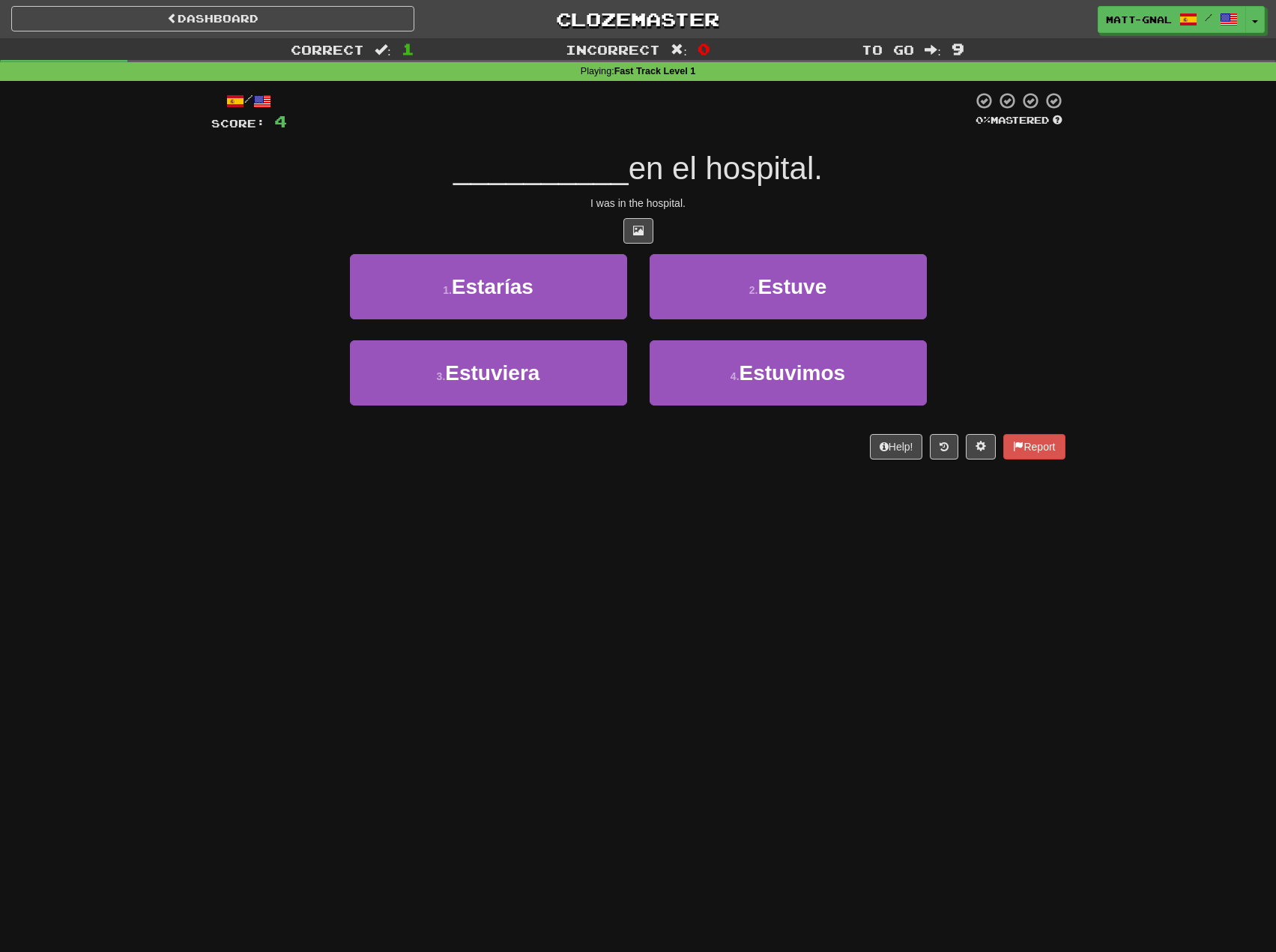
drag, startPoint x: 261, startPoint y: 351, endPoint x: 502, endPoint y: 279, distance: 251.5
click at [262, 351] on div "3 . Estuviera 4 . Estuvimos" at bounding box center [638, 383] width 899 height 87
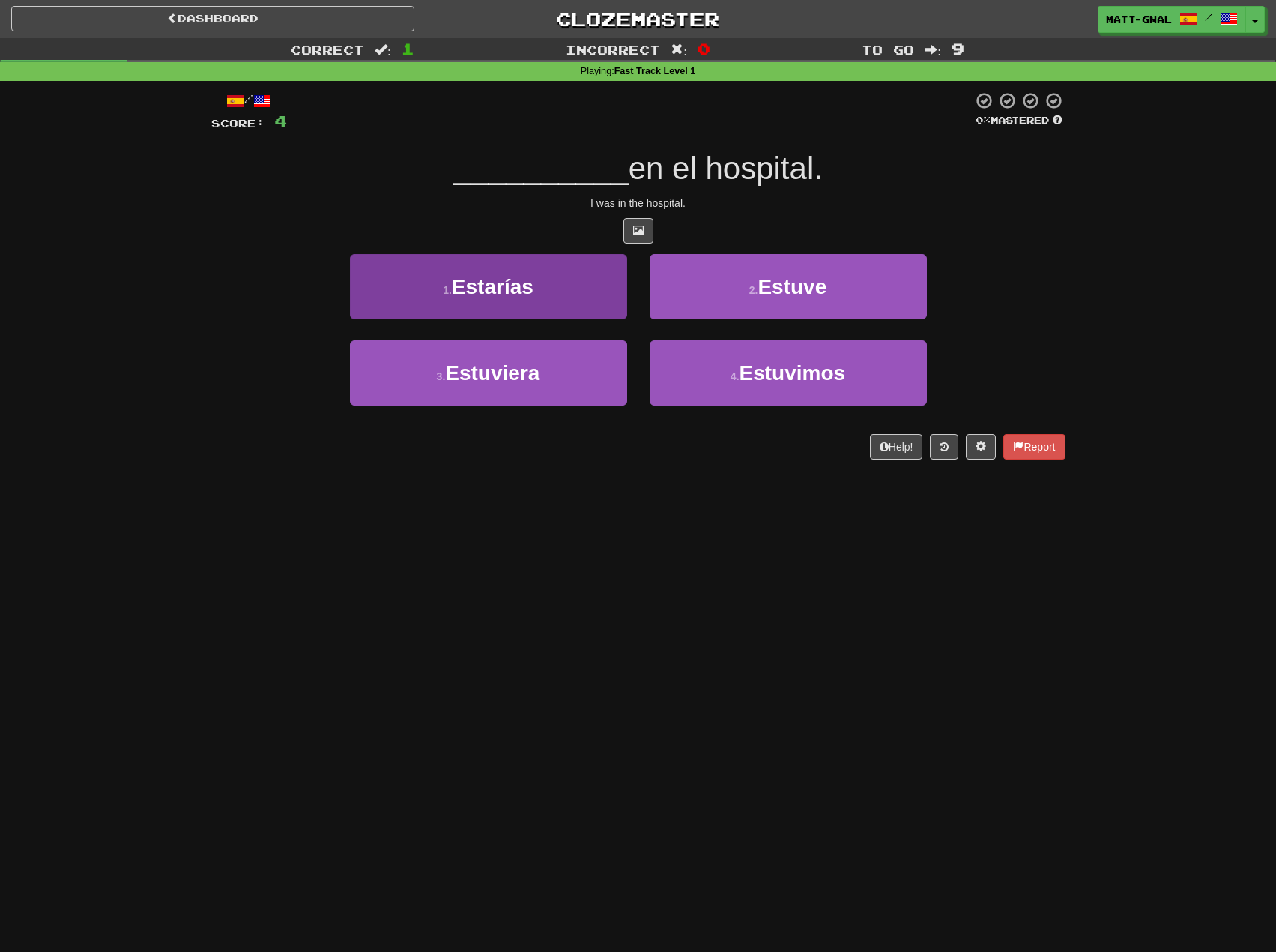
drag, startPoint x: 530, startPoint y: 466, endPoint x: 499, endPoint y: 311, distance: 158.1
click at [529, 461] on div "/ Score: 4 0 % Mastered __________ en el hospital. I was in the hospital. 1 . E…" at bounding box center [638, 280] width 854 height 399
click at [494, 282] on span "Estarías" at bounding box center [493, 286] width 81 height 23
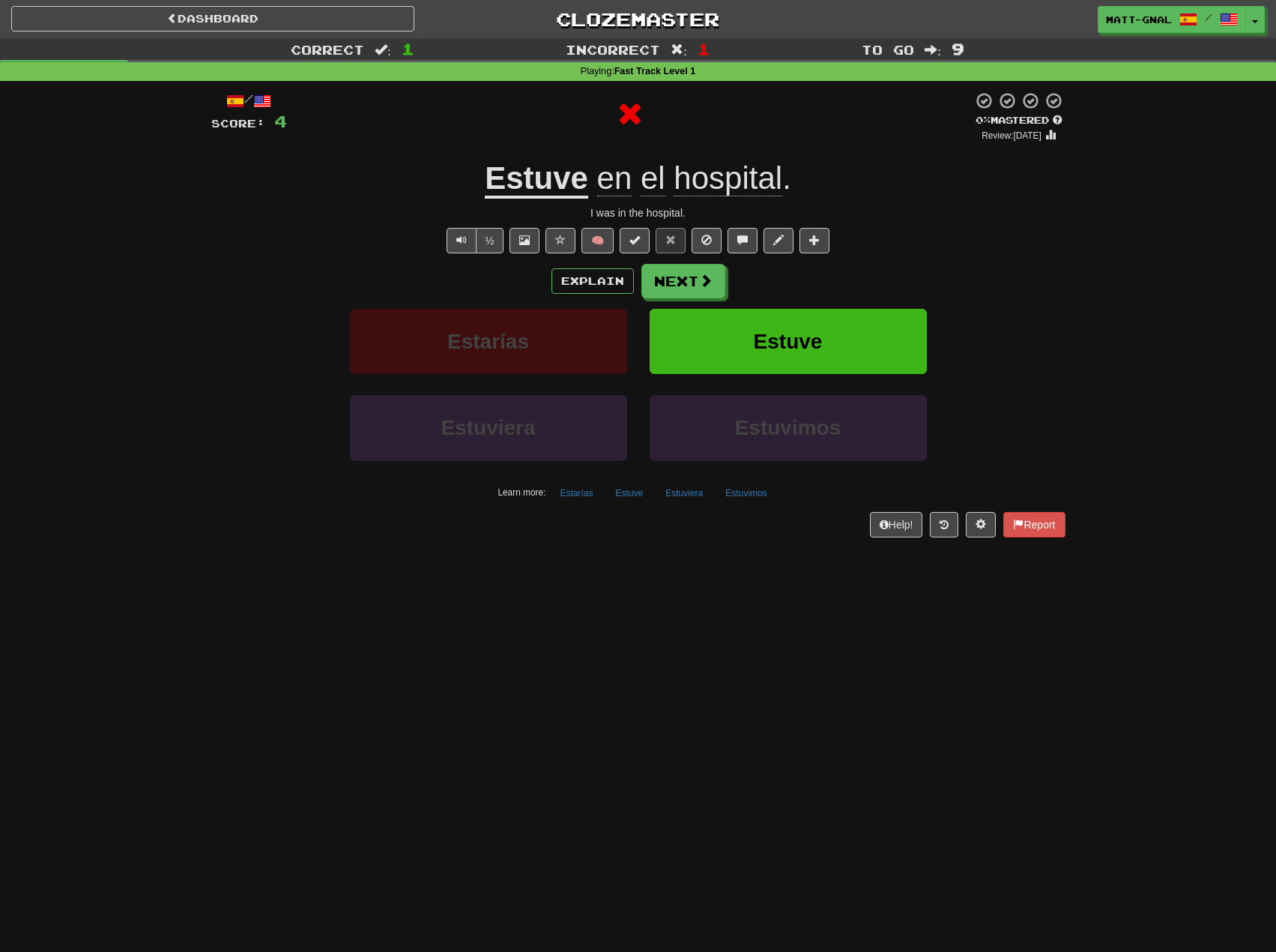
click at [533, 188] on u "Estuve" at bounding box center [536, 179] width 103 height 38
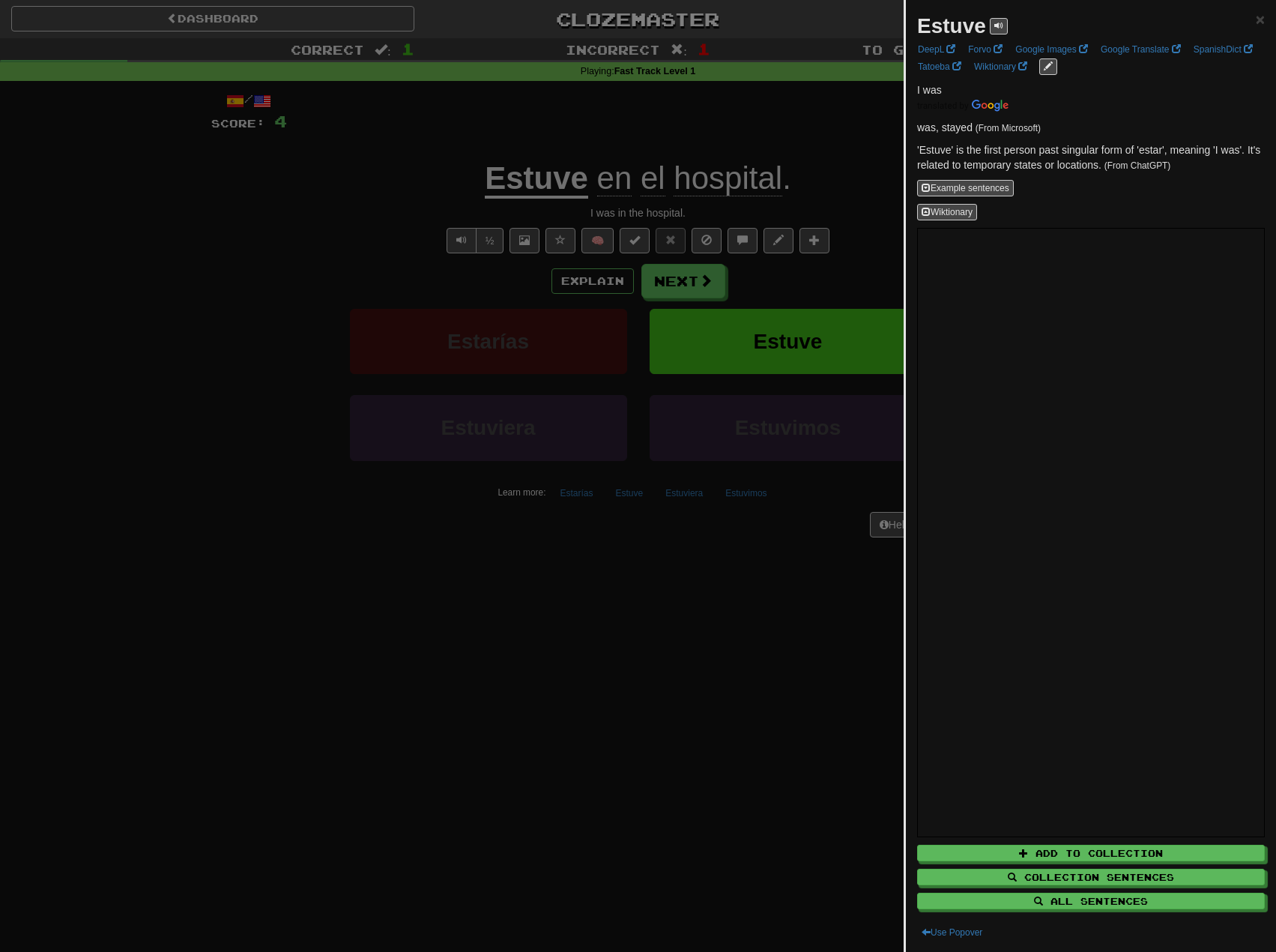
click at [846, 197] on div at bounding box center [638, 476] width 1276 height 952
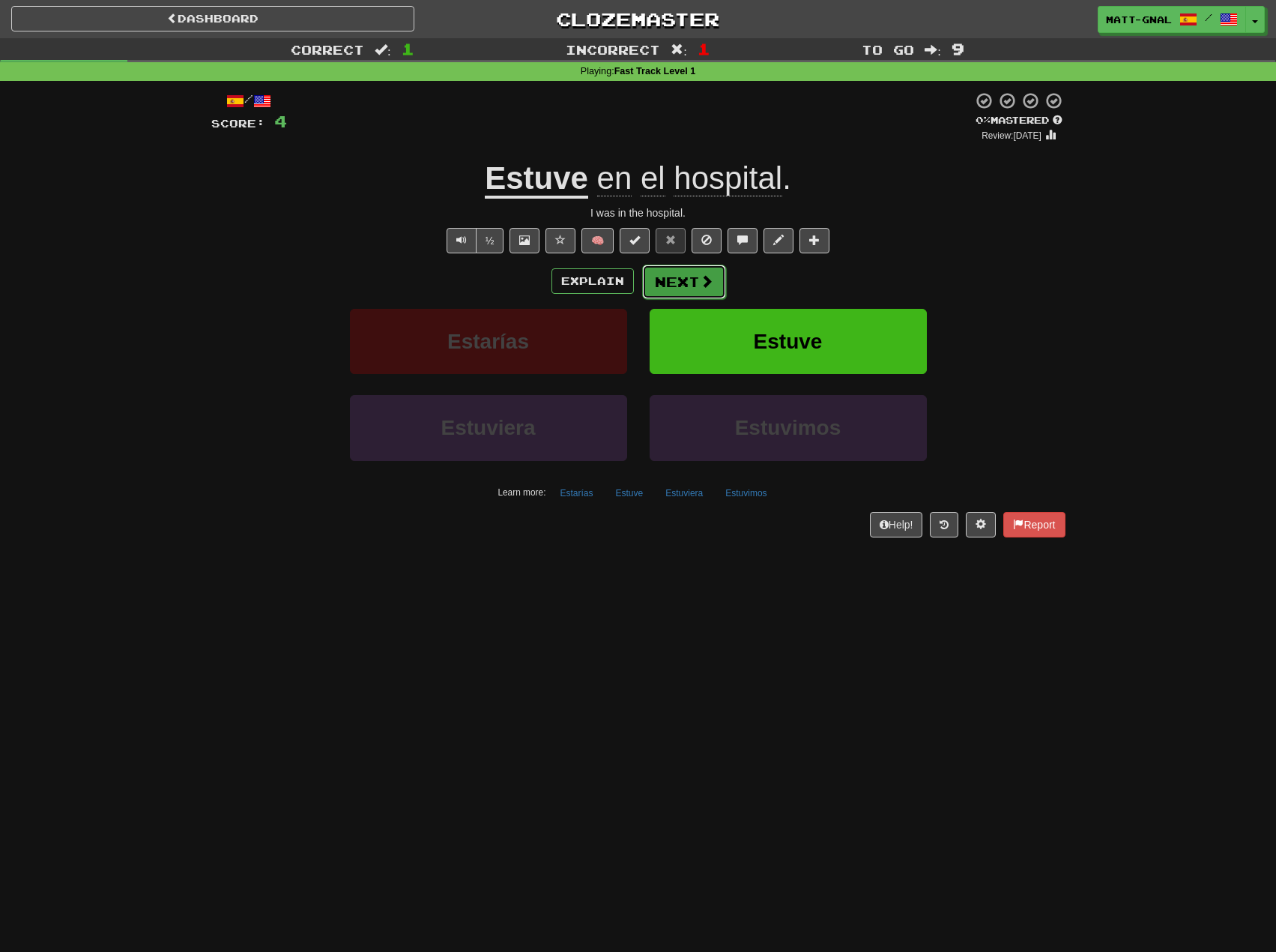
click at [700, 276] on span at bounding box center [707, 281] width 14 height 14
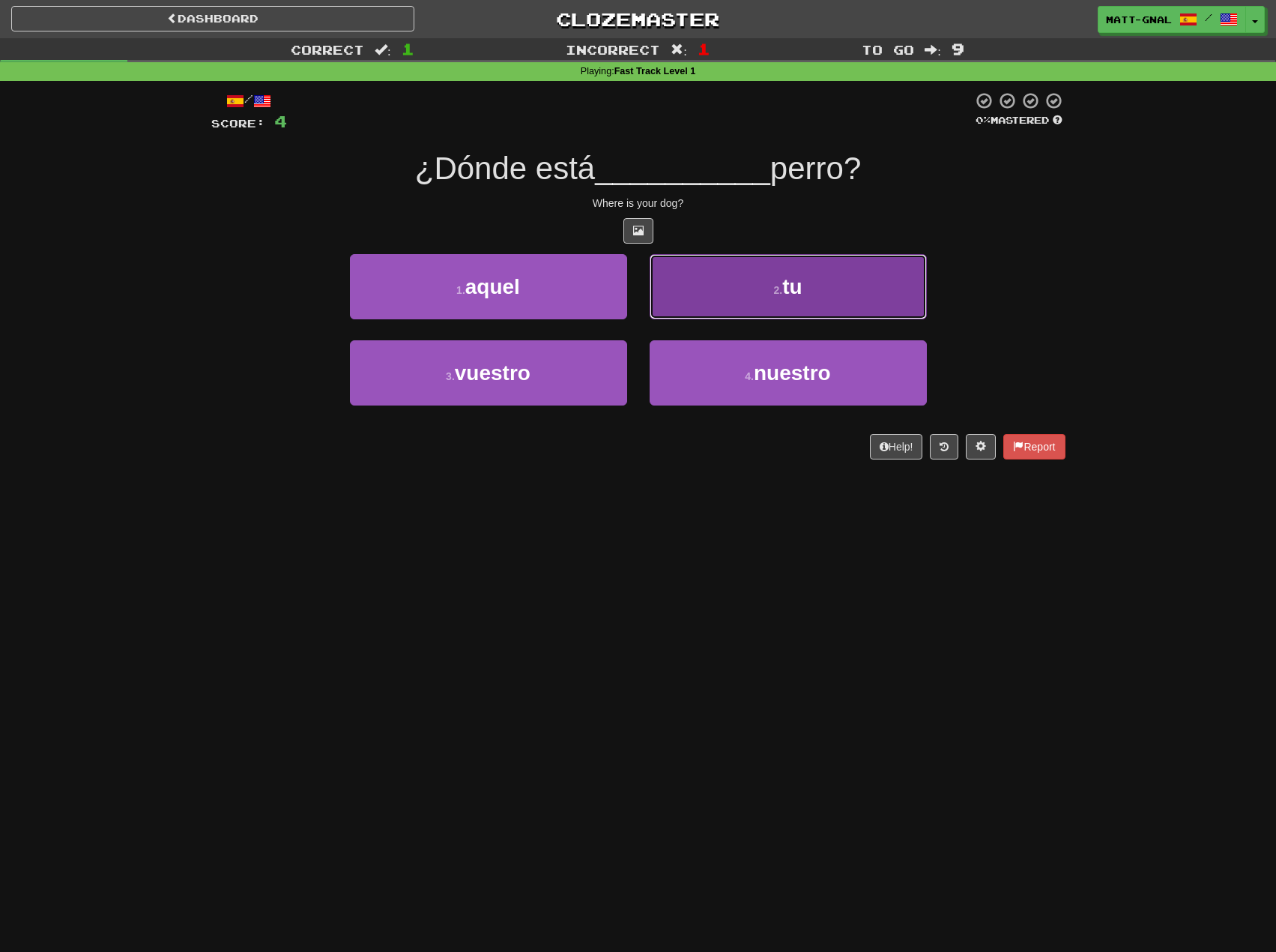
click at [779, 286] on small "2 ." at bounding box center [777, 290] width 9 height 12
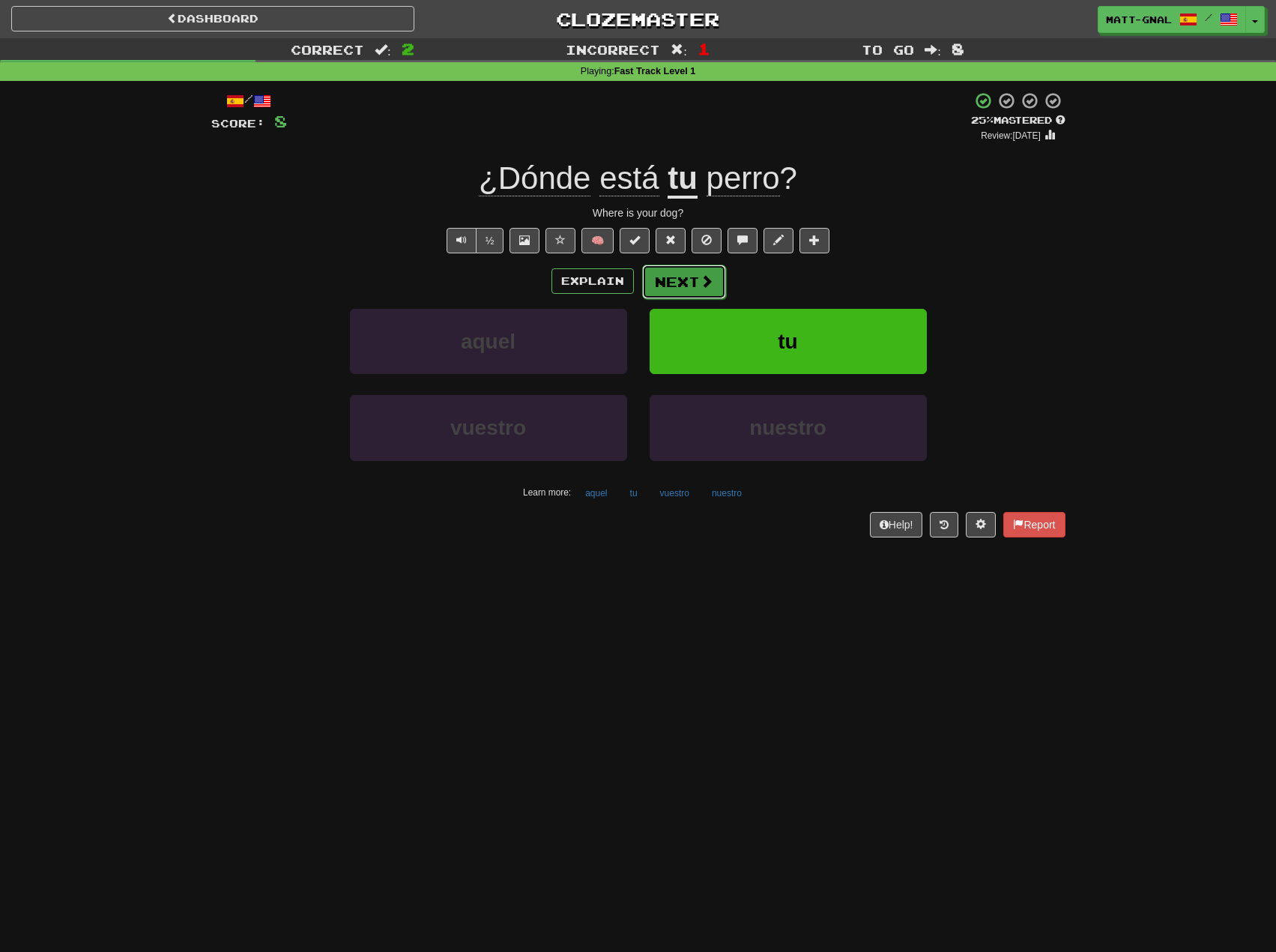
click at [681, 279] on button "Next" at bounding box center [684, 282] width 84 height 35
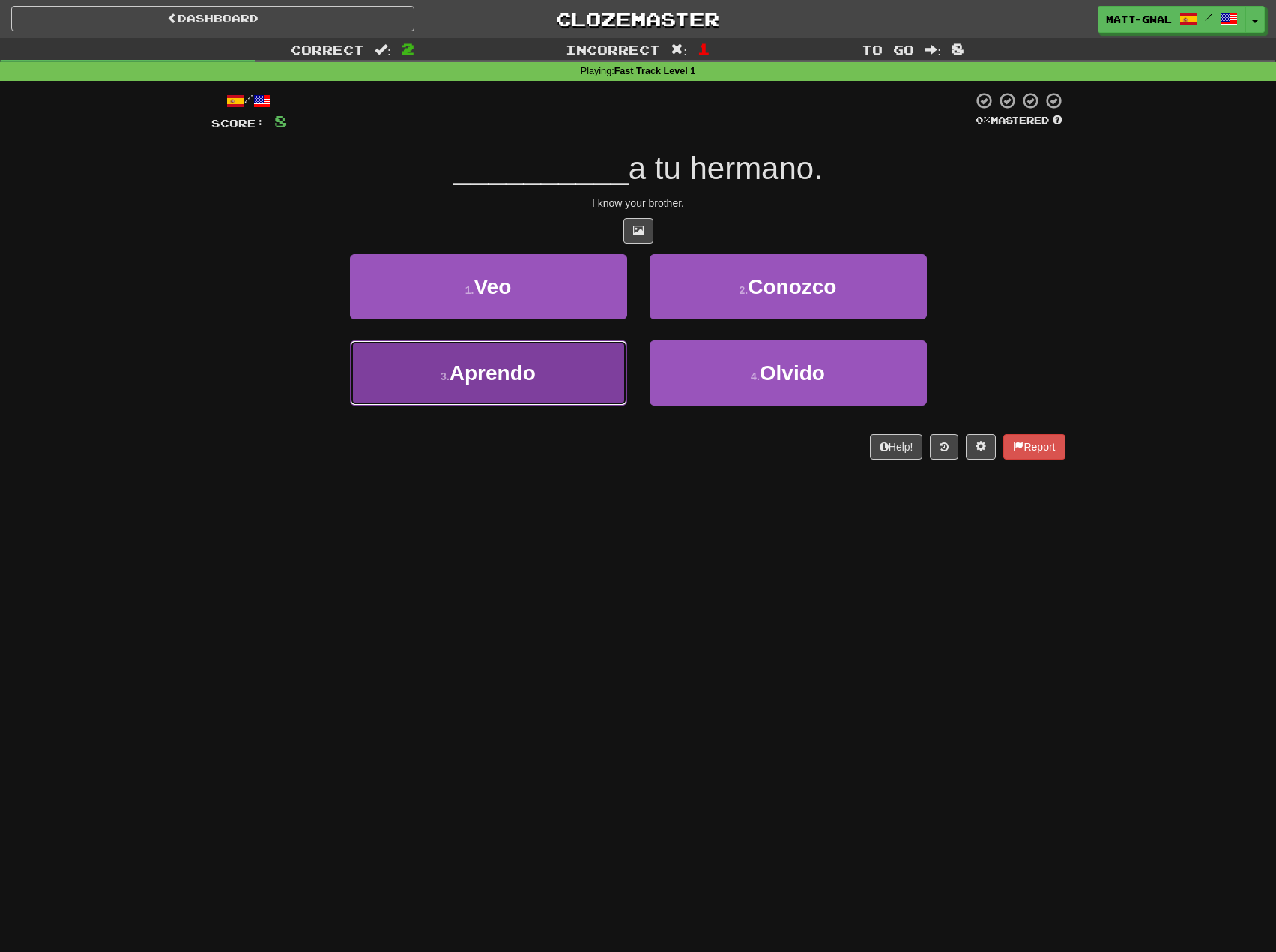
click at [544, 369] on button "3 . Aprendo" at bounding box center [488, 372] width 277 height 65
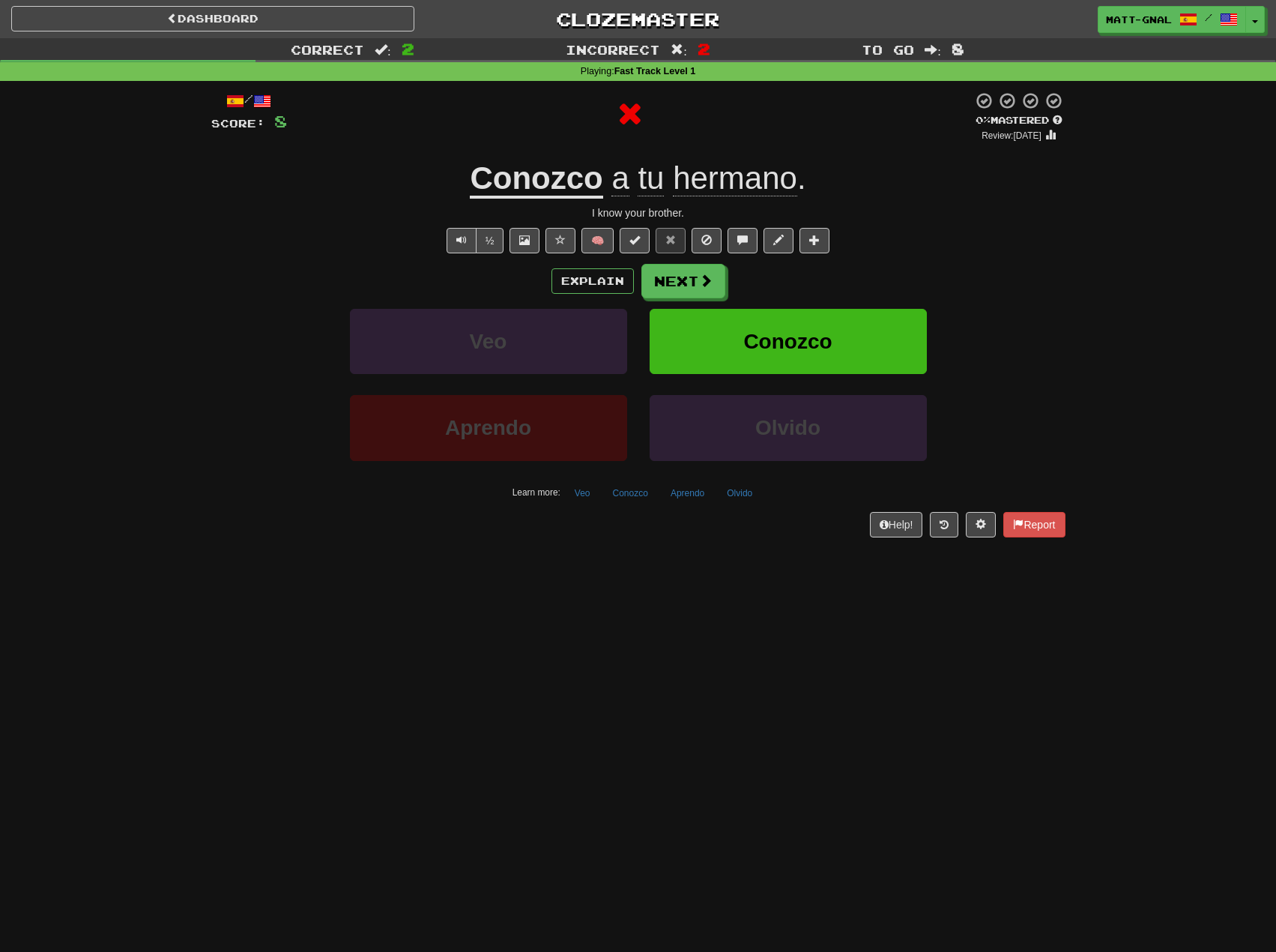
click at [557, 178] on u "Conozco" at bounding box center [536, 179] width 132 height 38
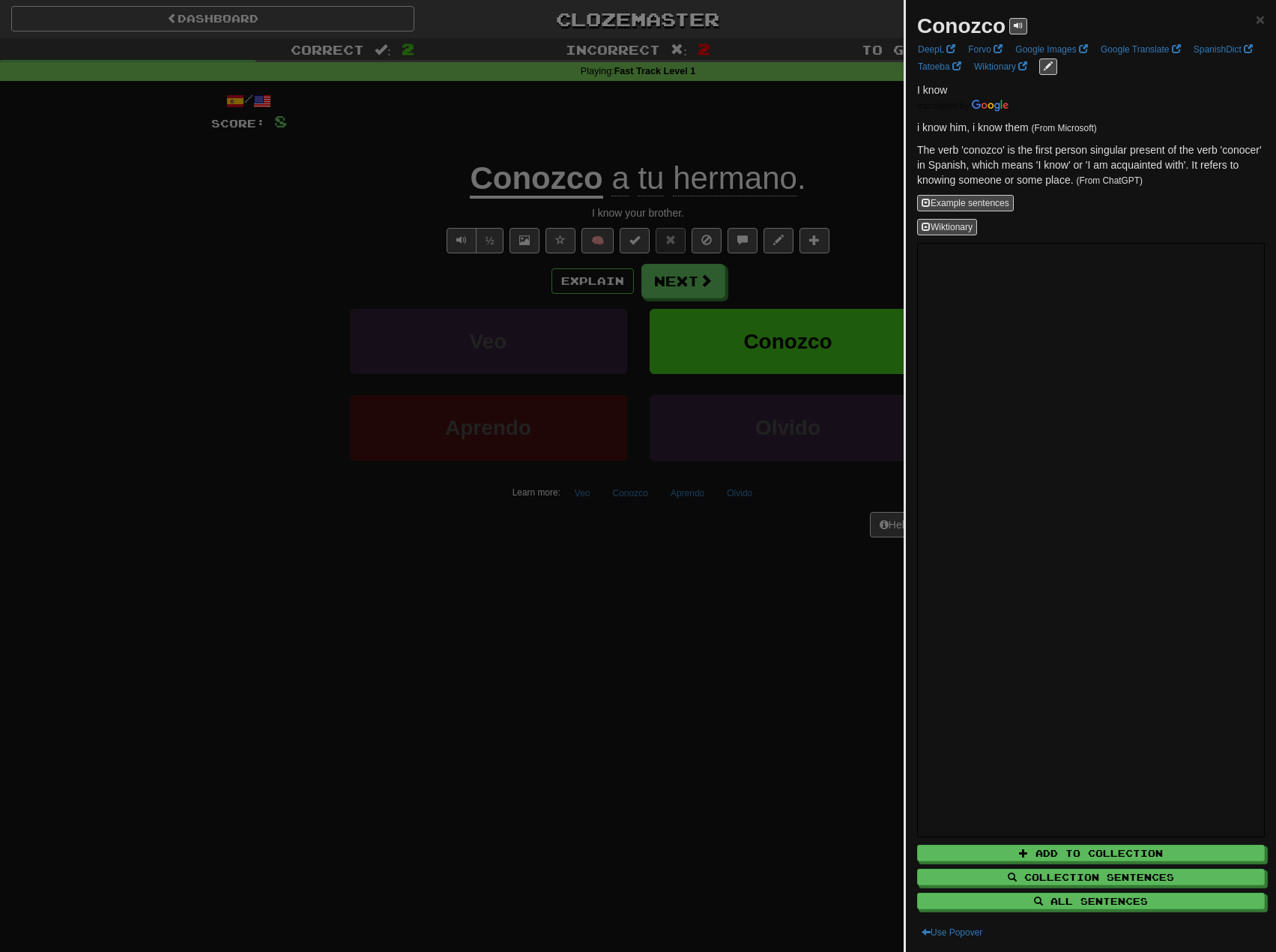
click at [861, 221] on div at bounding box center [638, 476] width 1276 height 952
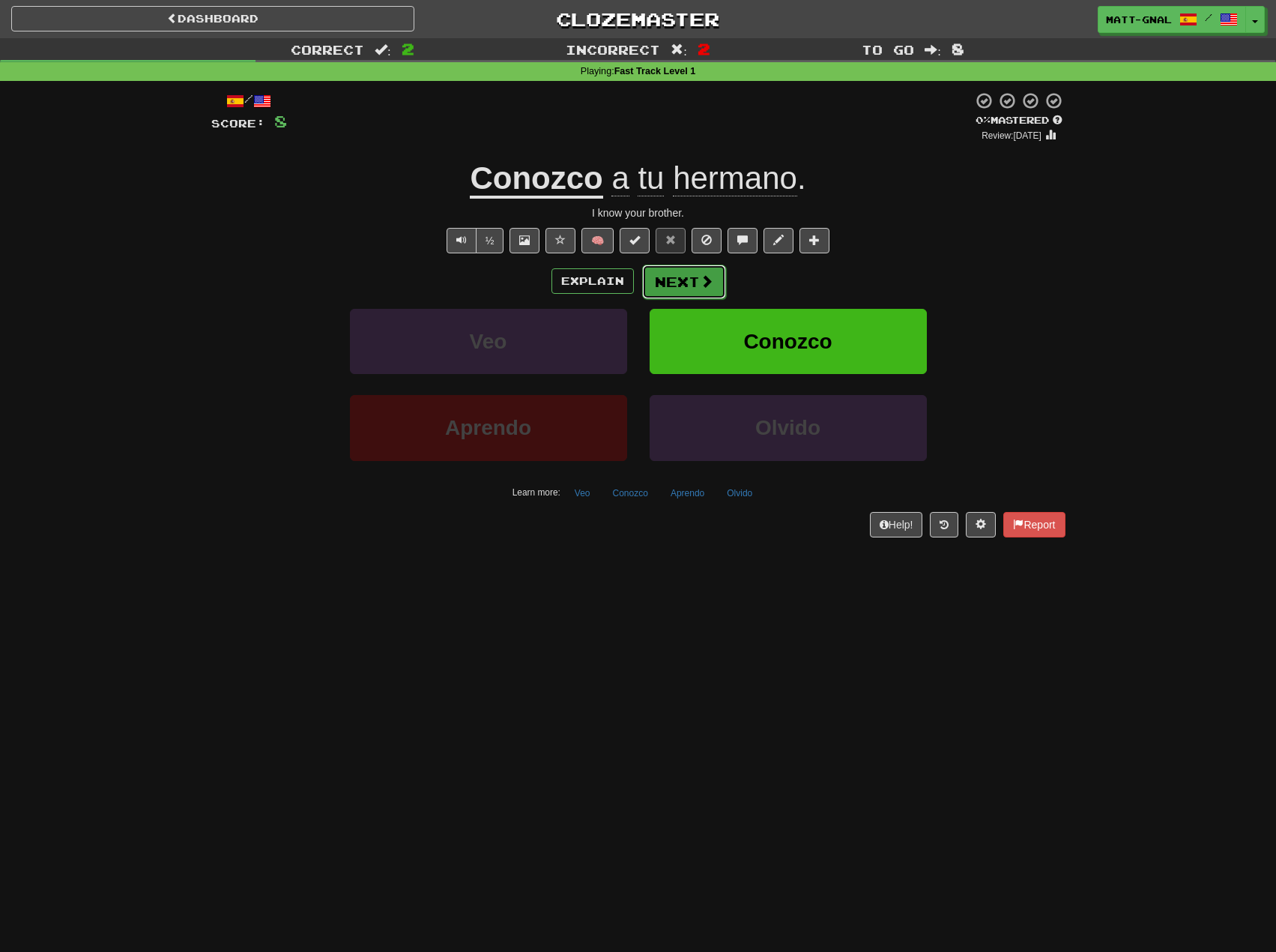
click at [683, 280] on button "Next" at bounding box center [684, 282] width 84 height 35
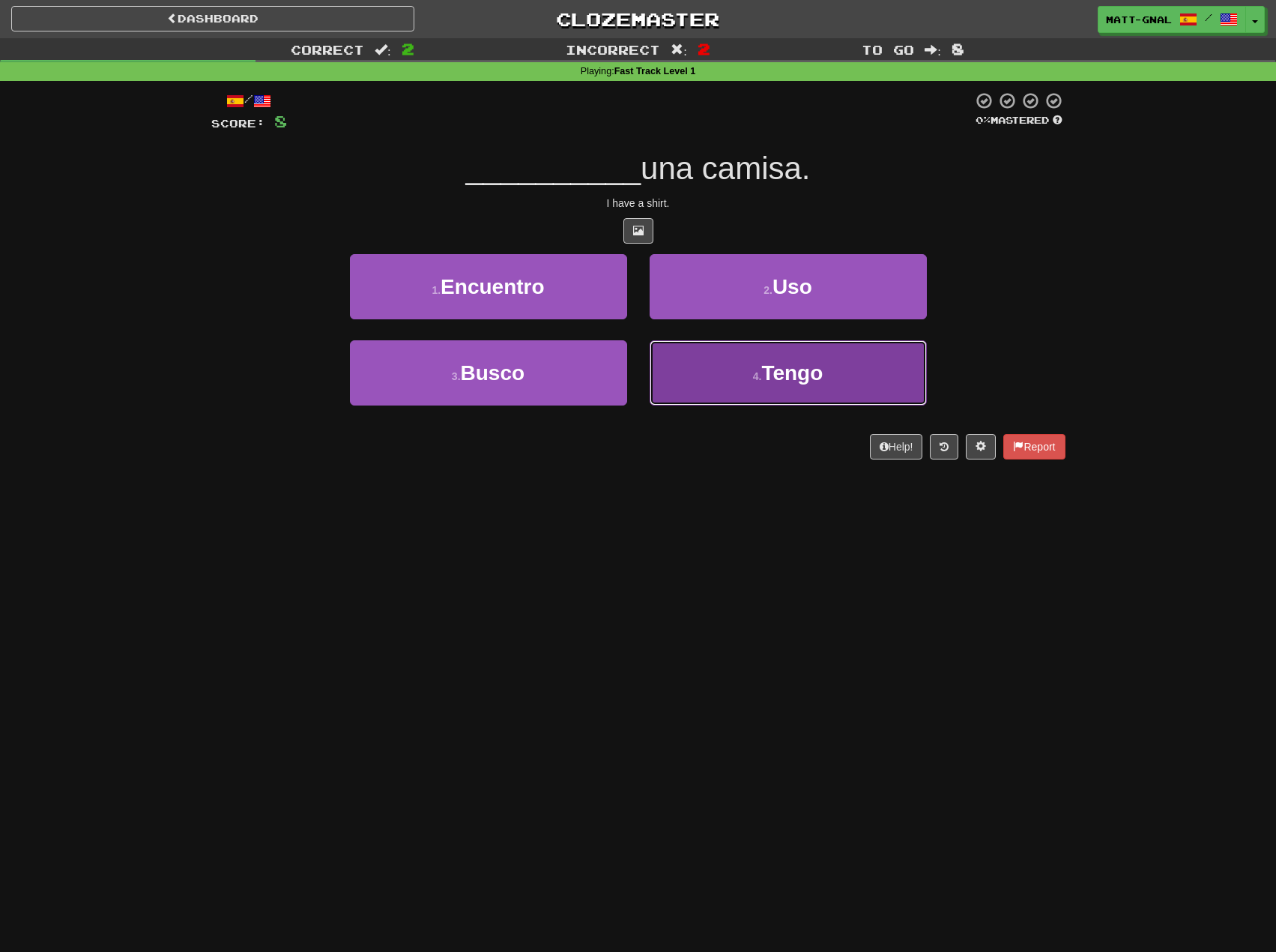
click at [780, 370] on span "Tengo" at bounding box center [792, 372] width 61 height 23
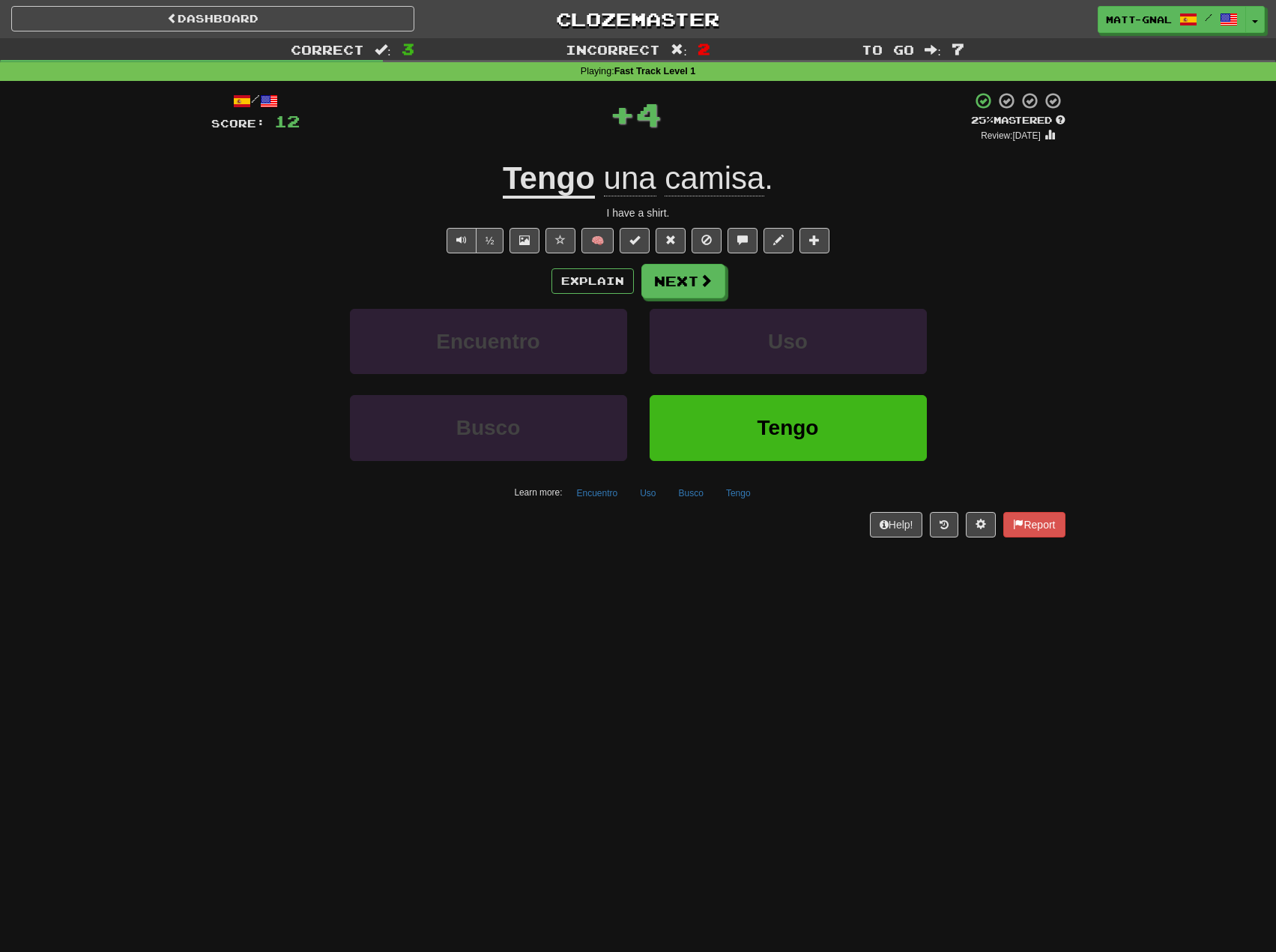
click at [561, 179] on u "Tengo" at bounding box center [549, 179] width 92 height 38
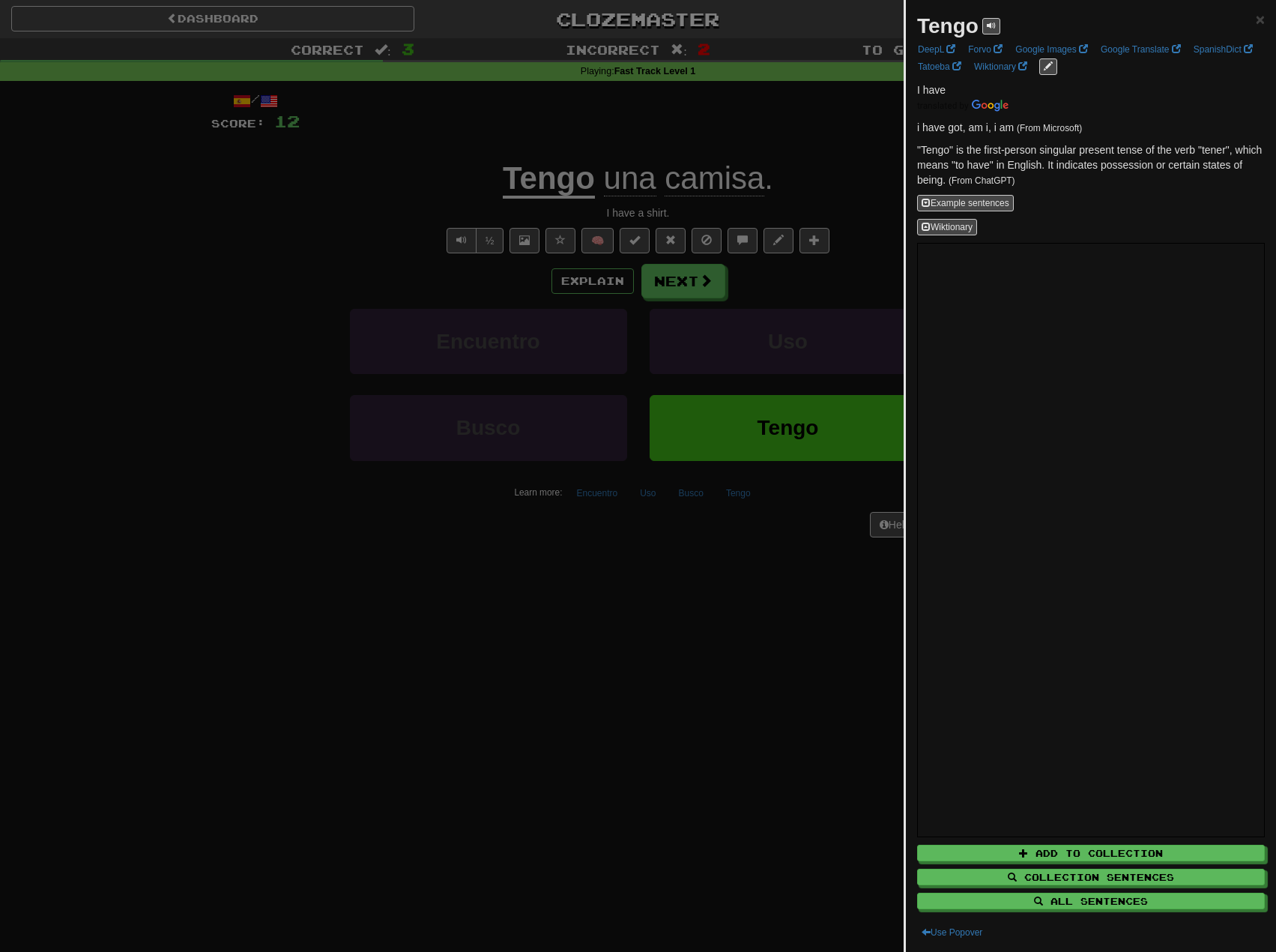
click at [358, 211] on div at bounding box center [638, 476] width 1276 height 952
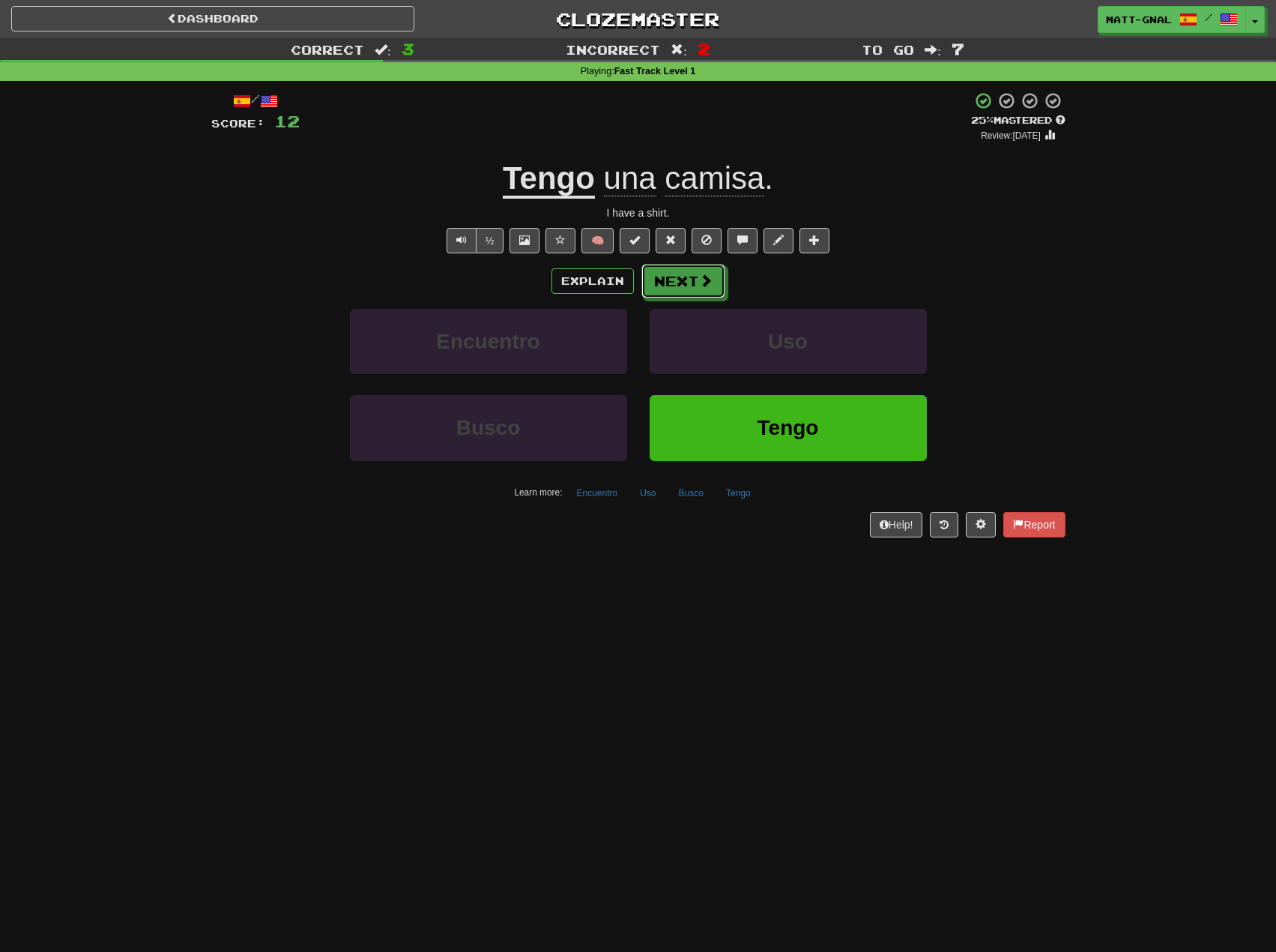
click at [676, 277] on button "Next" at bounding box center [683, 281] width 84 height 35
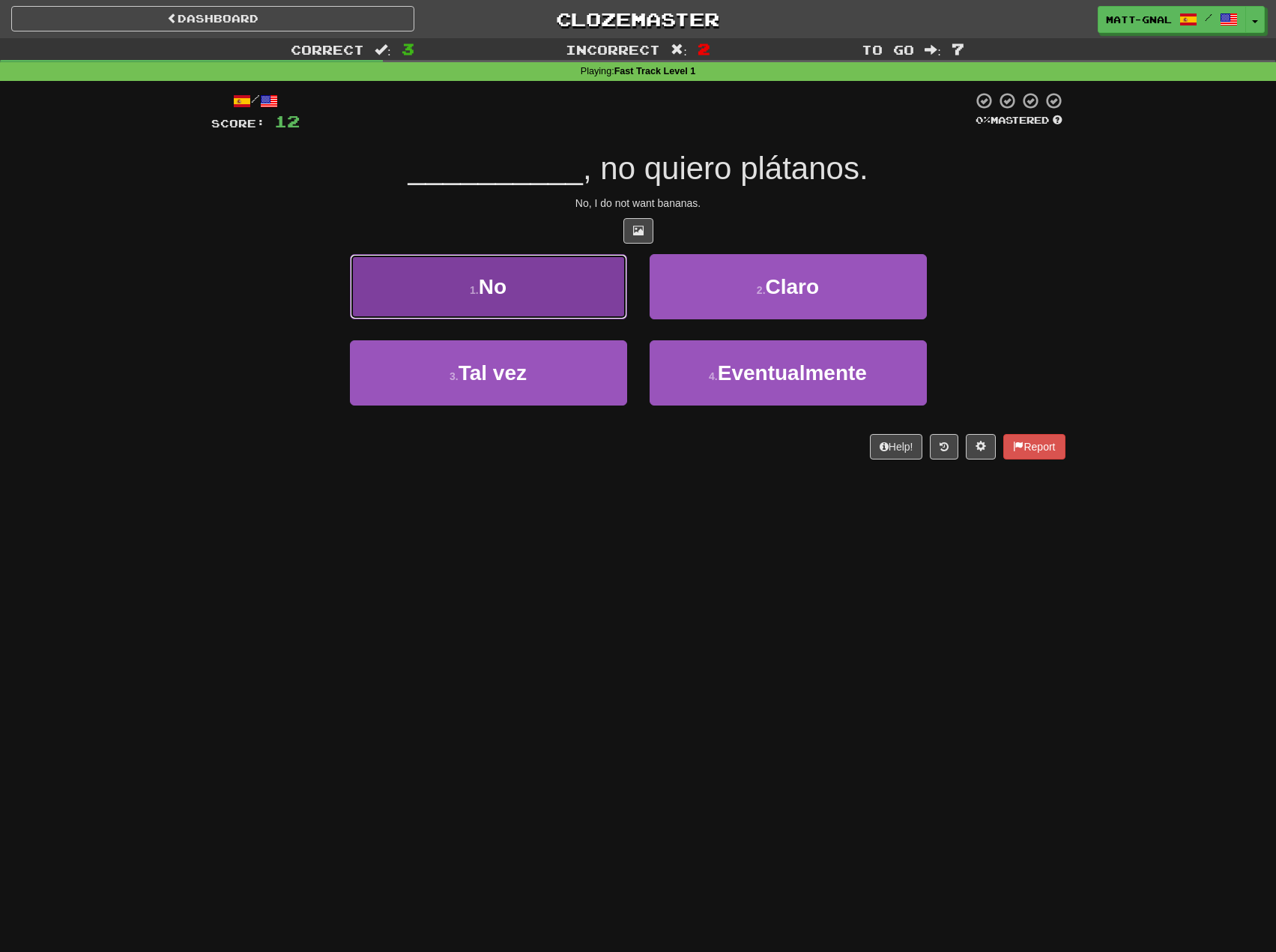
click at [519, 292] on button "1 . No" at bounding box center [488, 286] width 277 height 65
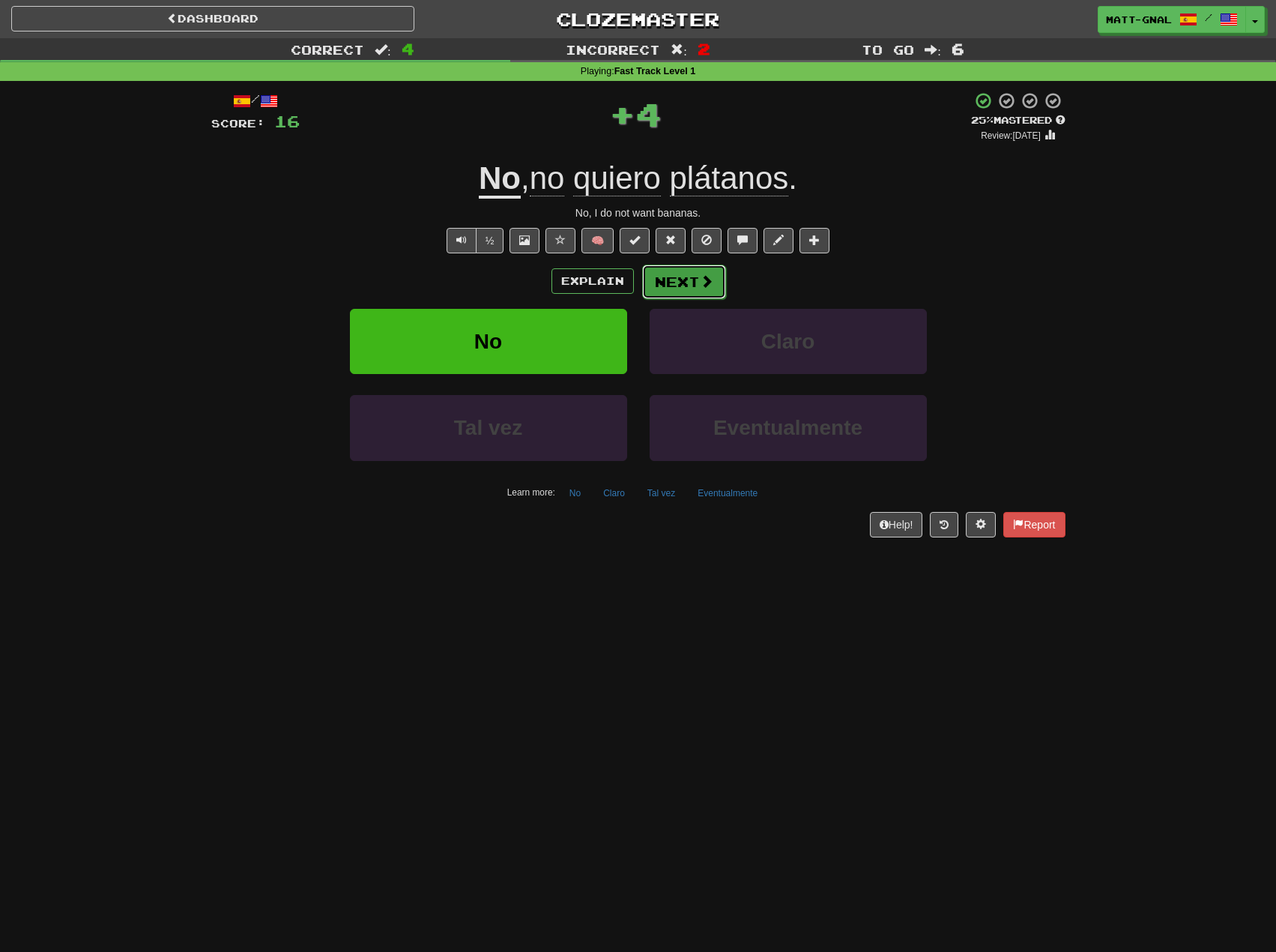
click at [673, 277] on button "Next" at bounding box center [684, 282] width 84 height 35
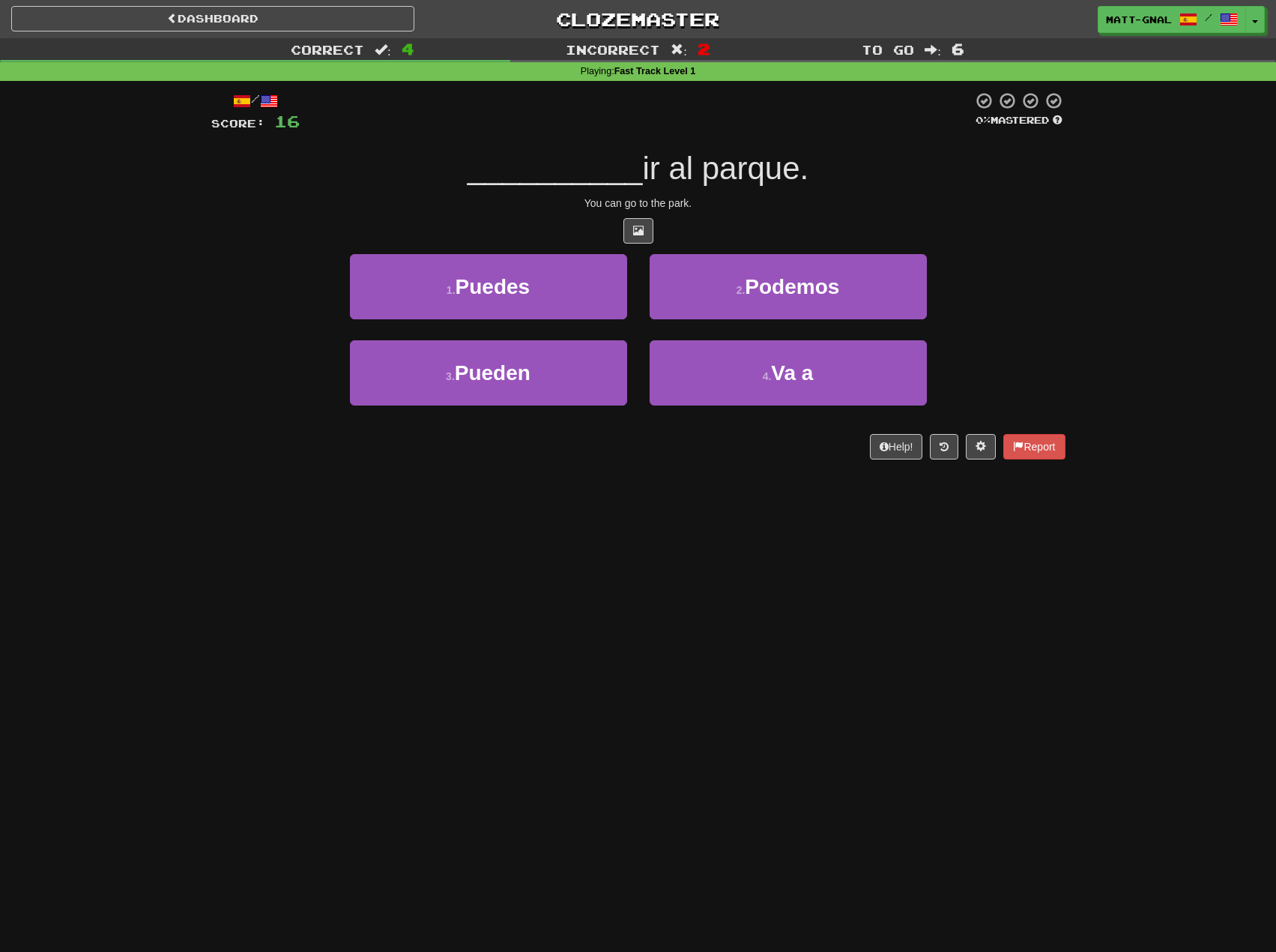
click at [656, 168] on span "ir al parque." at bounding box center [725, 168] width 166 height 35
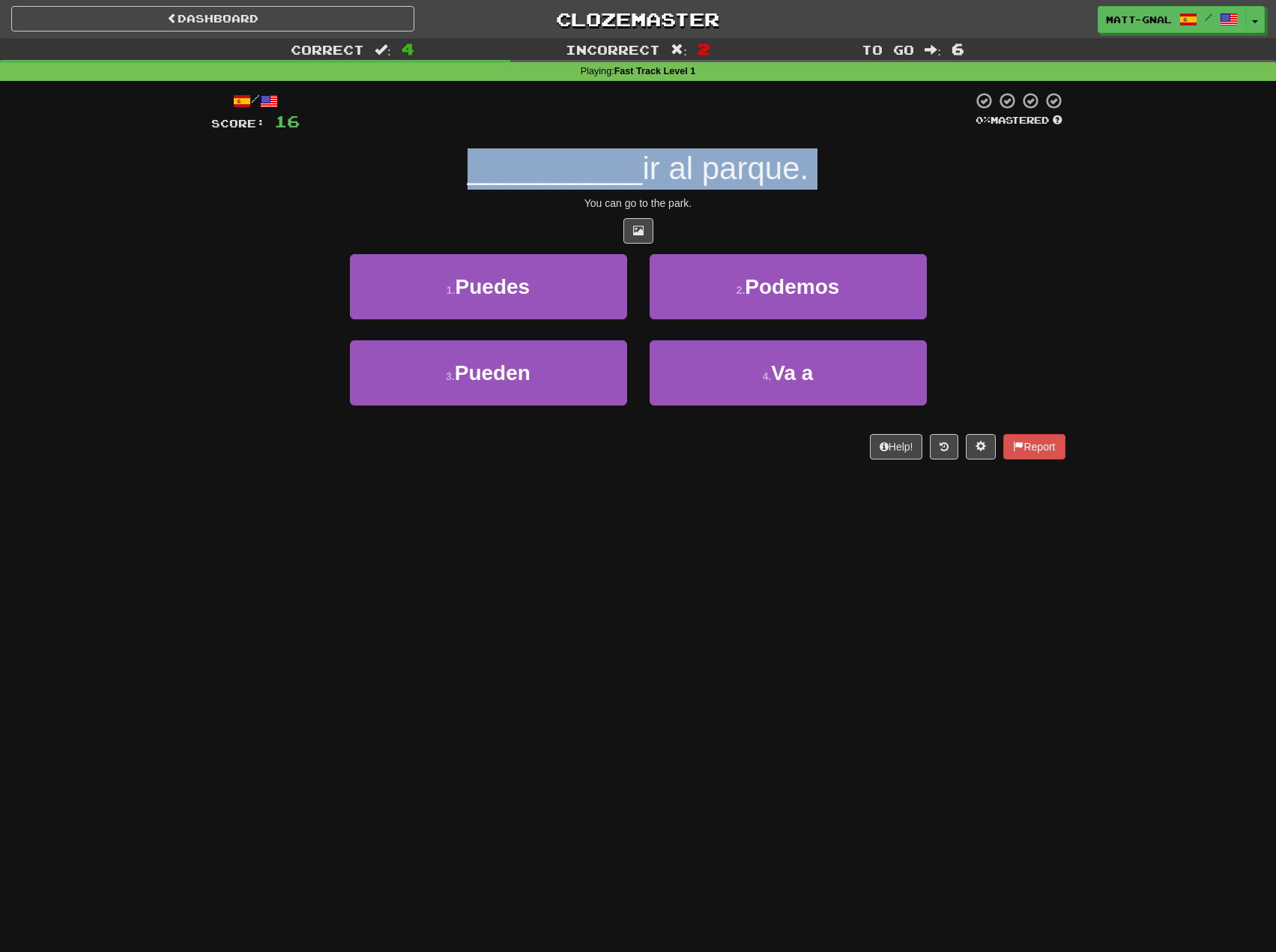
click at [656, 168] on span "ir al parque." at bounding box center [725, 168] width 166 height 35
click at [719, 168] on span "ir al parque." at bounding box center [725, 168] width 166 height 35
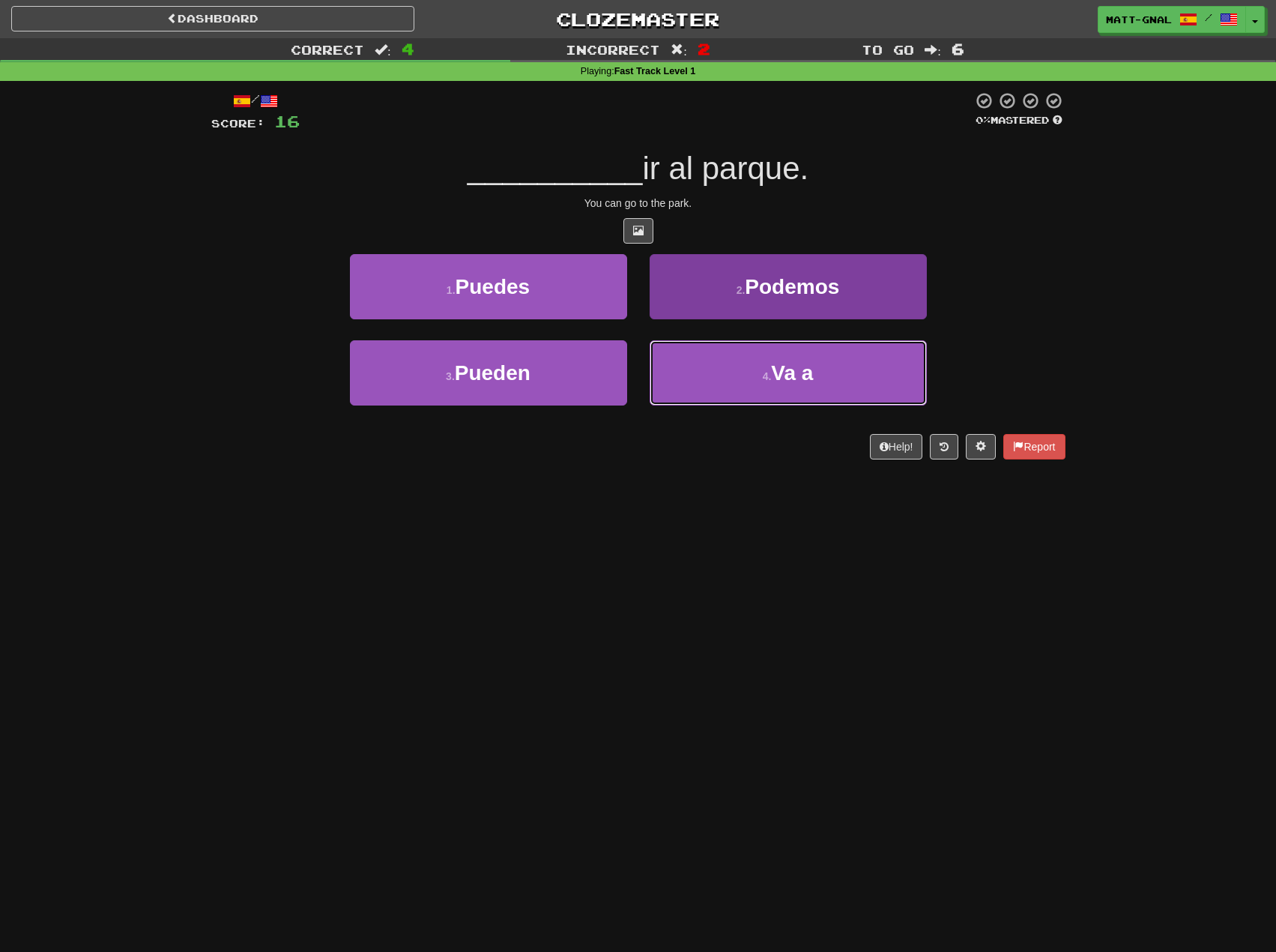
click at [747, 369] on button "4 . Va a" at bounding box center [789, 372] width 277 height 65
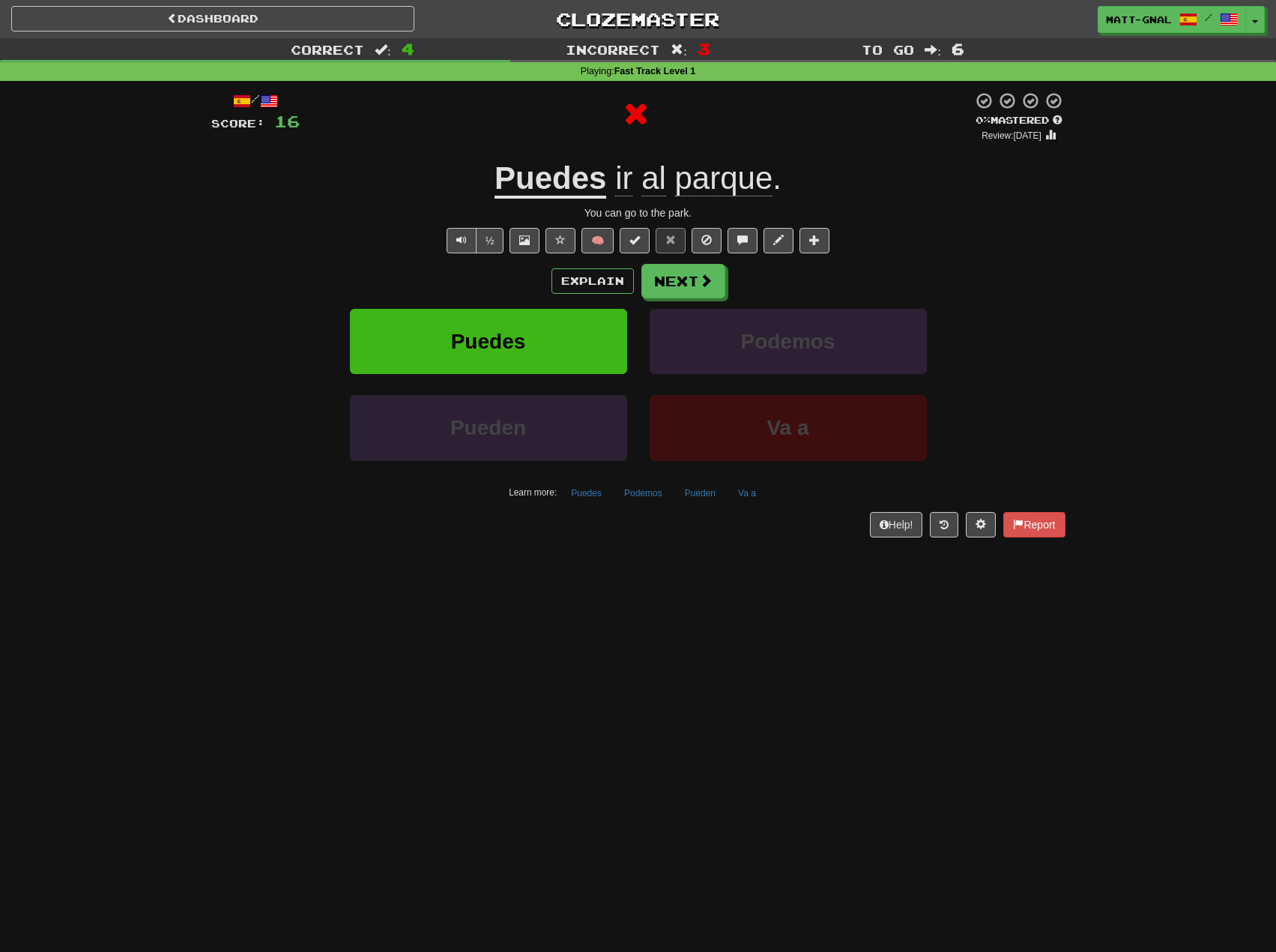
click at [536, 175] on u "Puedes" at bounding box center [550, 179] width 112 height 38
